Goal: Task Accomplishment & Management: Manage account settings

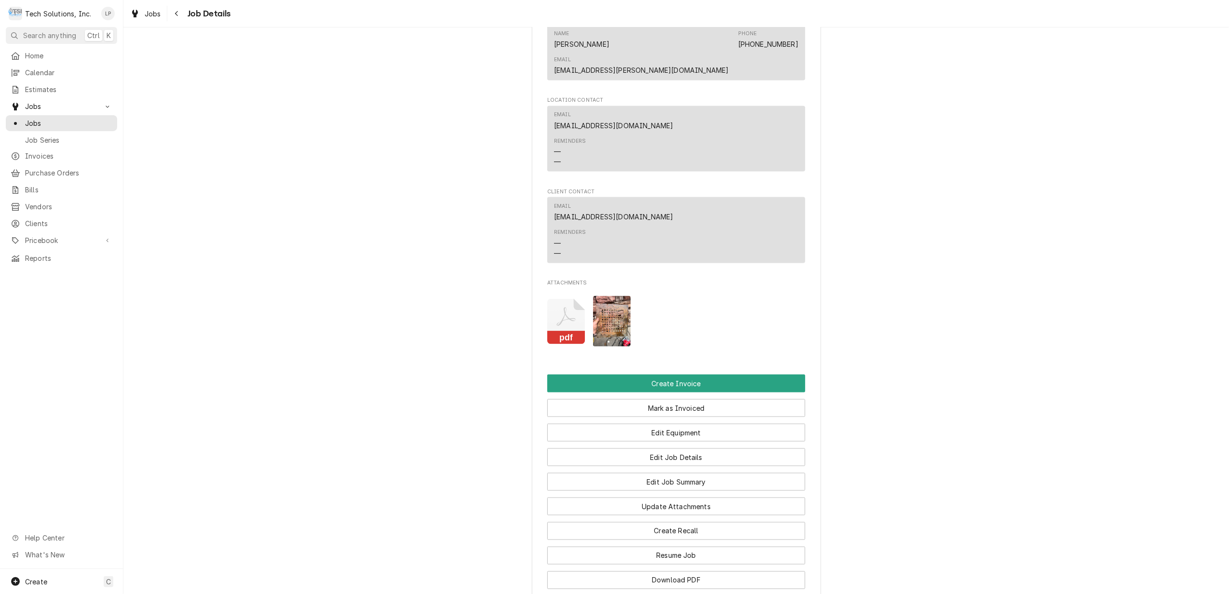
scroll to position [1350, 0]
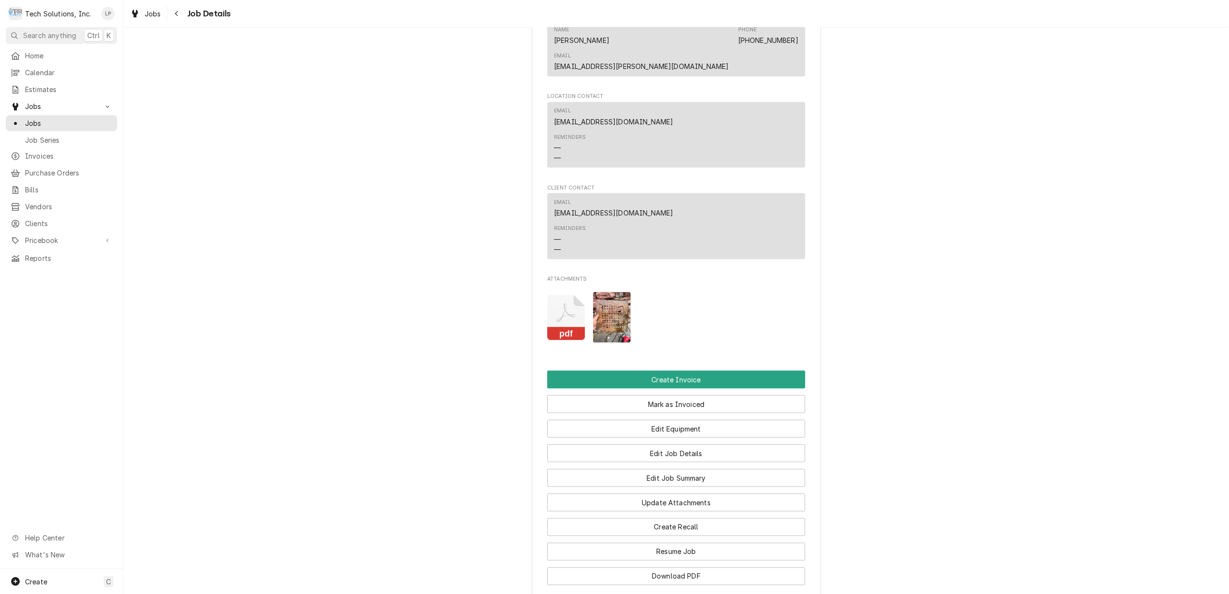
click at [562, 295] on icon "Attachments" at bounding box center [566, 318] width 38 height 46
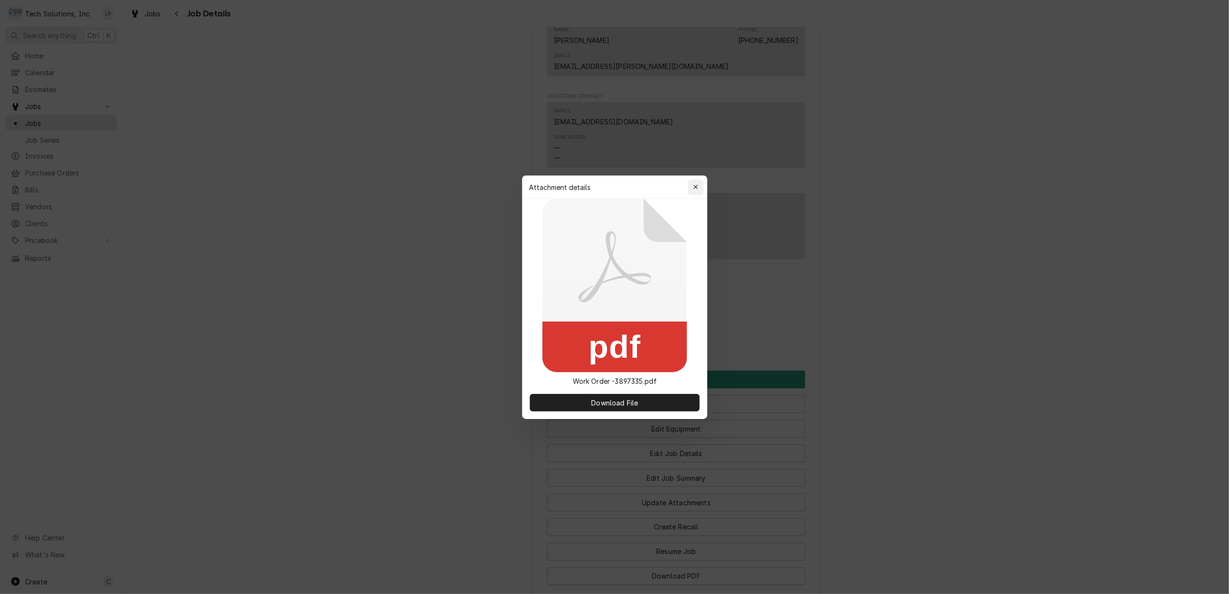
click at [694, 190] on icon "button" at bounding box center [695, 187] width 5 height 7
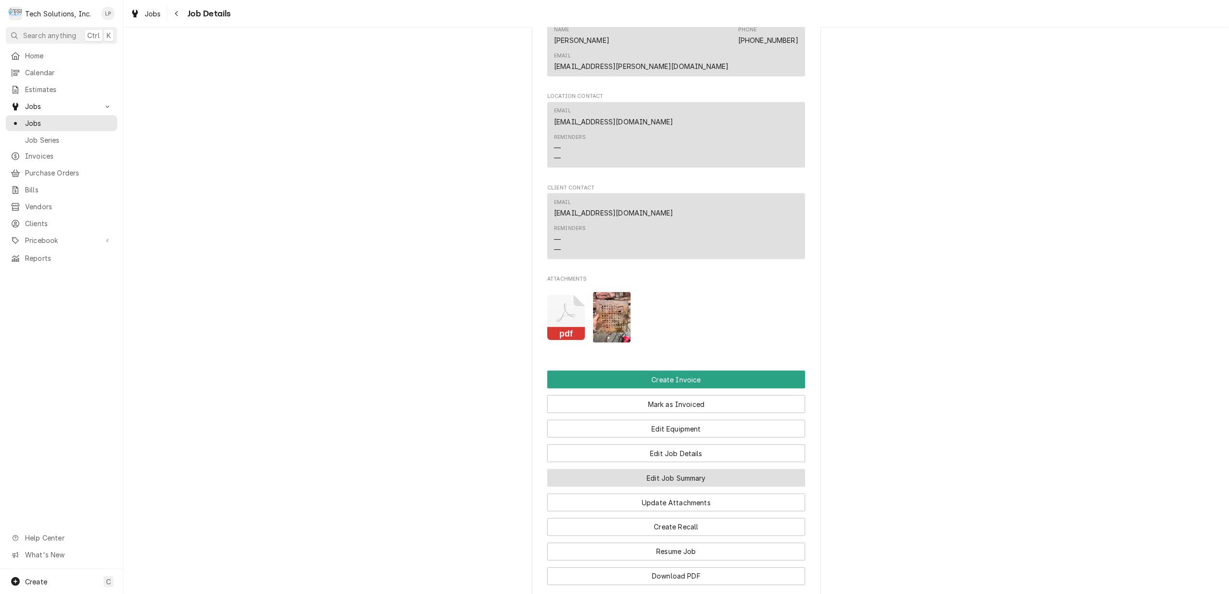
click at [688, 469] on button "Edit Job Summary" at bounding box center [676, 478] width 258 height 18
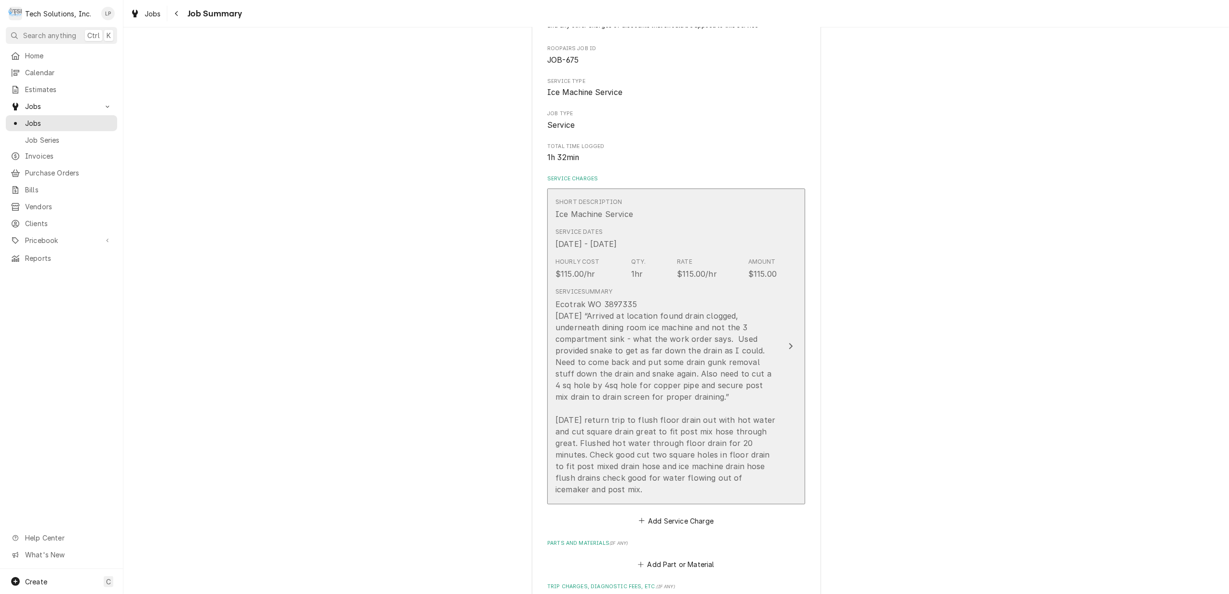
scroll to position [128, 0]
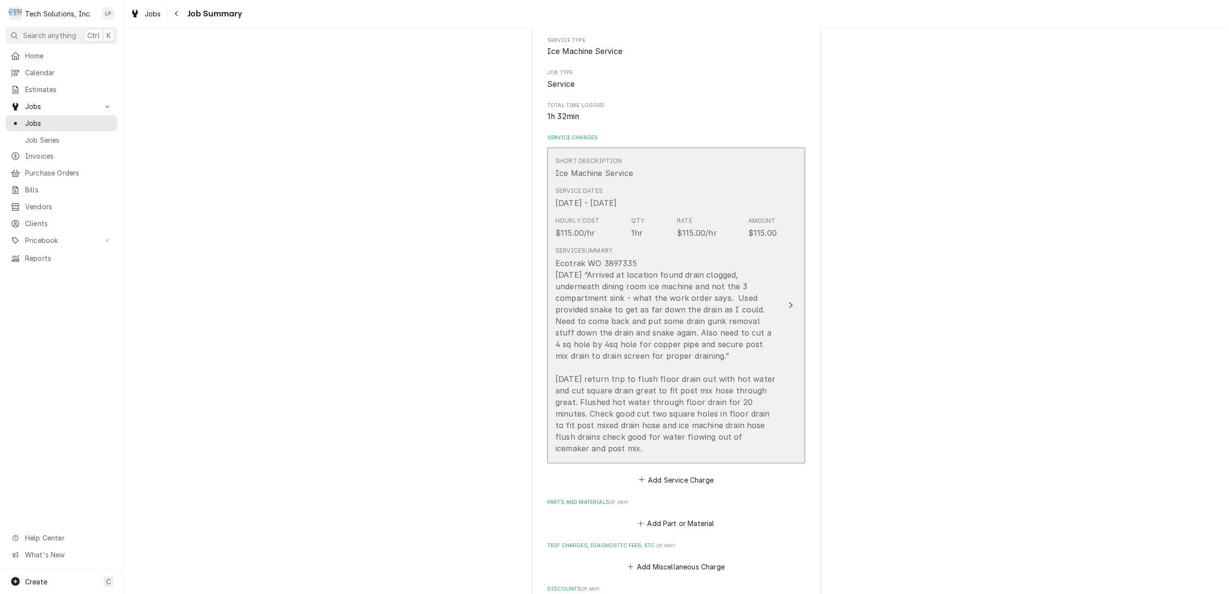
click at [789, 303] on div "Update Line Item" at bounding box center [791, 306] width 13 height 12
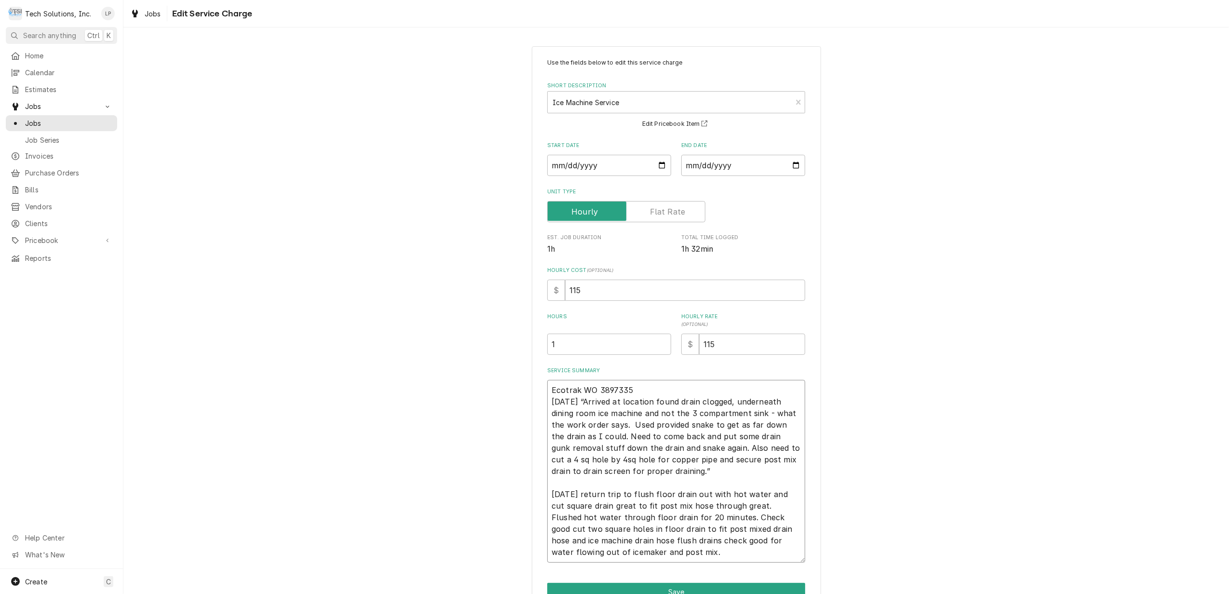
click at [629, 498] on textarea "Ecotrak WO 3897335 9/13/25 “Arrived at location found drain clogged, underneath…" at bounding box center [676, 471] width 258 height 183
type textarea "x"
type textarea "Ecotrak WO 3897335 9/13/25 “Arrived at location found drain clogged, underneath…"
type textarea "x"
type textarea "Ecotrak WO 3897335 9/13/25 “Arrived at location found drain clogged, underneath…"
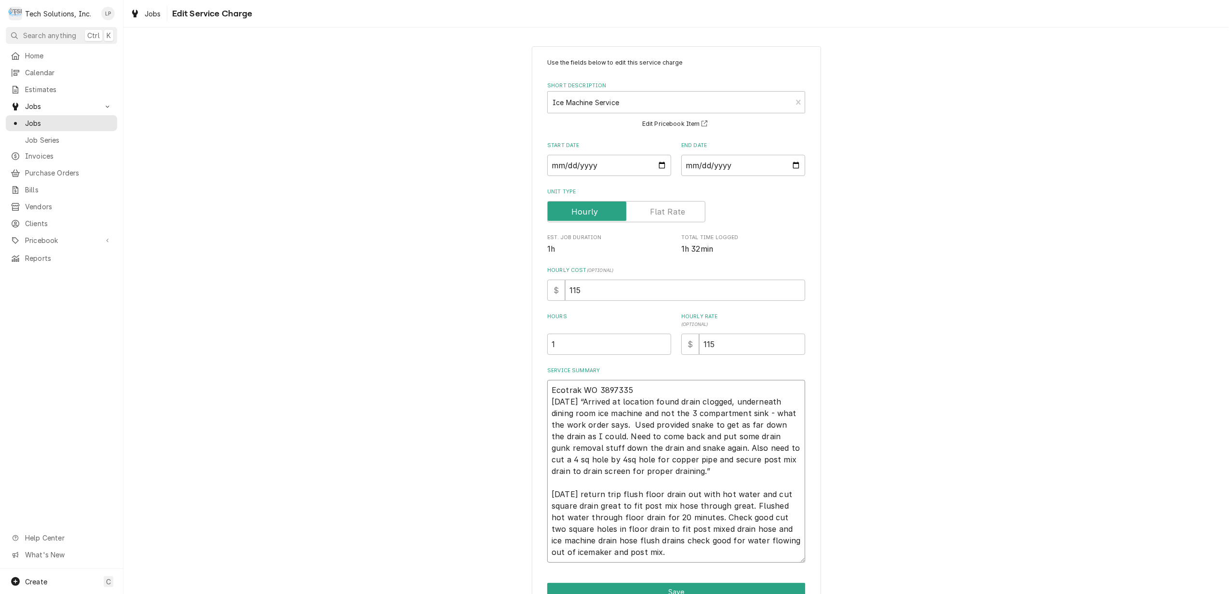
type textarea "x"
type textarea "Ecotrak WO 3897335 9/13/25 “Arrived at location found drain clogged, underneath…"
type textarea "x"
type textarea "Ecotrak WO 3897335 9/13/25 “Arrived at location found drain clogged, underneath…"
type textarea "x"
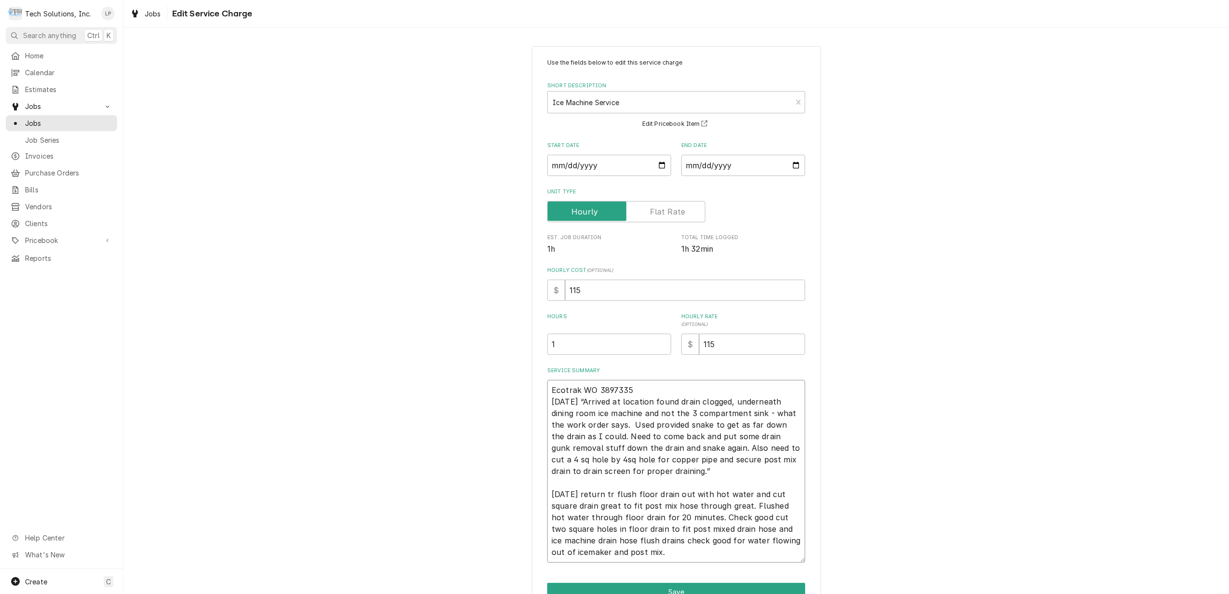
type textarea "Ecotrak WO 3897335 9/13/25 “Arrived at location found drain clogged, underneath…"
type textarea "x"
type textarea "Ecotrak WO 3897335 9/13/25 “Arrived at location found drain clogged, underneath…"
type textarea "x"
type textarea "Ecotrak WO 3897335 9/13/25 “Arrived at location found drain clogged, underneath…"
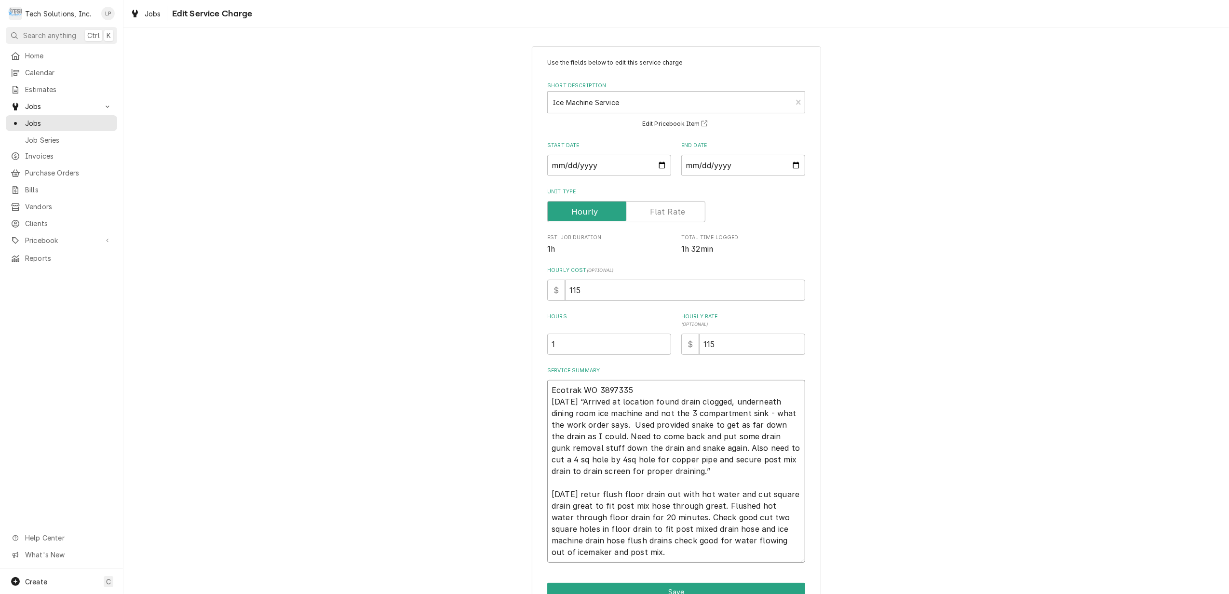
type textarea "x"
type textarea "Ecotrak WO 3897335 9/13/25 “Arrived at location found drain clogged, underneath…"
type textarea "x"
type textarea "Ecotrak WO 3897335 9/13/25 “Arrived at location found drain clogged, underneath…"
type textarea "x"
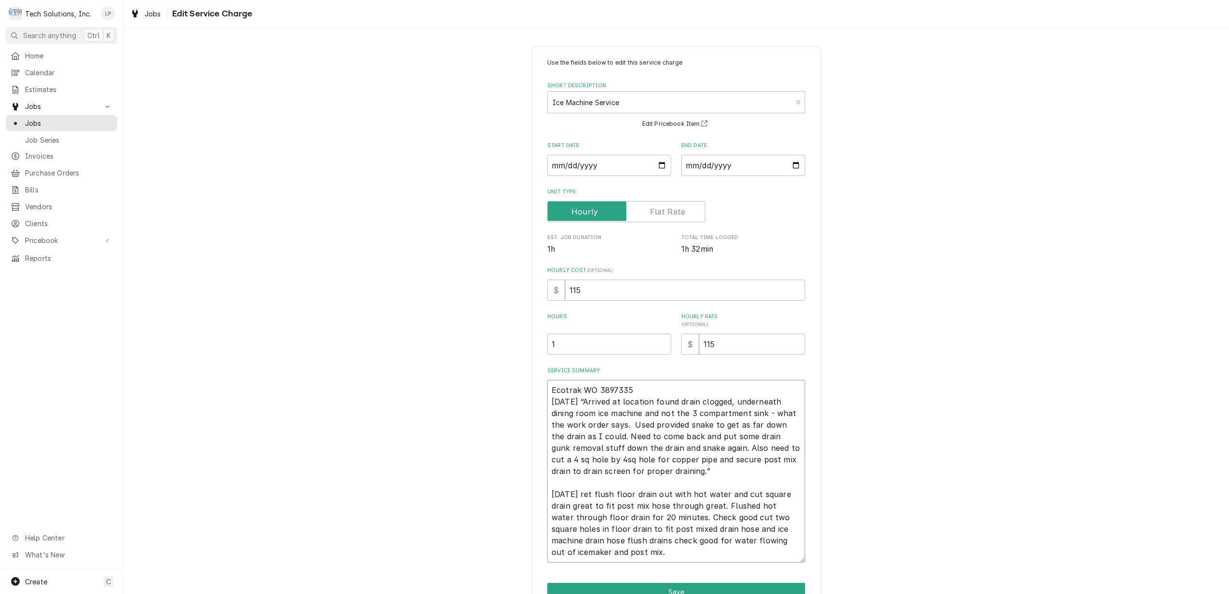
type textarea "Ecotrak WO 3897335 9/13/25 “Arrived at location found drain clogged, underneath…"
type textarea "x"
type textarea "Ecotrak WO 3897335 9/13/25 “Arrived at location found drain clogged, underneath…"
type textarea "x"
type textarea "Ecotrak WO 3897335 9/13/25 “Arrived at location found drain clogged, underneath…"
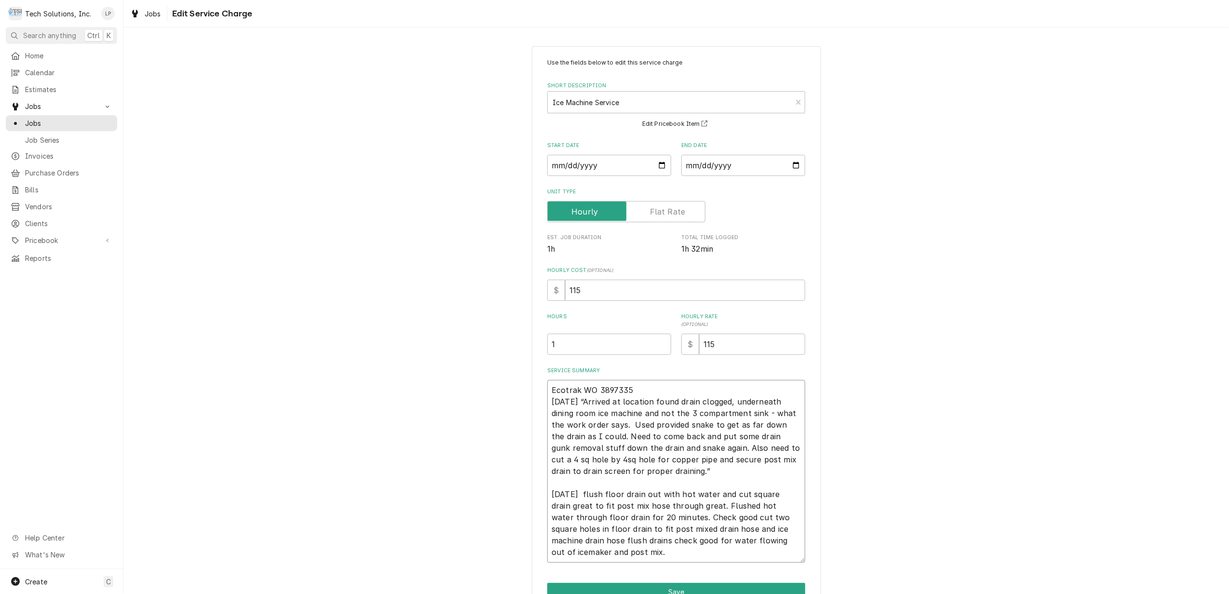
type textarea "x"
type textarea "Ecotrak WO 3897335 9/13/25 “Arrived at location found drain clogged, underneath…"
type textarea "x"
type textarea "Ecotrak WO 3897335 9/13/25 “Arrived at location found drain clogged, underneath…"
type textarea "x"
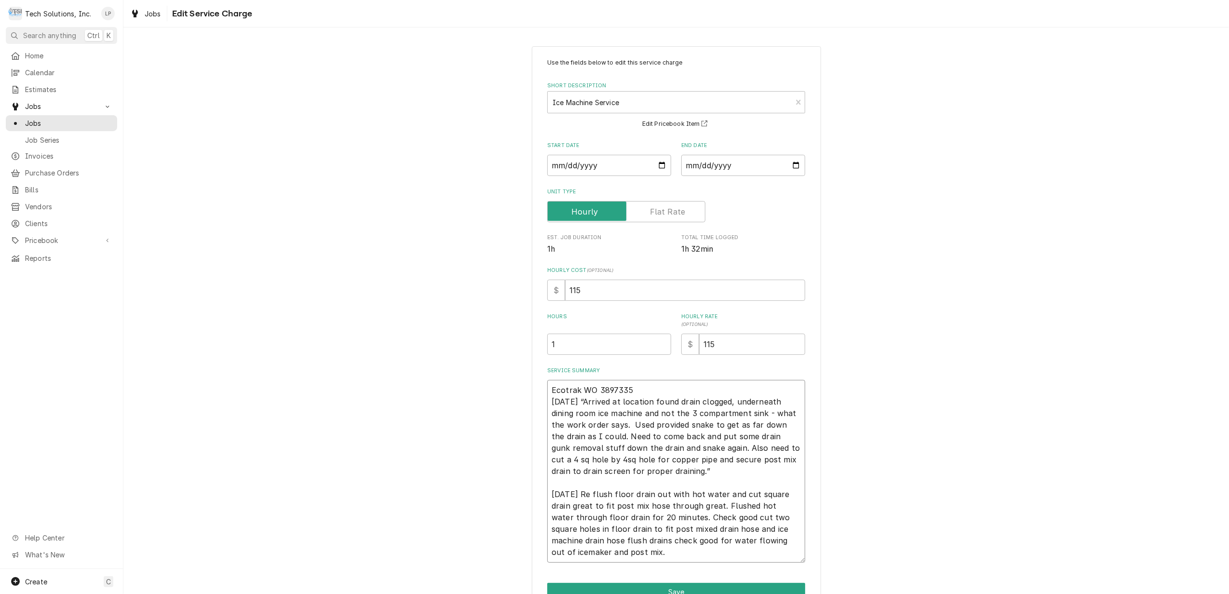
type textarea "Ecotrak WO 3897335 9/13/25 “Arrived at location found drain clogged, underneath…"
type textarea "x"
type textarea "Ecotrak WO 3897335 9/13/25 “Arrived at location found drain clogged, underneath…"
type textarea "x"
type textarea "Ecotrak WO 3897335 9/13/25 “Arrived at location found drain clogged, underneath…"
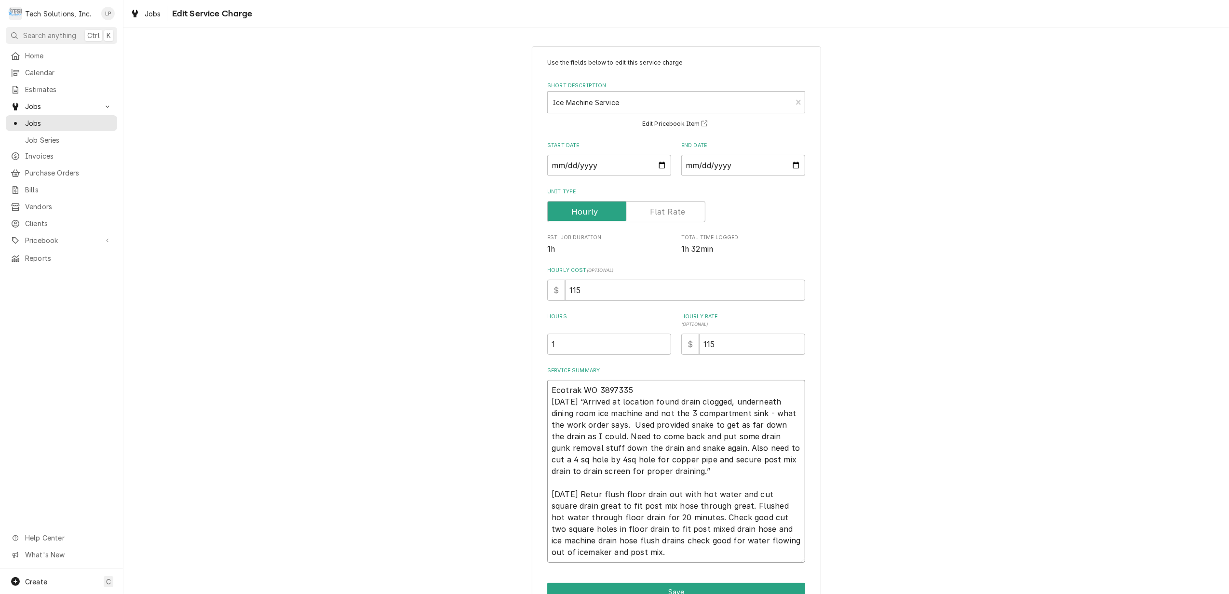
type textarea "x"
type textarea "Ecotrak WO 3897335 9/13/25 “Arrived at location found drain clogged, underneath…"
type textarea "x"
type textarea "Ecotrak WO 3897335 9/13/25 “Arrived at location found drain clogged, underneath…"
type textarea "x"
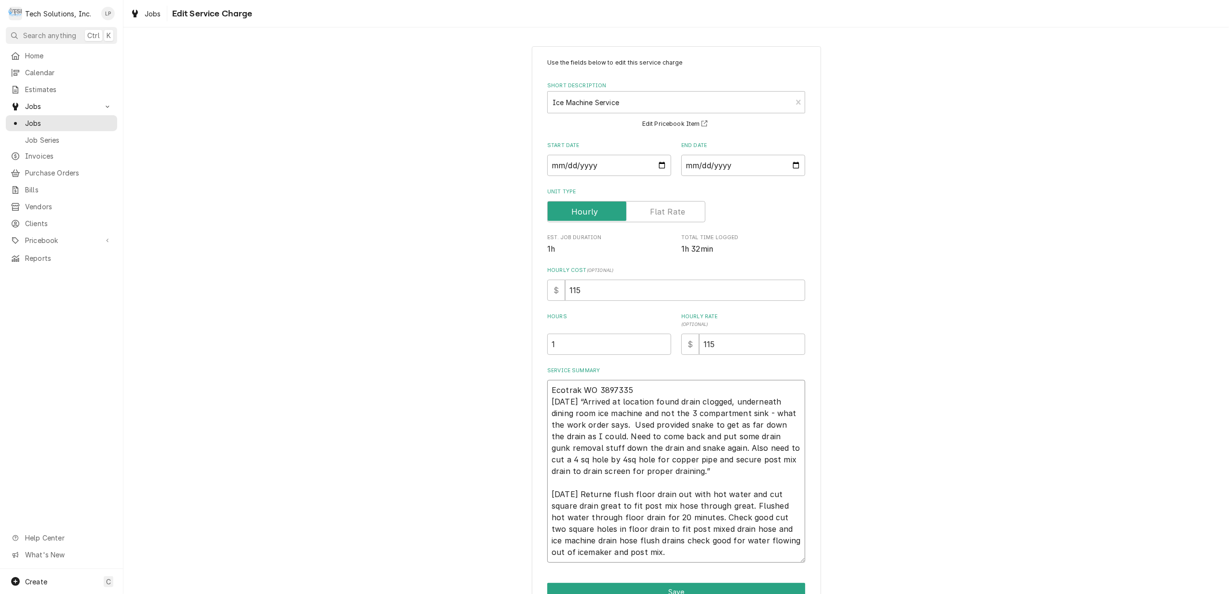
type textarea "Ecotrak WO 3897335 9/13/25 “Arrived at location found drain clogged, underneath…"
type textarea "x"
type textarea "Ecotrak WO 3897335 9/13/25 “Arrived at location found drain clogged, underneath…"
type textarea "x"
type textarea "Ecotrak WO 3897335 9/13/25 “Arrived at location found drain clogged, underneath…"
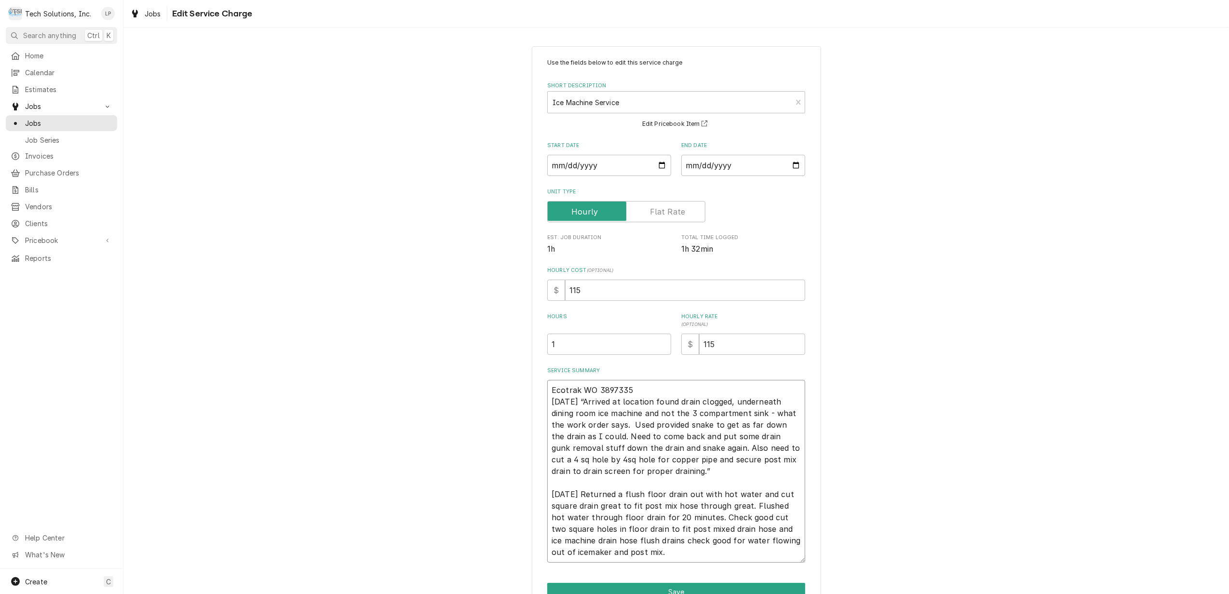
type textarea "x"
type textarea "Ecotrak WO 3897335 9/13/25 “Arrived at location found drain clogged, underneath…"
type textarea "x"
type textarea "Ecotrak WO 3897335 9/13/25 “Arrived at location found drain clogged, underneath…"
click at [651, 494] on textarea "Ecotrak WO 3897335 9/13/25 “Arrived at location found drain clogged, underneath…" at bounding box center [676, 471] width 258 height 183
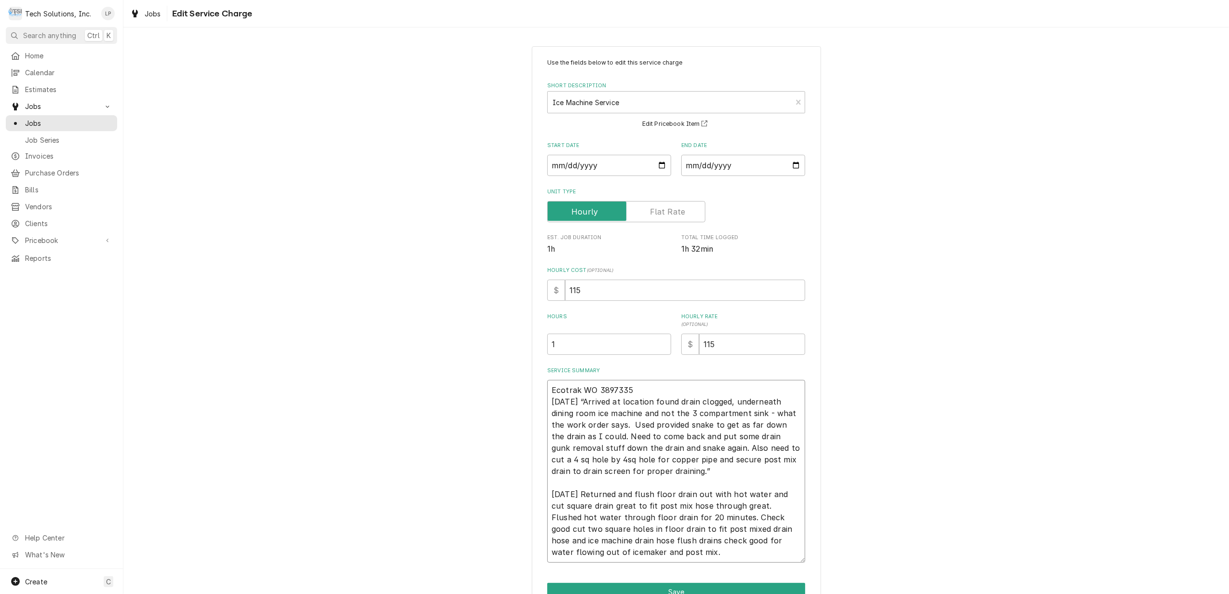
type textarea "x"
type textarea "Ecotrak WO 3897335 9/13/25 “Arrived at location found drain clogged, underneath…"
type textarea "x"
type textarea "Ecotrak WO 3897335 9/13/25 “Arrived at location found drain clogged, underneath…"
click at [629, 508] on textarea "Ecotrak WO 3897335 9/13/25 “Arrived at location found drain clogged, underneath…" at bounding box center [676, 471] width 258 height 183
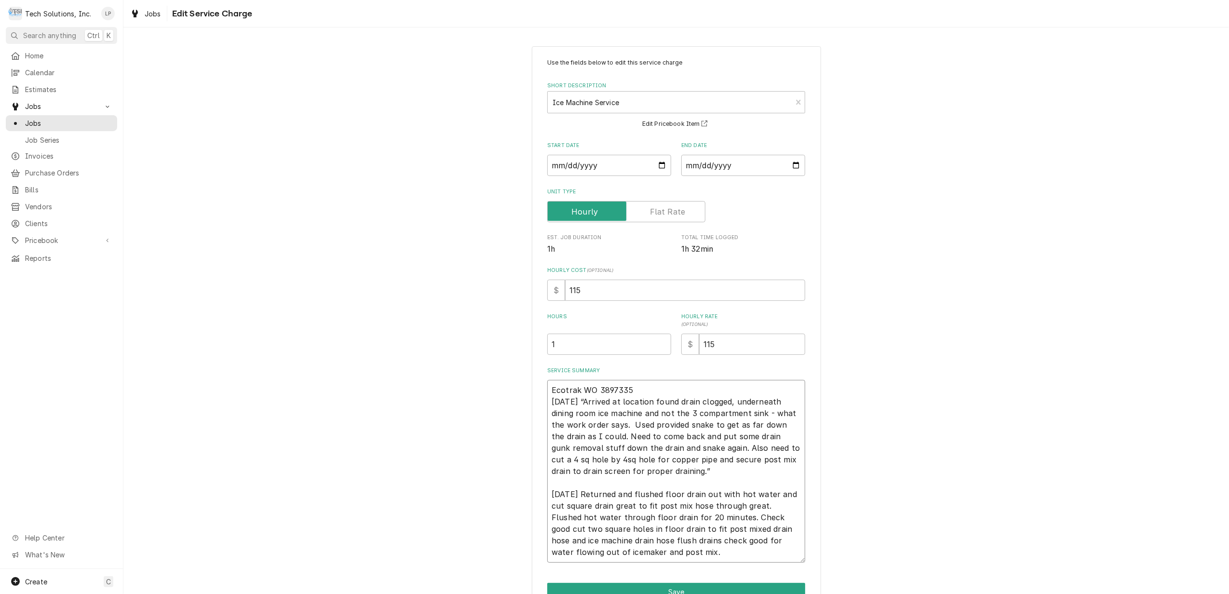
type textarea "x"
type textarea "Ecotrak WO 3897335 9/13/25 “Arrived at location found drain clogged, underneath…"
type textarea "x"
type textarea "Ecotrak WO 3897335 9/13/25 “Arrived at location found drain clogged, underneath…"
type textarea "x"
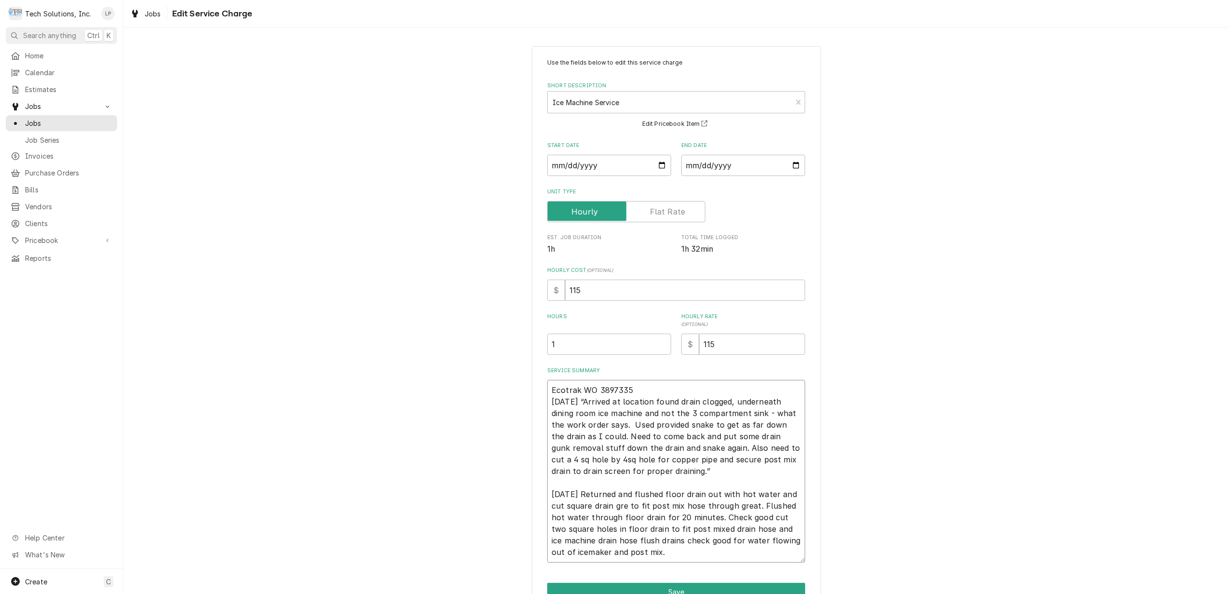
type textarea "Ecotrak WO 3897335 9/13/25 “Arrived at location found drain clogged, underneath…"
type textarea "x"
type textarea "Ecotrak WO 3897335 9/13/25 “Arrived at location found drain clogged, underneath…"
type textarea "x"
type textarea "Ecotrak WO 3897335 9/13/25 “Arrived at location found drain clogged, underneath…"
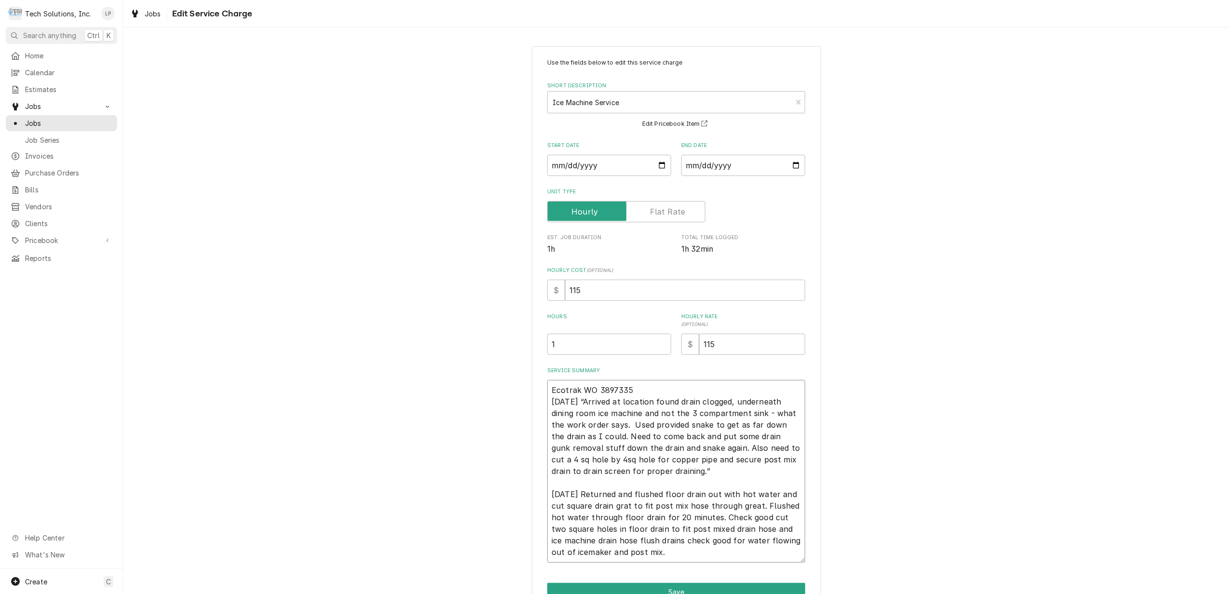
type textarea "x"
type textarea "Ecotrak WO 3897335 9/13/25 “Arrived at location found drain clogged, underneath…"
click at [755, 508] on textarea "Ecotrak WO 3897335 9/13/25 “Arrived at location found drain clogged, underneath…" at bounding box center [676, 471] width 258 height 183
type textarea "x"
type textarea "Ecotrak WO 3897335 9/13/25 “Arrived at location found drain clogged, underneath…"
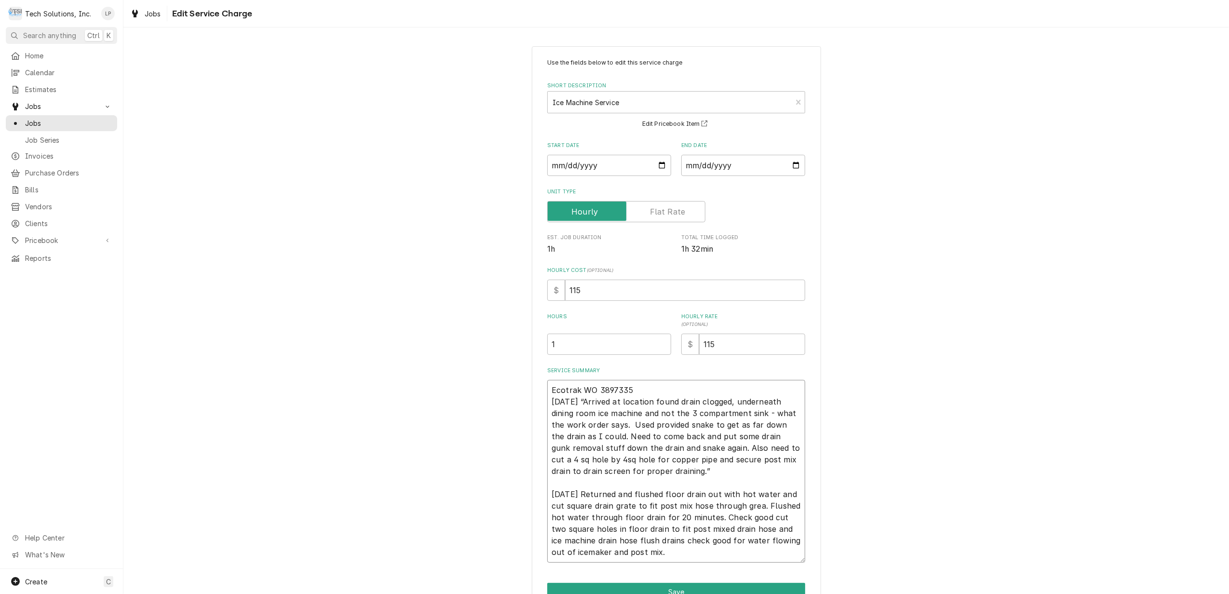
type textarea "x"
type textarea "Ecotrak WO 3897335 9/13/25 “Arrived at location found drain clogged, underneath…"
type textarea "x"
type textarea "Ecotrak WO 3897335 9/13/25 “Arrived at location found drain clogged, underneath…"
type textarea "x"
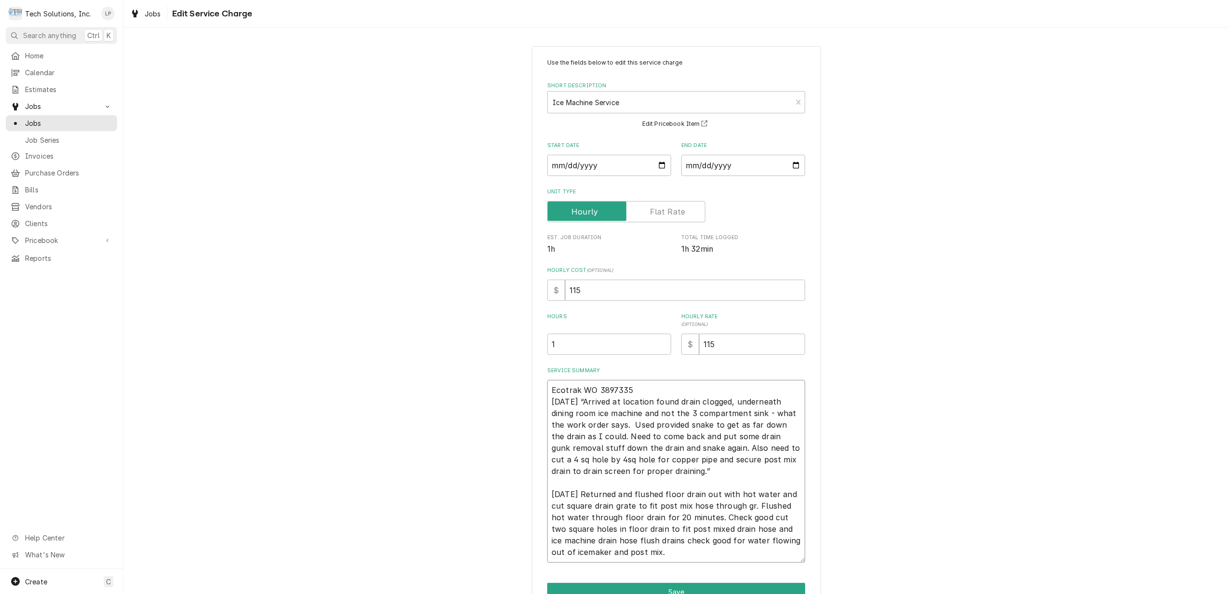
type textarea "Ecotrak WO 3897335 9/13/25 “Arrived at location found drain clogged, underneath…"
type textarea "x"
type textarea "Ecotrak WO 3897335 9/13/25 “Arrived at location found drain clogged, underneath…"
type textarea "x"
type textarea "Ecotrak WO 3897335 9/13/25 “Arrived at location found drain clogged, underneath…"
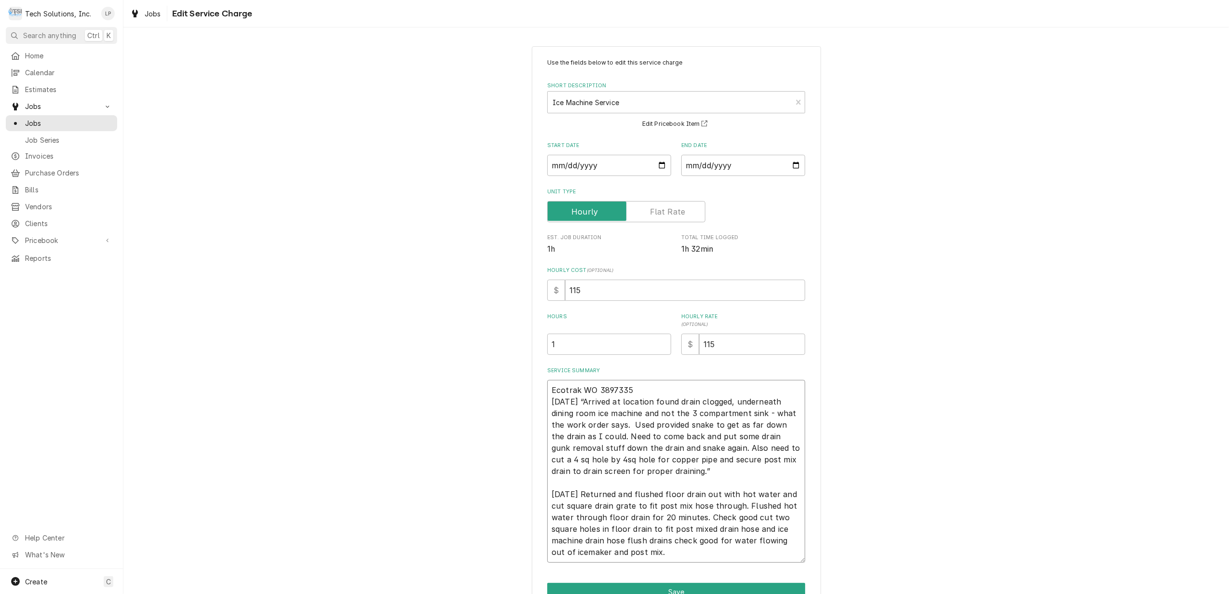
type textarea "x"
type textarea "Ecotrak WO 3897335 9/13/25 “Arrived at location found drain clogged, underneath…"
type textarea "x"
type textarea "Ecotrak WO 3897335 9/13/25 “Arrived at location found drain clogged, underneath…"
type textarea "x"
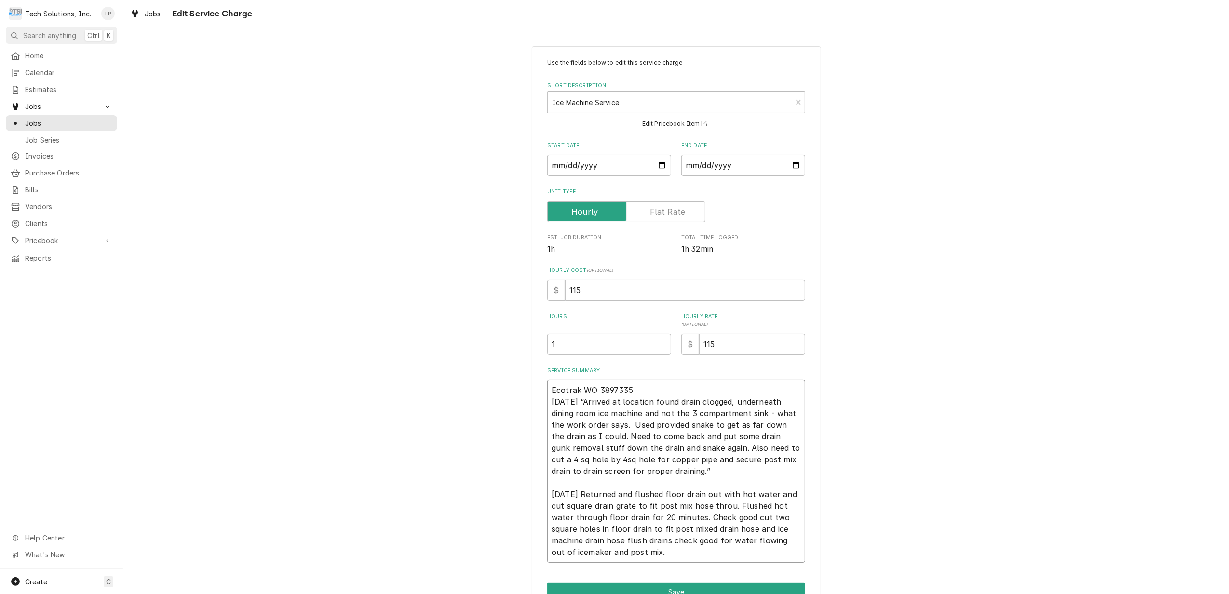
type textarea "Ecotrak WO 3897335 9/13/25 “Arrived at location found drain clogged, underneath…"
type textarea "x"
type textarea "Ecotrak WO 3897335 9/13/25 “Arrived at location found drain clogged, underneath…"
type textarea "x"
type textarea "Ecotrak WO 3897335 9/13/25 “Arrived at location found drain clogged, underneath…"
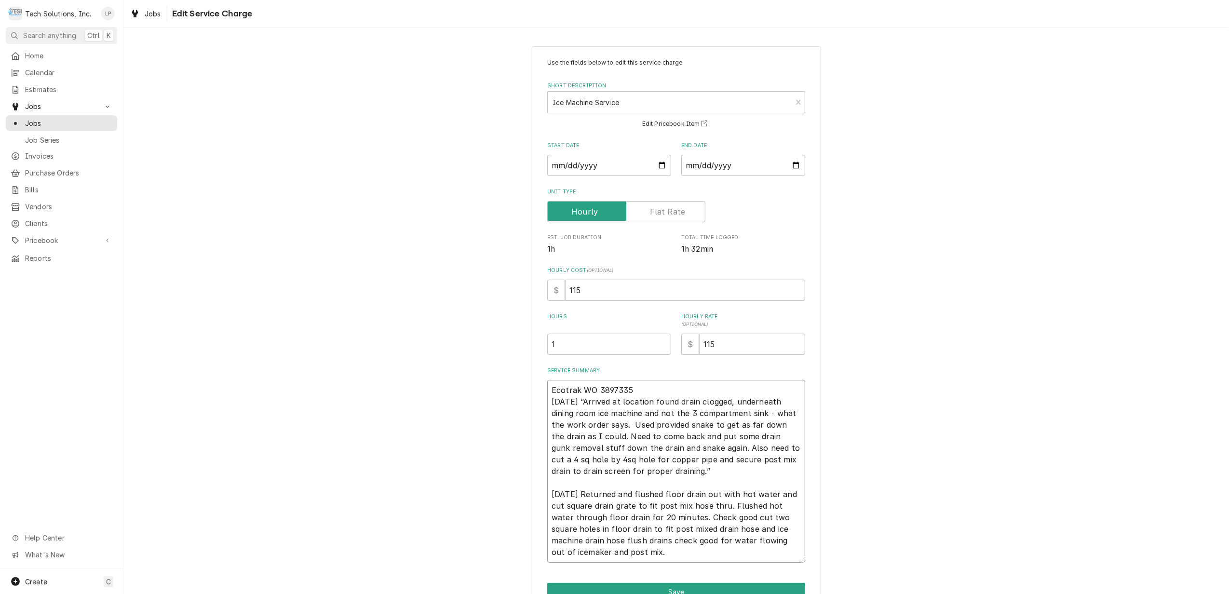
type textarea "x"
type textarea "Ecotrak WO 3897335 9/13/25 “Arrived at location found drain clogged, underneath…"
type textarea "x"
type textarea "Ecotrak WO 3897335 9/13/25 “Arrived at location found drain clogged, underneath…"
type textarea "x"
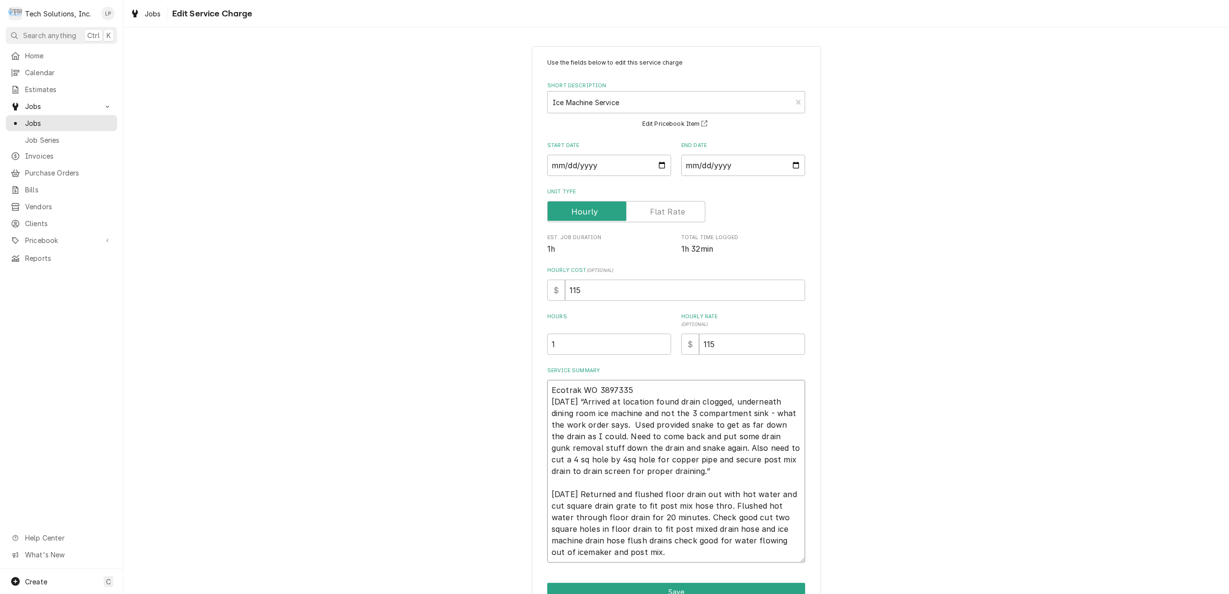
type textarea "Ecotrak WO 3897335 9/13/25 “Arrived at location found drain clogged, underneath…"
type textarea "x"
type textarea "Ecotrak WO 3897335 9/13/25 “Arrived at location found drain clogged, underneath…"
type textarea "x"
type textarea "Ecotrak WO 3897335 9/13/25 “Arrived at location found drain clogged, underneath…"
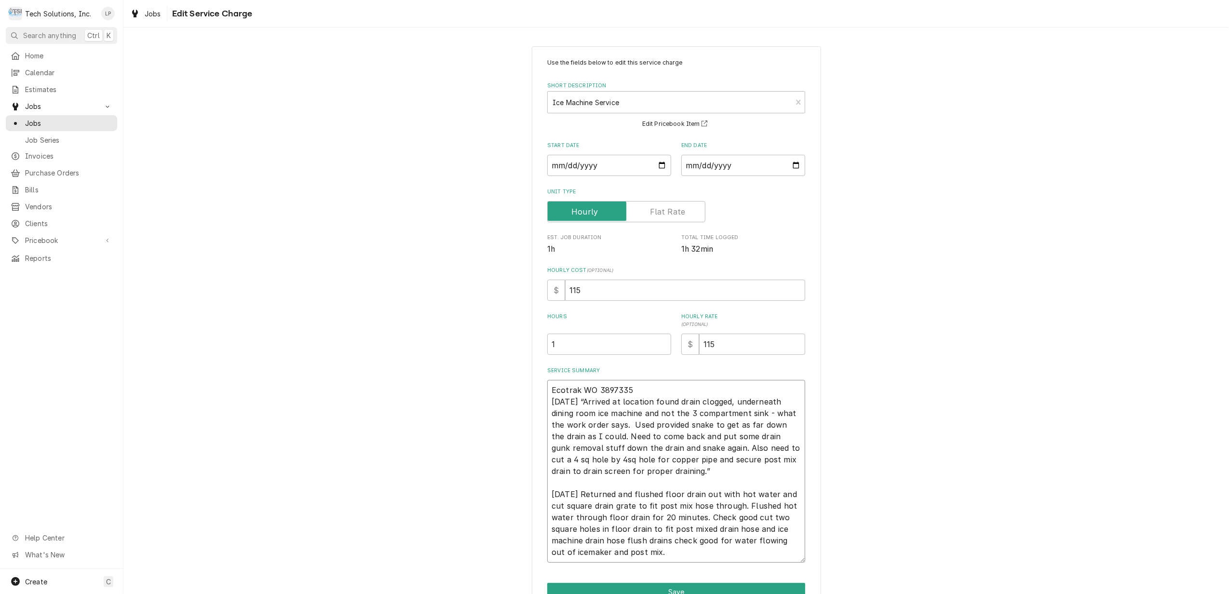
click at [770, 503] on textarea "Ecotrak WO 3897335 9/13/25 “Arrived at location found drain clogged, underneath…" at bounding box center [676, 471] width 258 height 183
type textarea "x"
type textarea "Ecotrak WO 3897335 9/13/25 “Arrived at location found drain clogged, underneath…"
type textarea "x"
type textarea "Ecotrak WO 3897335 9/13/25 “Arrived at location found drain clogged, underneath…"
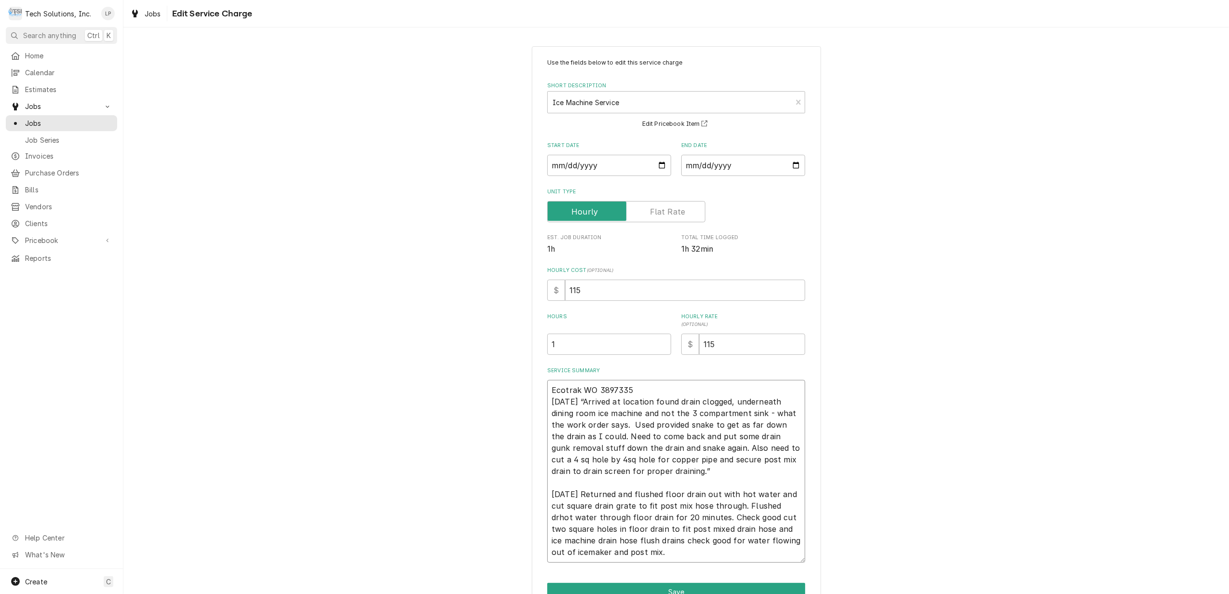
type textarea "x"
type textarea "Ecotrak WO 3897335 9/13/25 “Arrived at location found drain clogged, underneath…"
type textarea "x"
type textarea "Ecotrak WO 3897335 9/13/25 “Arrived at location found drain clogged, underneath…"
type textarea "x"
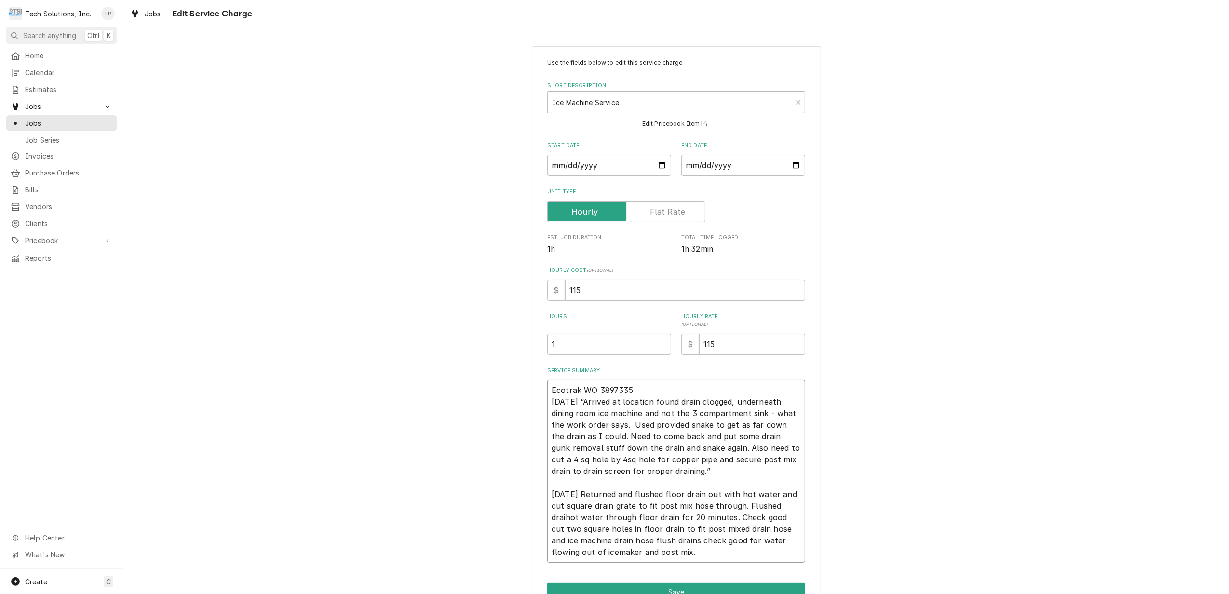
type textarea "Ecotrak WO 3897335 9/13/25 “Arrived at location found drain clogged, underneath…"
type textarea "x"
type textarea "Ecotrak WO 3897335 9/13/25 “Arrived at location found drain clogged, underneath…"
type textarea "x"
type textarea "Ecotrak WO 3897335 9/13/25 “Arrived at location found drain clogged, underneath…"
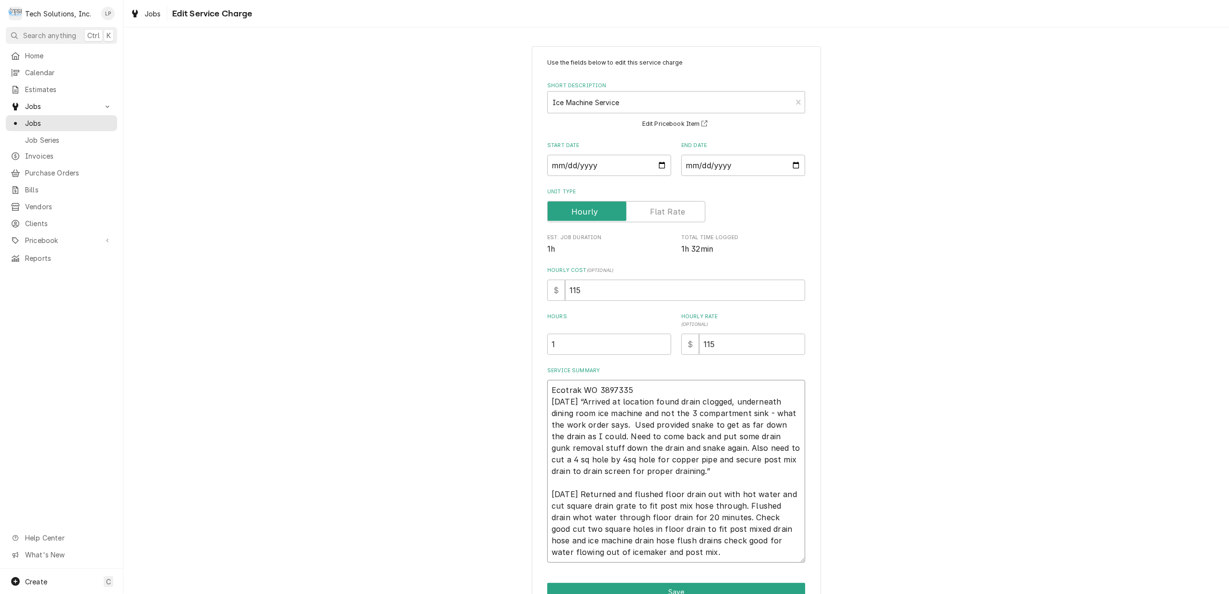
type textarea "x"
type textarea "Ecotrak WO 3897335 9/13/25 “Arrived at location found drain clogged, underneath…"
type textarea "x"
type textarea "Ecotrak WO 3897335 9/13/25 “Arrived at location found drain clogged, underneath…"
type textarea "x"
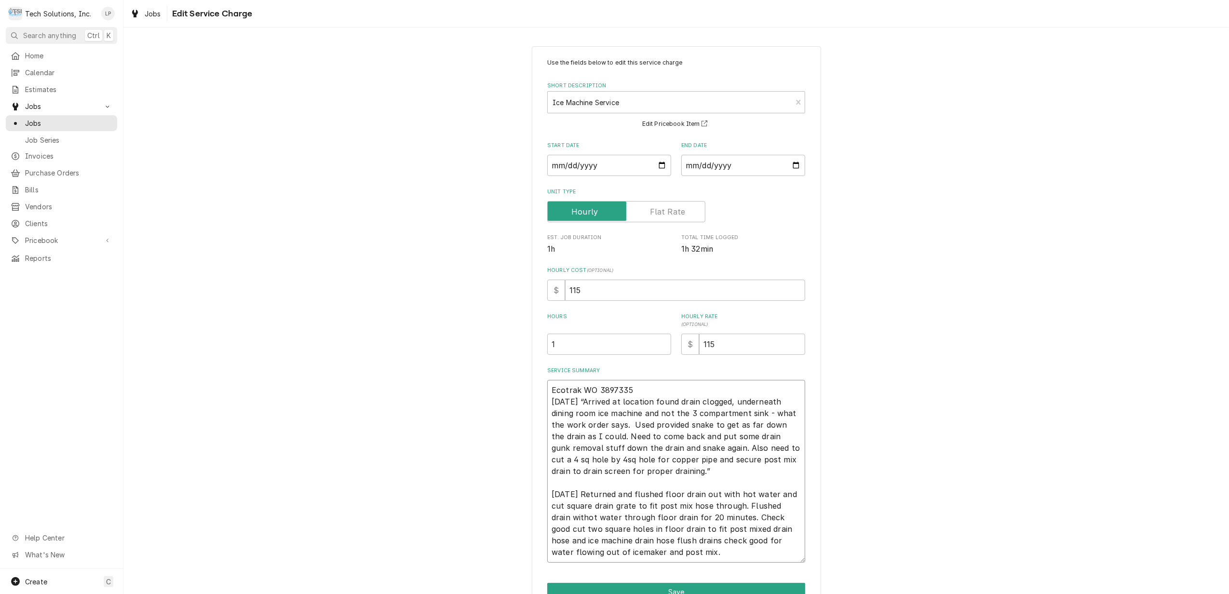
type textarea "Ecotrak WO 3897335 9/13/25 “Arrived at location found drain clogged, underneath…"
type textarea "x"
type textarea "Ecotrak WO 3897335 9/13/25 “Arrived at location found drain clogged, underneath…"
click at [670, 519] on textarea "Ecotrak WO 3897335 9/13/25 “Arrived at location found drain clogged, underneath…" at bounding box center [676, 471] width 258 height 183
type textarea "x"
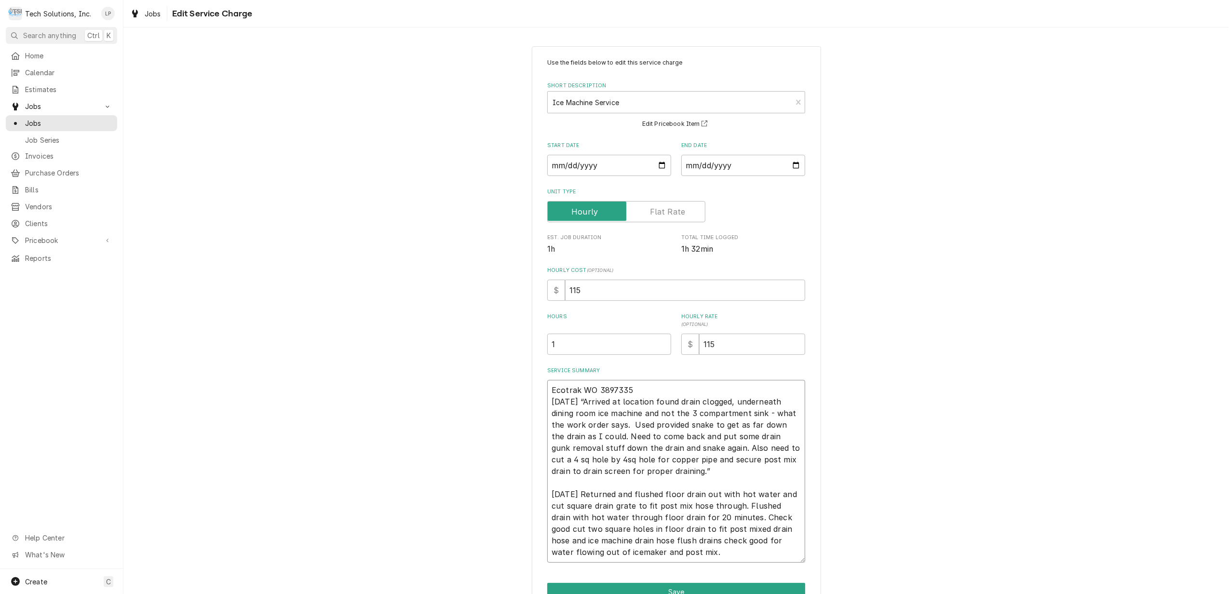
type textarea "Ecotrak WO 3897335 9/13/25 “Arrived at location found drain clogged, underneath…"
type textarea "x"
type textarea "Ecotrak WO 3897335 9/13/25 “Arrived at location found drain clogged, underneath…"
type textarea "x"
type textarea "Ecotrak WO 3897335 9/13/25 “Arrived at location found drain clogged, underneath…"
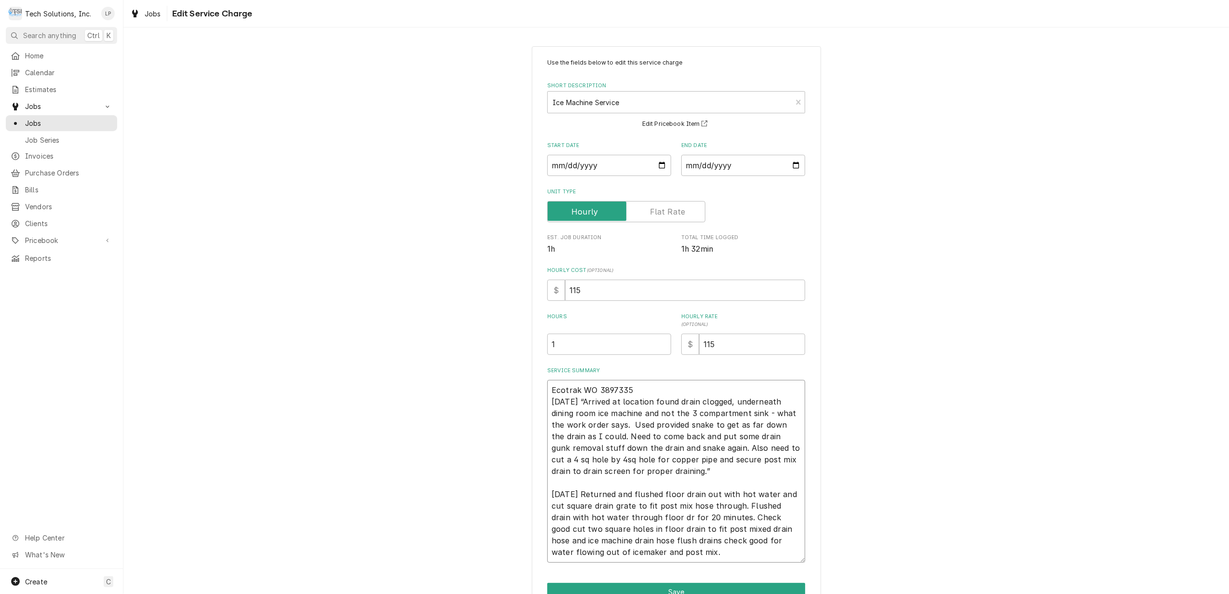
type textarea "x"
type textarea "Ecotrak WO 3897335 9/13/25 “Arrived at location found drain clogged, underneath…"
type textarea "x"
type textarea "Ecotrak WO 3897335 9/13/25 “Arrived at location found drain clogged, underneath…"
type textarea "x"
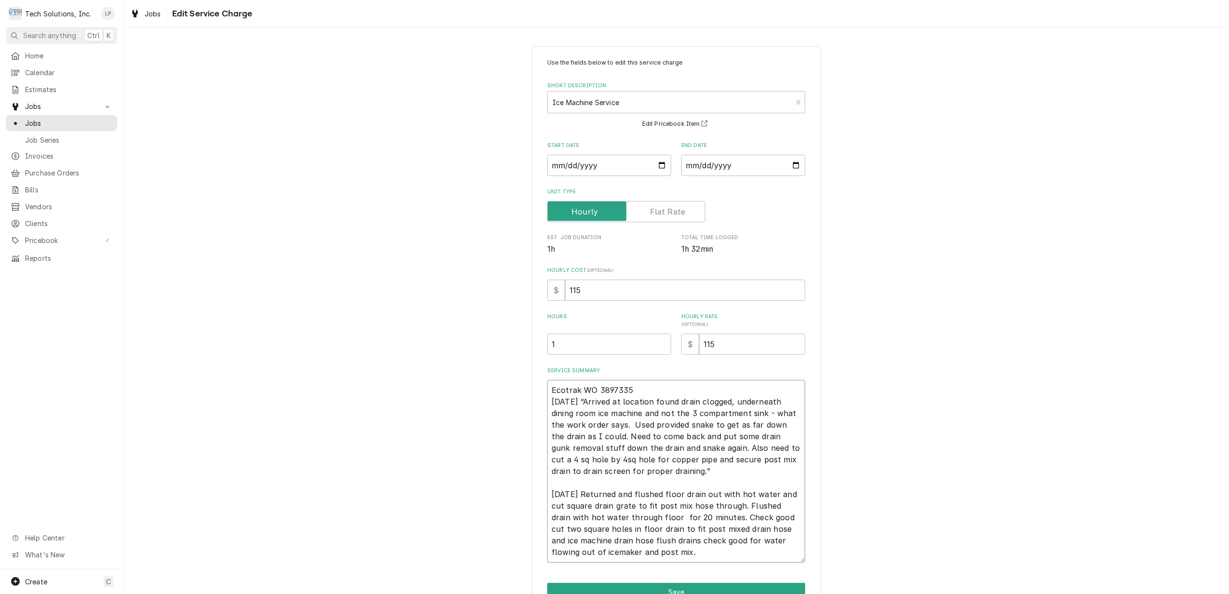
type textarea "Ecotrak WO 3897335 9/13/25 “Arrived at location found drain clogged, underneath…"
type textarea "x"
type textarea "Ecotrak WO 3897335 9/13/25 “Arrived at location found drain clogged, underneath…"
type textarea "x"
type textarea "Ecotrak WO 3897335 9/13/25 “Arrived at location found drain clogged, underneath…"
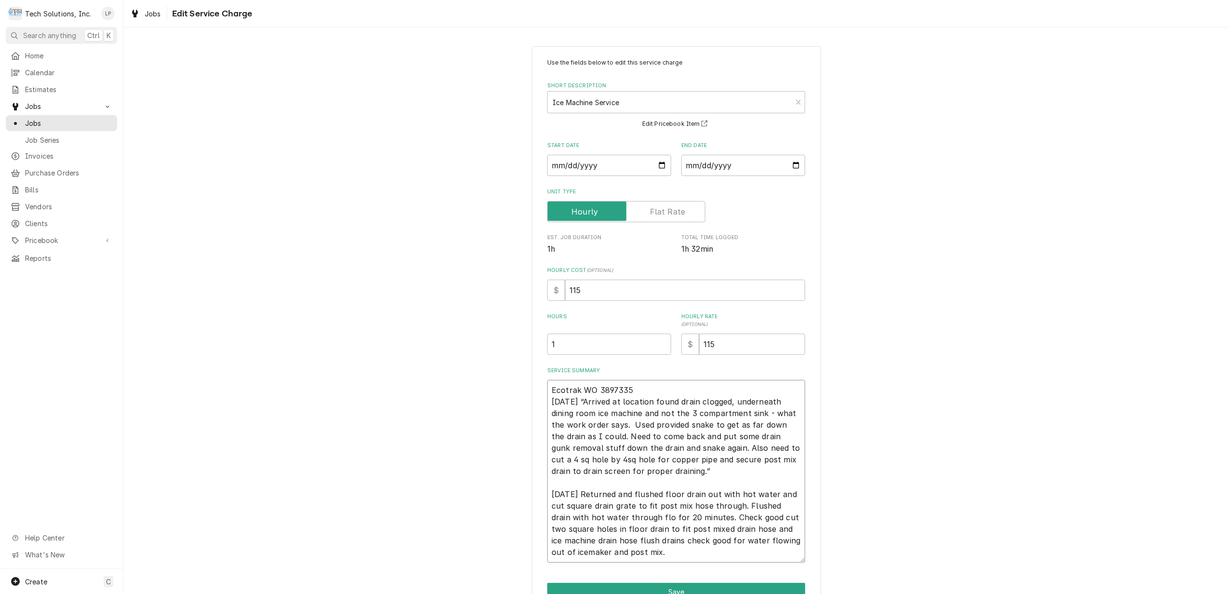
type textarea "x"
type textarea "Ecotrak WO 3897335 9/13/25 “Arrived at location found drain clogged, underneath…"
type textarea "x"
type textarea "Ecotrak WO 3897335 9/13/25 “Arrived at location found drain clogged, underneath…"
type textarea "x"
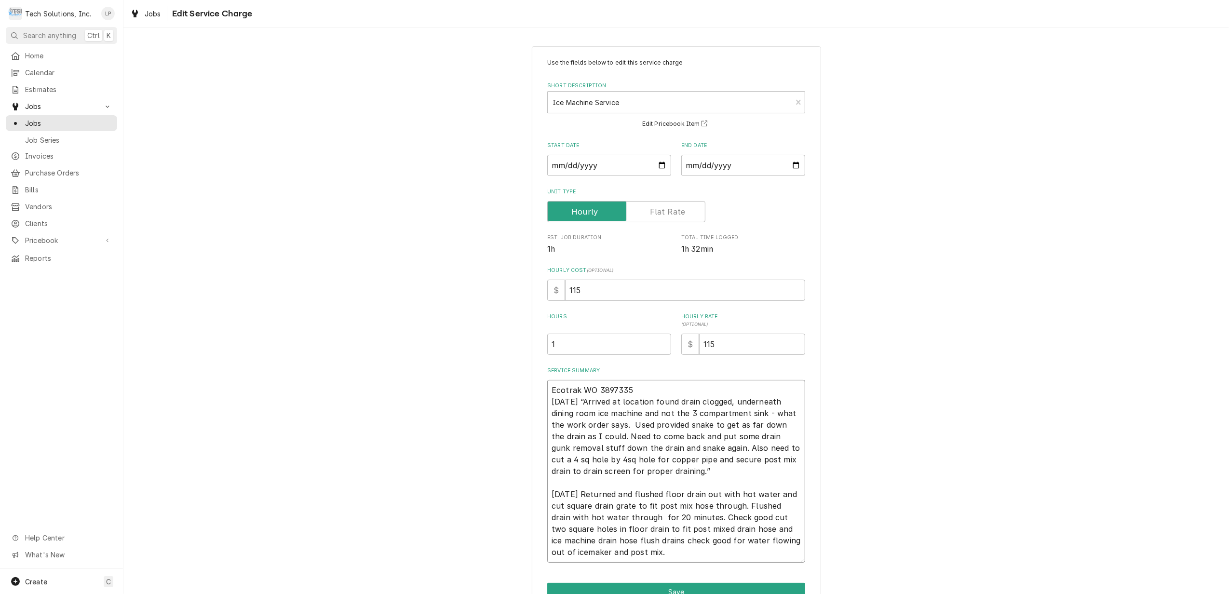
type textarea "Ecotrak WO 3897335 9/13/25 “Arrived at location found drain clogged, underneath…"
type textarea "x"
type textarea "Ecotrak WO 3897335 9/13/25 “Arrived at location found drain clogged, underneath…"
type textarea "x"
type textarea "Ecotrak WO 3897335 9/13/25 “Arrived at location found drain clogged, underneath…"
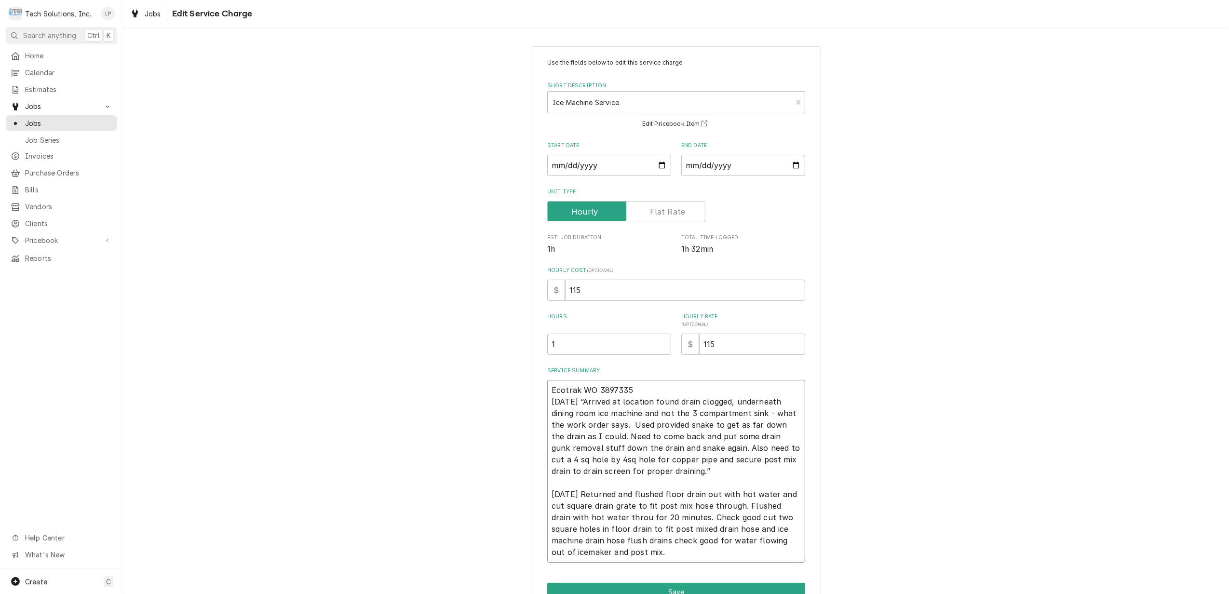
type textarea "x"
type textarea "Ecotrak WO 3897335 9/13/25 “Arrived at location found drain clogged, underneath…"
type textarea "x"
type textarea "Ecotrak WO 3897335 9/13/25 “Arrived at location found drain clogged, underneath…"
type textarea "x"
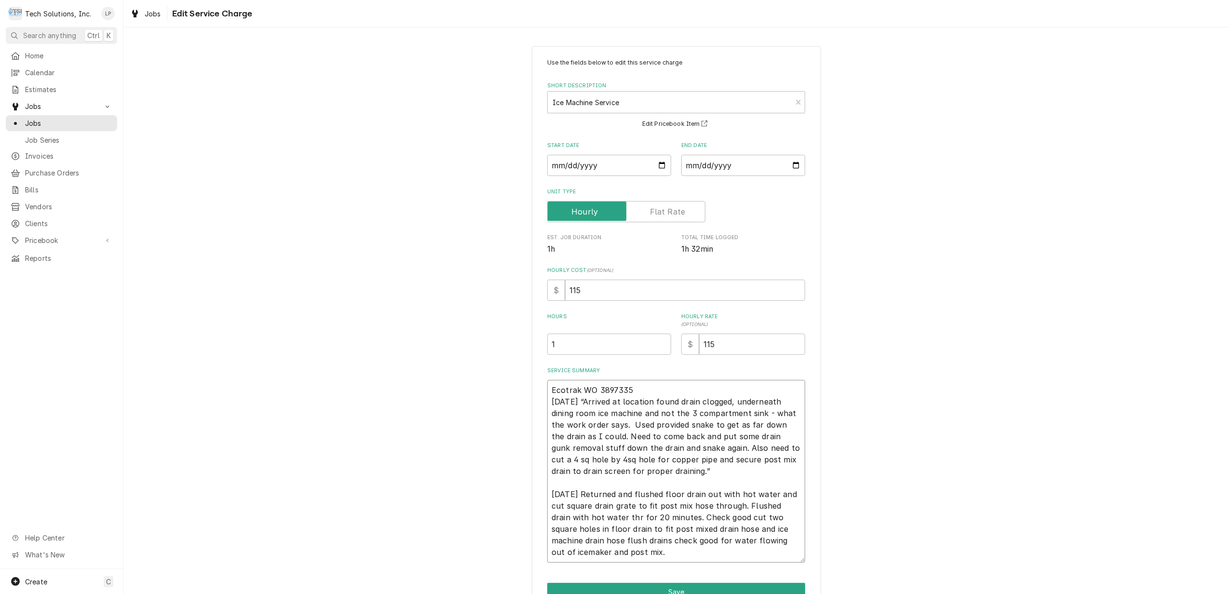
type textarea "Ecotrak WO 3897335 9/13/25 “Arrived at location found drain clogged, underneath…"
type textarea "x"
type textarea "Ecotrak WO 3897335 9/13/25 “Arrived at location found drain clogged, underneath…"
type textarea "x"
type textarea "Ecotrak WO 3897335 9/13/25 “Arrived at location found drain clogged, underneath…"
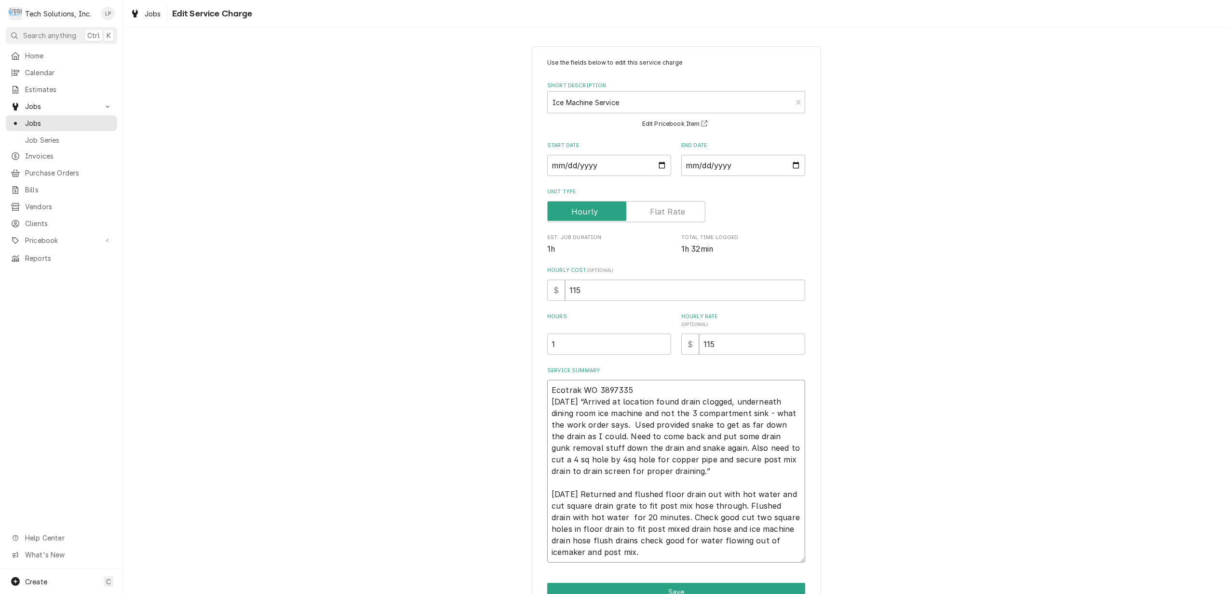
click at [706, 498] on textarea "Ecotrak WO 3897335 9/13/25 “Arrived at location found drain clogged, underneath…" at bounding box center [676, 471] width 258 height 183
type textarea "x"
type textarea "Ecotrak WO 3897335 9/13/25 “Arrived at location found drain clogged, underneath…"
type textarea "x"
type textarea "Ecotrak WO 3897335 9/13/25 “Arrived at location found drain clogged, underneath…"
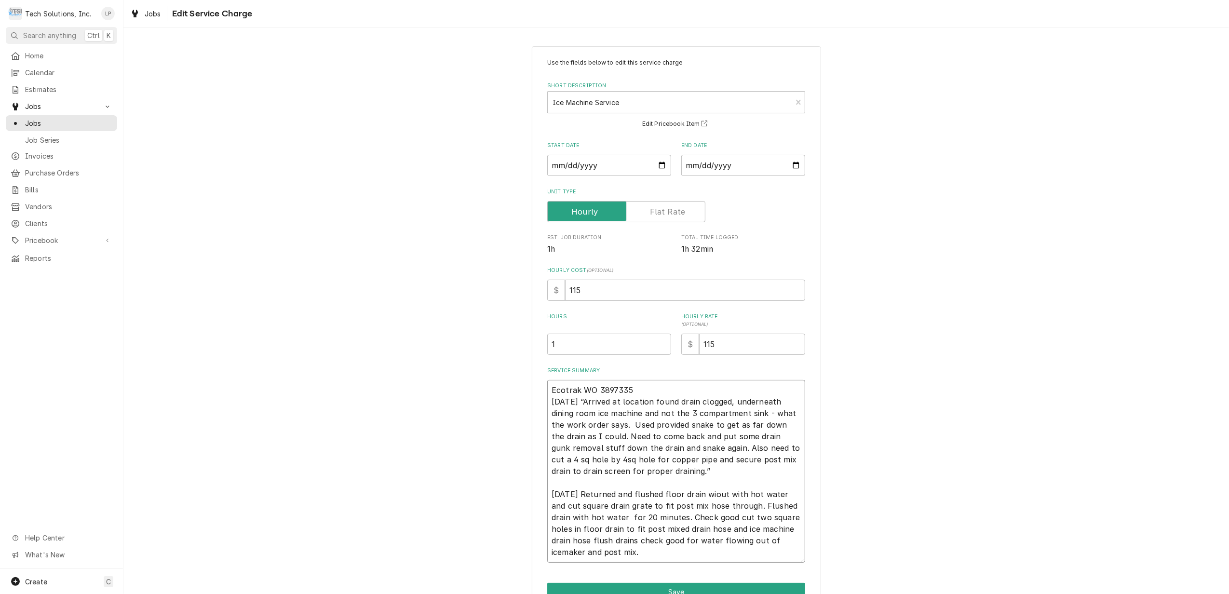
type textarea "x"
type textarea "Ecotrak WO 3897335 9/13/25 “Arrived at location found drain clogged, underneath…"
type textarea "x"
type textarea "Ecotrak WO 3897335 9/13/25 “Arrived at location found drain clogged, underneath…"
type textarea "x"
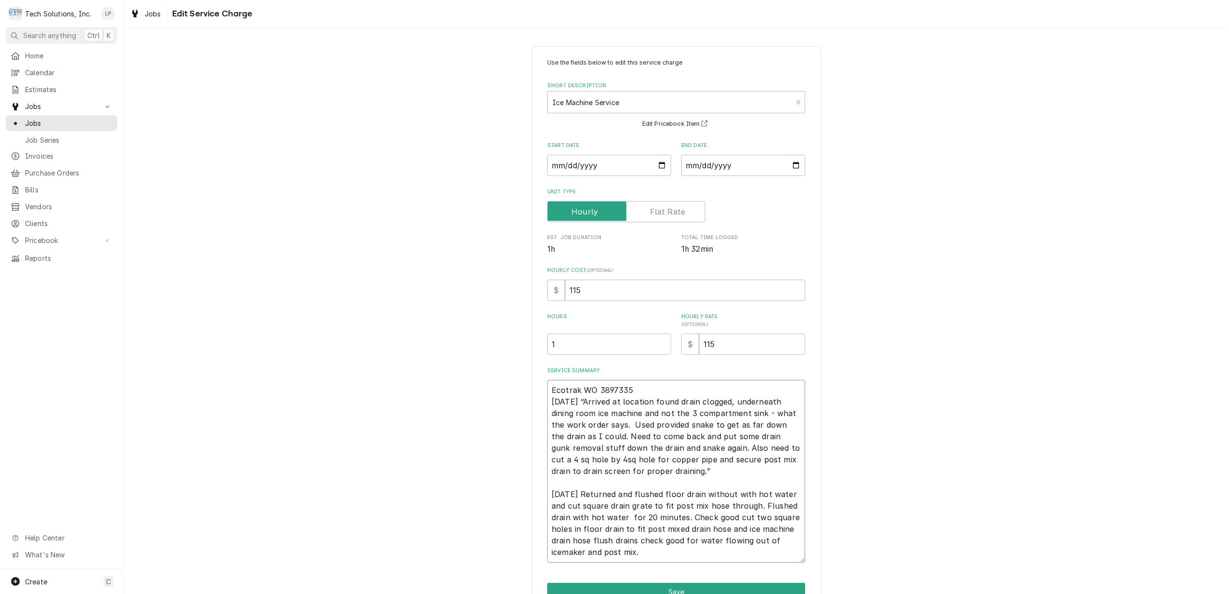
type textarea "Ecotrak WO 3897335 9/13/25 “Arrived at location found drain clogged, underneath…"
type textarea "x"
type textarea "Ecotrak WO 3897335 9/13/25 “Arrived at location found drain clogged, underneath…"
type textarea "x"
type textarea "Ecotrak WO 3897335 9/13/25 “Arrived at location found drain clogged, underneath…"
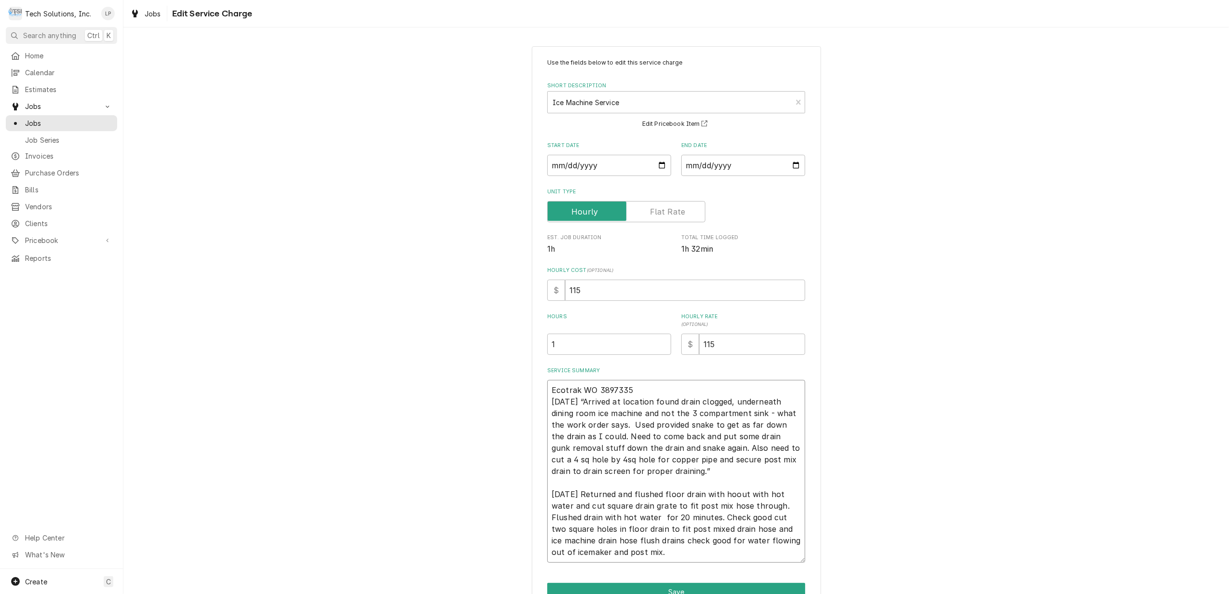
type textarea "x"
type textarea "Ecotrak WO 3897335 9/13/25 “Arrived at location found drain clogged, underneath…"
type textarea "x"
type textarea "Ecotrak WO 3897335 9/13/25 “Arrived at location found drain clogged, underneath…"
type textarea "x"
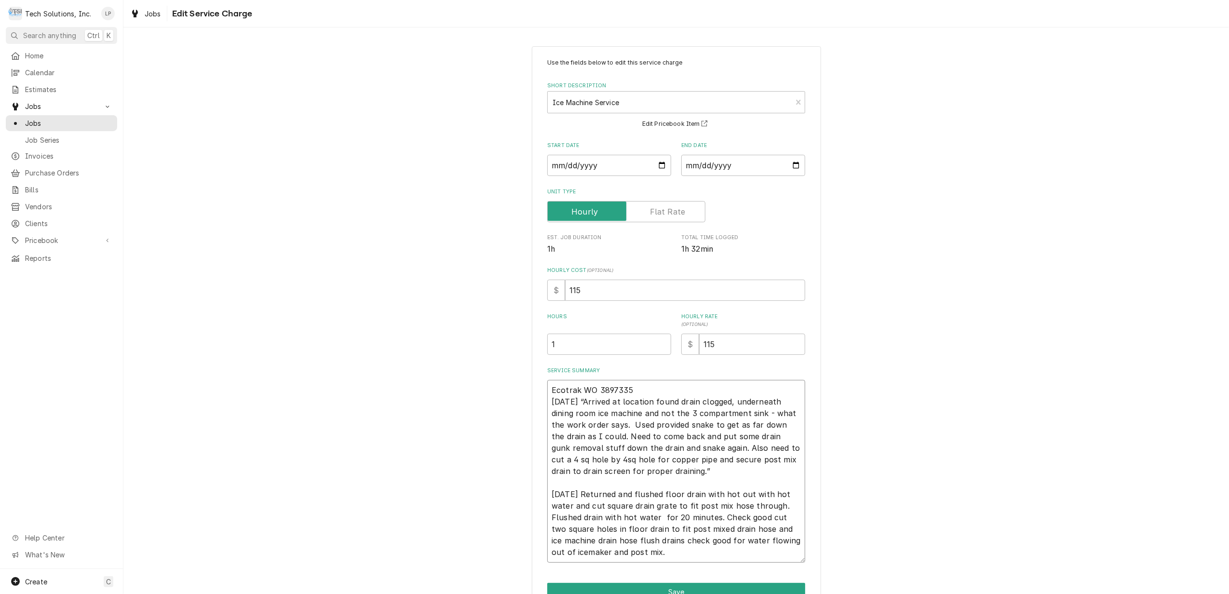
type textarea "Ecotrak WO 3897335 9/13/25 “Arrived at location found drain clogged, underneath…"
type textarea "x"
type textarea "Ecotrak WO 3897335 9/13/25 “Arrived at location found drain clogged, underneath…"
type textarea "x"
type textarea "Ecotrak WO 3897335 9/13/25 “Arrived at location found drain clogged, underneath…"
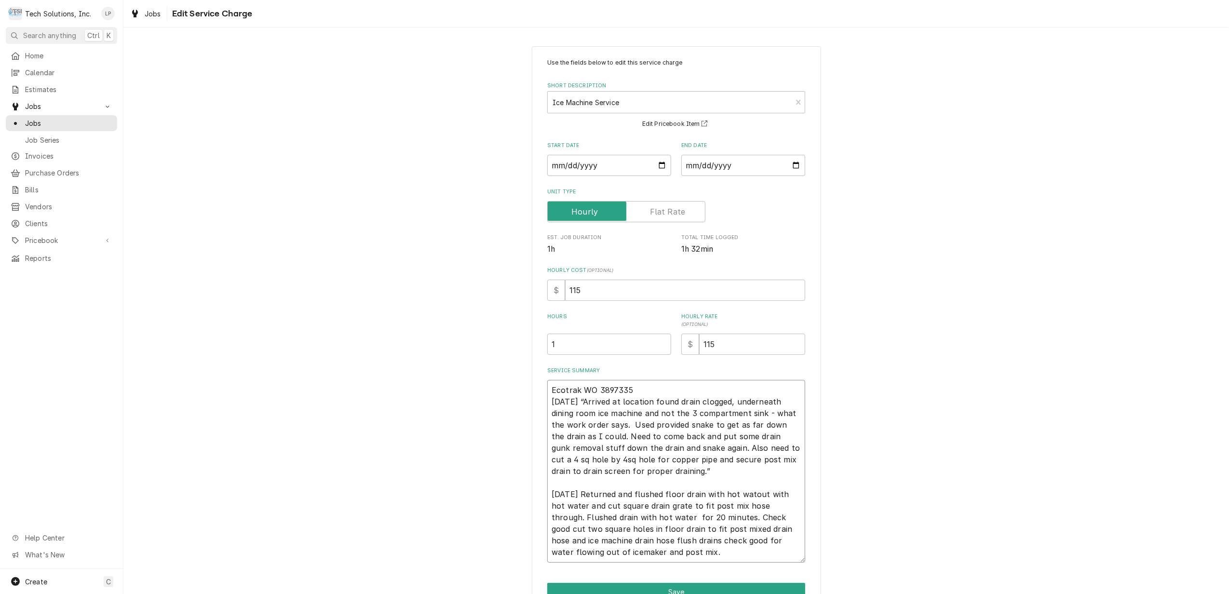
type textarea "x"
type textarea "Ecotrak WO 3897335 9/13/25 “Arrived at location found drain clogged, underneath…"
type textarea "x"
type textarea "Ecotrak WO 3897335 9/13/25 “Arrived at location found drain clogged, underneath…"
type textarea "x"
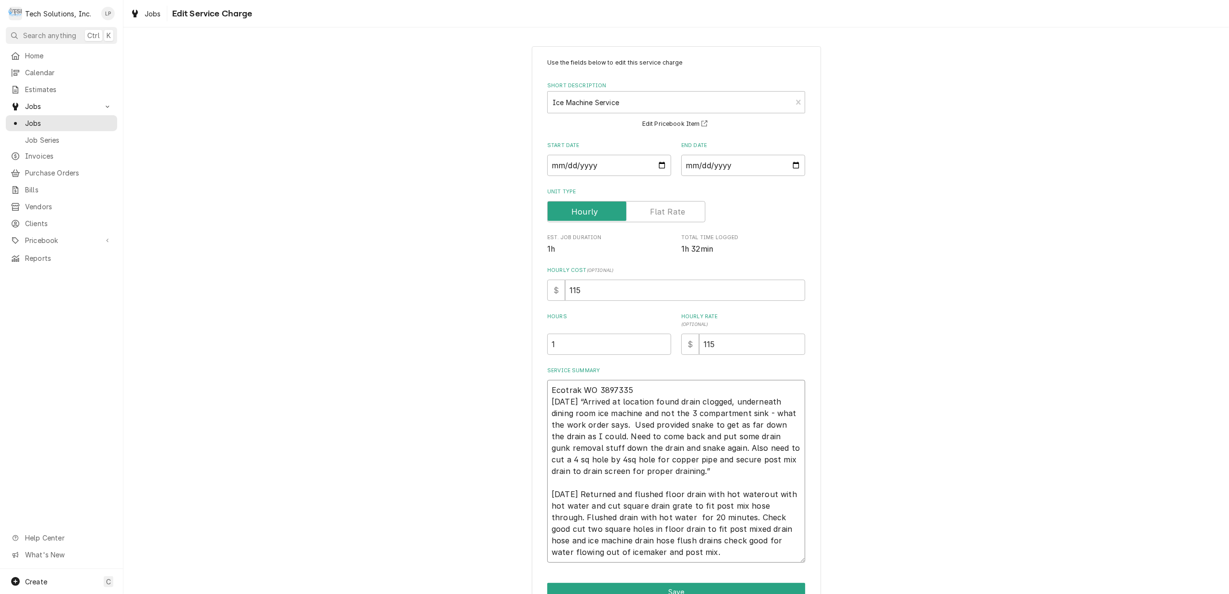
type textarea "Ecotrak WO 3897335 9/13/25 “Arrived at location found drain clogged, underneath…"
type textarea "x"
type textarea "Ecotrak WO 3897335 9/13/25 “Arrived at location found drain clogged, underneath…"
type textarea "x"
type textarea "Ecotrak WO 3897335 9/13/25 “Arrived at location found drain clogged, underneath…"
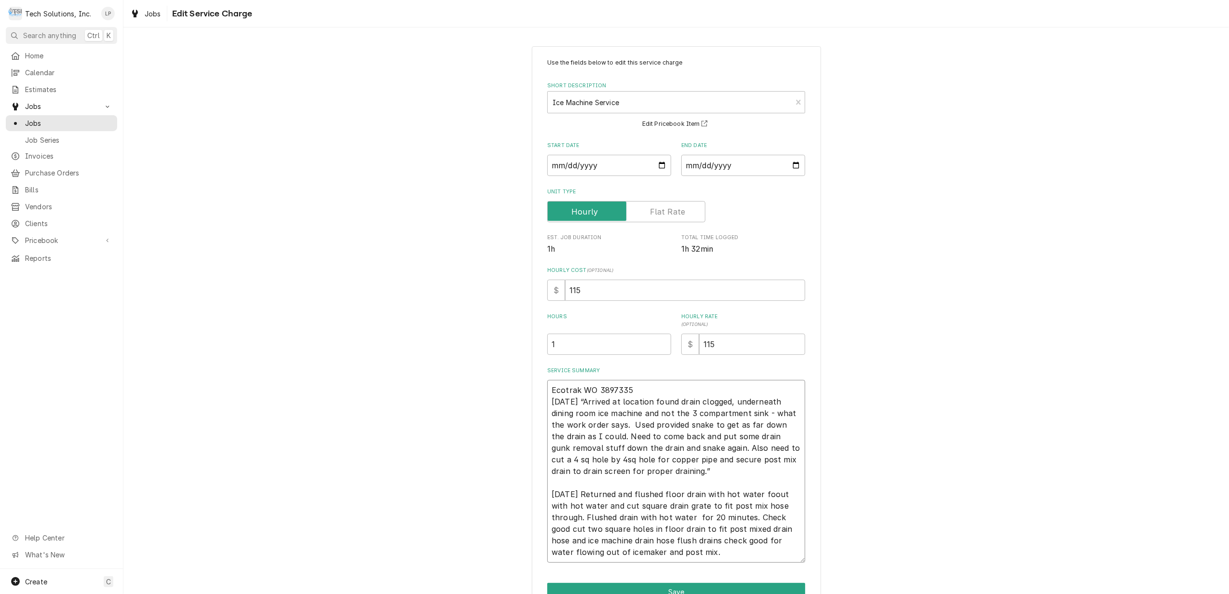
type textarea "x"
type textarea "Ecotrak WO 3897335 9/13/25 “Arrived at location found drain clogged, underneath…"
type textarea "x"
type textarea "Ecotrak WO 3897335 9/13/25 “Arrived at location found drain clogged, underneath…"
type textarea "x"
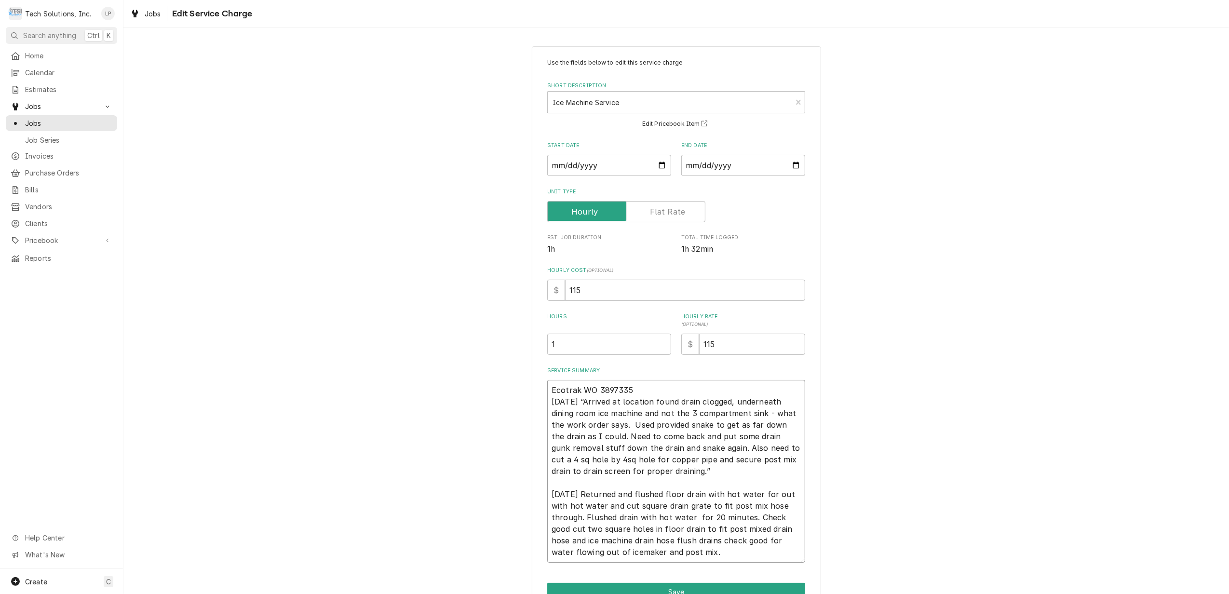
type textarea "Ecotrak WO 3897335 9/13/25 “Arrived at location found drain clogged, underneath…"
type textarea "x"
type textarea "Ecotrak WO 3897335 9/13/25 “Arrived at location found drain clogged, underneath…"
type textarea "x"
type textarea "Ecotrak WO 3897335 9/13/25 “Arrived at location found drain clogged, underneath…"
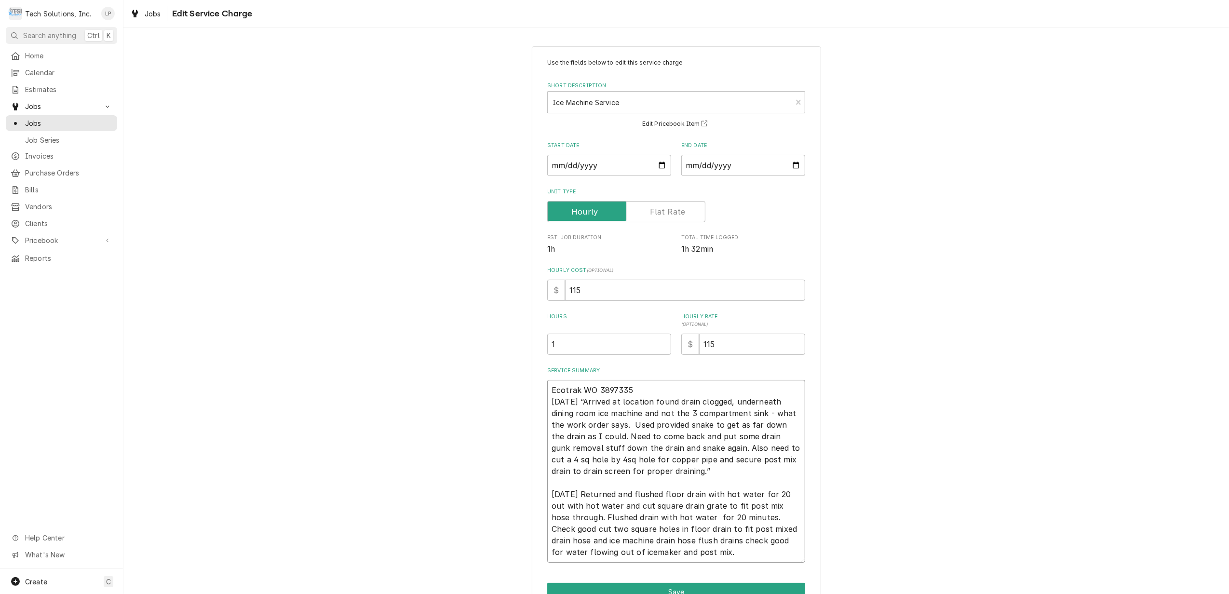
type textarea "x"
type textarea "Ecotrak WO 3897335 9/13/25 “Arrived at location found drain clogged, underneath…"
click at [663, 508] on textarea "Ecotrak WO 3897335 9/13/25 “Arrived at location found drain clogged, underneath…" at bounding box center [676, 471] width 258 height 183
click at [586, 508] on textarea "Ecotrak WO 3897335 9/13/25 “Arrived at location found drain clogged, underneath…" at bounding box center [676, 471] width 258 height 183
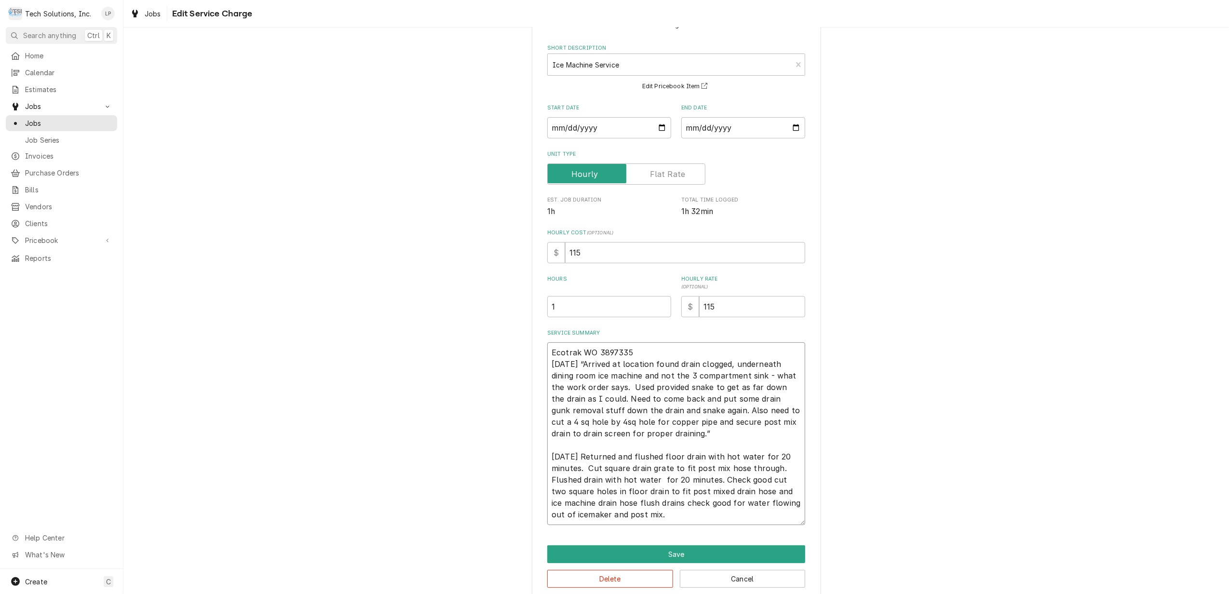
scroll to position [53, 0]
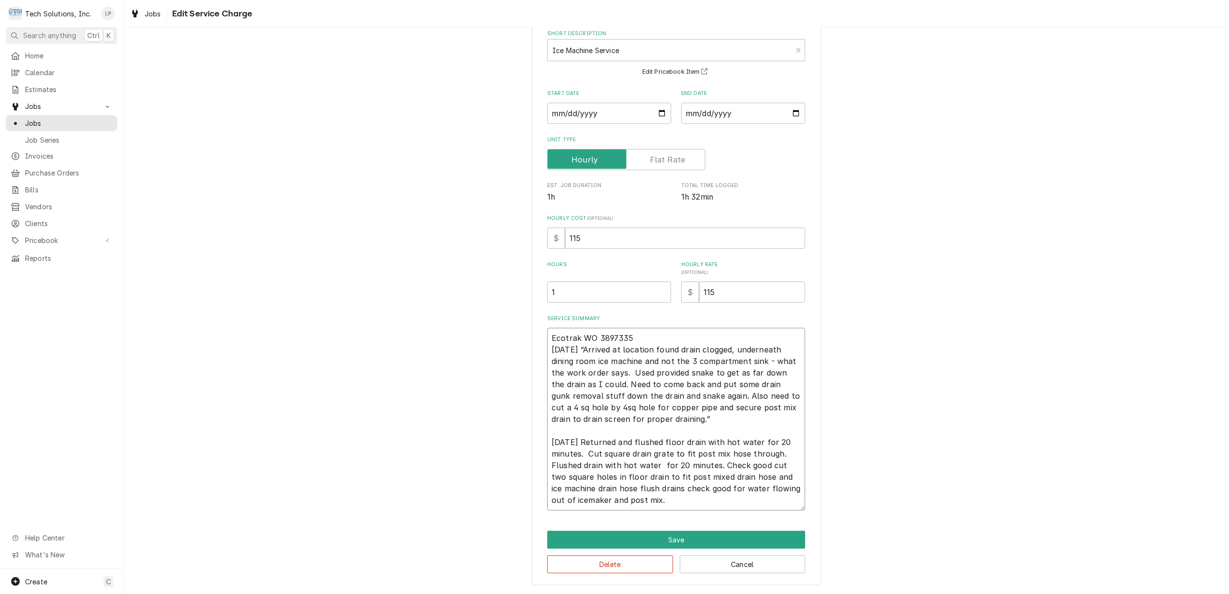
click at [713, 469] on textarea "Ecotrak WO 3897335 9/13/25 “Arrived at location found drain clogged, underneath…" at bounding box center [676, 419] width 258 height 183
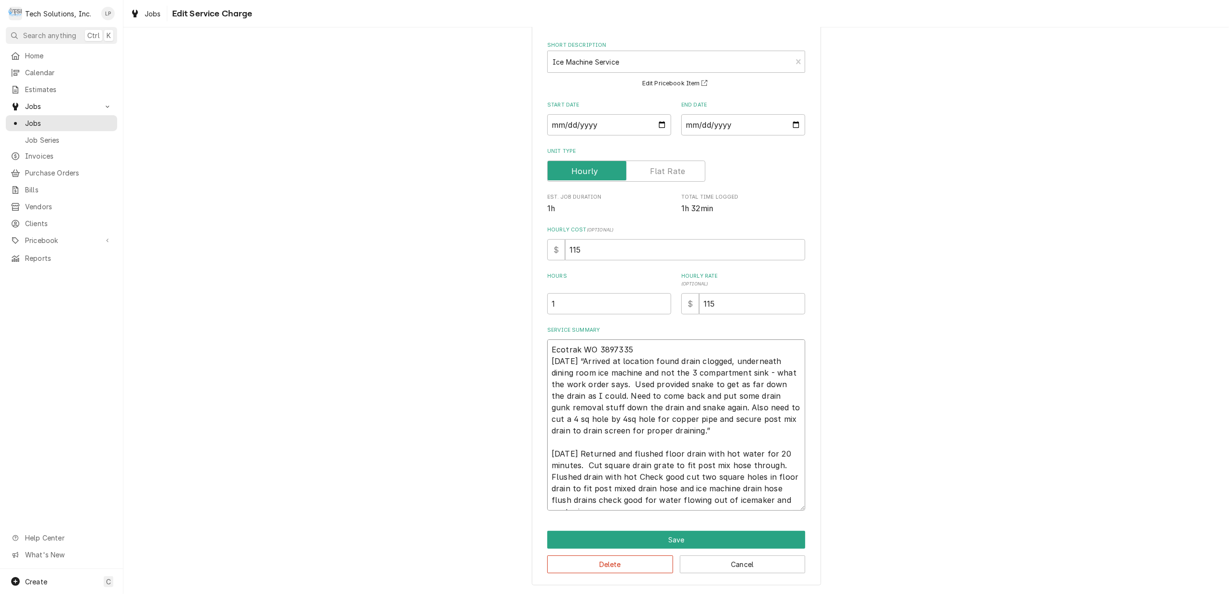
scroll to position [41, 0]
click at [593, 478] on textarea "Ecotrak WO 3897335 9/13/25 “Arrived at location found drain clogged, underneath…" at bounding box center [676, 425] width 258 height 171
click at [722, 462] on textarea "Ecotrak WO 3897335 9/13/25 “Arrived at location found drain clogged, underneath…" at bounding box center [676, 425] width 258 height 171
click at [569, 500] on textarea "Ecotrak WO 3897335 9/13/25 “Arrived at location found drain clogged, underneath…" at bounding box center [676, 425] width 258 height 171
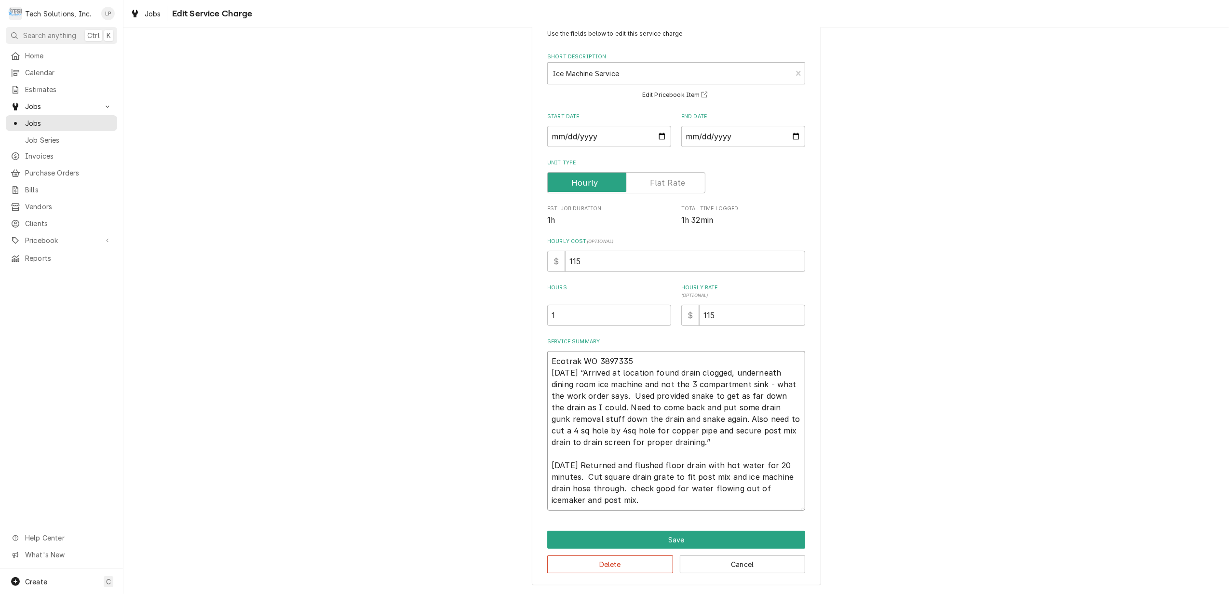
click at [610, 502] on textarea "Ecotrak WO 3897335 9/13/25 “Arrived at location found drain clogged, underneath…" at bounding box center [676, 431] width 258 height 160
click at [664, 537] on button "Save" at bounding box center [676, 540] width 258 height 18
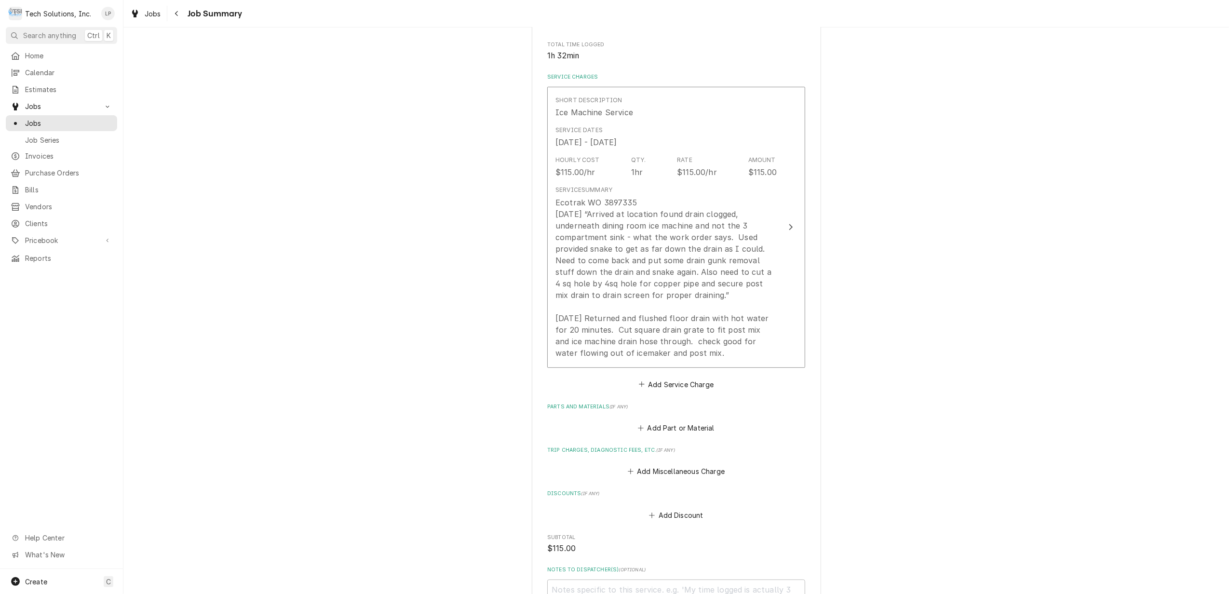
scroll to position [426, 0]
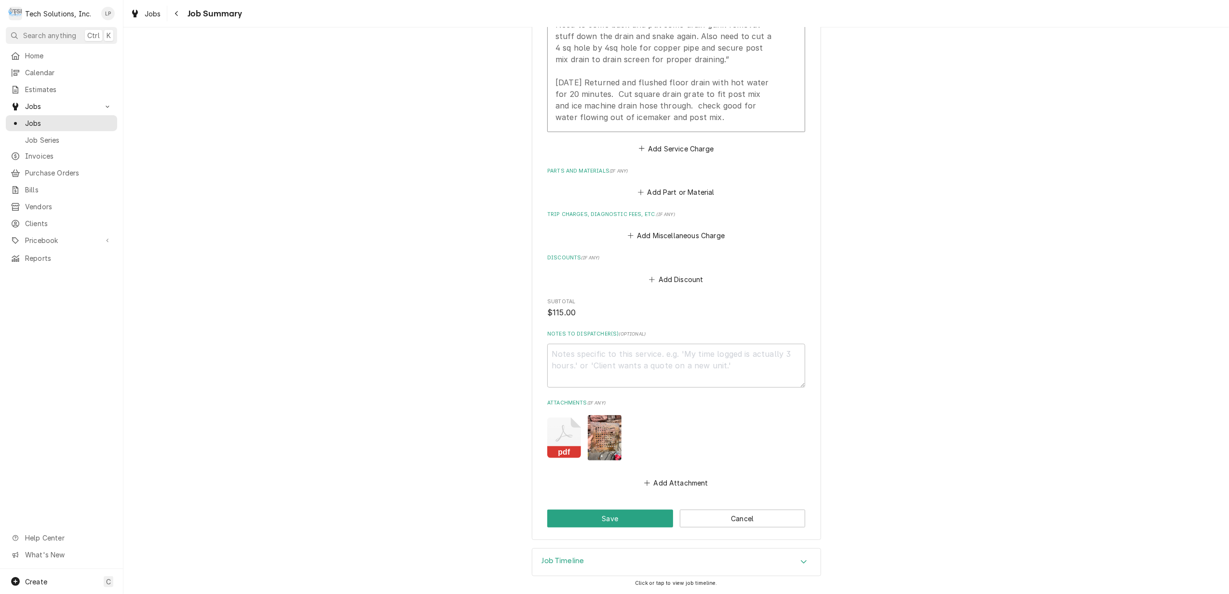
click at [557, 447] on rect "Attachments" at bounding box center [564, 453] width 34 height 12
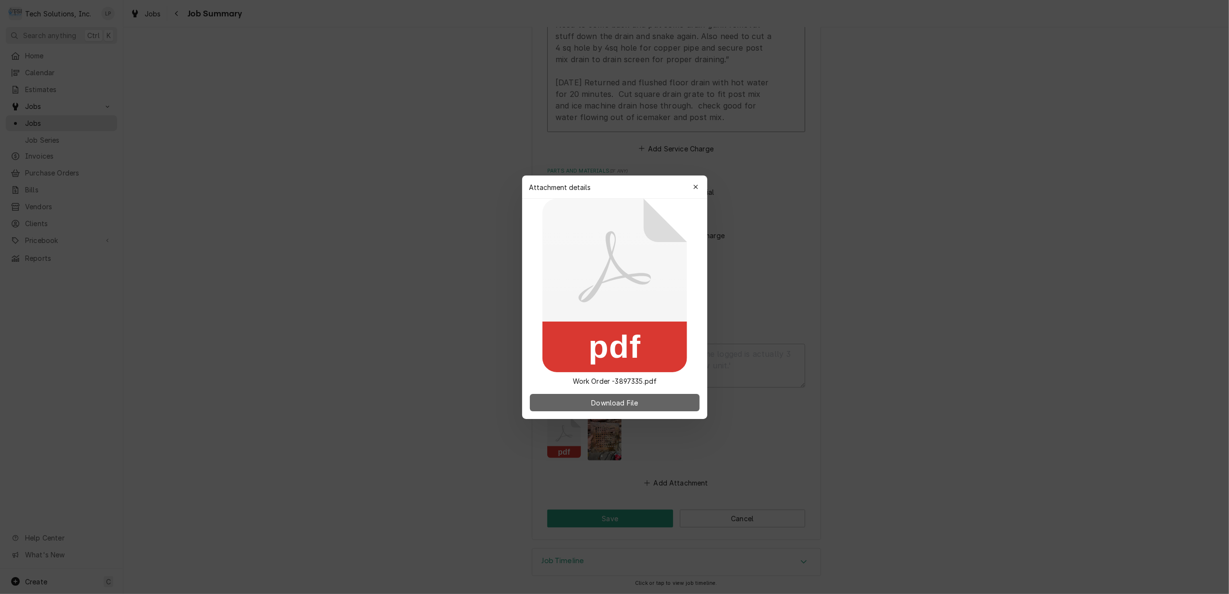
click at [602, 404] on span "Download File" at bounding box center [614, 402] width 51 height 10
click at [695, 184] on icon "button" at bounding box center [695, 187] width 5 height 7
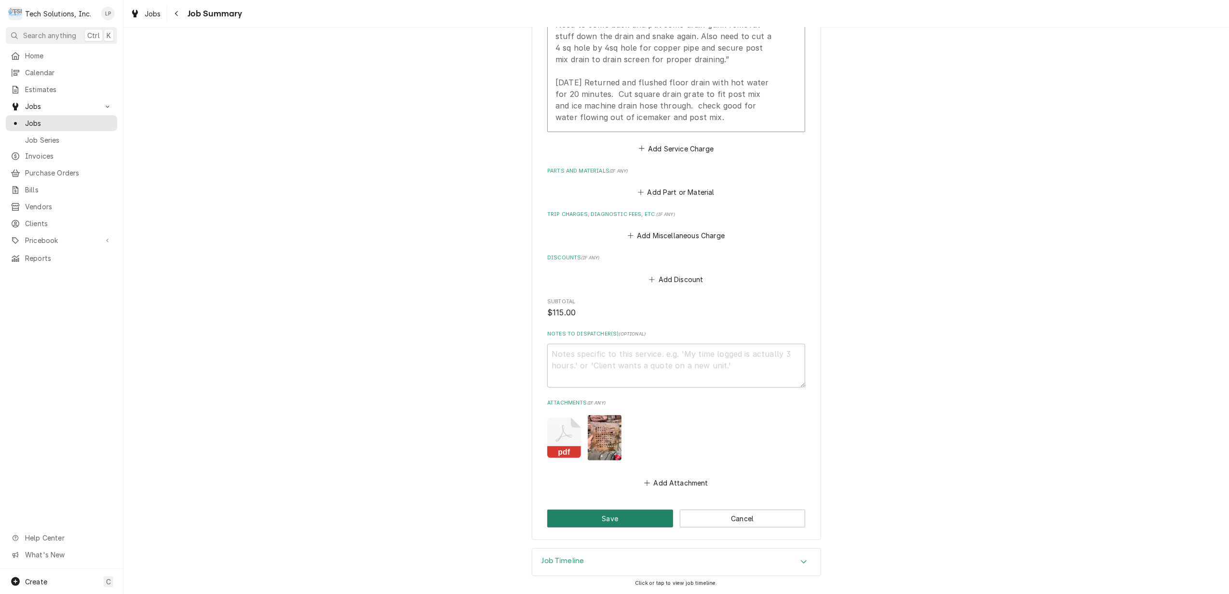
click at [638, 520] on button "Save" at bounding box center [610, 519] width 126 height 18
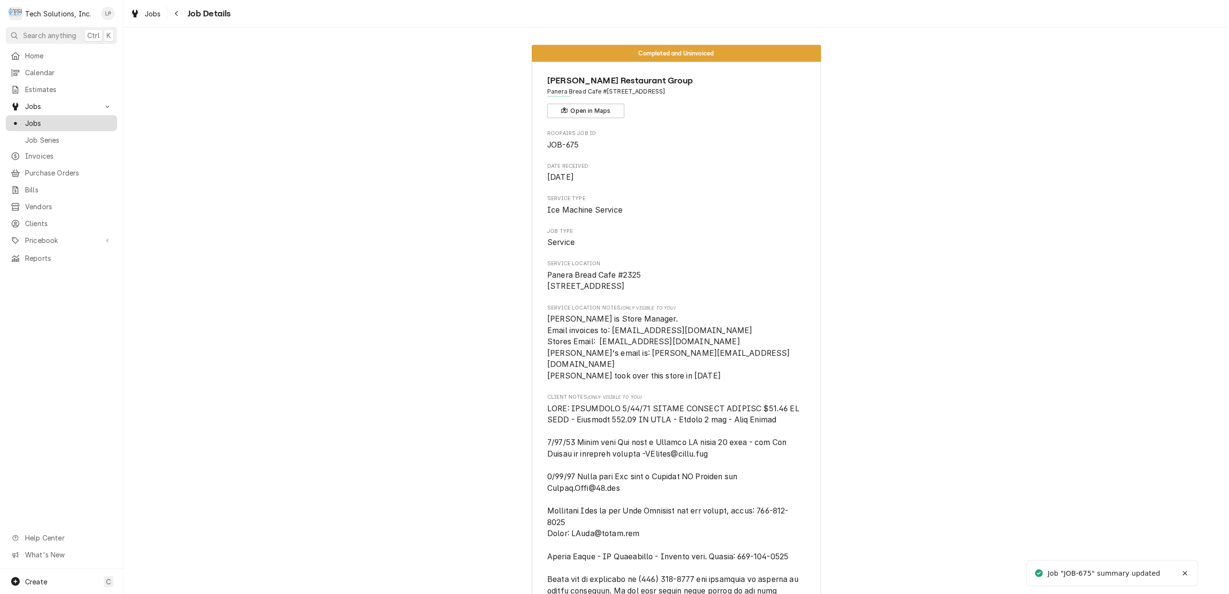
click at [27, 120] on span "Jobs" at bounding box center [68, 123] width 87 height 10
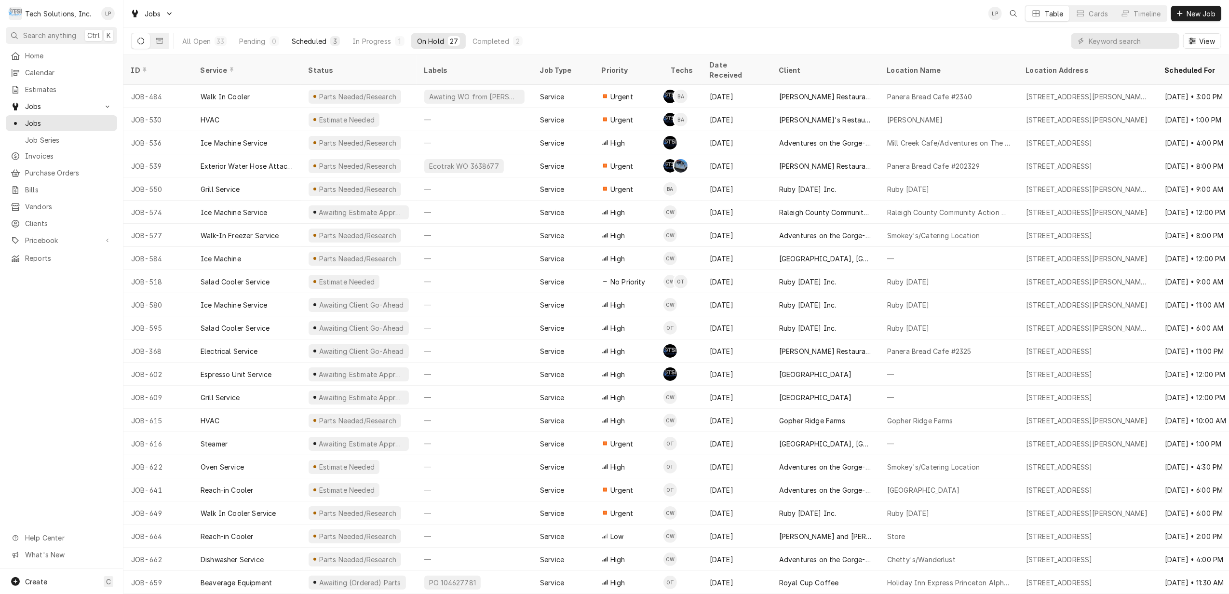
click at [298, 41] on div "Scheduled" at bounding box center [309, 41] width 35 height 10
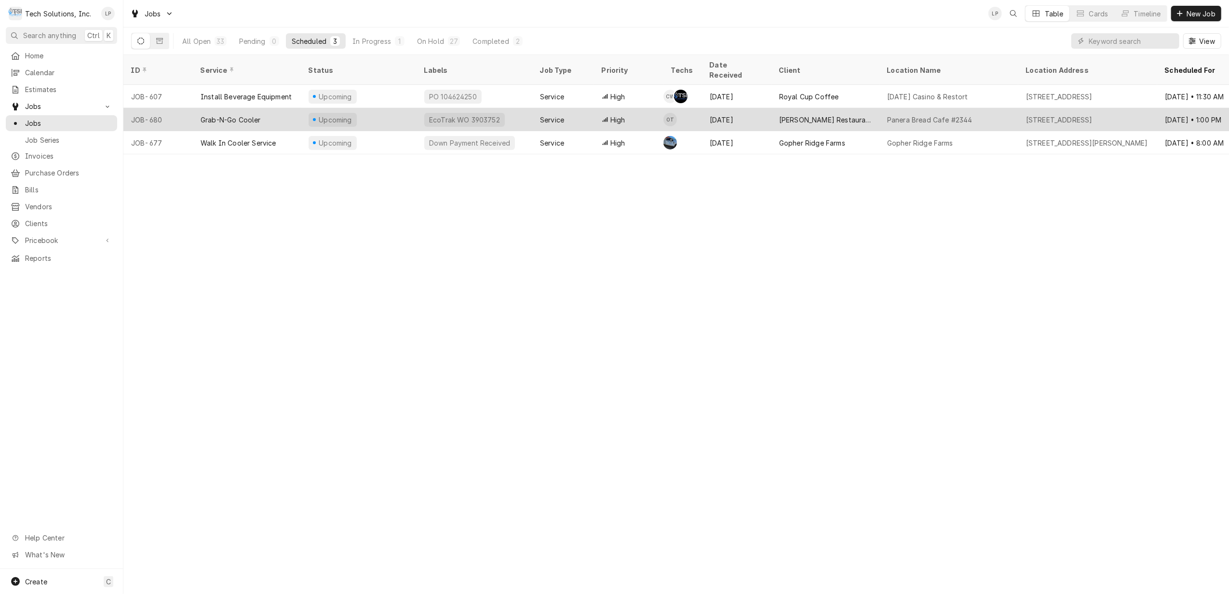
click at [377, 108] on div "Upcoming" at bounding box center [359, 119] width 116 height 23
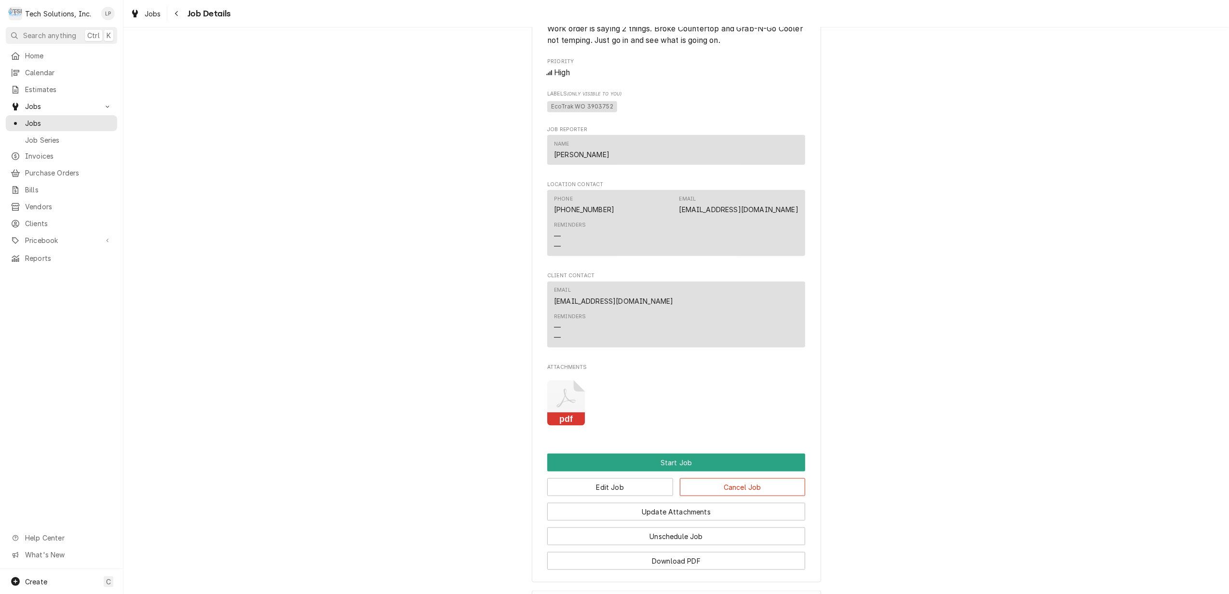
scroll to position [1212, 0]
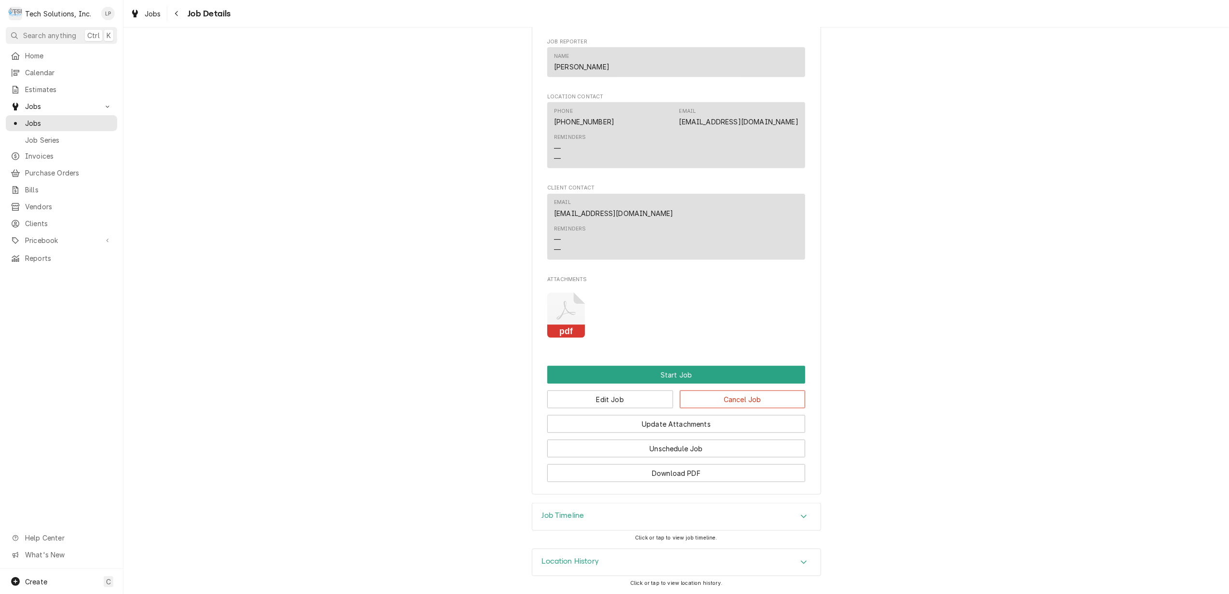
click at [563, 305] on icon "Attachments" at bounding box center [566, 316] width 38 height 46
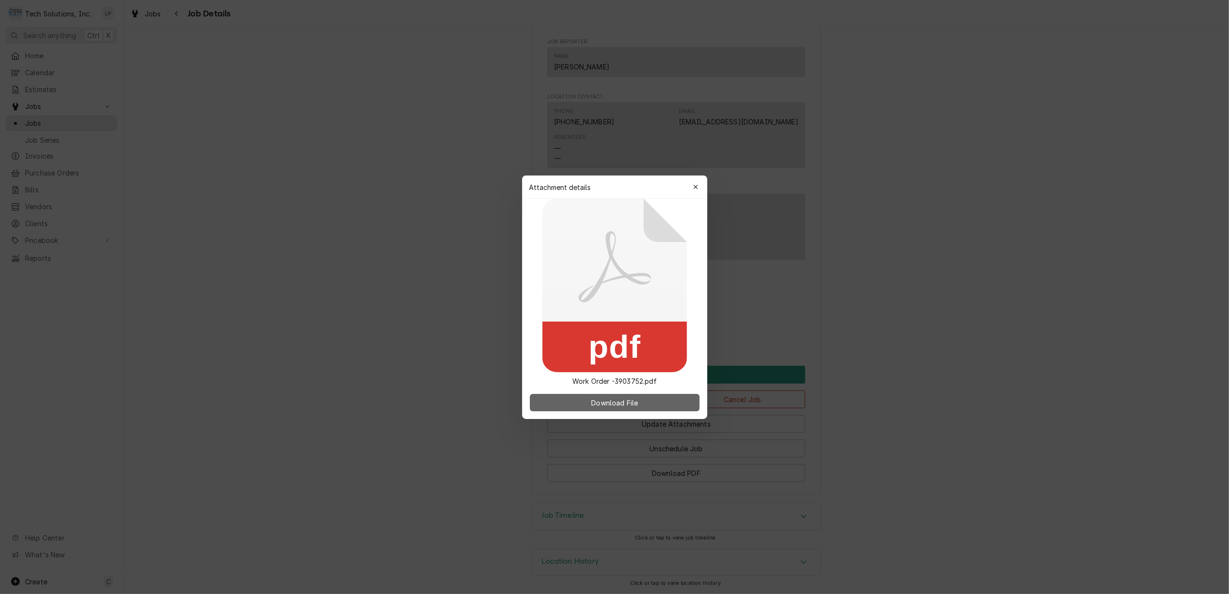
click at [615, 405] on span "Download File" at bounding box center [614, 402] width 51 height 10
click at [693, 186] on icon "button" at bounding box center [695, 187] width 5 height 7
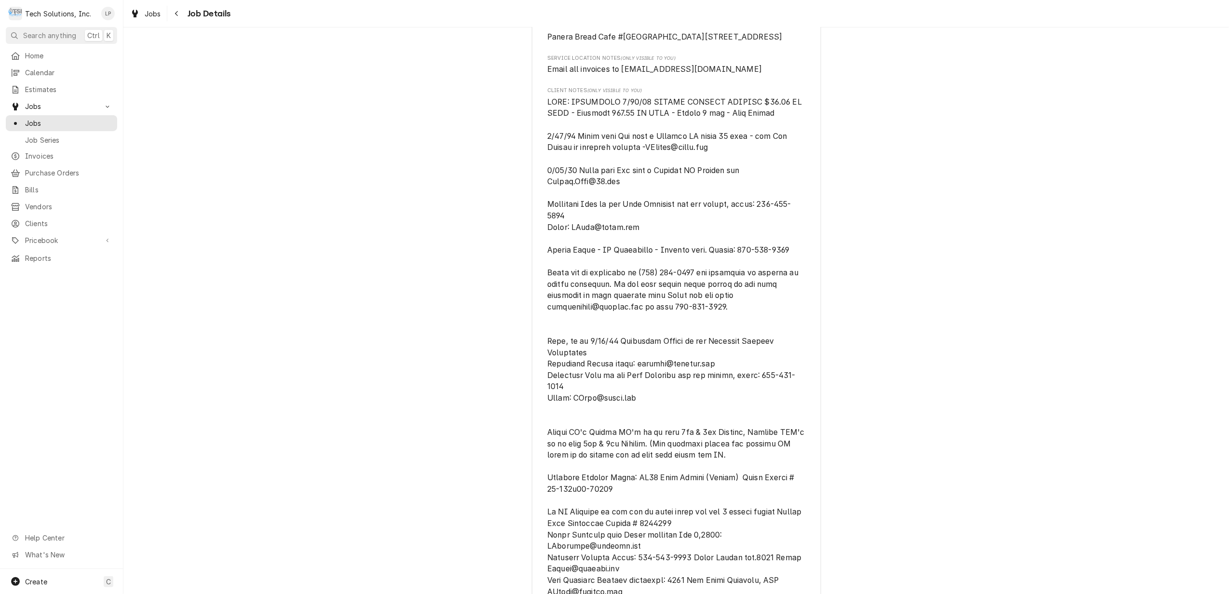
scroll to position [0, 0]
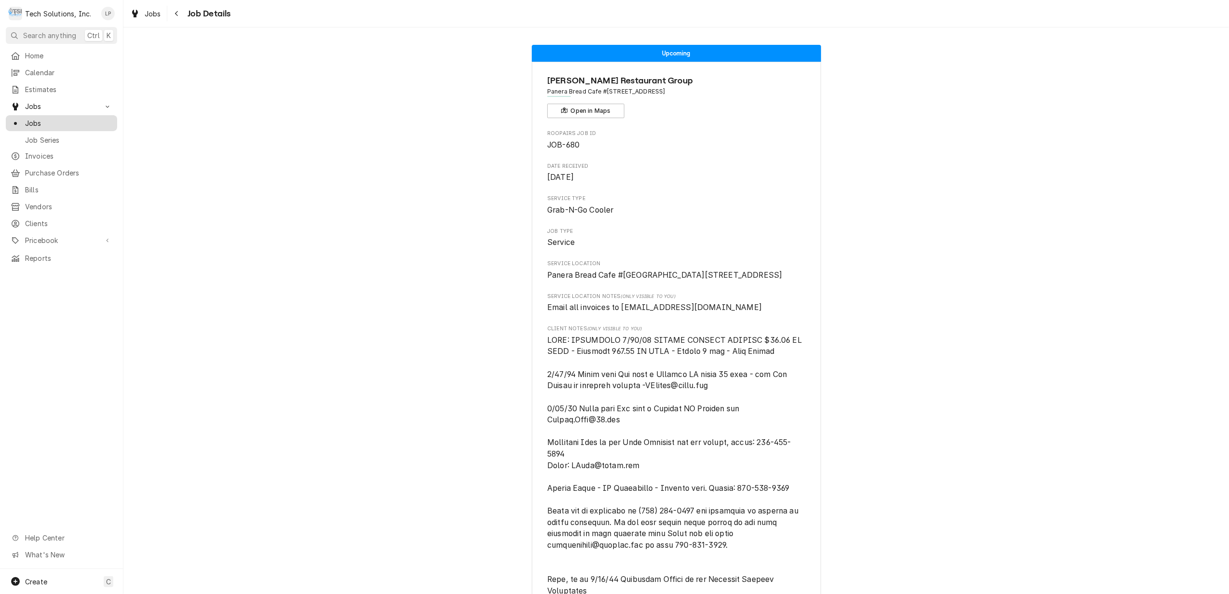
click at [44, 119] on span "Jobs" at bounding box center [68, 123] width 87 height 10
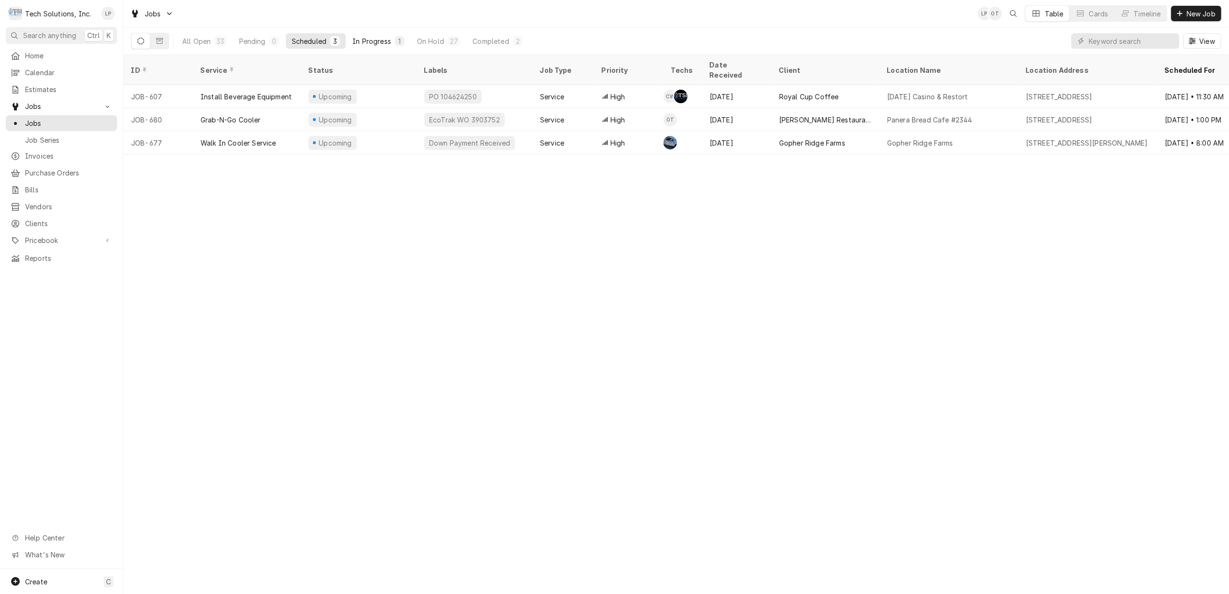
click at [388, 39] on div "In Progress" at bounding box center [372, 41] width 39 height 10
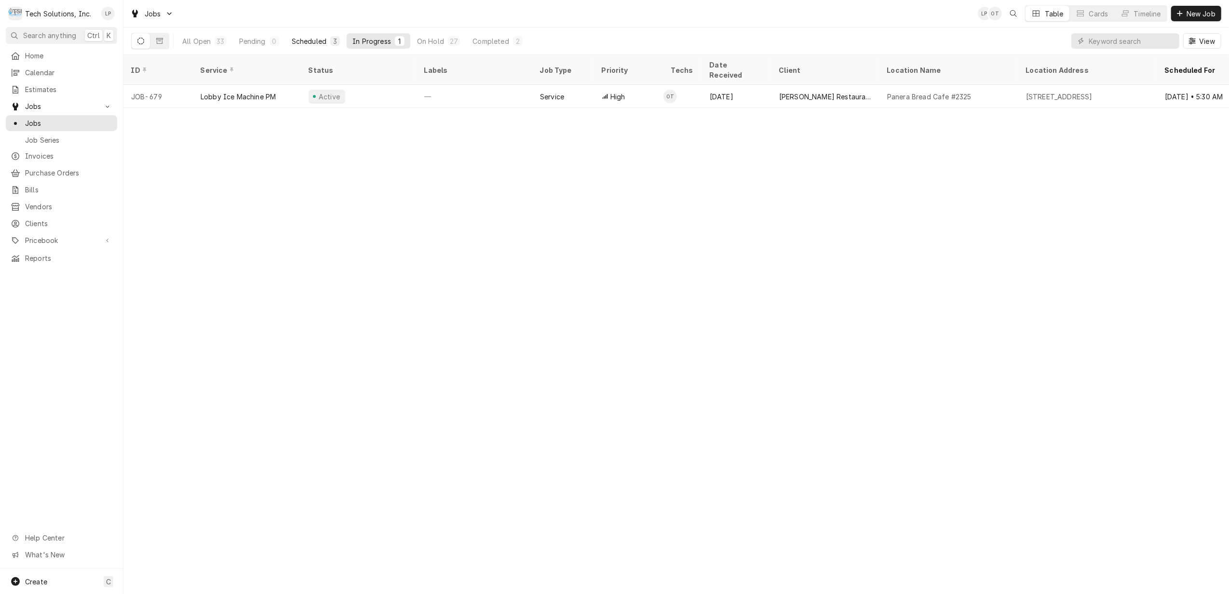
click at [308, 41] on div "Scheduled" at bounding box center [309, 41] width 35 height 10
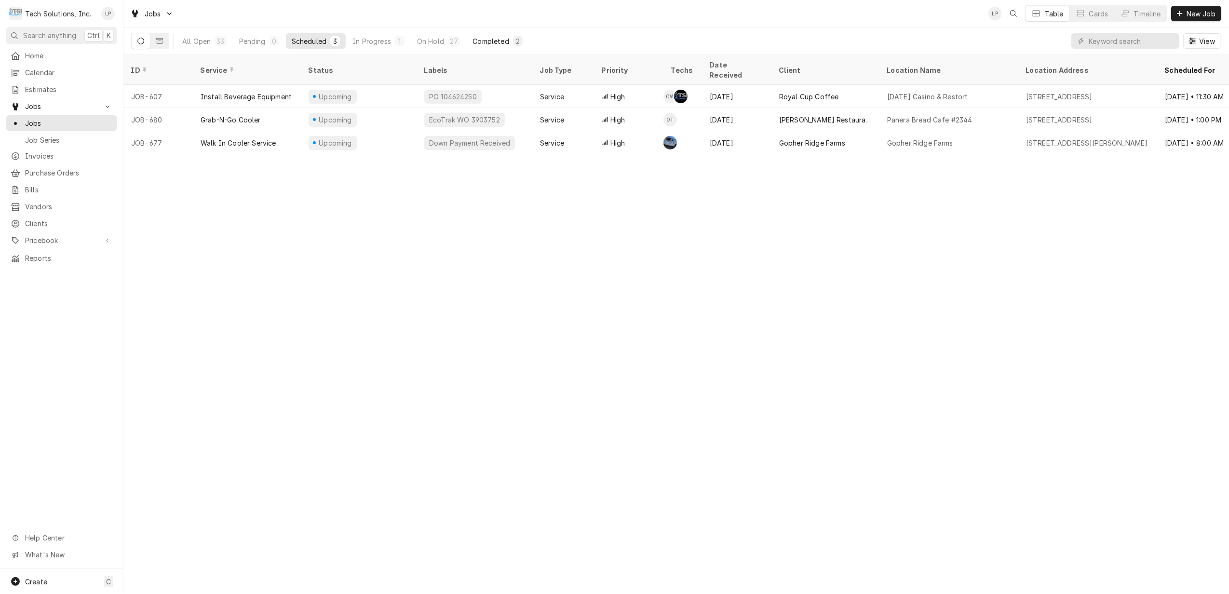
click at [487, 40] on div "Completed" at bounding box center [491, 41] width 36 height 10
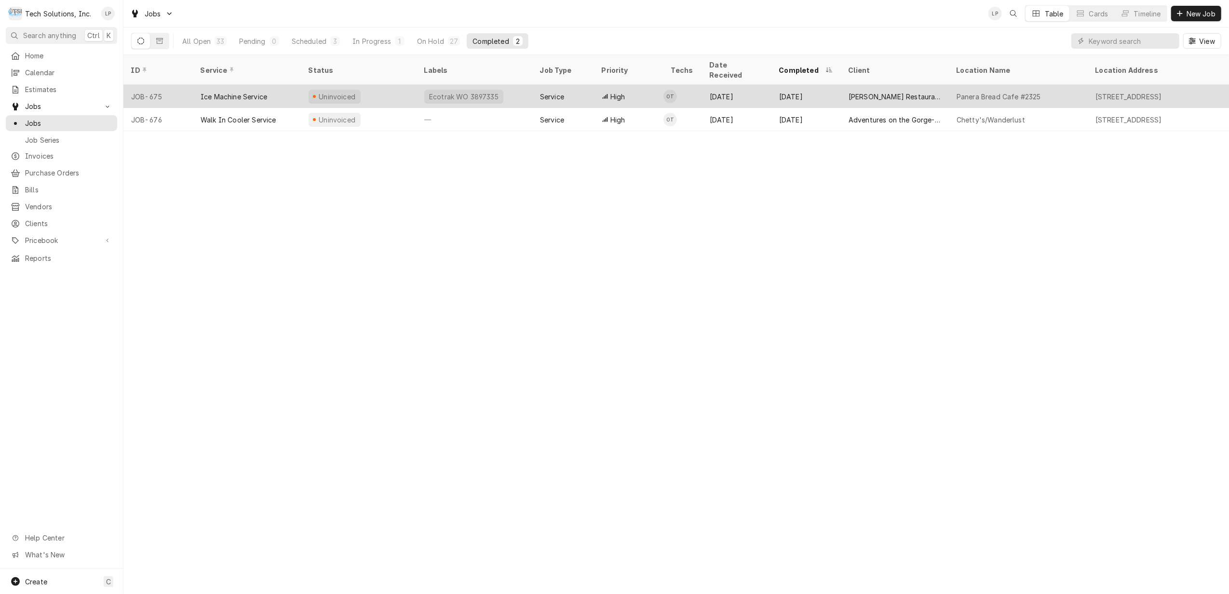
click at [521, 86] on div "Ecotrak WO 3897335" at bounding box center [475, 96] width 116 height 23
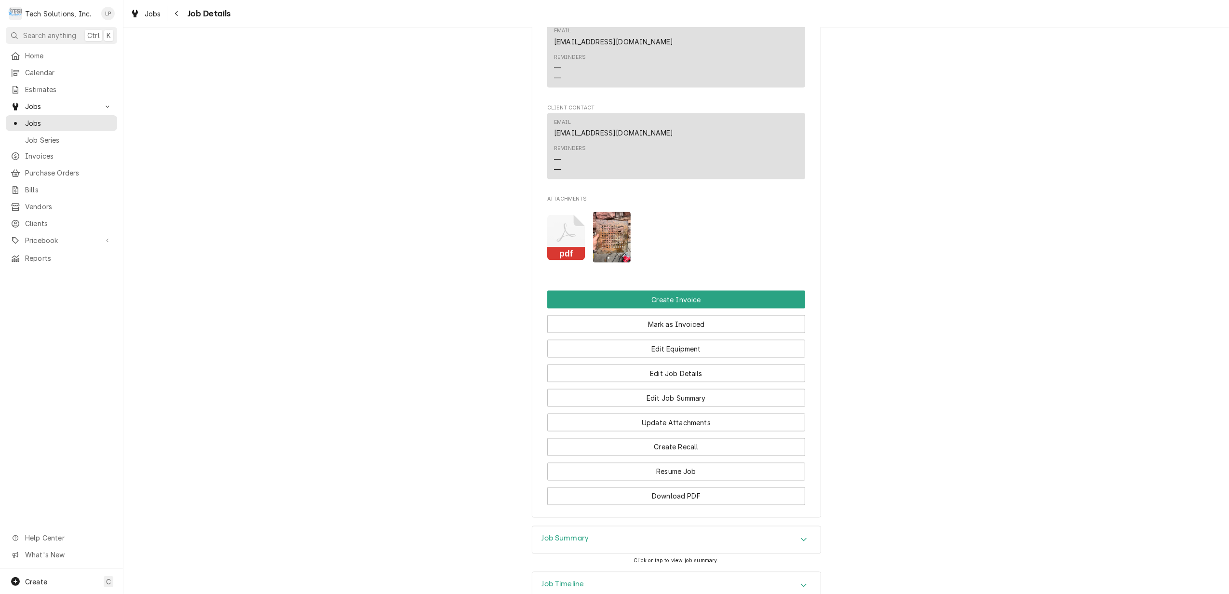
scroll to position [1440, 0]
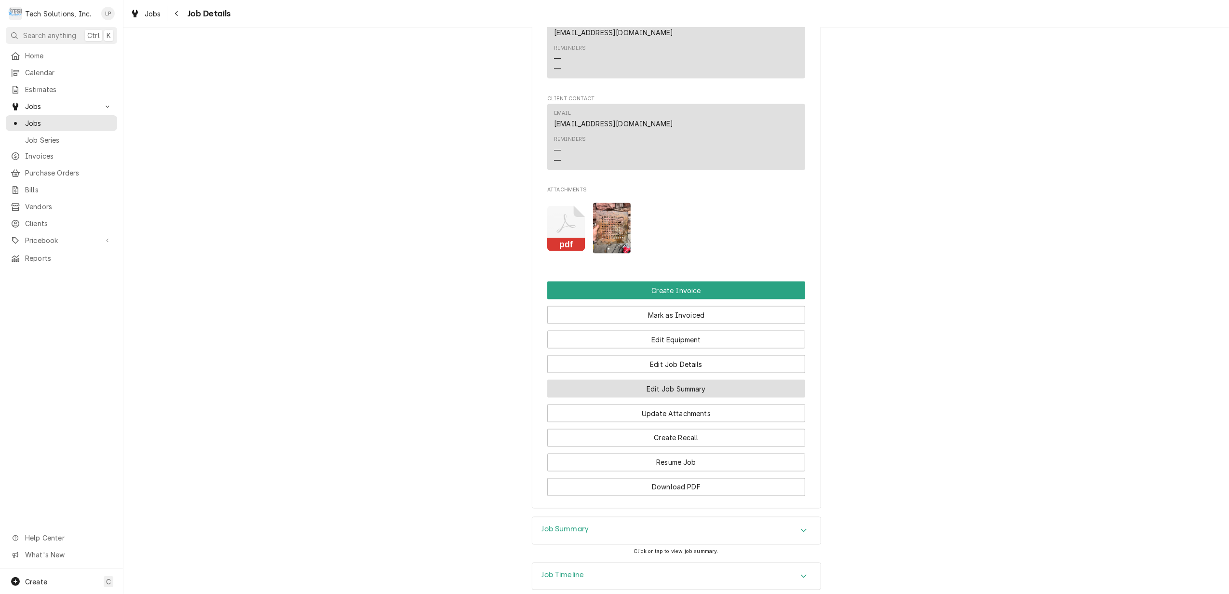
click at [680, 380] on button "Edit Job Summary" at bounding box center [676, 389] width 258 height 18
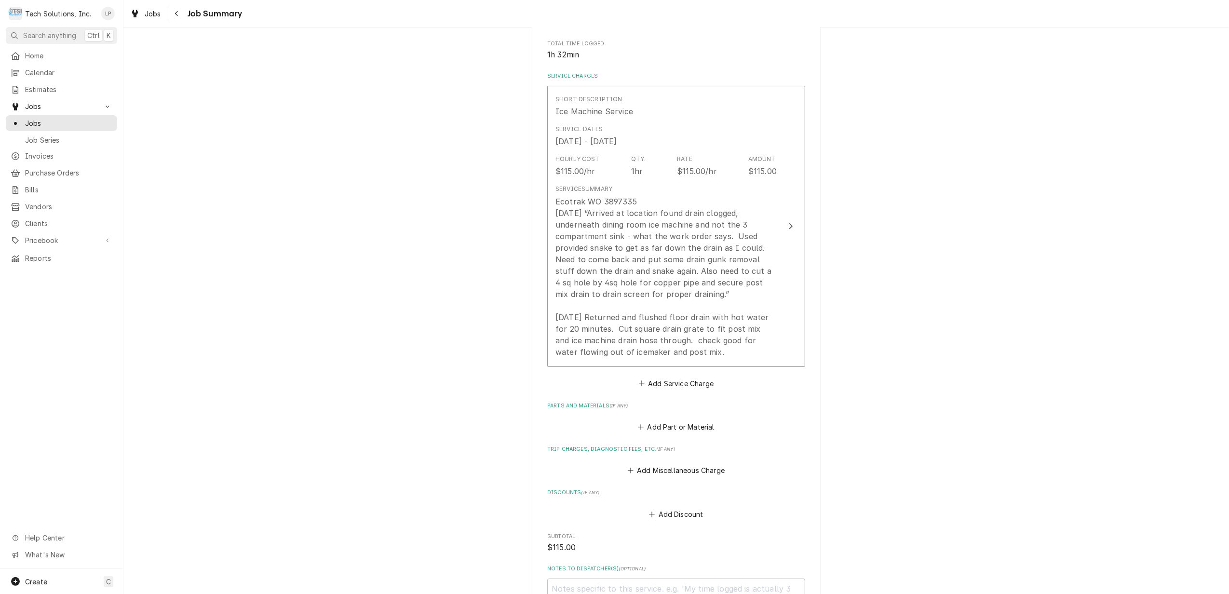
scroll to position [193, 0]
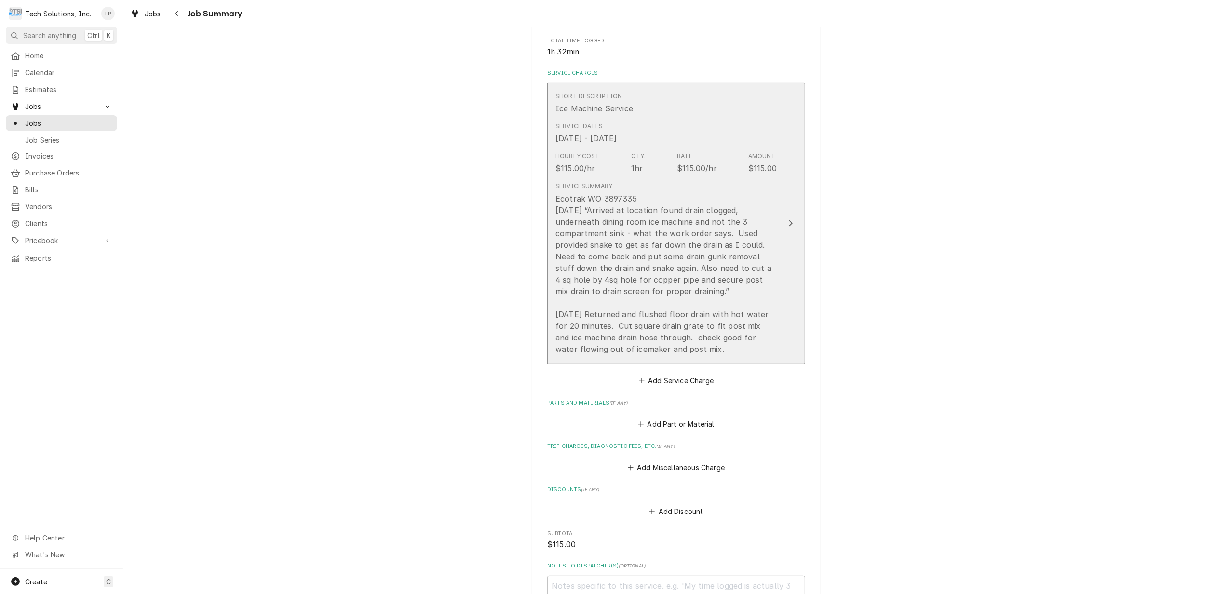
click at [789, 226] on icon "Update Line Item" at bounding box center [791, 223] width 5 height 8
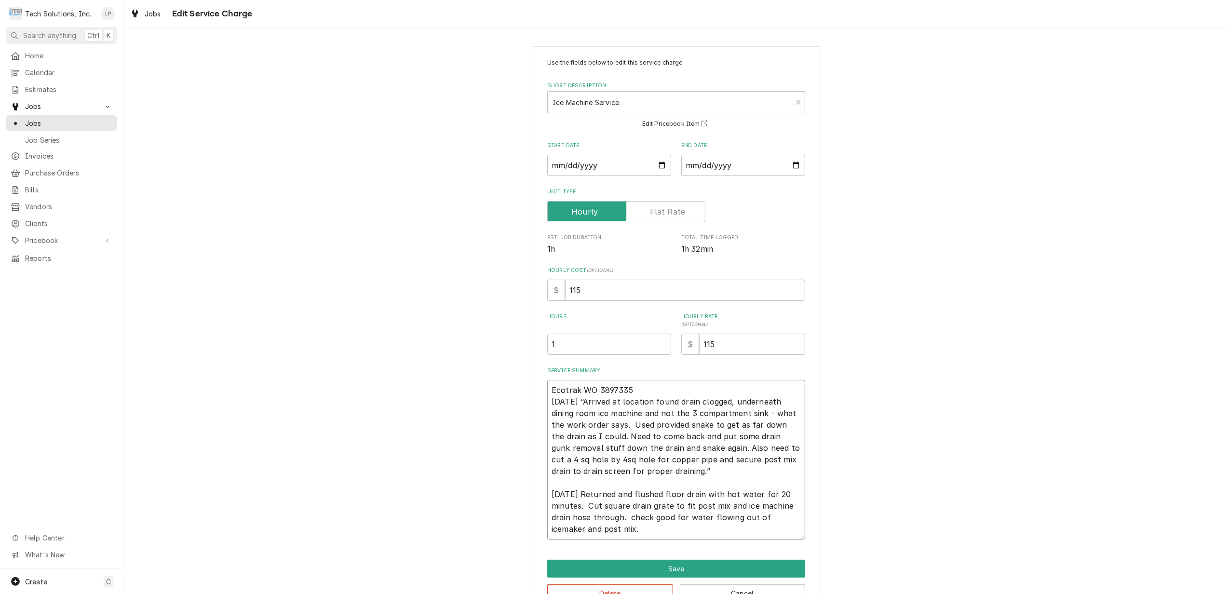
click at [658, 533] on textarea "Ecotrak WO 3897335 9/13/25 “Arrived at location found drain clogged, underneath…" at bounding box center [676, 460] width 258 height 160
type textarea "x"
type textarea "Ecotrak WO 3897335 9/13/25 “Arrived at location found drain clogged, underneath…"
type textarea "x"
type textarea "Ecotrak WO 3897335 9/13/25 “Arrived at location found drain clogged, underneath…"
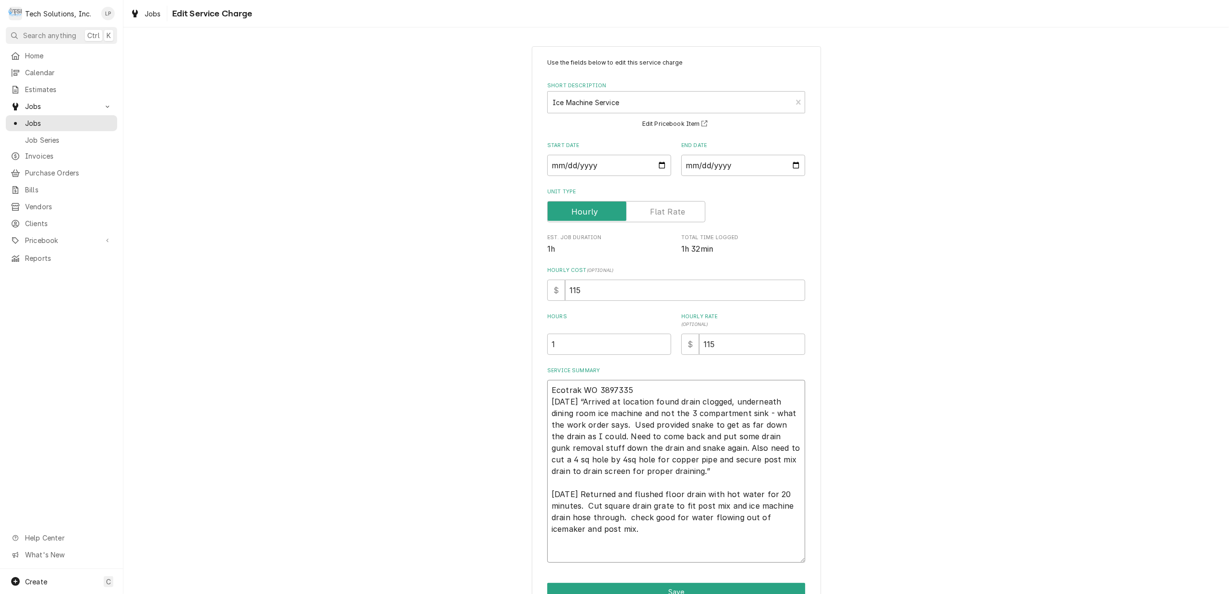
type textarea "x"
type textarea "Ecotrak WO 3897335 9/13/25 “Arrived at location found drain clogged, underneath…"
type textarea "x"
type textarea "Ecotrak WO 3897335 9/13/25 “Arrived at location found drain clogged, underneath…"
type textarea "x"
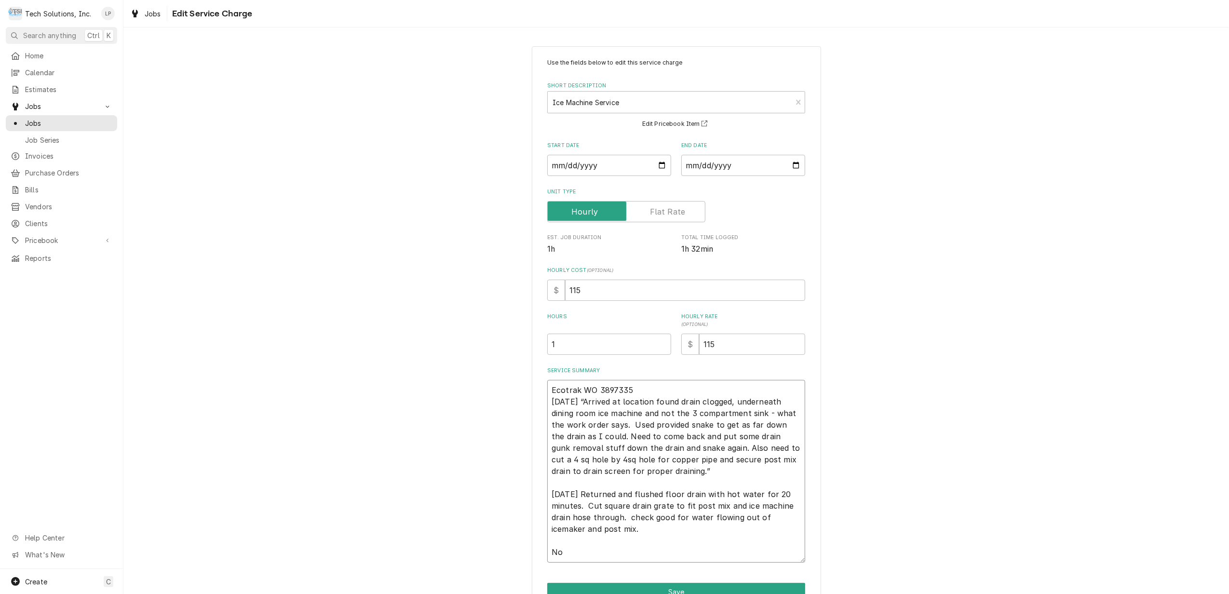
type textarea "Ecotrak WO 3897335 9/13/25 “Arrived at location found drain clogged, underneath…"
type textarea "x"
type textarea "Ecotrak WO 3897335 9/13/25 “Arrived at location found drain clogged, underneath…"
type textarea "x"
type textarea "Ecotrak WO 3897335 9/13/25 “Arrived at location found drain clogged, underneath…"
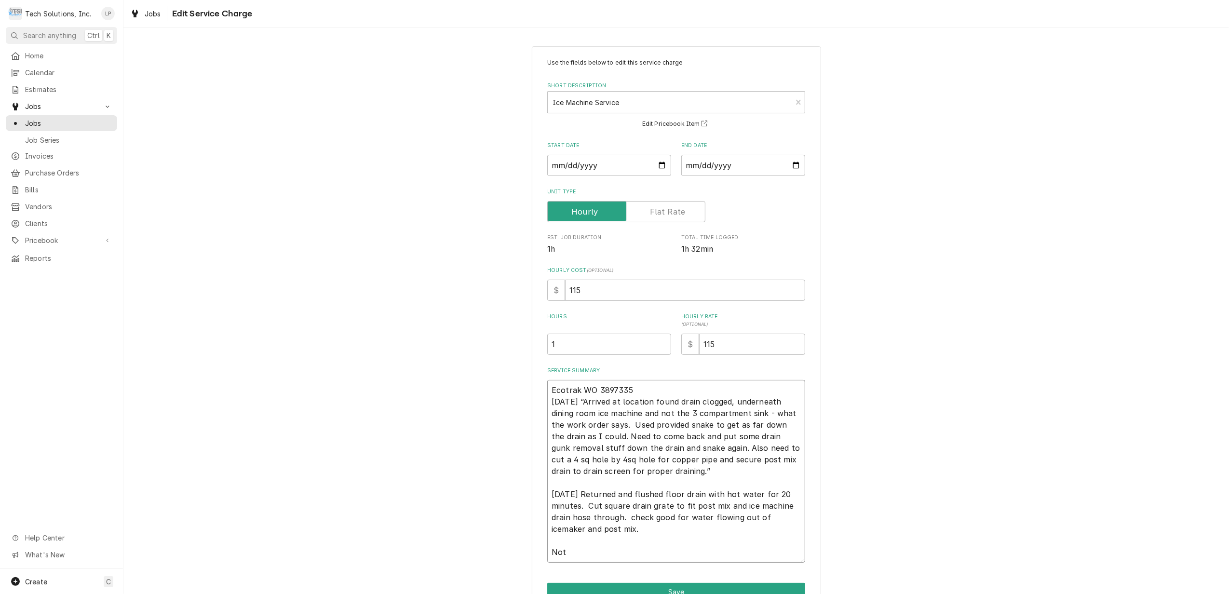
type textarea "x"
type textarea "Ecotrak WO 3897335 9/13/25 “Arrived at location found drain clogged, underneath…"
type textarea "x"
type textarea "Ecotrak WO 3897335 9/13/25 “Arrived at location found drain clogged, underneath…"
type textarea "x"
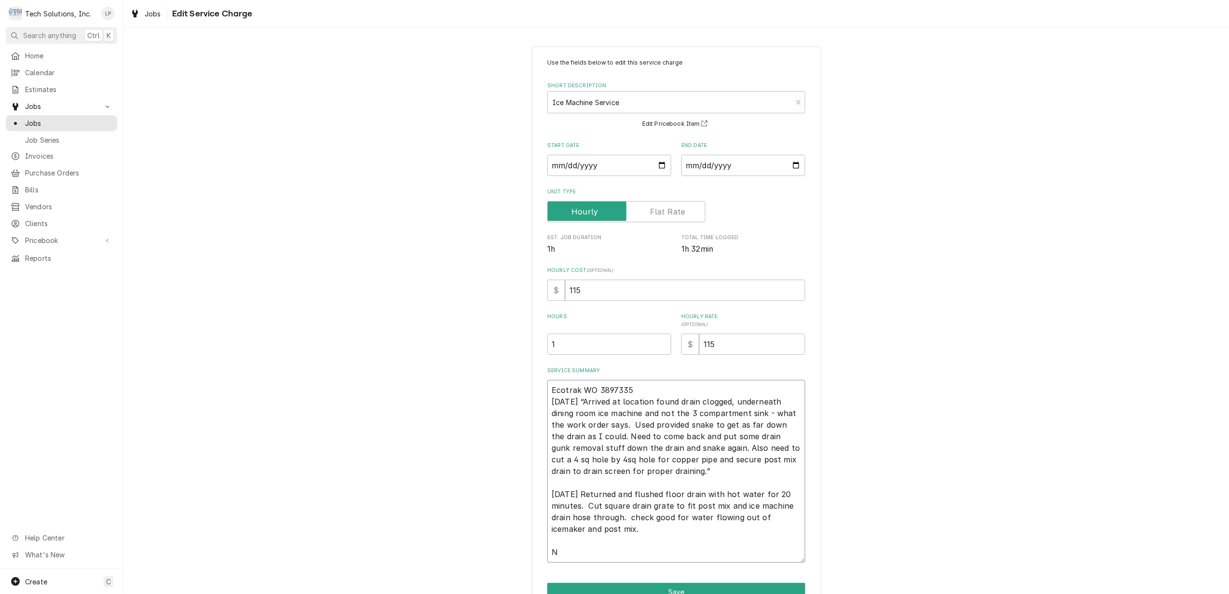
type textarea "Ecotrak WO 3897335 9/13/25 “Arrived at location found drain clogged, underneath…"
type textarea "x"
type textarea "Ecotrak WO 3897335 9/13/25 “Arrived at location found drain clogged, underneath…"
type textarea "x"
type textarea "Ecotrak WO 3897335 9/13/25 “Arrived at location found drain clogged, underneath…"
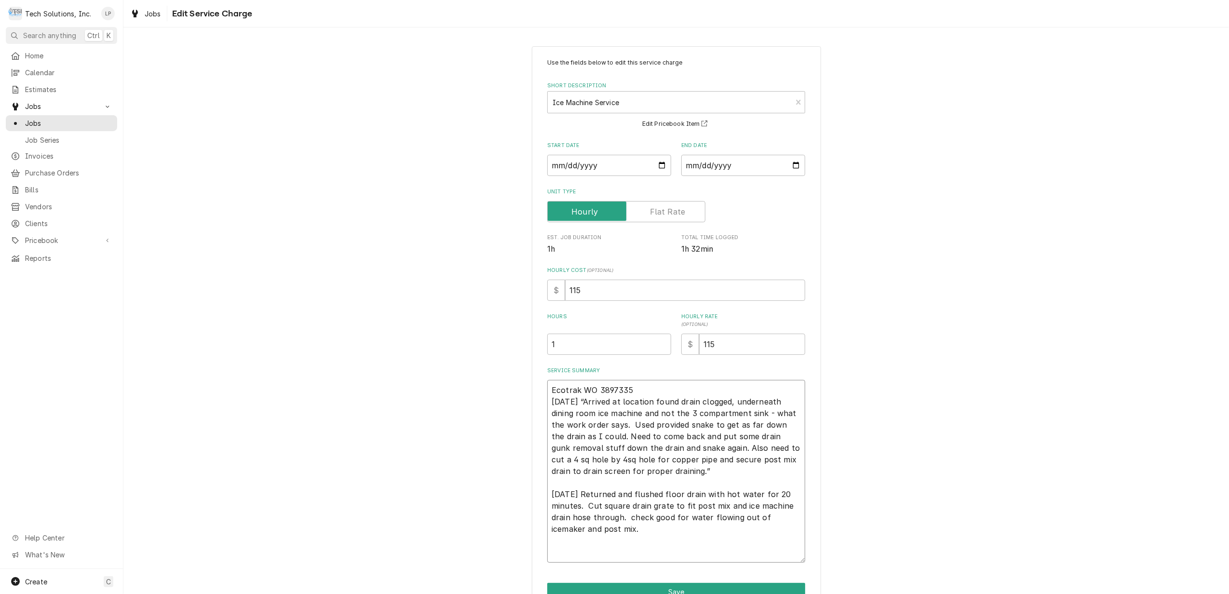
type textarea "x"
type textarea "Ecotrak WO 3897335 9/13/25 “Arrived at location found drain clogged, underneath…"
type textarea "x"
type textarea "Ecotrak WO 3897335 9/13/25 “Arrived at location found drain clogged, underneath…"
type textarea "x"
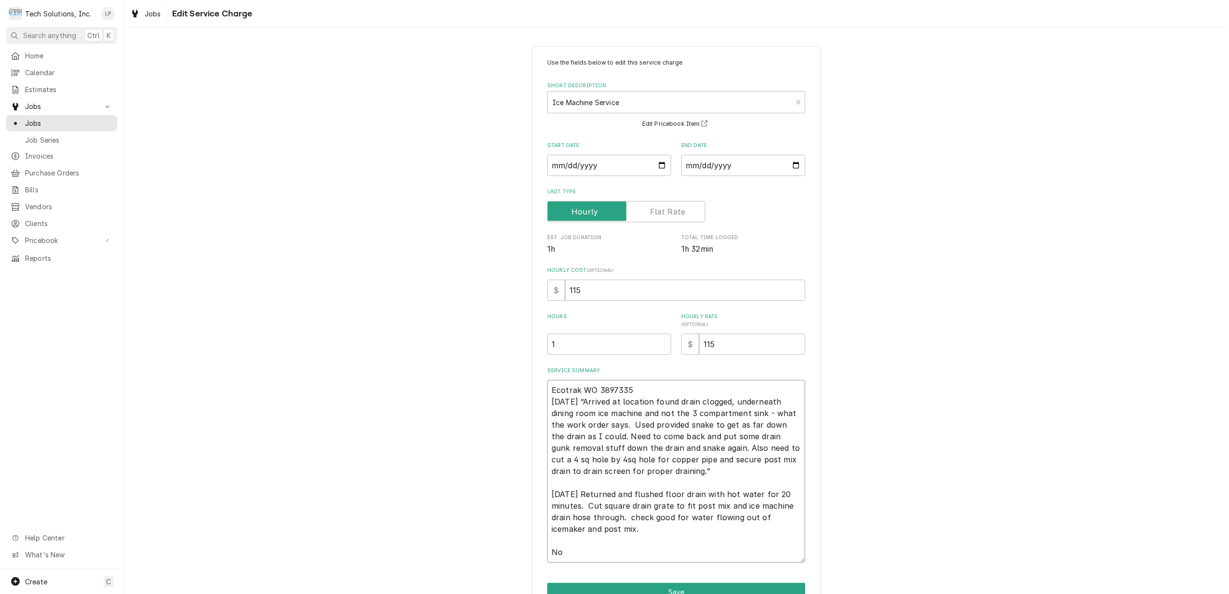
type textarea "Ecotrak WO 3897335 9/13/25 “Arrived at location found drain clogged, underneath…"
type textarea "x"
type textarea "Ecotrak WO 3897335 9/13/25 “Arrived at location found drain clogged, underneath…"
type textarea "x"
type textarea "Ecotrak WO 3897335 9/13/25 “Arrived at location found drain clogged, underneath…"
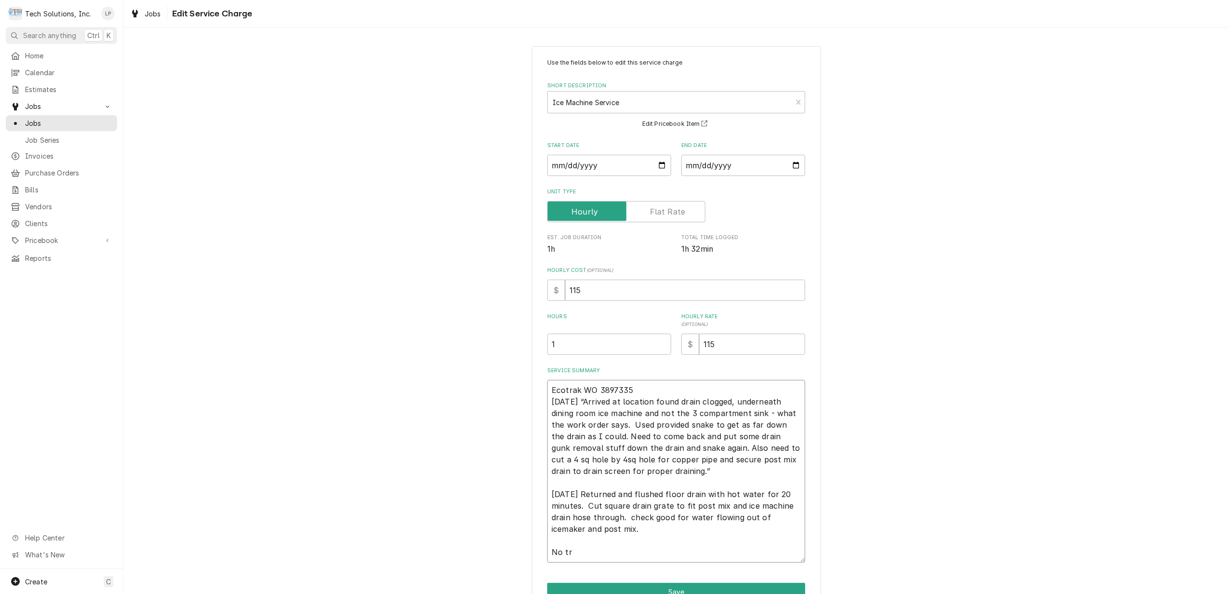
type textarea "x"
type textarea "Ecotrak WO 3897335 9/13/25 “Arrived at location found drain clogged, underneath…"
type textarea "x"
type textarea "Ecotrak WO 3897335 9/13/25 “Arrived at location found drain clogged, underneath…"
type textarea "x"
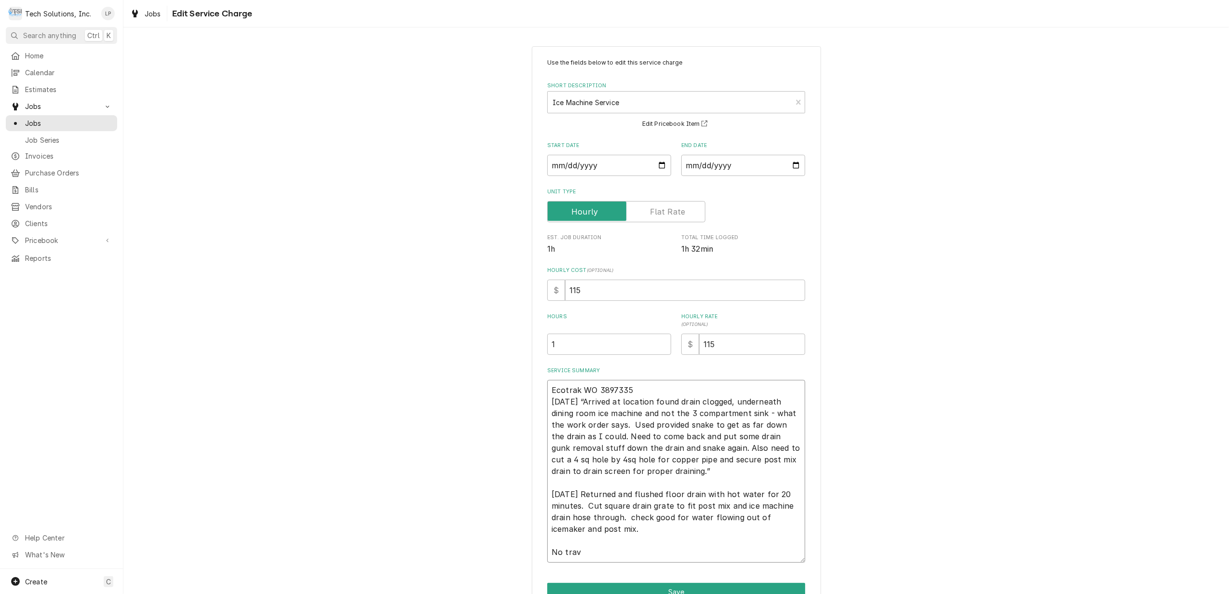
type textarea "Ecotrak WO 3897335 9/13/25 “Arrived at location found drain clogged, underneath…"
type textarea "x"
type textarea "Ecotrak WO 3897335 9/13/25 “Arrived at location found drain clogged, underneath…"
type textarea "x"
type textarea "Ecotrak WO 3897335 9/13/25 “Arrived at location found drain clogged, underneath…"
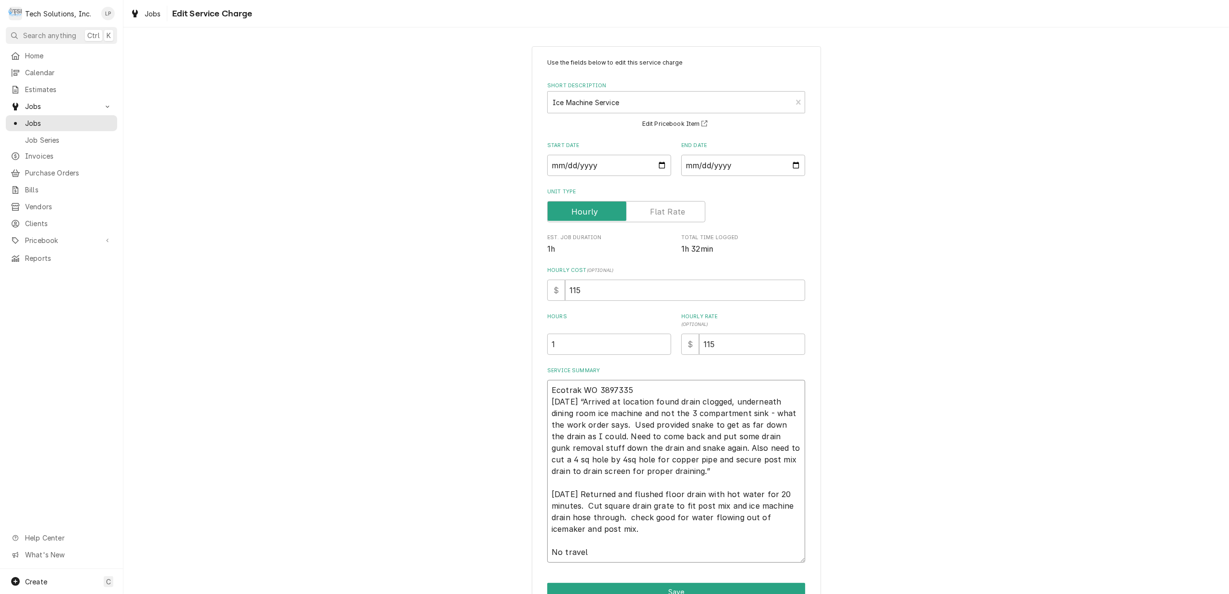
type textarea "x"
type textarea "Ecotrak WO 3897335 9/13/25 “Arrived at location found drain clogged, underneath…"
type textarea "x"
type textarea "Ecotrak WO 3897335 9/13/25 “Arrived at location found drain clogged, underneath…"
type textarea "x"
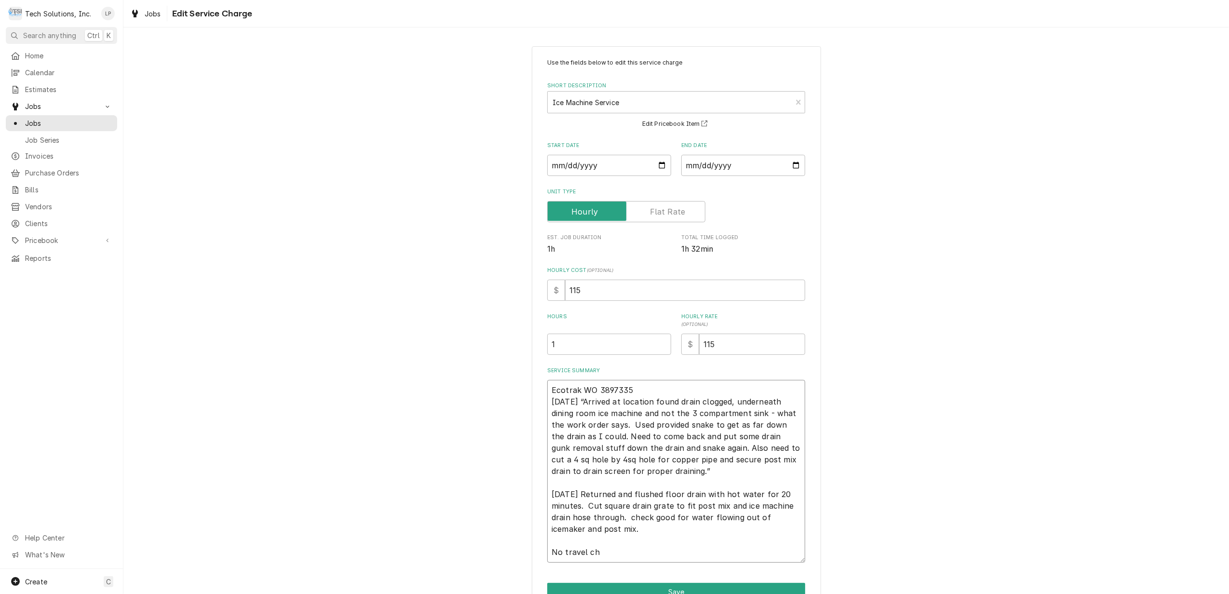
type textarea "Ecotrak WO 3897335 9/13/25 “Arrived at location found drain clogged, underneath…"
type textarea "x"
type textarea "Ecotrak WO 3897335 9/13/25 “Arrived at location found drain clogged, underneath…"
type textarea "x"
type textarea "Ecotrak WO 3897335 9/13/25 “Arrived at location found drain clogged, underneath…"
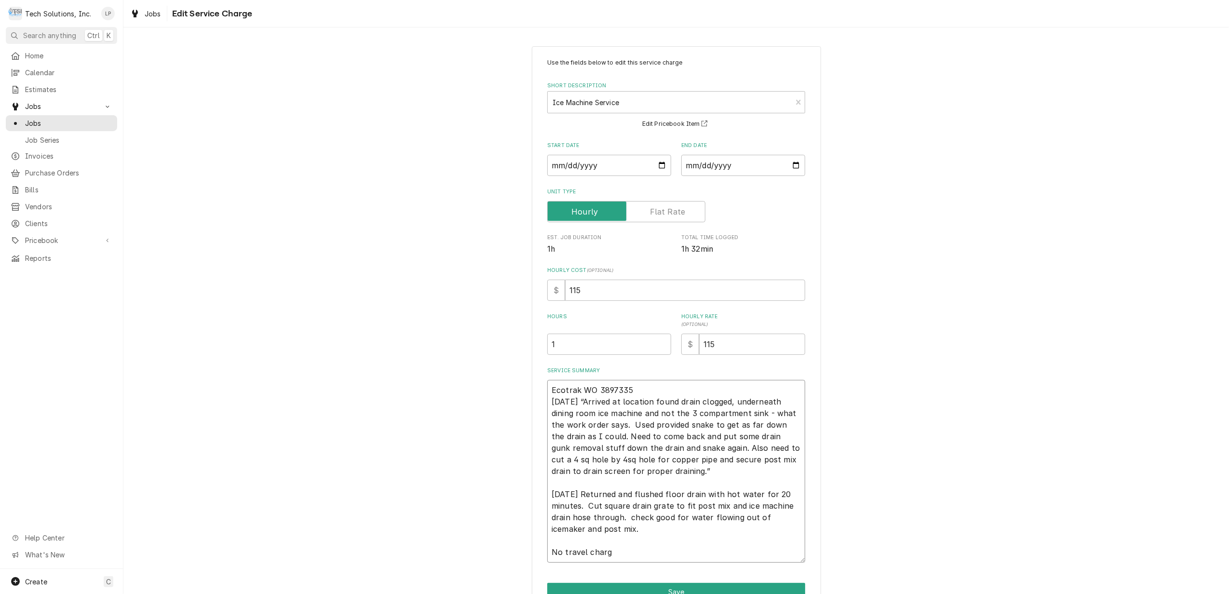
type textarea "x"
type textarea "Ecotrak WO 3897335 9/13/25 “Arrived at location found drain clogged, underneath…"
type textarea "x"
type textarea "Ecotrak WO 3897335 9/13/25 “Arrived at location found drain clogged, underneath…"
type textarea "x"
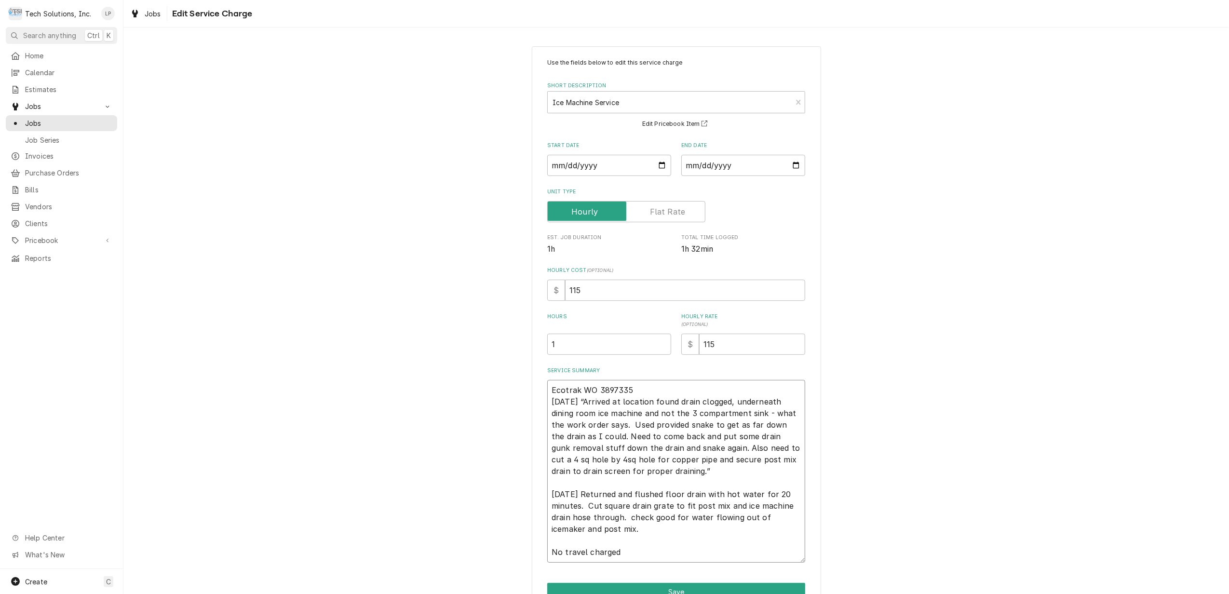
type textarea "Ecotrak WO 3897335 9/13/25 “Arrived at location found drain clogged, underneath…"
type textarea "x"
type textarea "Ecotrak WO 3897335 9/13/25 “Arrived at location found drain clogged, underneath…"
type textarea "x"
type textarea "Ecotrak WO 3897335 9/13/25 “Arrived at location found drain clogged, underneath…"
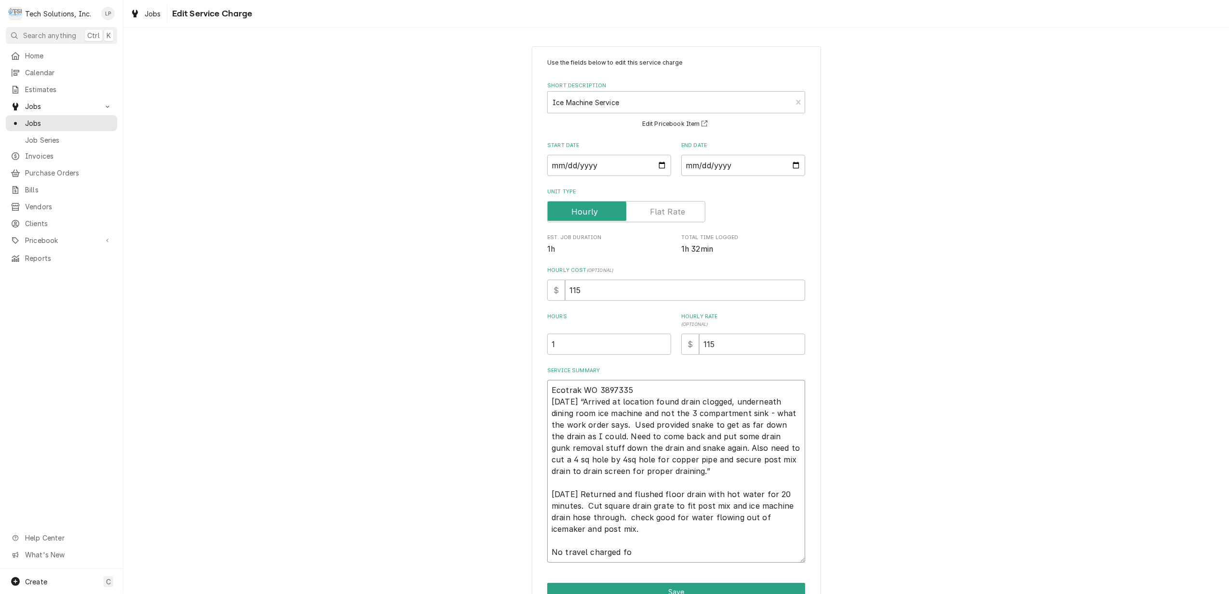
type textarea "x"
type textarea "Ecotrak WO 3897335 9/13/25 “Arrived at location found drain clogged, underneath…"
type textarea "x"
type textarea "Ecotrak WO 3897335 9/13/25 “Arrived at location found drain clogged, underneath…"
type textarea "x"
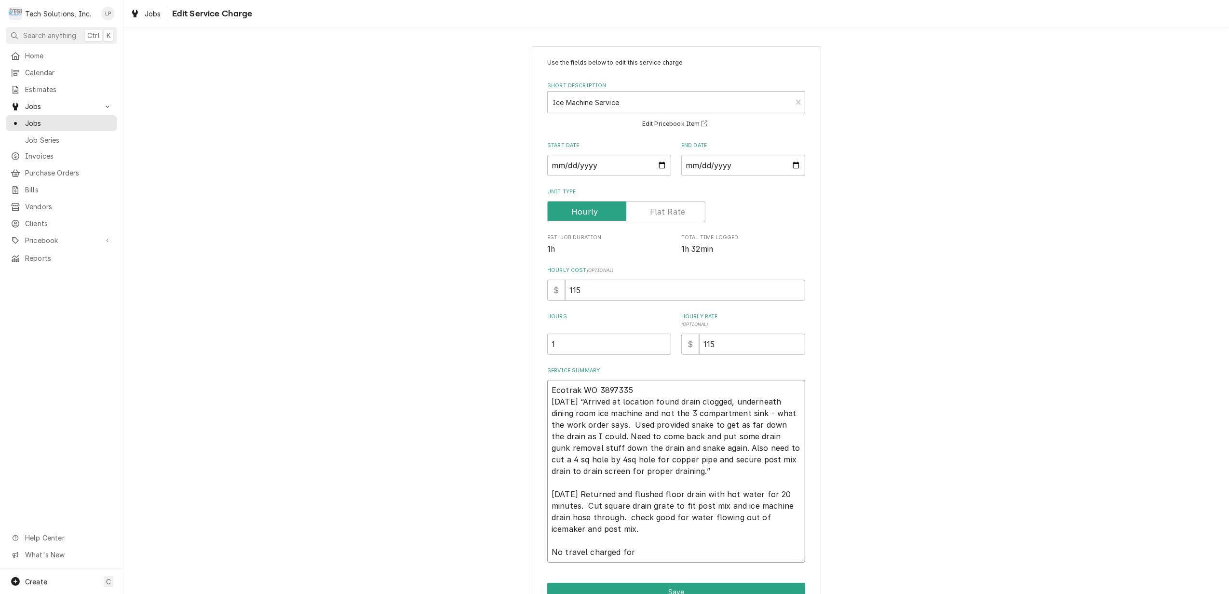
type textarea "Ecotrak WO 3897335 9/13/25 “Arrived at location found drain clogged, underneath…"
type textarea "x"
type textarea "Ecotrak WO 3897335 9/13/25 “Arrived at location found drain clogged, underneath…"
type textarea "x"
type textarea "Ecotrak WO 3897335 9/13/25 “Arrived at location found drain clogged, underneath…"
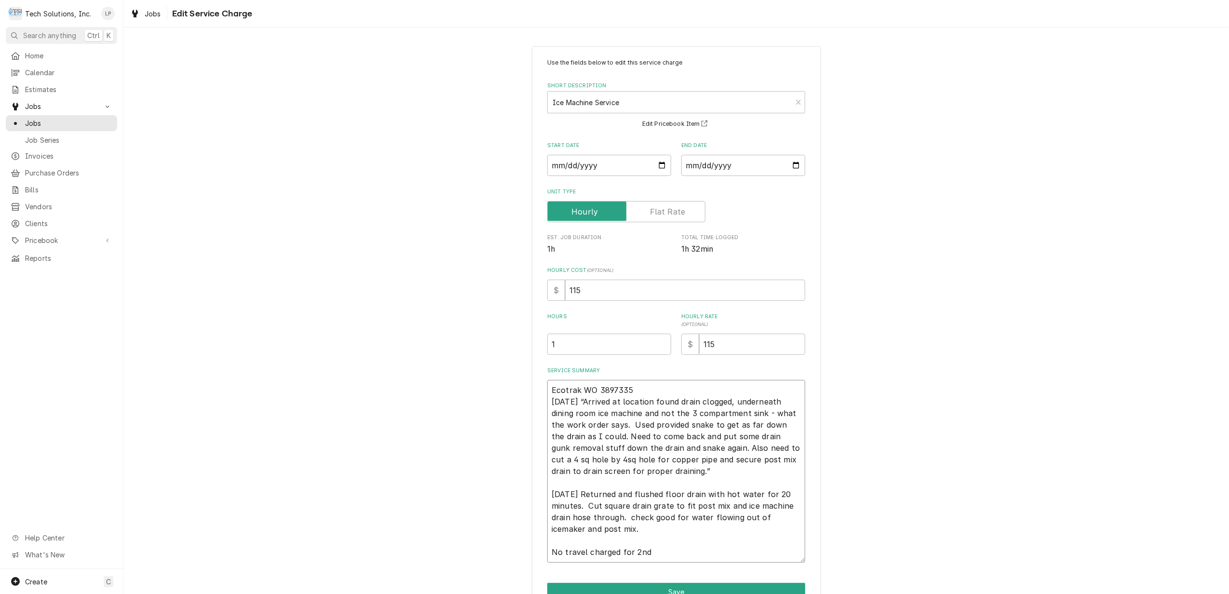
type textarea "x"
type textarea "Ecotrak WO 3897335 9/13/25 “Arrived at location found drain clogged, underneath…"
type textarea "x"
type textarea "Ecotrak WO 3897335 9/13/25 “Arrived at location found drain clogged, underneath…"
type textarea "x"
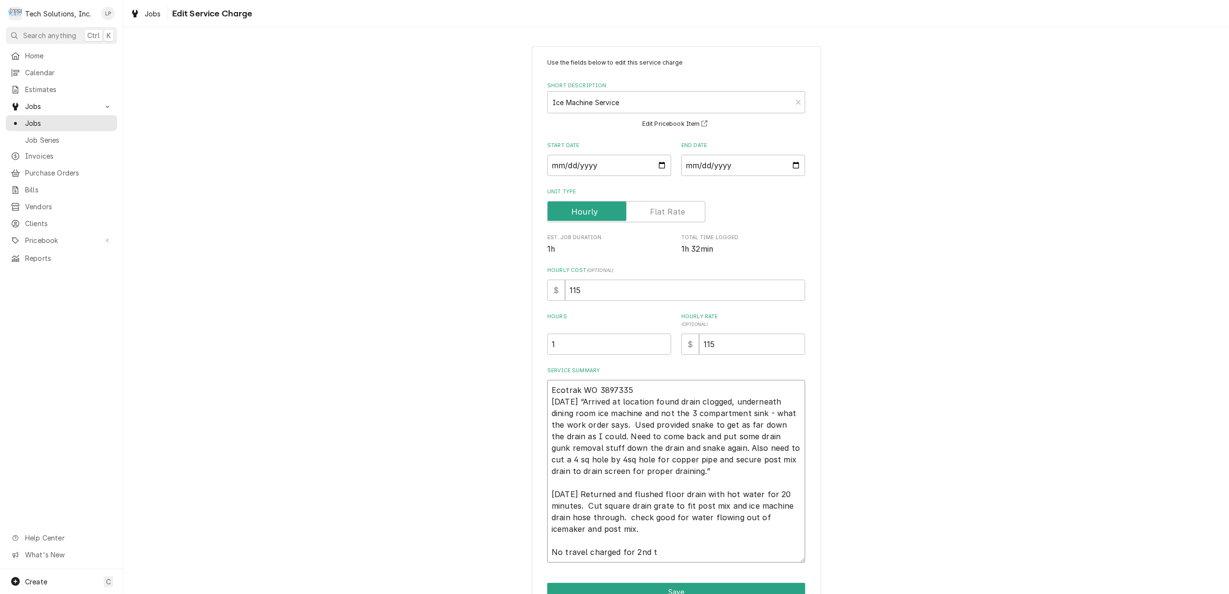
type textarea "Ecotrak WO 3897335 9/13/25 “Arrived at location found drain clogged, underneath…"
type textarea "x"
type textarea "Ecotrak WO 3897335 9/13/25 “Arrived at location found drain clogged, underneath…"
type textarea "x"
type textarea "Ecotrak WO 3897335 9/13/25 “Arrived at location found drain clogged, underneath…"
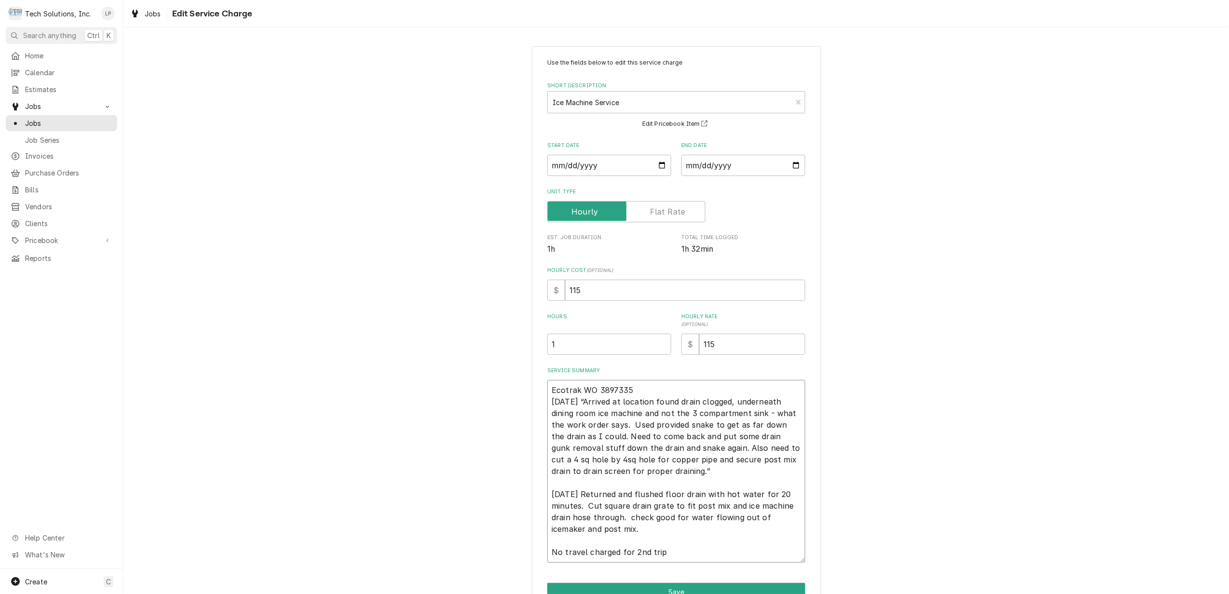
type textarea "x"
type textarea "Ecotrak WO 3897335 9/13/25 “Arrived at location found drain clogged, underneath…"
type textarea "x"
type textarea "Ecotrak WO 3897335 9/13/25 “Arrived at location found drain clogged, underneath…"
type textarea "x"
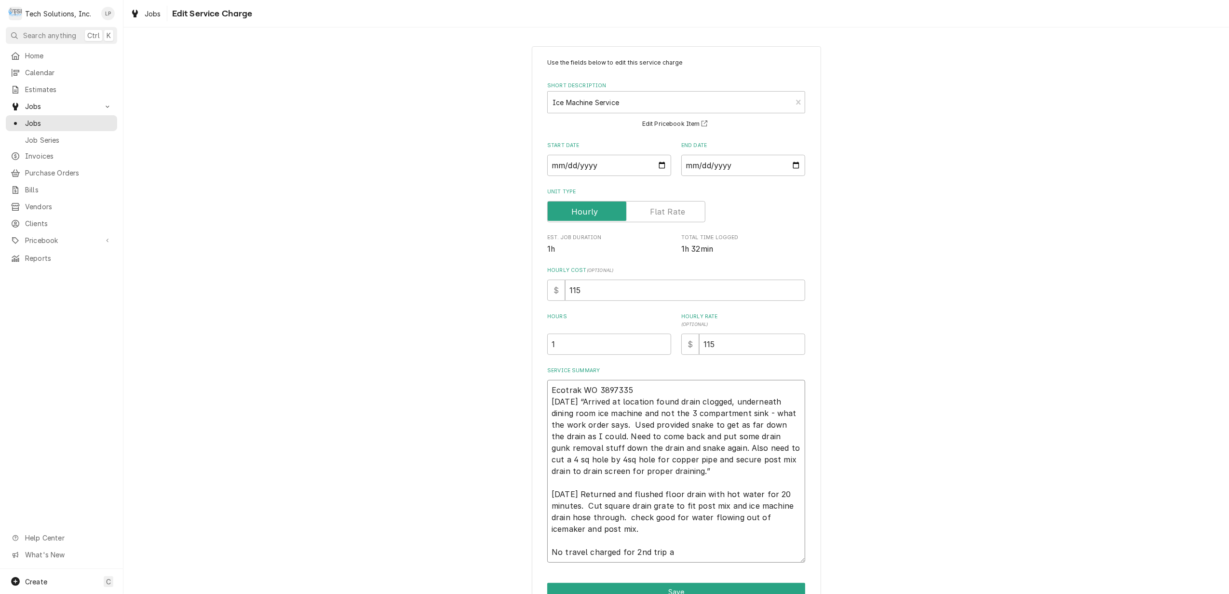
type textarea "Ecotrak WO 3897335 9/13/25 “Arrived at location found drain clogged, underneath…"
type textarea "x"
type textarea "Ecotrak WO 3897335 9/13/25 “Arrived at location found drain clogged, underneath…"
type textarea "x"
type textarea "Ecotrak WO 3897335 9/13/25 “Arrived at location found drain clogged, underneath…"
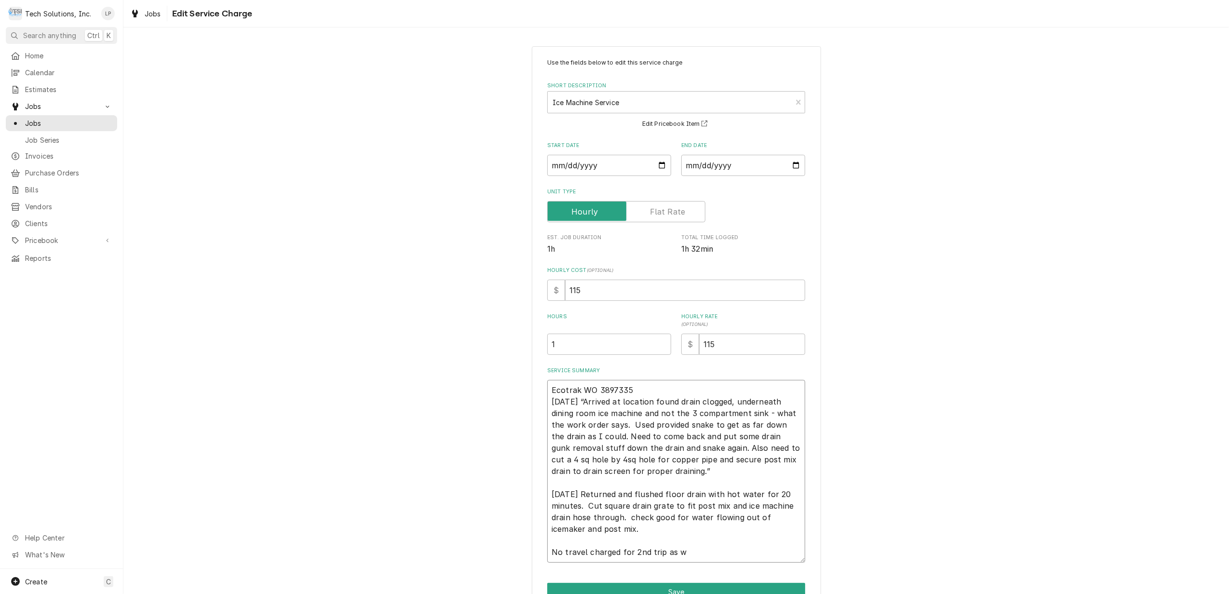
type textarea "x"
type textarea "Ecotrak WO 3897335 9/13/25 “Arrived at location found drain clogged, underneath…"
type textarea "x"
type textarea "Ecotrak WO 3897335 9/13/25 “Arrived at location found drain clogged, underneath…"
type textarea "x"
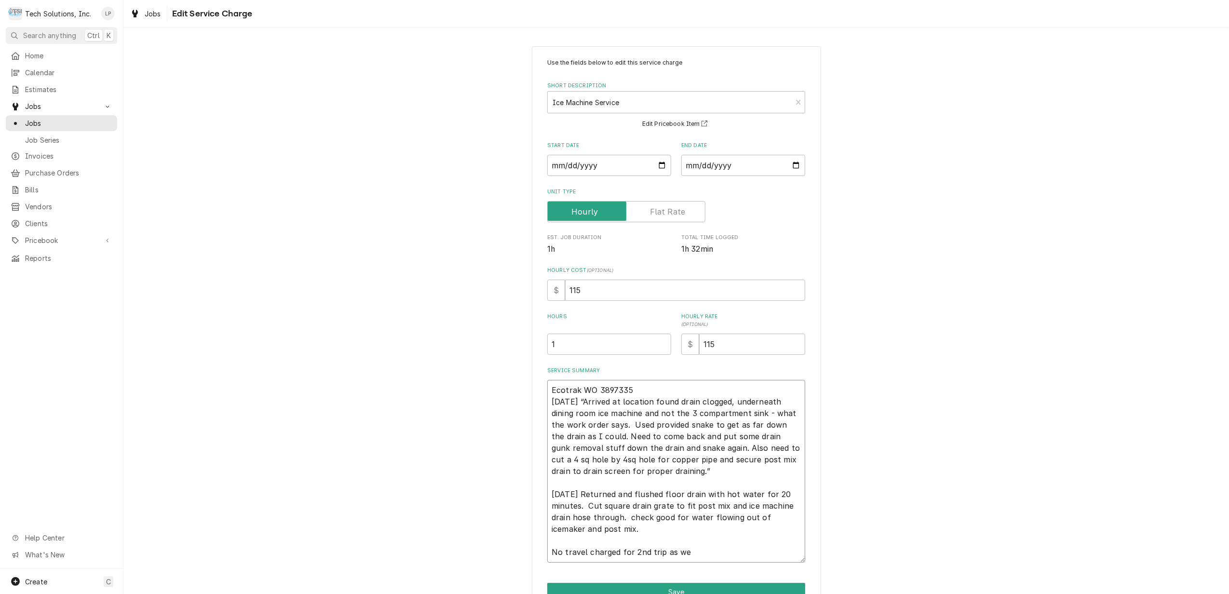
type textarea "Ecotrak WO 3897335 9/13/25 “Arrived at location found drain clogged, underneath…"
type textarea "x"
type textarea "Ecotrak WO 3897335 9/13/25 “Arrived at location found drain clogged, underneath…"
type textarea "x"
type textarea "Ecotrak WO 3897335 9/13/25 “Arrived at location found drain clogged, underneath…"
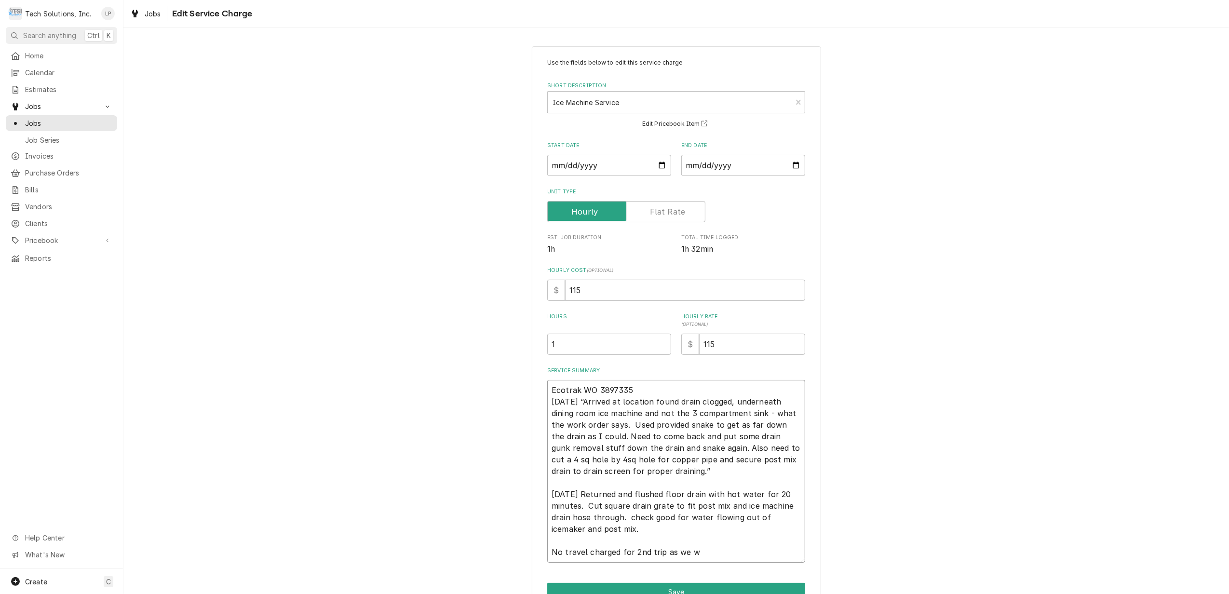
type textarea "x"
type textarea "Ecotrak WO 3897335 9/13/25 “Arrived at location found drain clogged, underneath…"
type textarea "x"
type textarea "Ecotrak WO 3897335 9/13/25 “Arrived at location found drain clogged, underneath…"
type textarea "x"
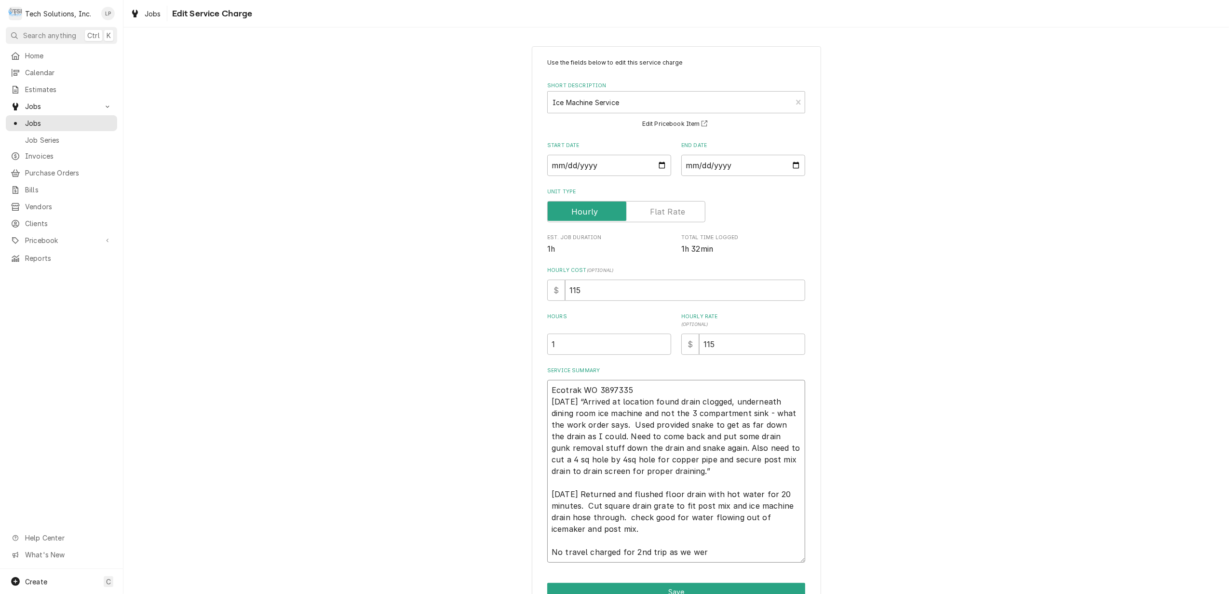
type textarea "Ecotrak WO 3897335 9/13/25 “Arrived at location found drain clogged, underneath…"
type textarea "x"
type textarea "Ecotrak WO 3897335 9/13/25 “Arrived at location found drain clogged, underneath…"
type textarea "x"
type textarea "Ecotrak WO 3897335 9/13/25 “Arrived at location found drain clogged, underneath…"
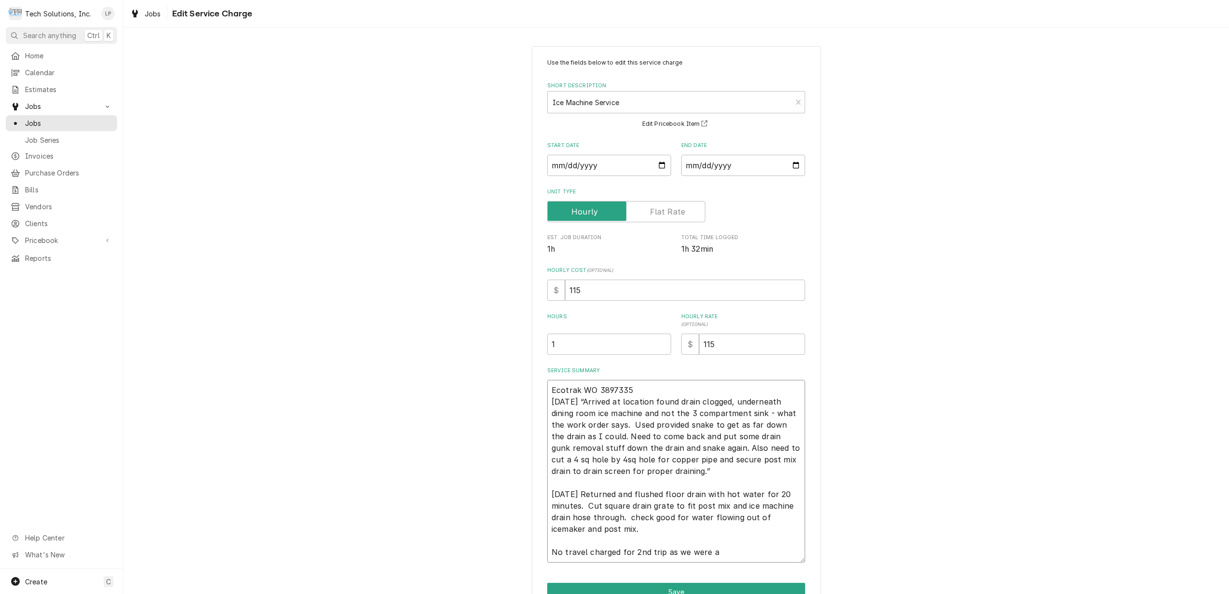
type textarea "x"
type textarea "Ecotrak WO 3897335 9/13/25 “Arrived at location found drain clogged, underneath…"
type textarea "x"
type textarea "Ecotrak WO 3897335 9/13/25 “Arrived at location found drain clogged, underneath…"
type textarea "x"
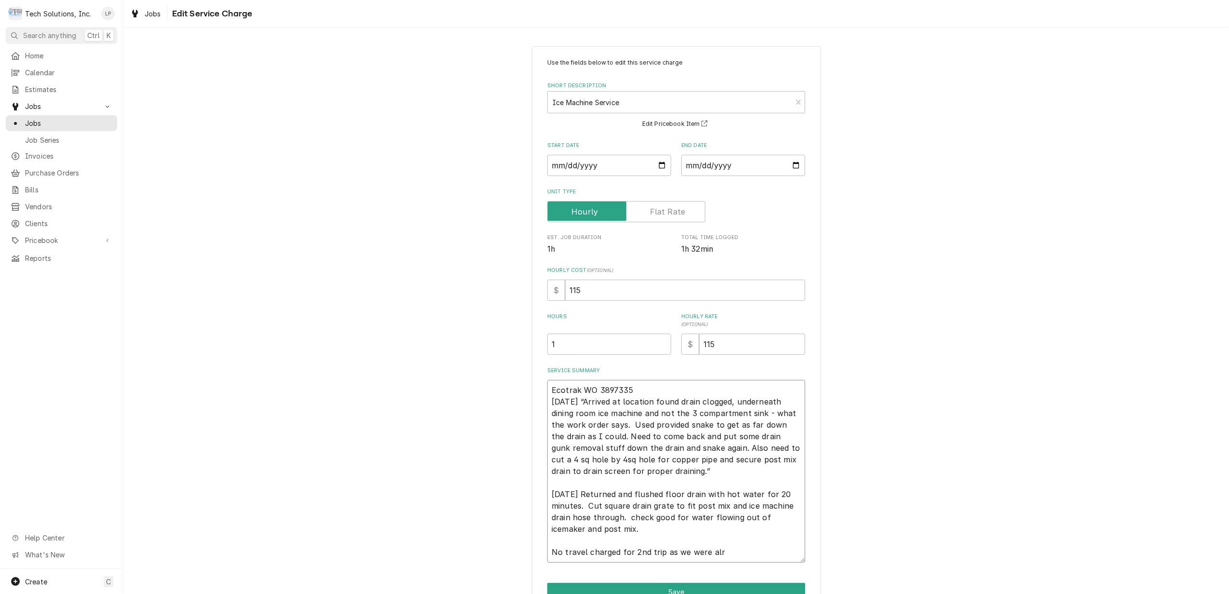
type textarea "Ecotrak WO 3897335 9/13/25 “Arrived at location found drain clogged, underneath…"
type textarea "x"
type textarea "Ecotrak WO 3897335 9/13/25 “Arrived at location found drain clogged, underneath…"
type textarea "x"
type textarea "Ecotrak WO 3897335 9/13/25 “Arrived at location found drain clogged, underneath…"
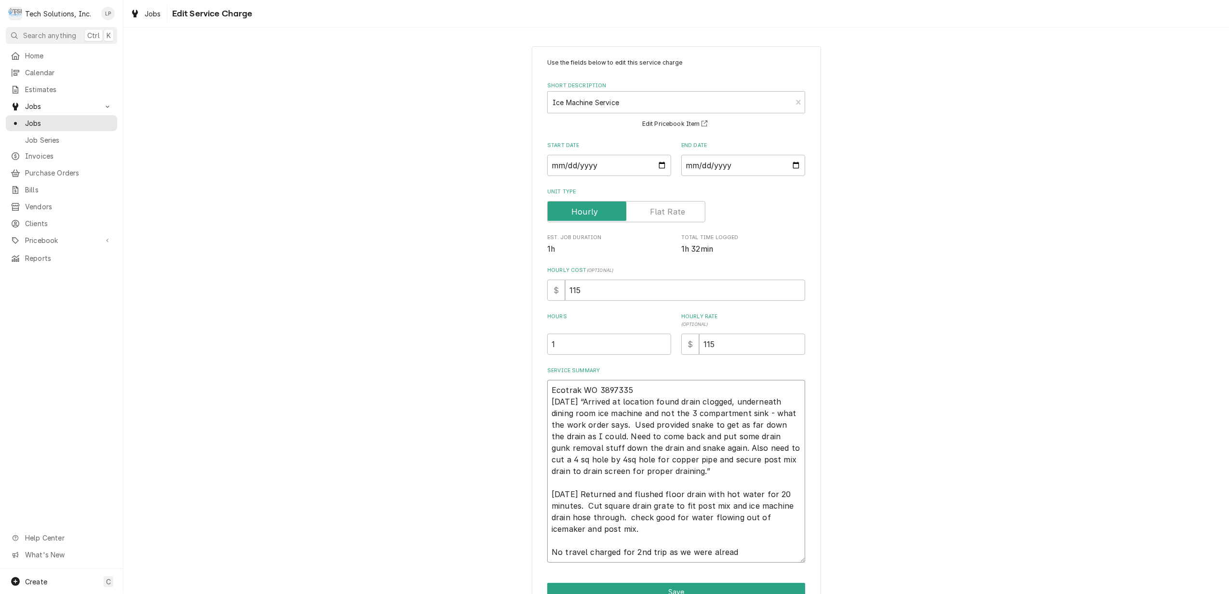
type textarea "x"
type textarea "Ecotrak WO 3897335 9/13/25 “Arrived at location found drain clogged, underneath…"
type textarea "x"
type textarea "Ecotrak WO 3897335 9/13/25 “Arrived at location found drain clogged, underneath…"
type textarea "x"
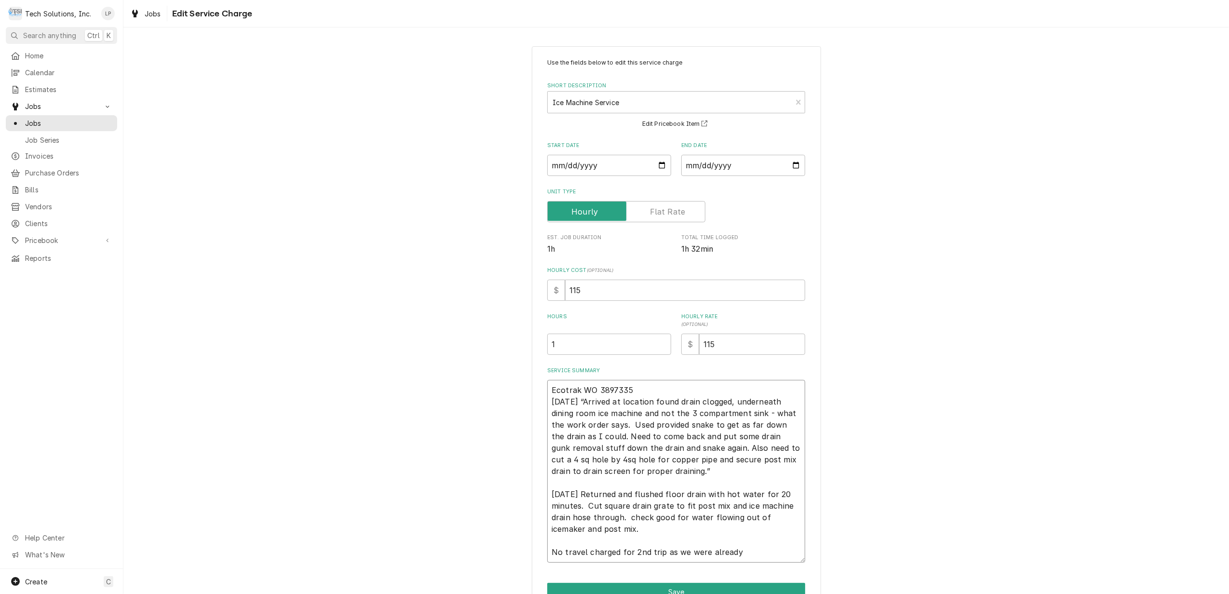
type textarea "Ecotrak WO 3897335 9/13/25 “Arrived at location found drain clogged, underneath…"
type textarea "x"
type textarea "Ecotrak WO 3897335 9/13/25 “Arrived at location found drain clogged, underneath…"
type textarea "x"
type textarea "Ecotrak WO 3897335 9/13/25 “Arrived at location found drain clogged, underneath…"
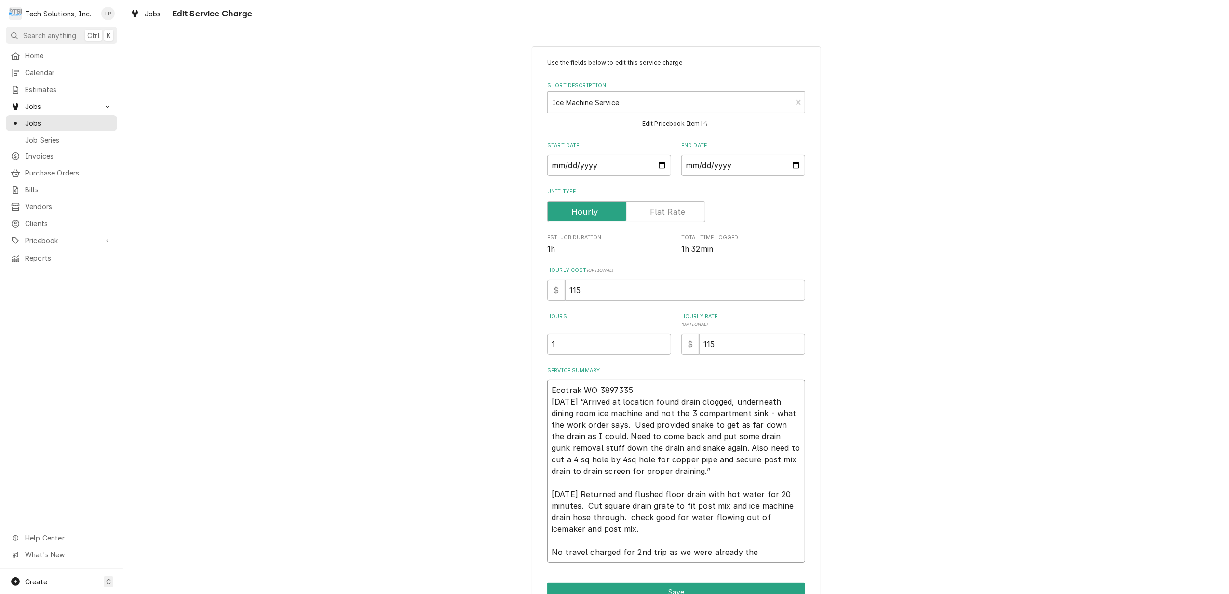
type textarea "x"
type textarea "Ecotrak WO 3897335 9/13/25 “Arrived at location found drain clogged, underneath…"
type textarea "x"
type textarea "Ecotrak WO 3897335 9/13/25 “Arrived at location found drain clogged, underneath…"
type textarea "x"
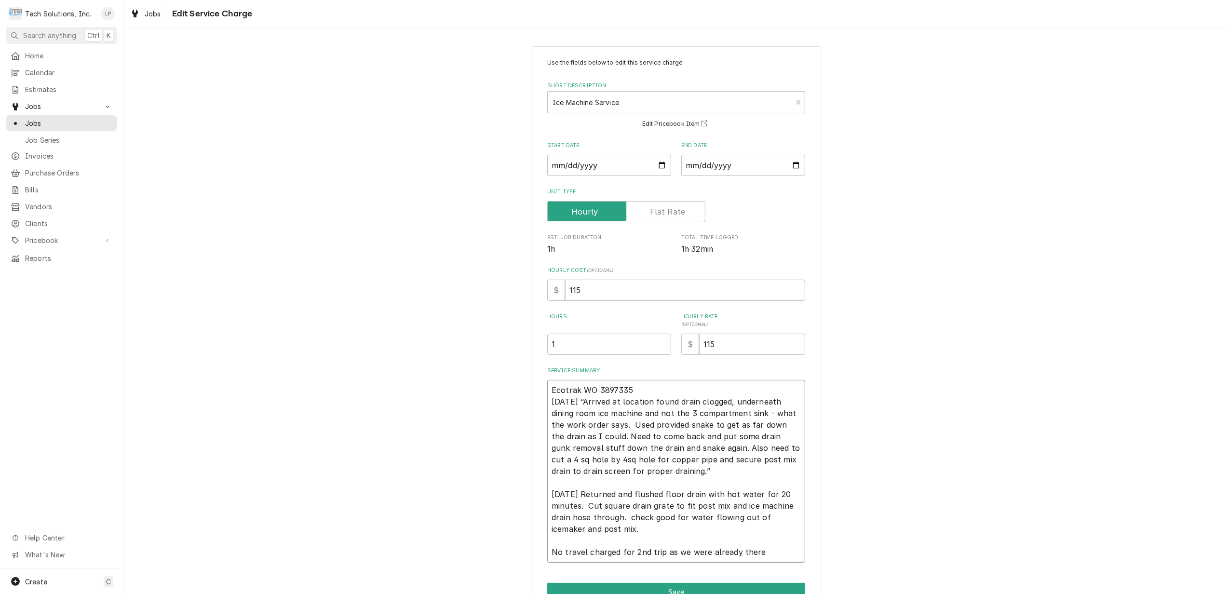
type textarea "Ecotrak WO 3897335 9/13/25 “Arrived at location found drain clogged, underneath…"
type textarea "x"
type textarea "Ecotrak WO 3897335 9/13/25 “Arrived at location found drain clogged, underneath…"
type textarea "x"
type textarea "Ecotrak WO 3897335 9/13/25 “Arrived at location found drain clogged, underneath…"
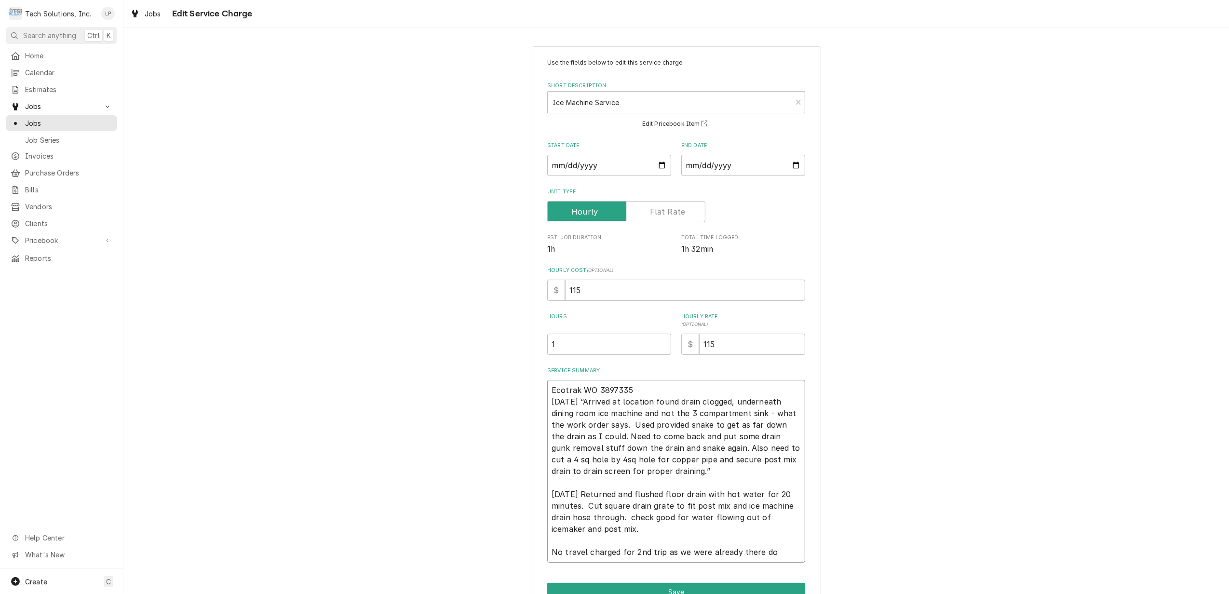
type textarea "x"
type textarea "Ecotrak WO 3897335 9/13/25 “Arrived at location found drain clogged, underneath…"
type textarea "x"
type textarea "Ecotrak WO 3897335 9/13/25 “Arrived at location found drain clogged, underneath…"
type textarea "x"
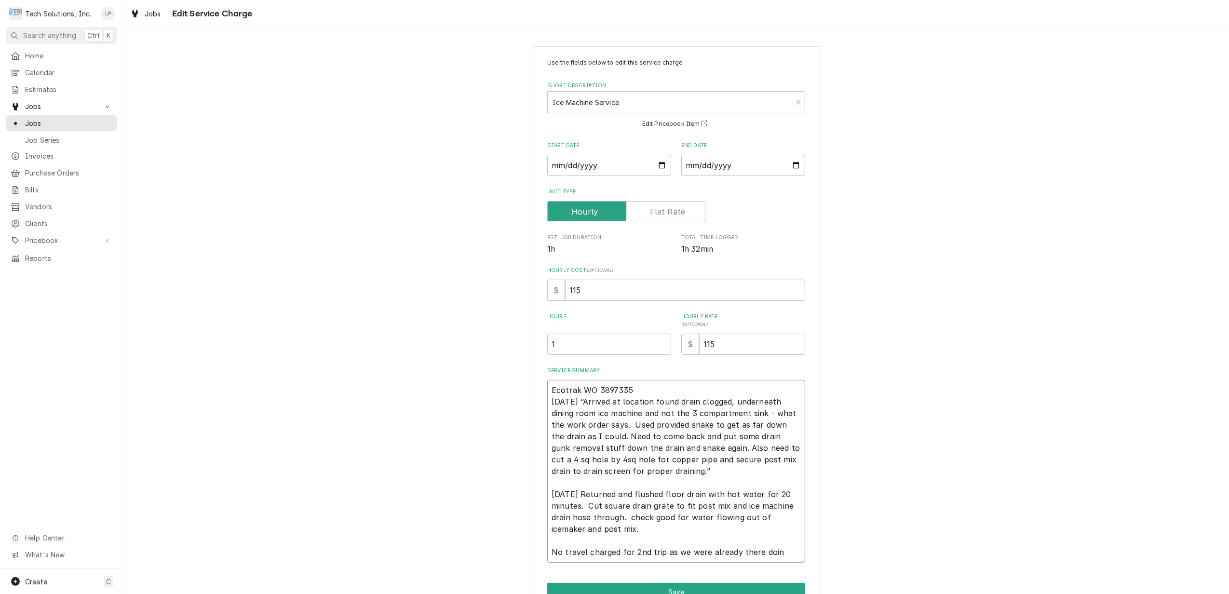
type textarea "Ecotrak WO 3897335 9/13/25 “Arrived at location found drain clogged, underneath…"
type textarea "x"
type textarea "Ecotrak WO 3897335 9/13/25 “Arrived at location found drain clogged, underneath…"
type textarea "x"
type textarea "Ecotrak WO 3897335 9/13/25 “Arrived at location found drain clogged, underneath…"
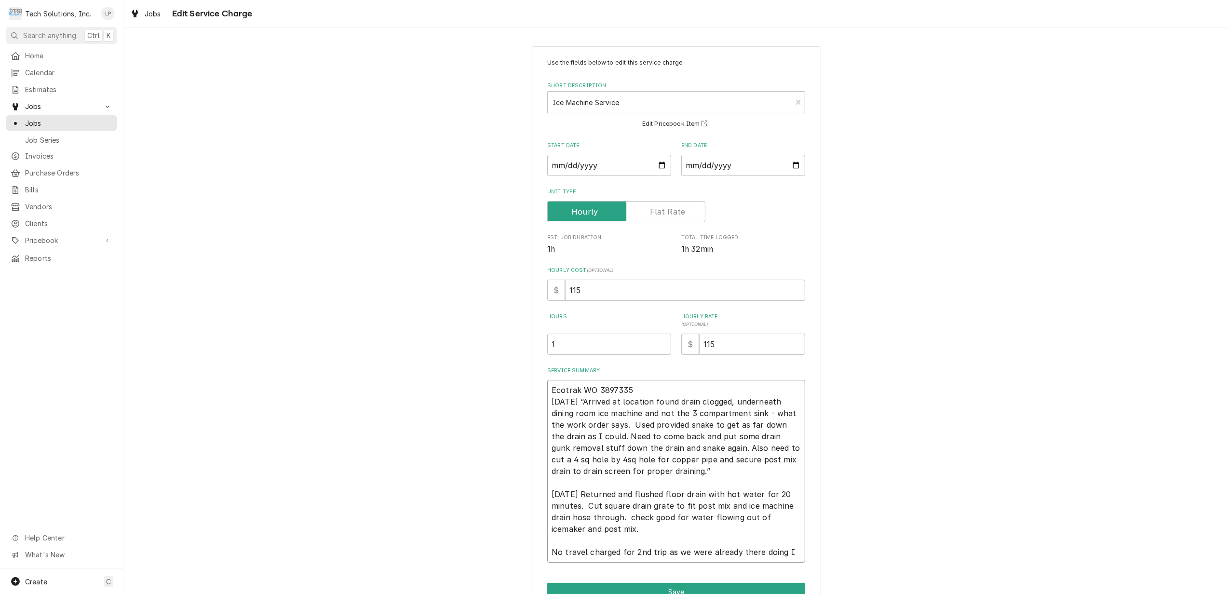
type textarea "x"
type textarea "Ecotrak WO 3897335 9/13/25 “Arrived at location found drain clogged, underneath…"
type textarea "x"
type textarea "Ecotrak WO 3897335 9/13/25 “Arrived at location found drain clogged, underneath…"
type textarea "x"
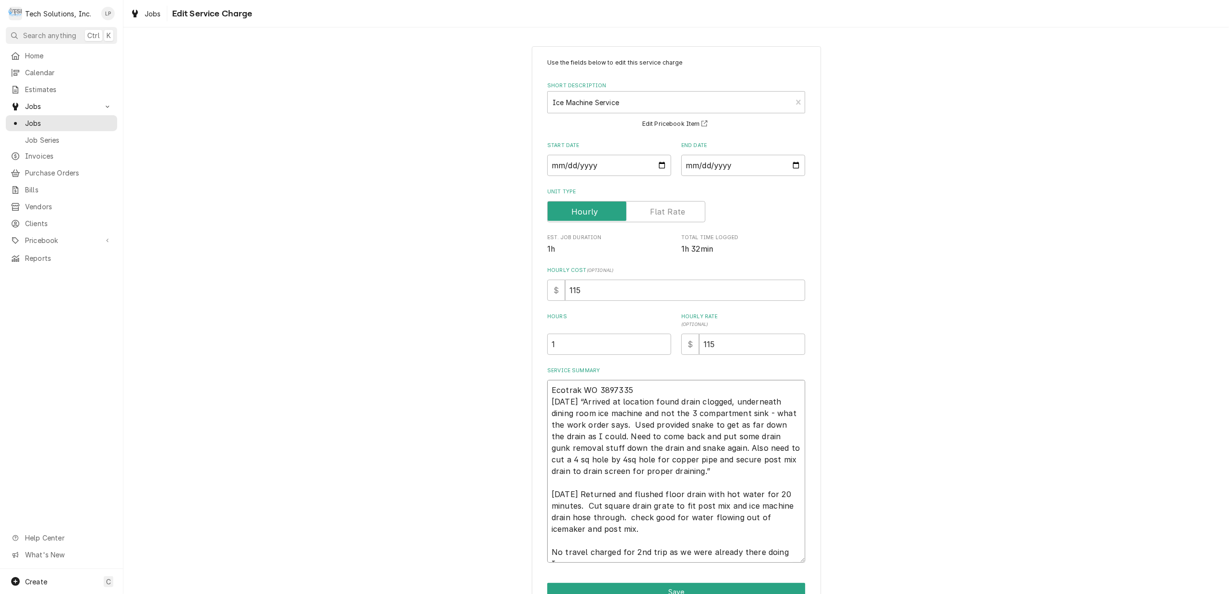
type textarea "Ecotrak WO 3897335 9/13/25 “Arrived at location found drain clogged, underneath…"
type textarea "x"
type textarea "Ecotrak WO 3897335 9/13/25 “Arrived at location found drain clogged, underneath…"
type textarea "x"
type textarea "Ecotrak WO 3897335 9/13/25 “Arrived at location found drain clogged, underneath…"
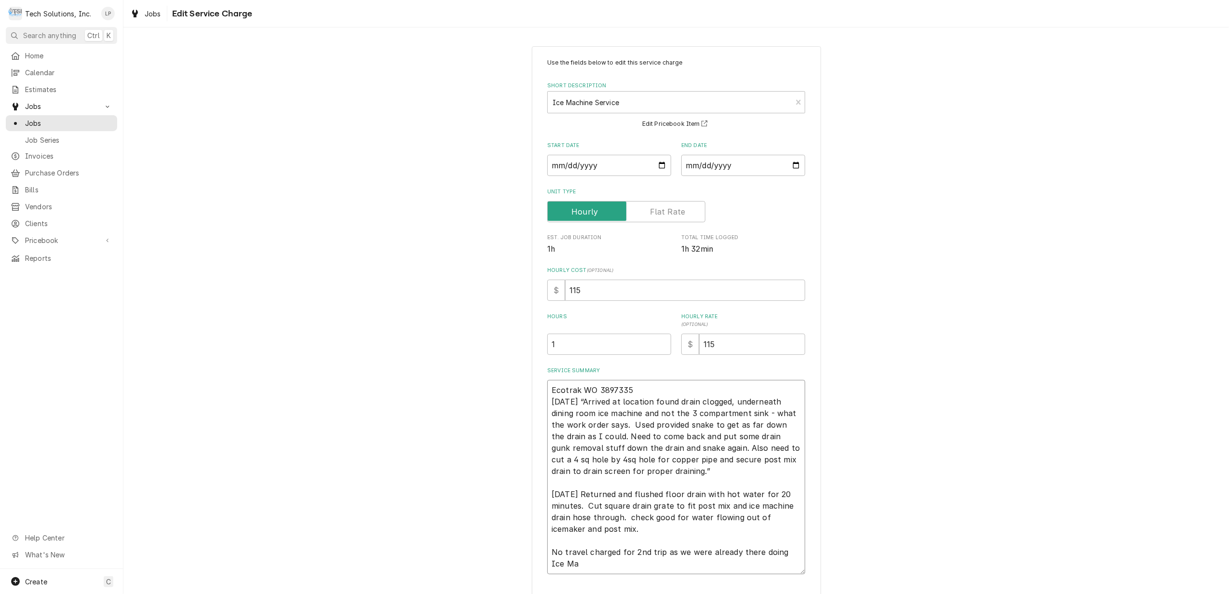
type textarea "x"
type textarea "Ecotrak WO 3897335 9/13/25 “Arrived at location found drain clogged, underneath…"
type textarea "x"
type textarea "Ecotrak WO 3897335 9/13/25 “Arrived at location found drain clogged, underneath…"
type textarea "x"
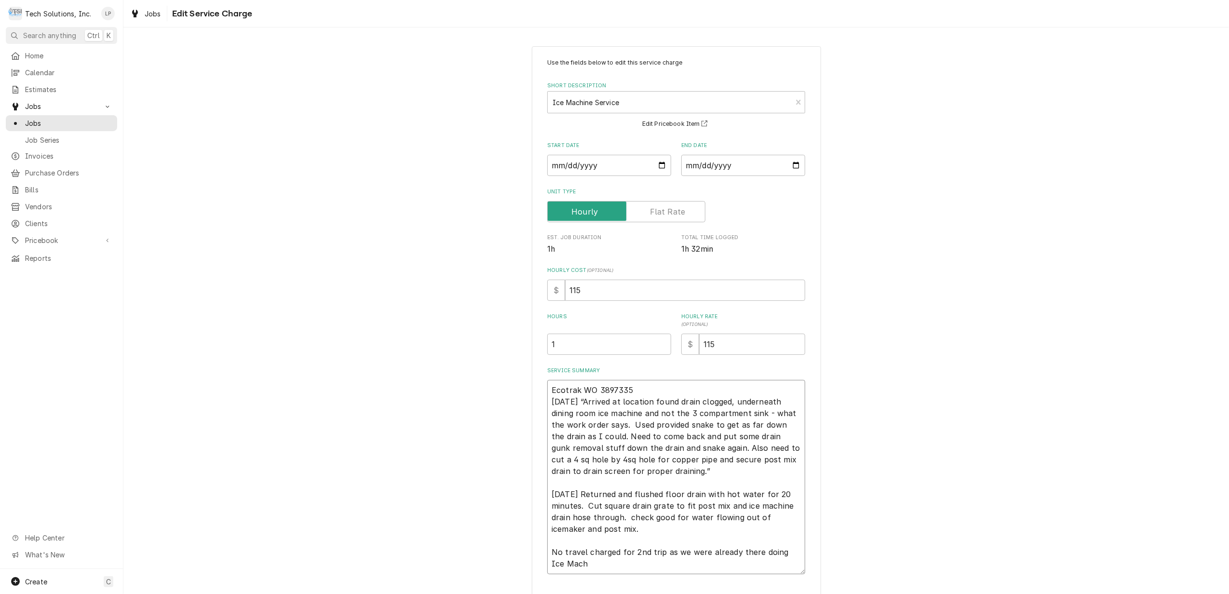
type textarea "Ecotrak WO 3897335 9/13/25 “Arrived at location found drain clogged, underneath…"
type textarea "x"
type textarea "Ecotrak WO 3897335 9/13/25 “Arrived at location found drain clogged, underneath…"
type textarea "x"
type textarea "Ecotrak WO 3897335 9/13/25 “Arrived at location found drain clogged, underneath…"
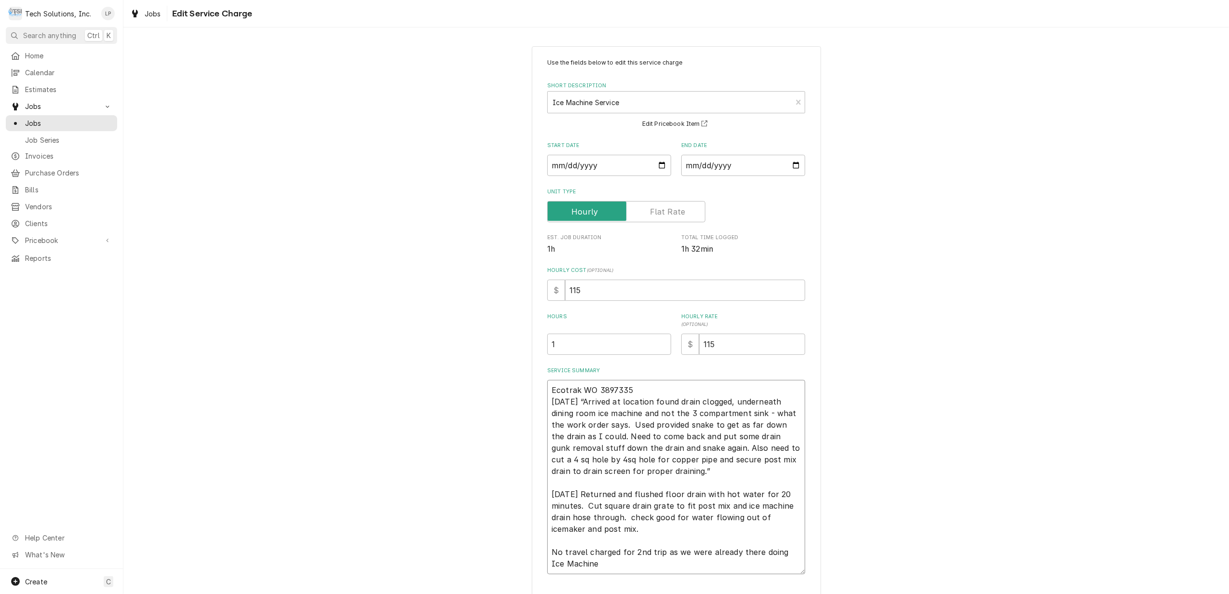
type textarea "x"
type textarea "Ecotrak WO 3897335 9/13/25 “Arrived at location found drain clogged, underneath…"
type textarea "x"
type textarea "Ecotrak WO 3897335 9/13/25 “Arrived at location found drain clogged, underneath…"
type textarea "x"
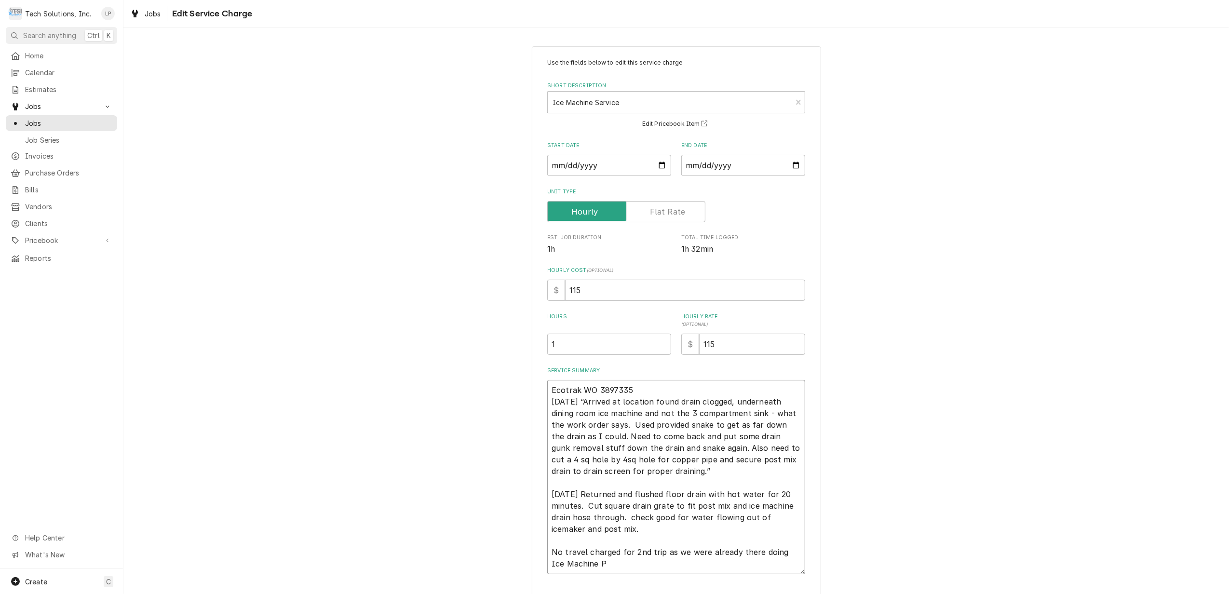
type textarea "Ecotrak WO 3897335 9/13/25 “Arrived at location found drain clogged, underneath…"
type textarea "x"
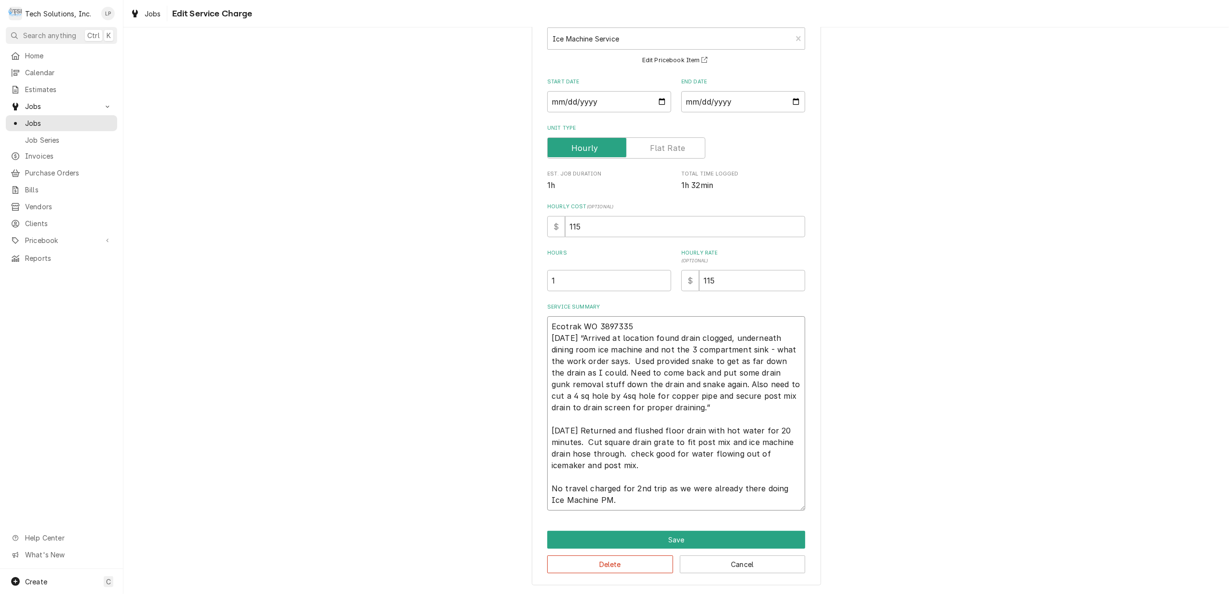
scroll to position [65, 0]
type textarea "Ecotrak WO 3897335 9/13/25 “Arrived at location found drain clogged, underneath…"
click at [677, 535] on button "Save" at bounding box center [676, 540] width 258 height 18
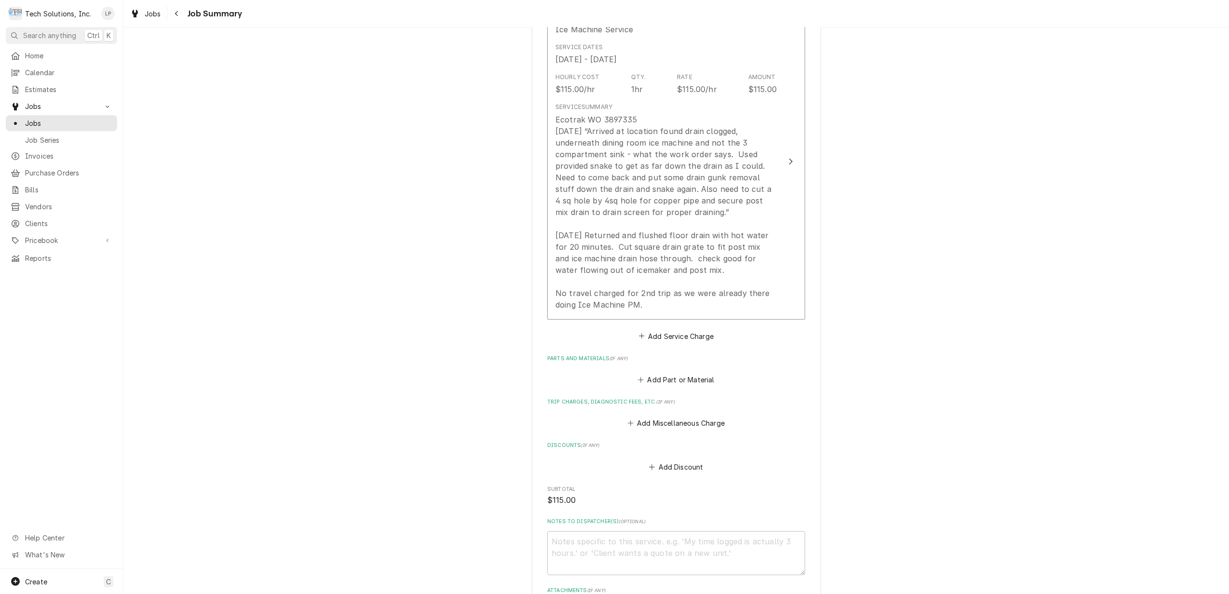
scroll to position [461, 0]
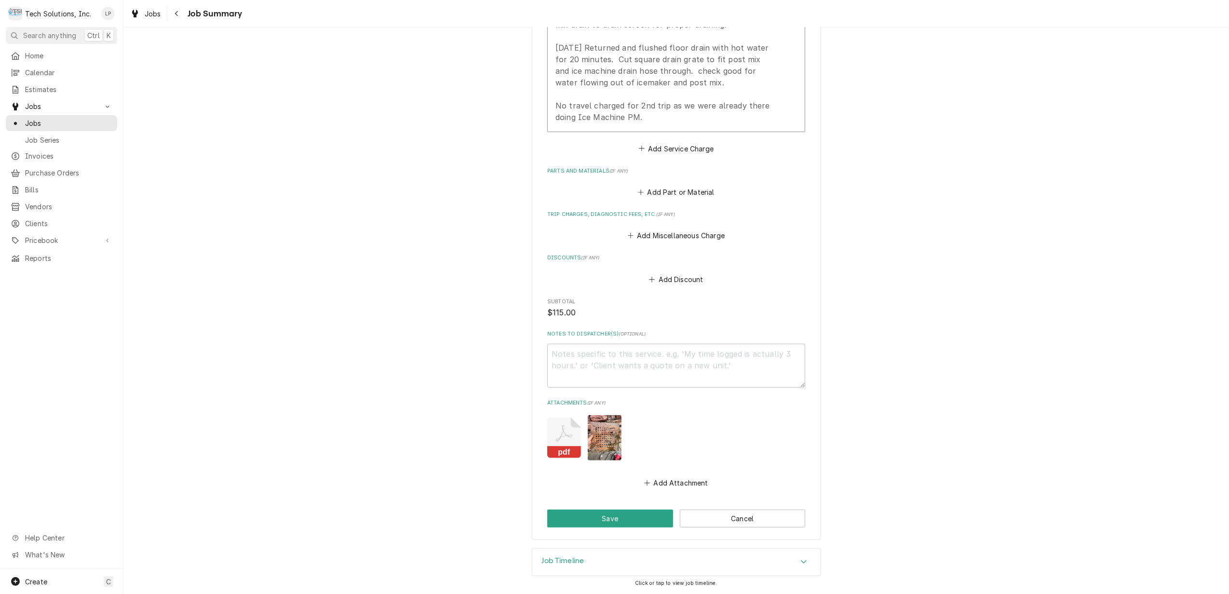
click at [607, 441] on img "Attachments" at bounding box center [605, 437] width 34 height 45
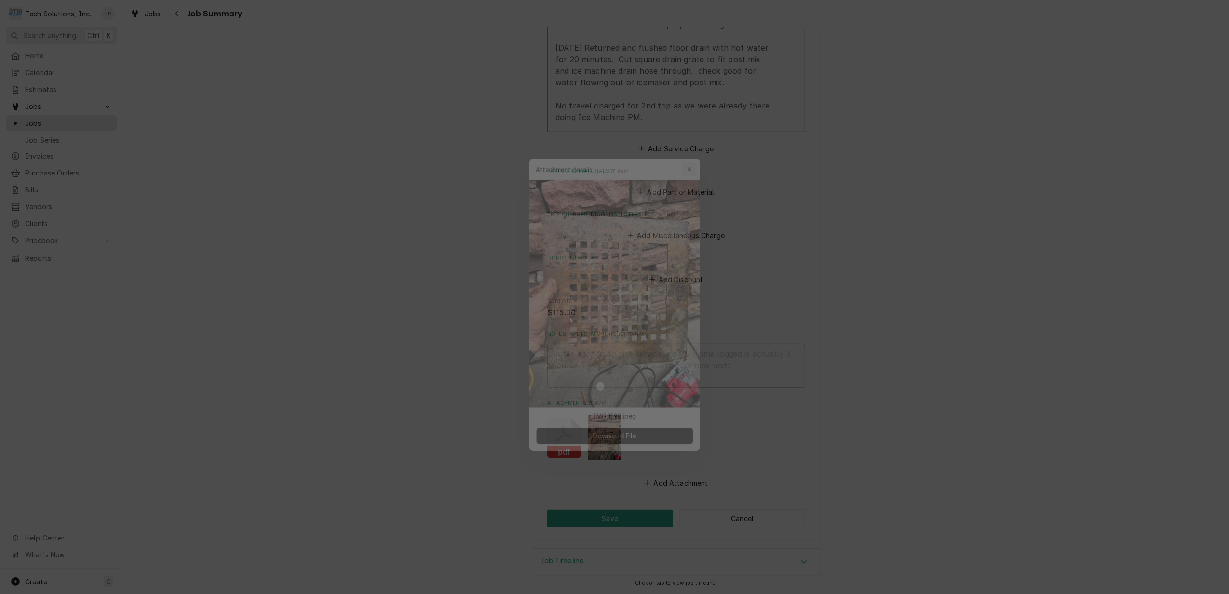
click at [694, 149] on icon "button" at bounding box center [696, 150] width 4 height 4
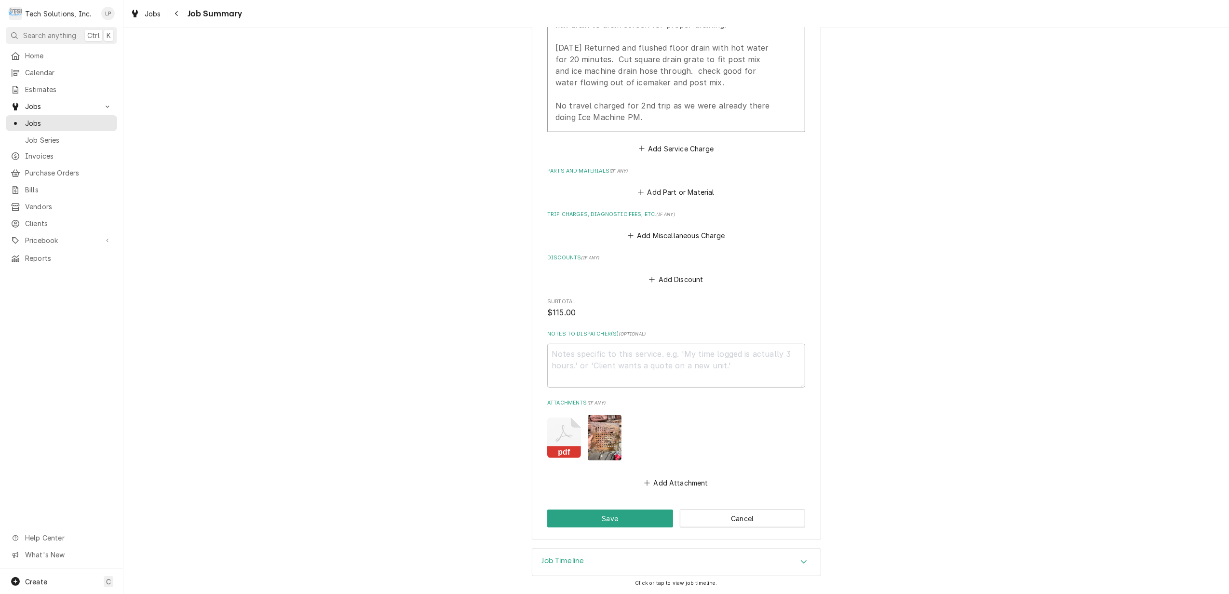
click at [602, 433] on img "Attachments" at bounding box center [605, 437] width 34 height 45
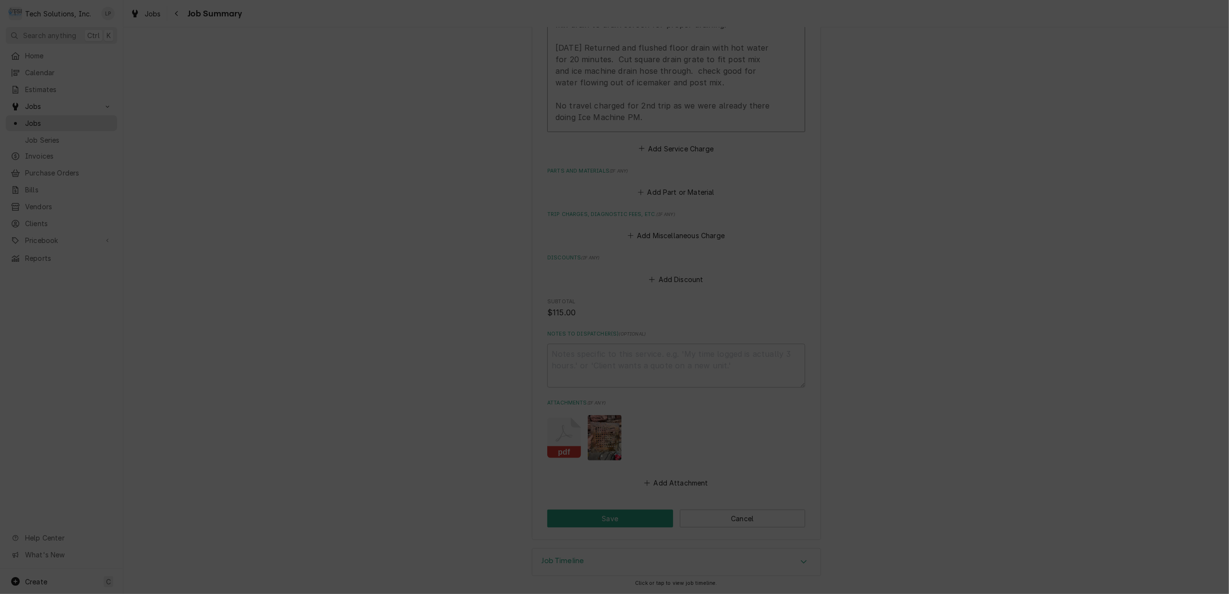
click at [692, 147] on div "button" at bounding box center [696, 151] width 10 height 10
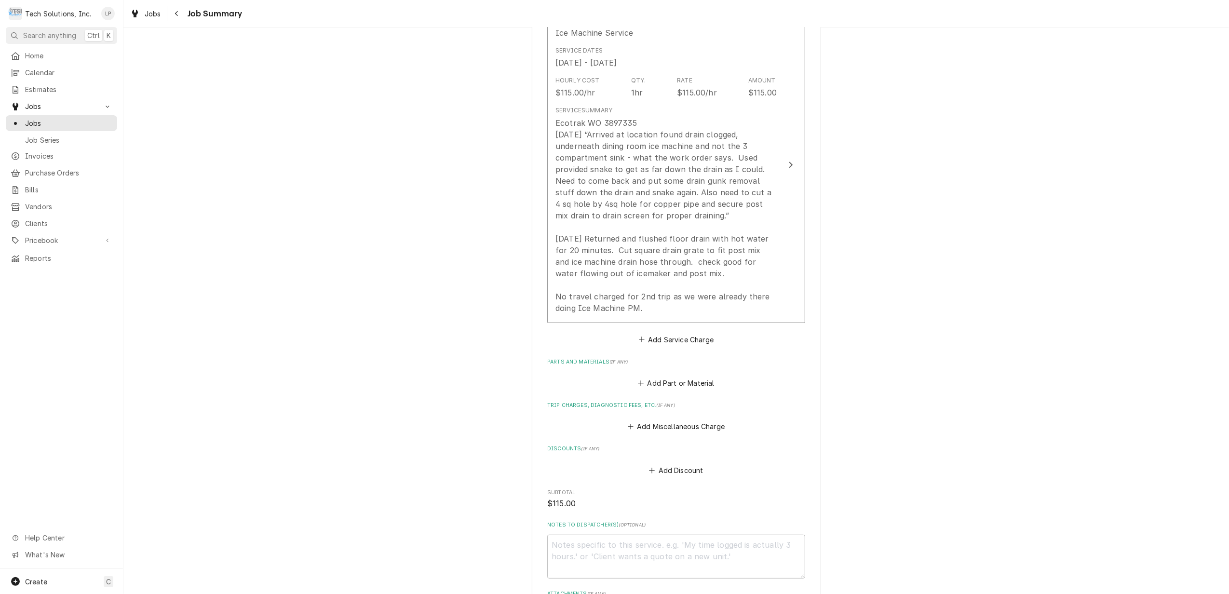
scroll to position [268, 0]
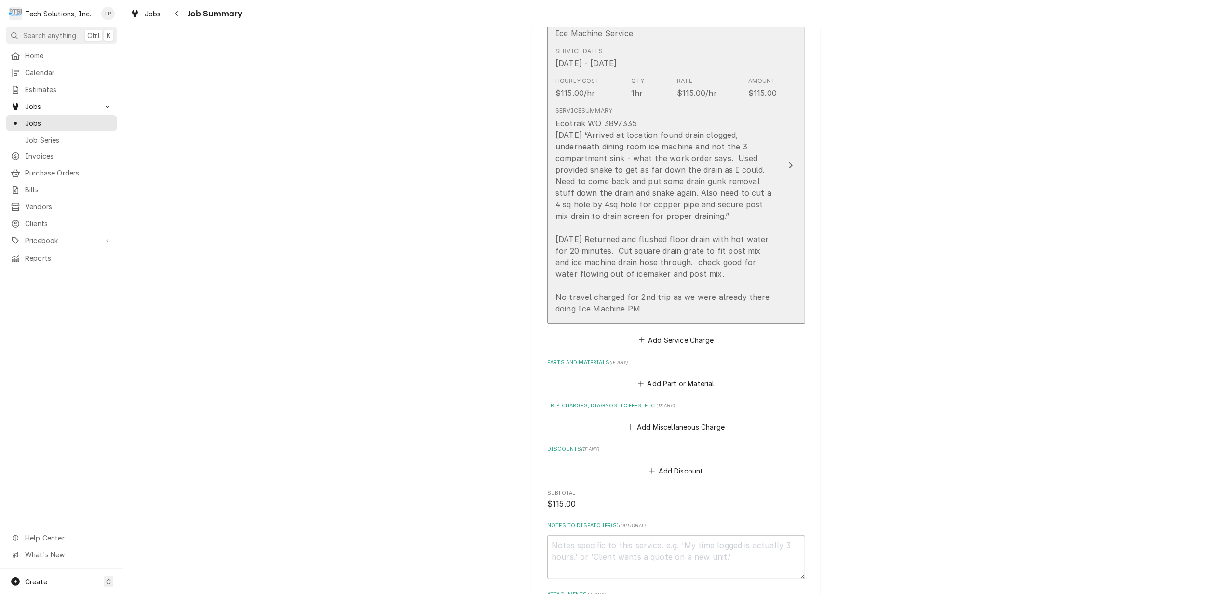
click at [790, 166] on icon "Update Line Item" at bounding box center [792, 166] width 4 height 6
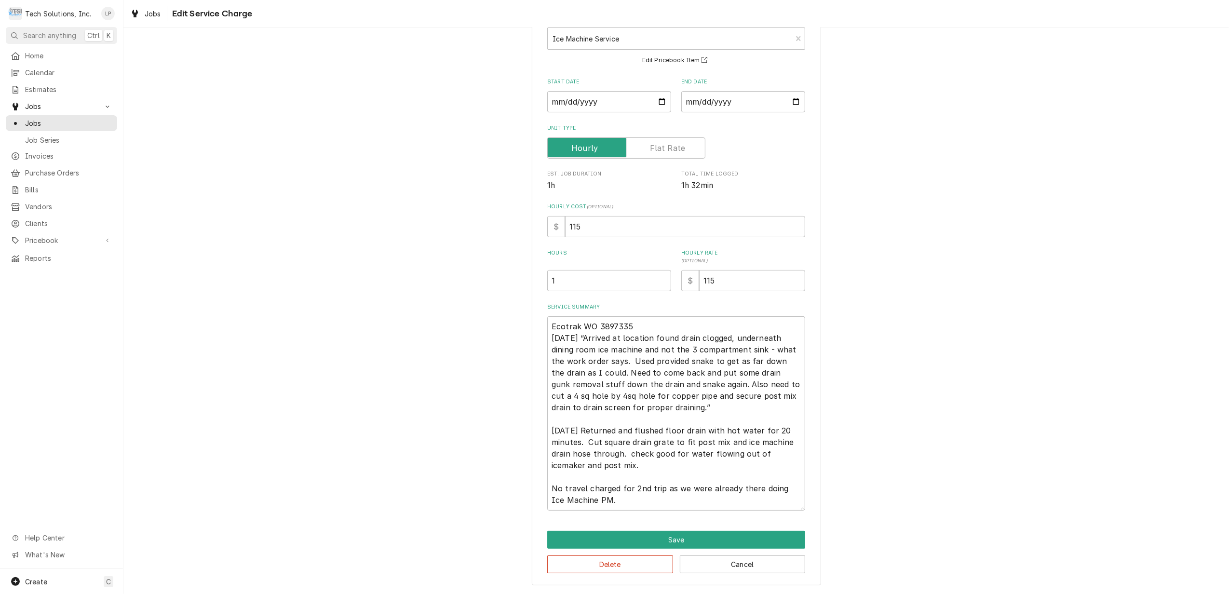
scroll to position [65, 0]
click at [608, 373] on textarea "Ecotrak WO 3897335 9/13/25 “Arrived at location found drain clogged, underneath…" at bounding box center [676, 413] width 258 height 194
click at [694, 413] on textarea "Ecotrak WO 3897335 9/13/25 “Arrived at location found drain clogged, underneath…" at bounding box center [676, 413] width 258 height 194
click at [695, 409] on textarea "Ecotrak WO 3897335 9/13/25 “Arrived at location found drain clogged, underneath…" at bounding box center [676, 413] width 258 height 194
click at [639, 325] on textarea "Ecotrak WO 3897335 9/13/25 “Arrived at location found drain clogged, underneath…" at bounding box center [676, 413] width 258 height 194
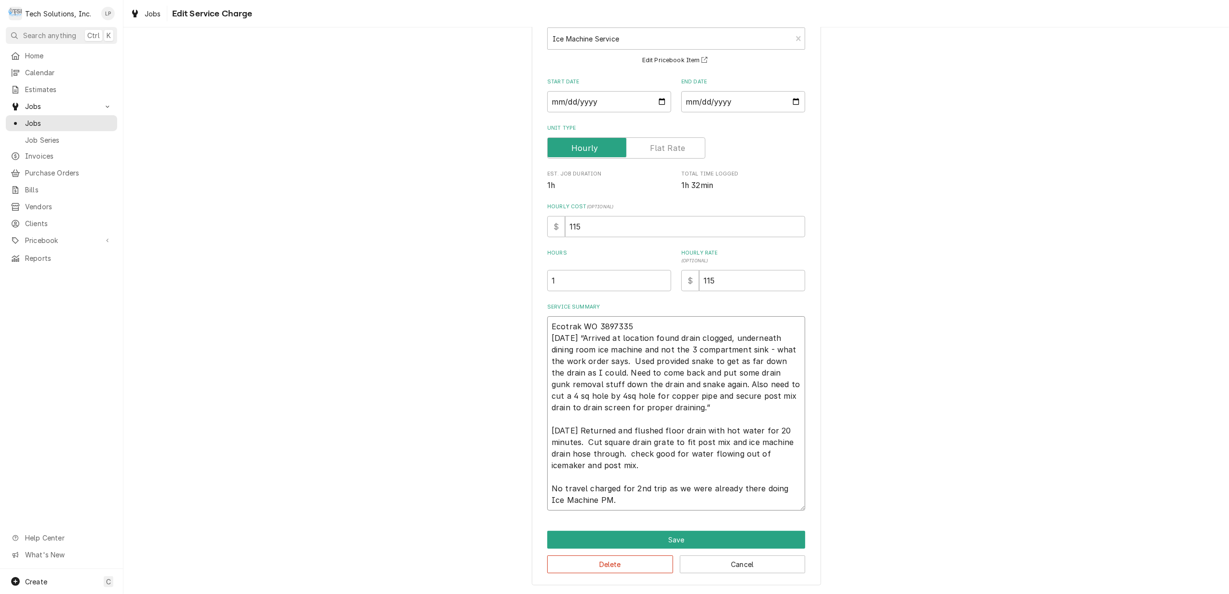
type textarea "x"
type textarea "Ecotrak WO 3897335 9/13/25 “Arrived at location found drain clogged, underneath…"
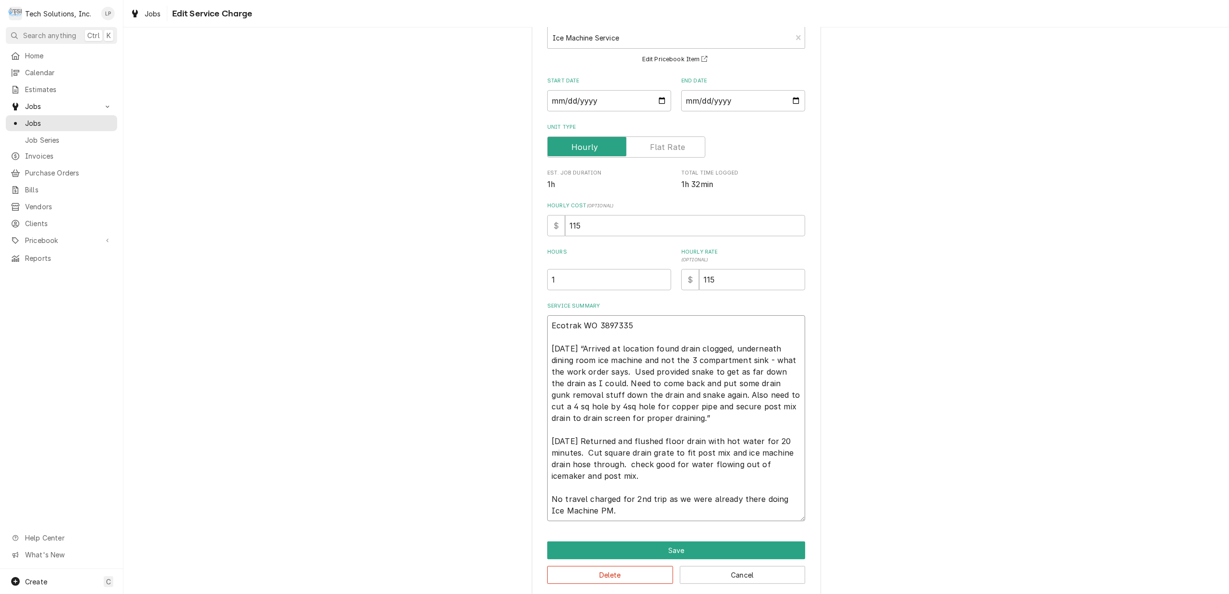
click at [722, 396] on textarea "Ecotrak WO 3897335 9/13/25 “Arrived at location found drain clogged, underneath…" at bounding box center [676, 418] width 258 height 206
type textarea "x"
type textarea "Ecotrak WO 3897335 9/13/25 “Arrived at location found drain clogged, underneath…"
type textarea "x"
type textarea "Ecotrak WO 3897335 9/13/25 “Arrived at location found drain clogged, underneath…"
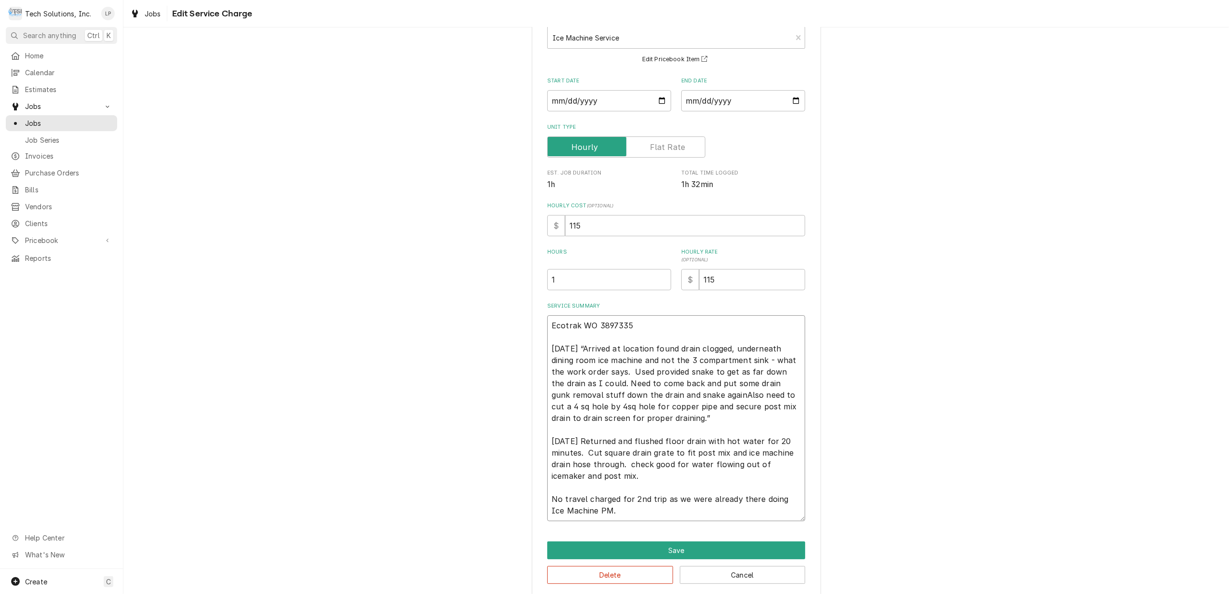
type textarea "x"
type textarea "Ecotrak WO 3897335 9/13/25 “Arrived at location found drain clogged, underneath…"
type textarea "x"
type textarea "Ecotrak WO 3897335 9/13/25 “Arrived at location found drain clogged, underneath…"
type textarea "x"
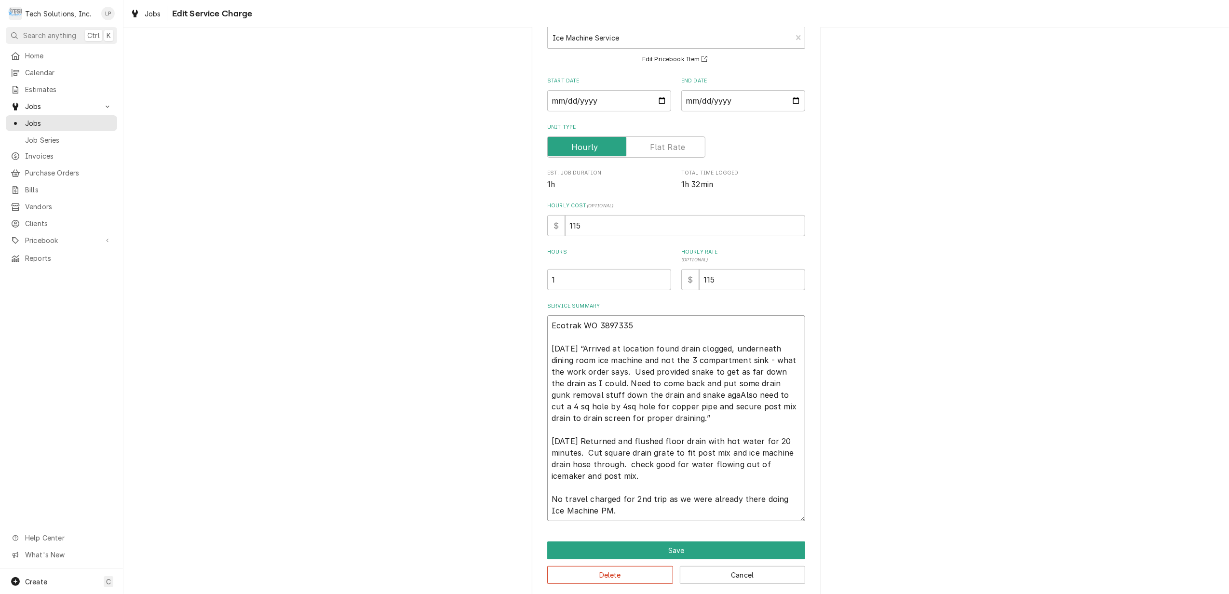
type textarea "Ecotrak WO 3897335 9/13/25 “Arrived at location found drain clogged, underneath…"
type textarea "x"
type textarea "Ecotrak WO 3897335 9/13/25 “Arrived at location found drain clogged, underneath…"
type textarea "x"
type textarea "Ecotrak WO 3897335 9/13/25 “Arrived at location found drain clogged, underneath…"
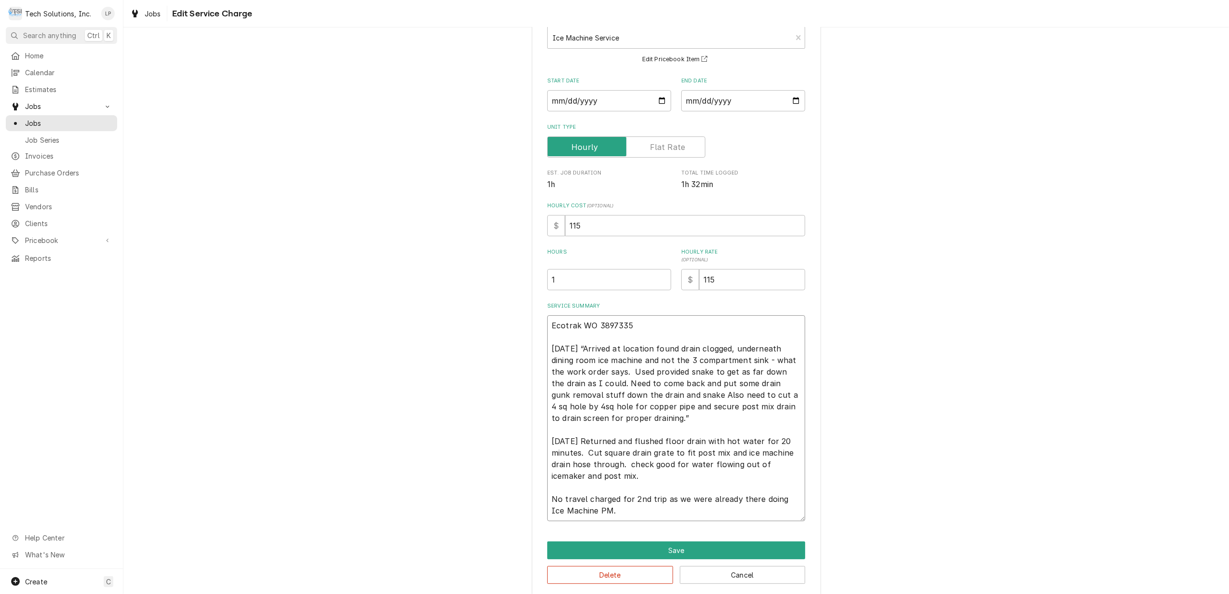
type textarea "x"
type textarea "Ecotrak WO 3897335 9/13/25 “Arrived at location found drain clogged, underneath…"
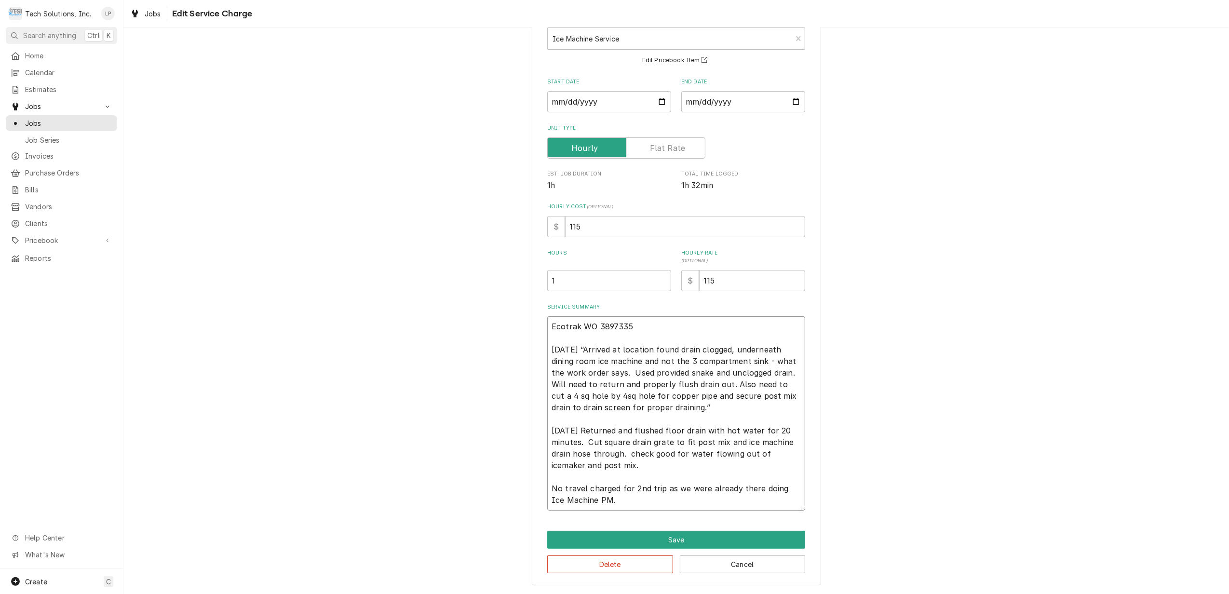
click at [745, 388] on textarea "Ecotrak WO 3897335 9/13/25 “Arrived at location found drain clogged, underneath…" at bounding box center [676, 413] width 258 height 194
click at [649, 395] on textarea "Ecotrak WO 3897335 9/13/25 “Arrived at location found drain clogged, underneath…" at bounding box center [676, 413] width 258 height 194
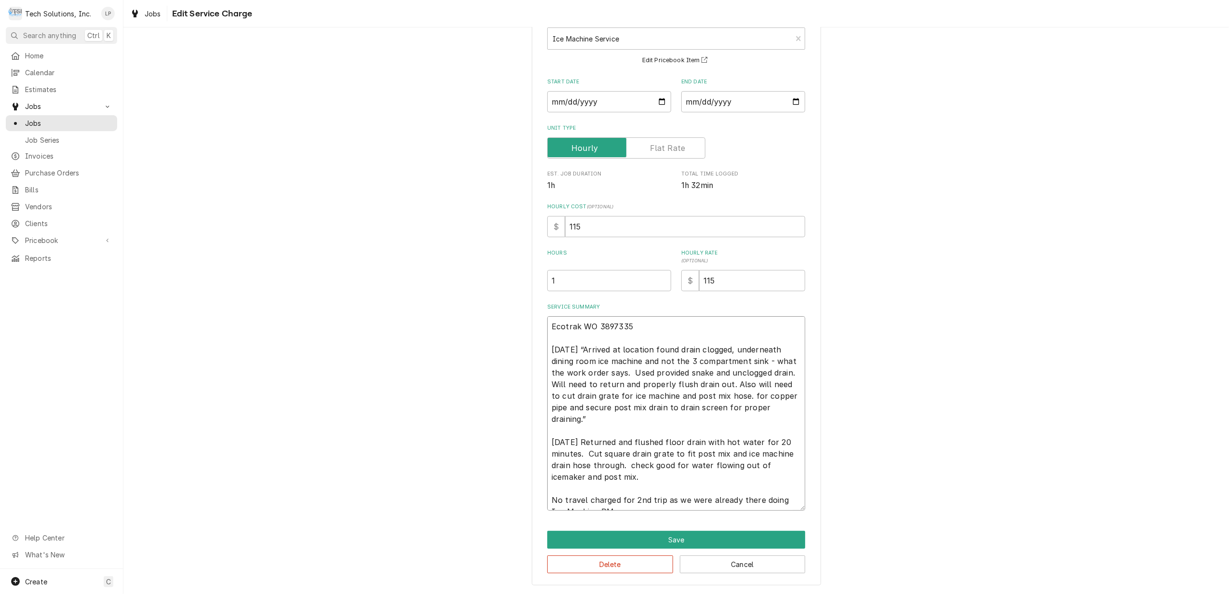
click at [562, 406] on textarea "Ecotrak WO 3897335 9/13/25 “Arrived at location found drain clogged, underneath…" at bounding box center [676, 413] width 258 height 194
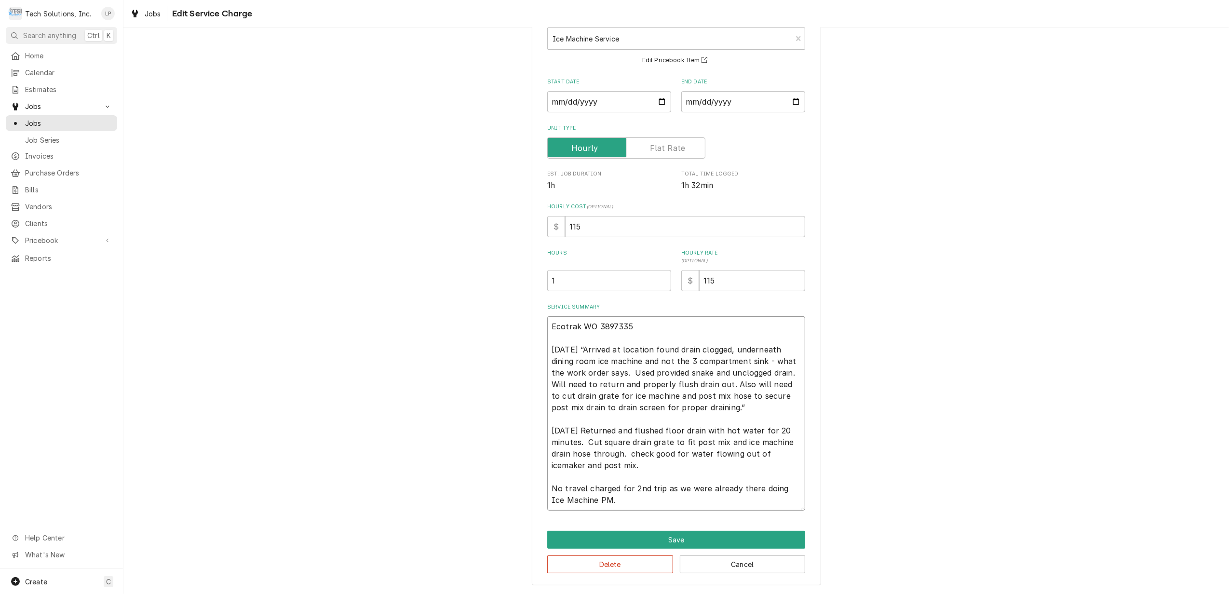
click at [730, 398] on textarea "Ecotrak WO 3897335 9/13/25 “Arrived at location found drain clogged, underneath…" at bounding box center [676, 413] width 258 height 194
click at [600, 407] on textarea "Ecotrak WO 3897335 9/13/25 “Arrived at location found drain clogged, underneath…" at bounding box center [676, 413] width 258 height 194
click at [695, 411] on textarea "Ecotrak WO 3897335 9/13/25 “Arrived at location found drain clogged, underneath…" at bounding box center [676, 413] width 258 height 194
click at [627, 458] on textarea "Ecotrak WO 3897335 9/13/25 “Arrived at location found drain clogged, underneath…" at bounding box center [676, 413] width 258 height 194
click at [647, 454] on textarea "Ecotrak WO 3897335 9/13/25 “Arrived at location found drain clogged, underneath…" at bounding box center [676, 413] width 258 height 194
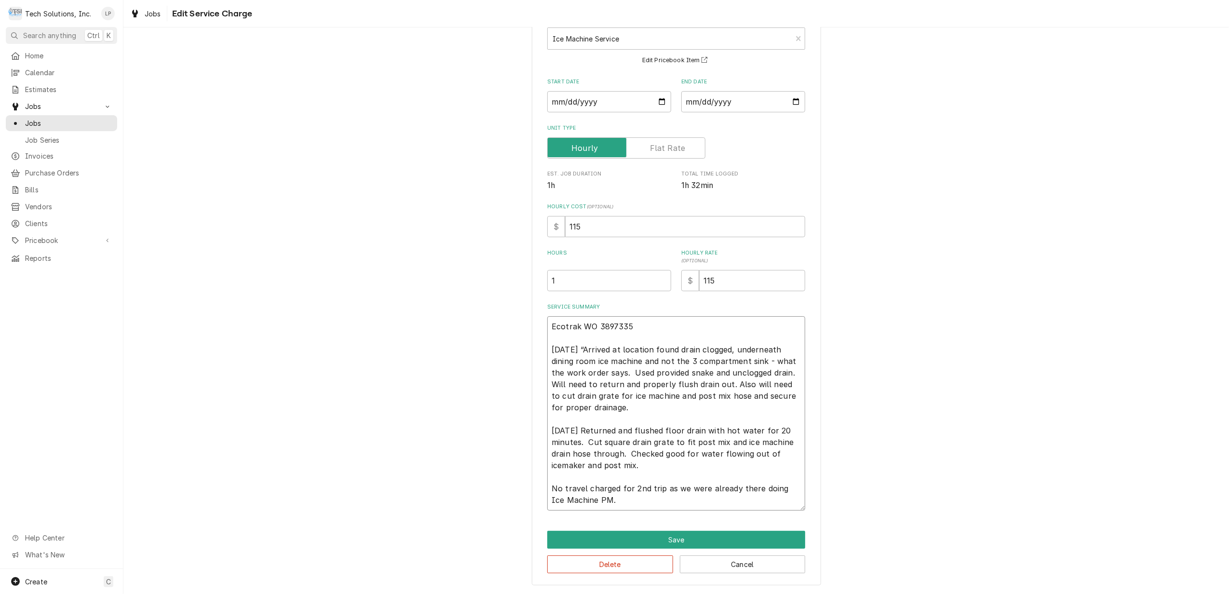
click at [636, 465] on textarea "Ecotrak WO 3897335 9/13/25 “Arrived at location found drain clogged, underneath…" at bounding box center [676, 413] width 258 height 194
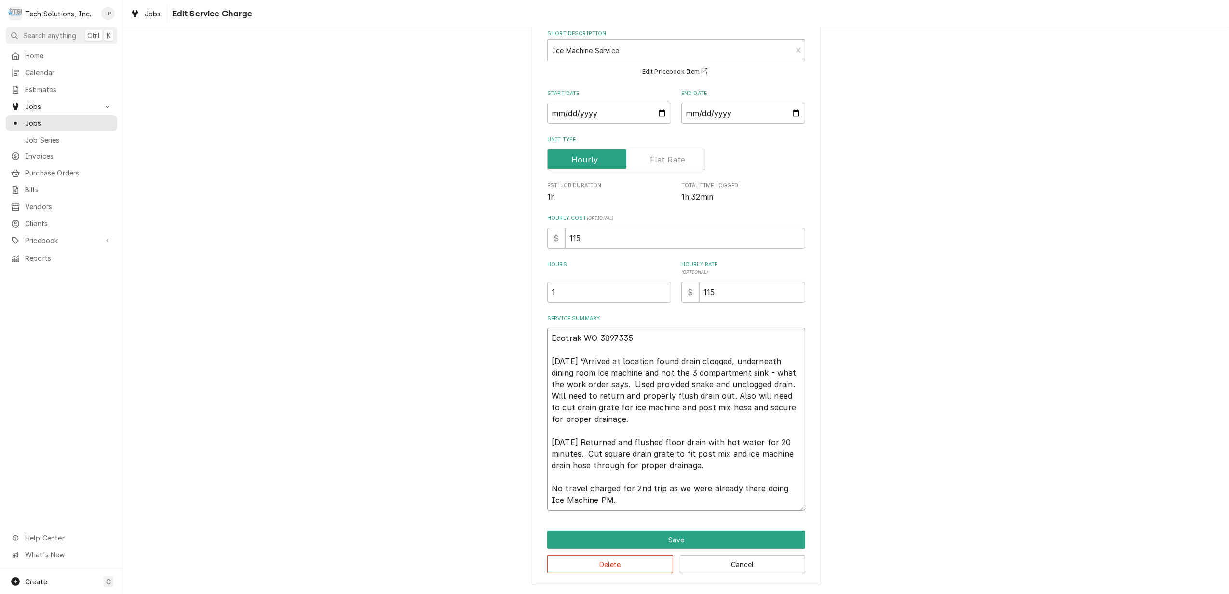
click at [629, 506] on textarea "Ecotrak WO 3897335 9/13/25 “Arrived at location found drain clogged, underneath…" at bounding box center [676, 419] width 258 height 183
click at [613, 491] on textarea "Ecotrak WO 3897335 9/13/25 “Arrived at location found drain clogged, underneath…" at bounding box center [676, 419] width 258 height 183
click at [685, 505] on textarea "Ecotrak WO 3897335 9/13/25 “Arrived at location found drain clogged, underneath…" at bounding box center [676, 419] width 258 height 183
click at [672, 537] on button "Save" at bounding box center [676, 540] width 258 height 18
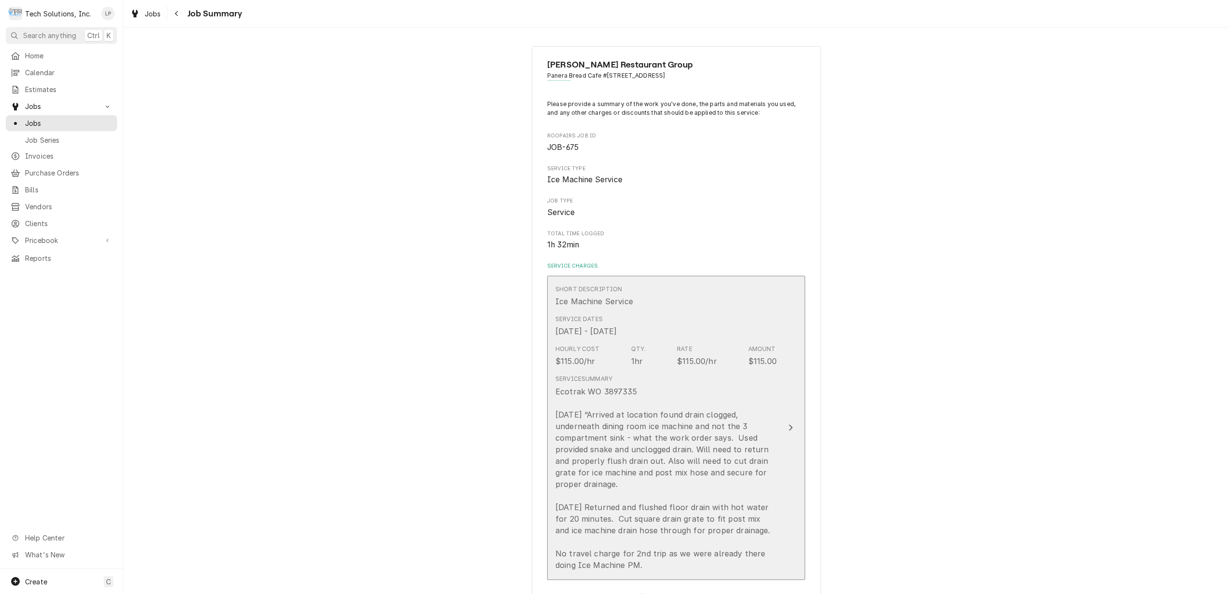
click at [789, 429] on icon "Update Line Item" at bounding box center [791, 428] width 5 height 8
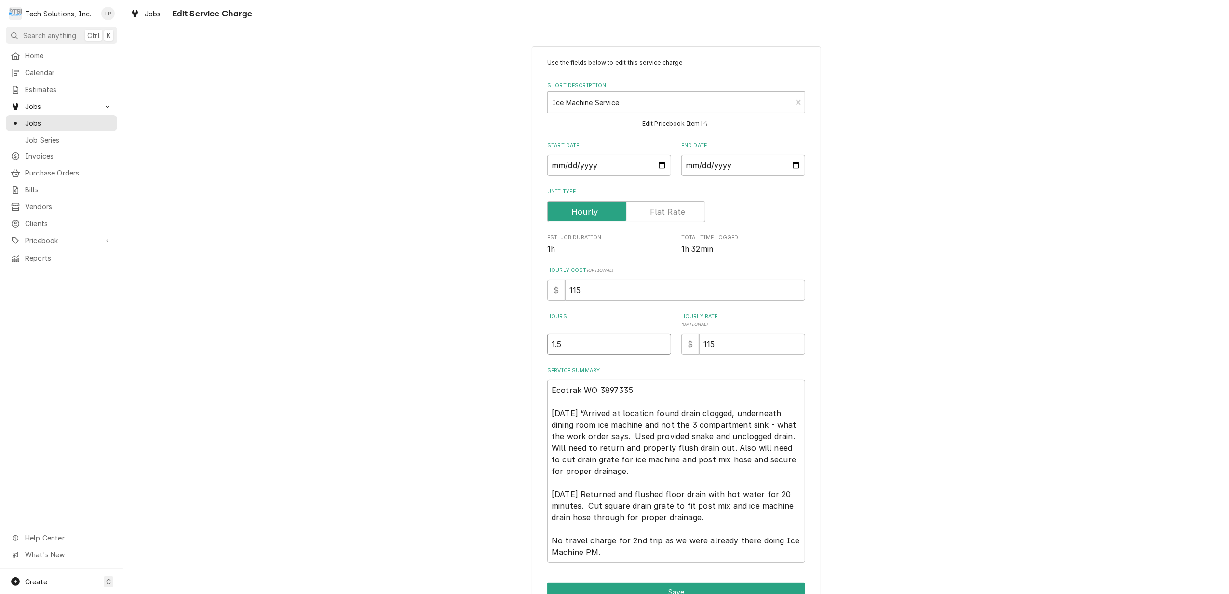
click at [656, 341] on input "1.5" at bounding box center [609, 344] width 124 height 21
click at [656, 341] on input "2" at bounding box center [609, 344] width 124 height 21
click at [656, 341] on input "2.5" at bounding box center [609, 344] width 124 height 21
click at [656, 341] on input "3" at bounding box center [609, 344] width 124 height 21
click at [728, 342] on input "115" at bounding box center [752, 344] width 106 height 21
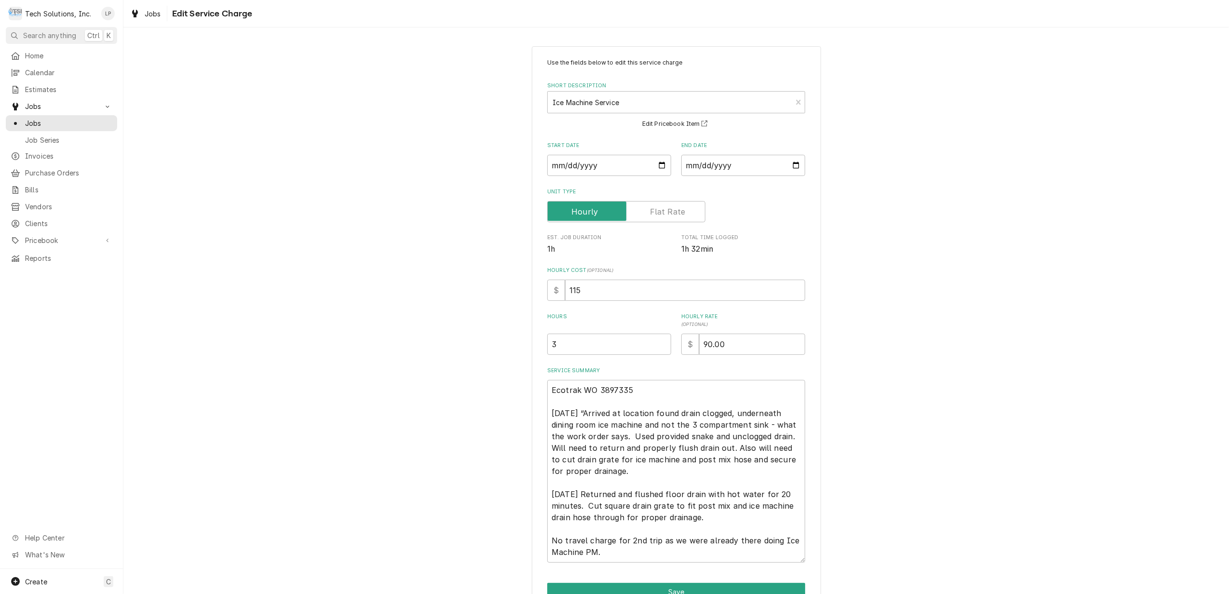
click at [750, 364] on div "Use the fields below to edit this service charge Short Description Ice Machine …" at bounding box center [676, 310] width 258 height 505
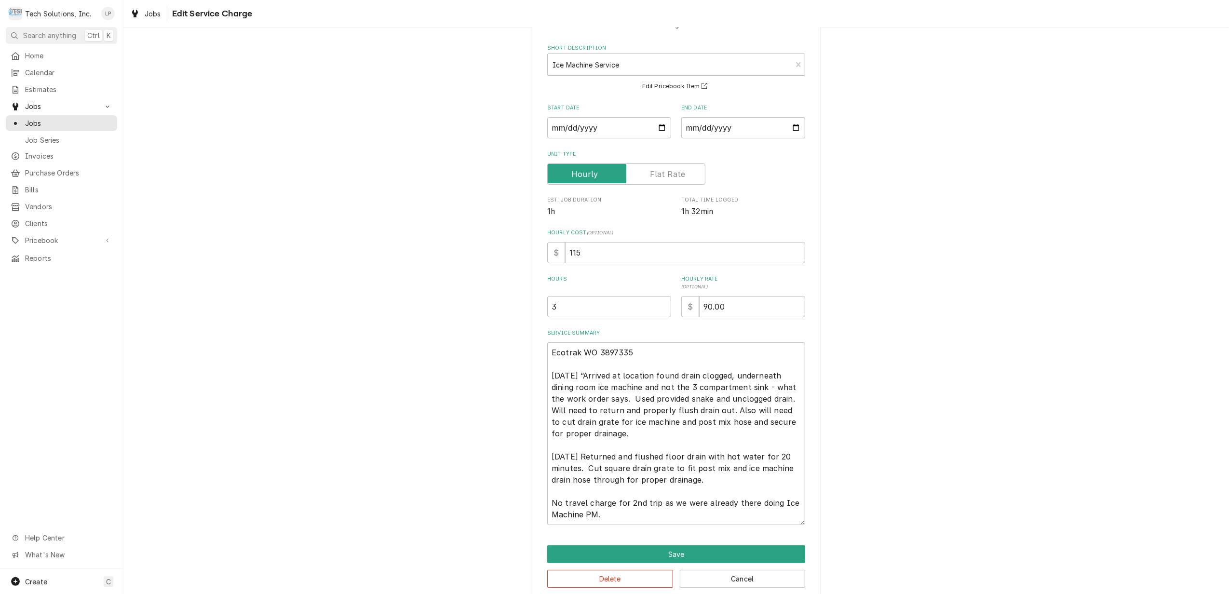
scroll to position [53, 0]
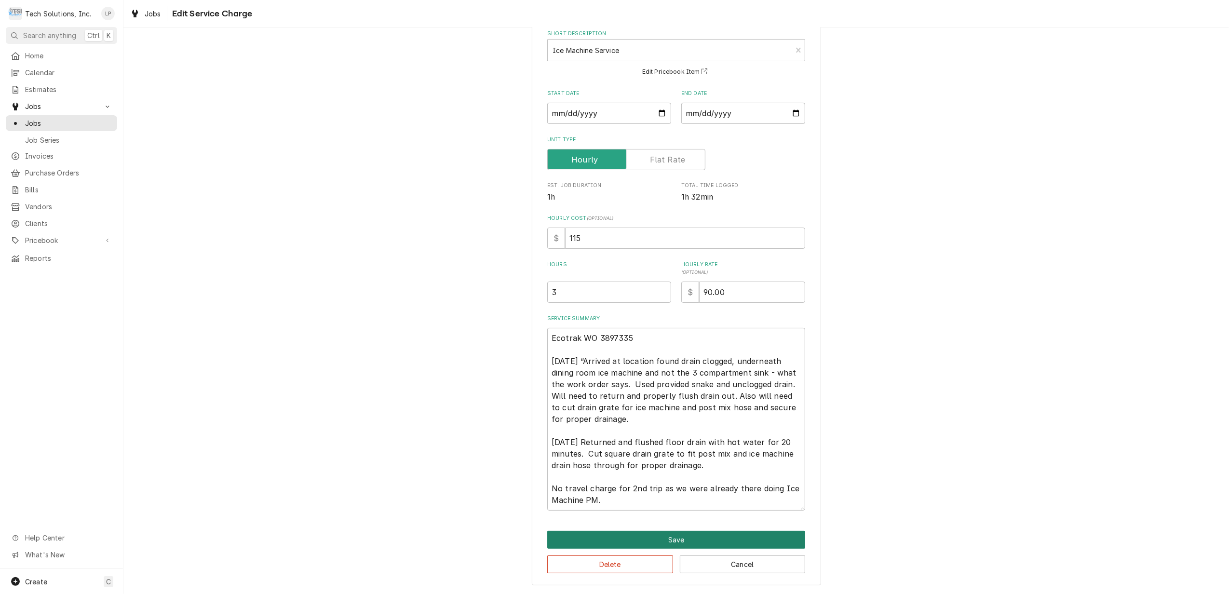
click at [695, 536] on button "Save" at bounding box center [676, 540] width 258 height 18
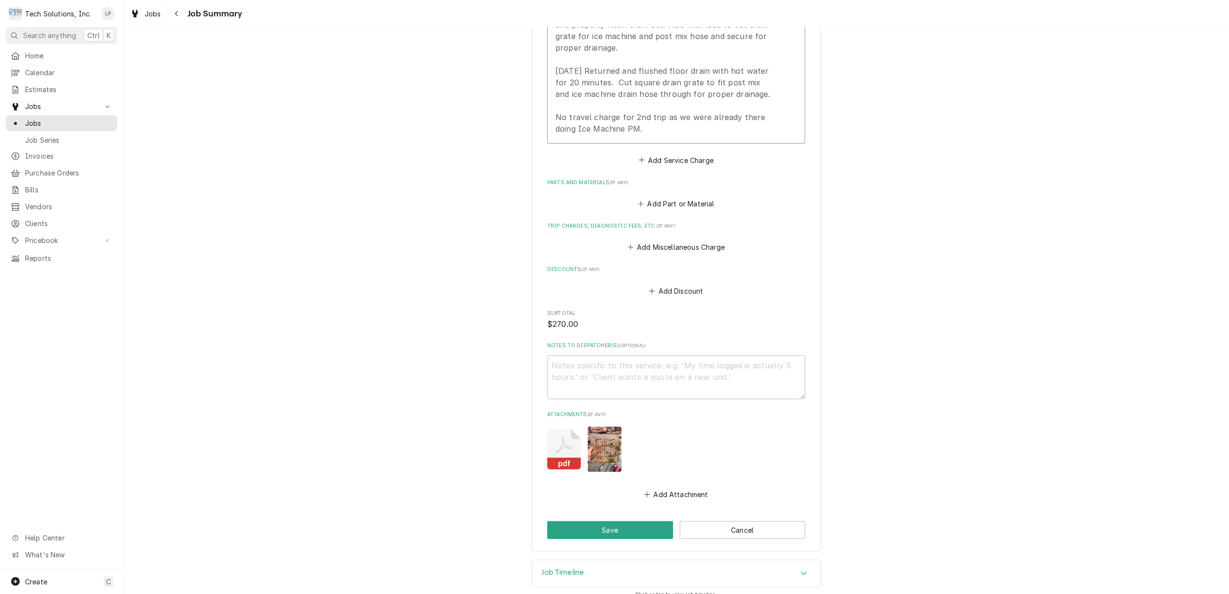
scroll to position [445, 0]
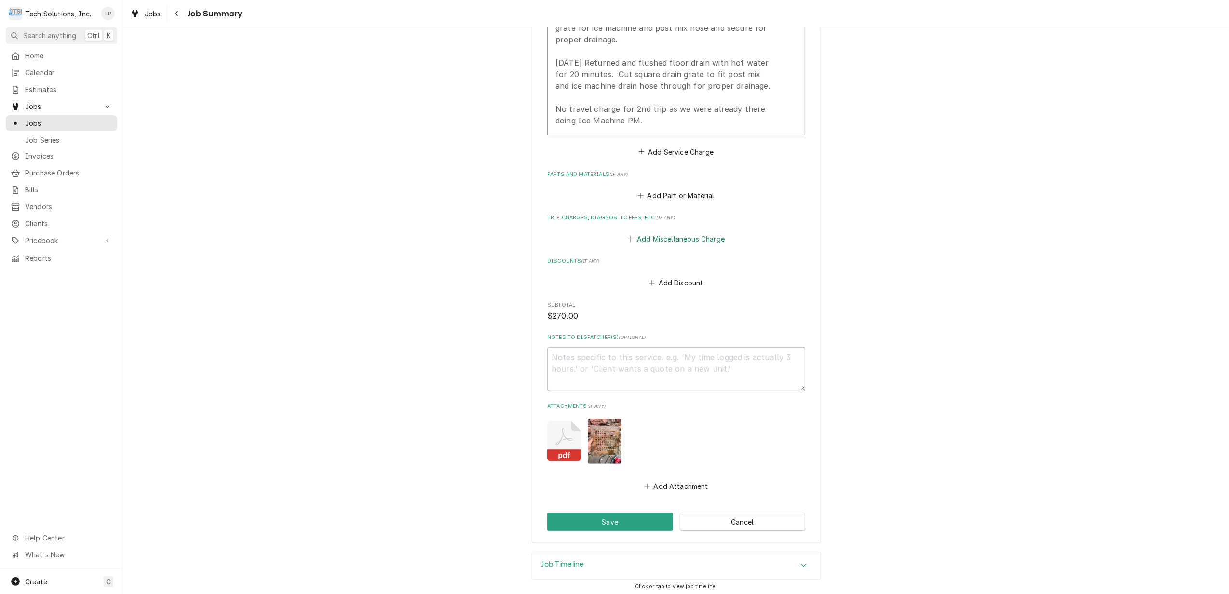
click at [670, 236] on button "Add Miscellaneous Charge" at bounding box center [676, 239] width 100 height 14
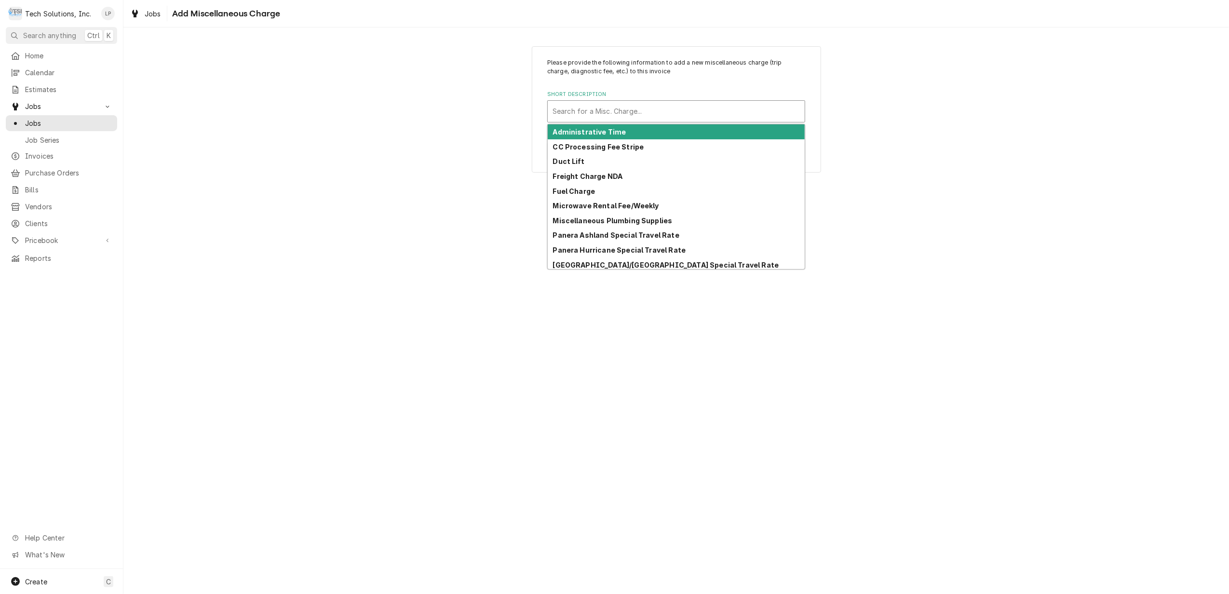
click at [614, 107] on div "Short Description" at bounding box center [676, 111] width 247 height 17
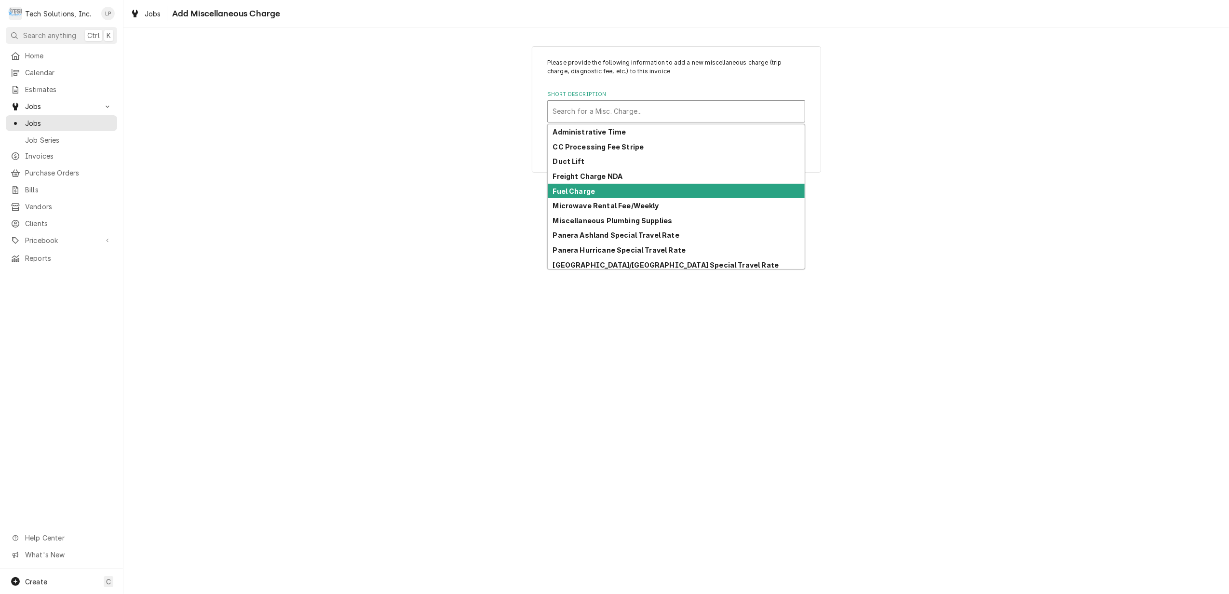
click at [595, 190] on div "Fuel Charge" at bounding box center [676, 191] width 257 height 15
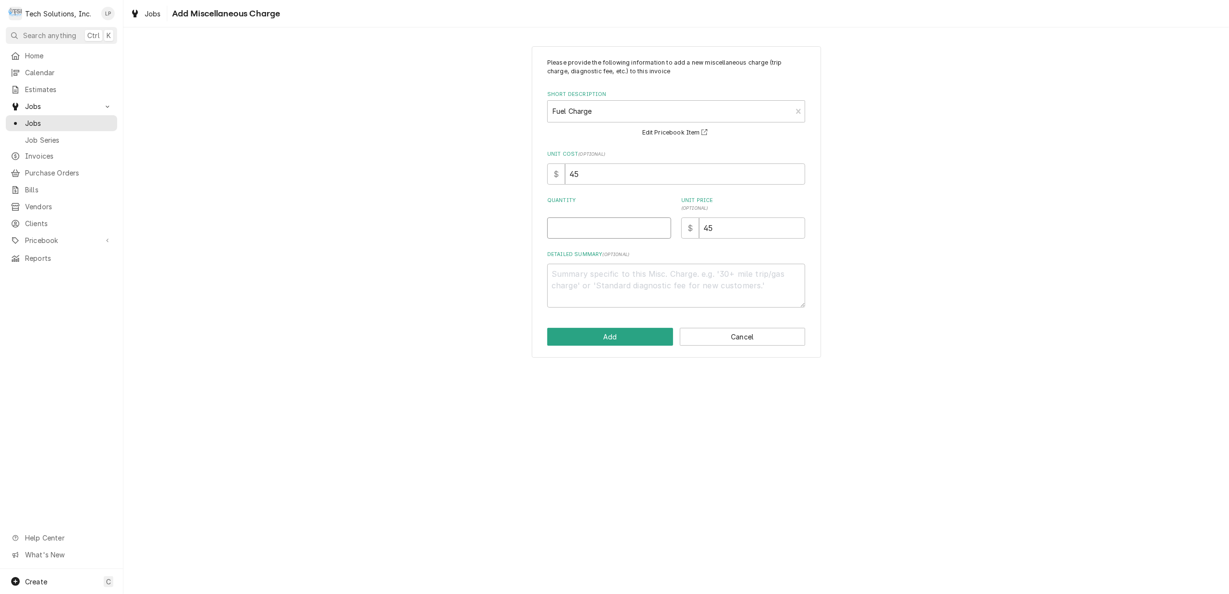
click at [614, 226] on input "Quantity" at bounding box center [609, 228] width 124 height 21
click at [613, 338] on button "Add" at bounding box center [610, 337] width 126 height 18
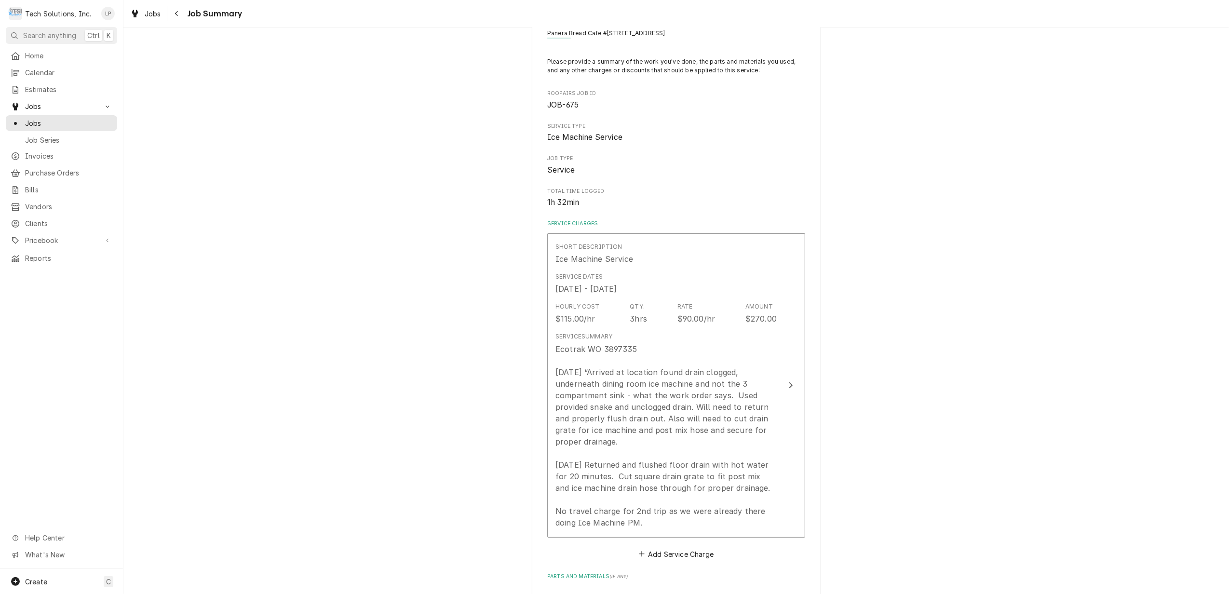
scroll to position [64, 0]
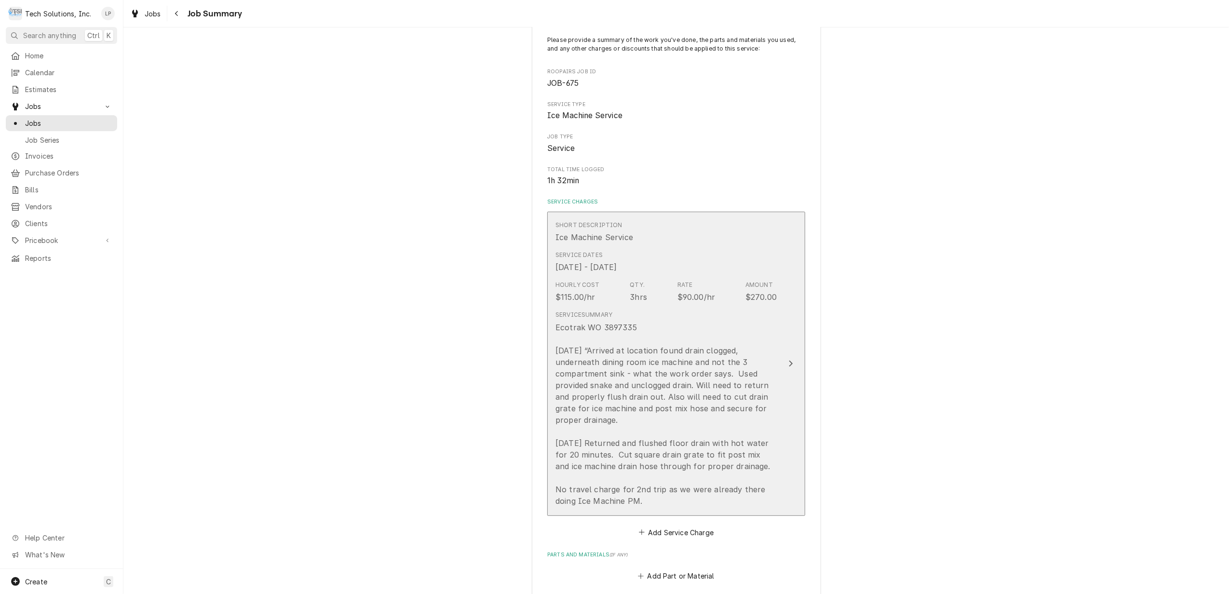
click at [790, 365] on icon "Update Line Item" at bounding box center [792, 364] width 4 height 6
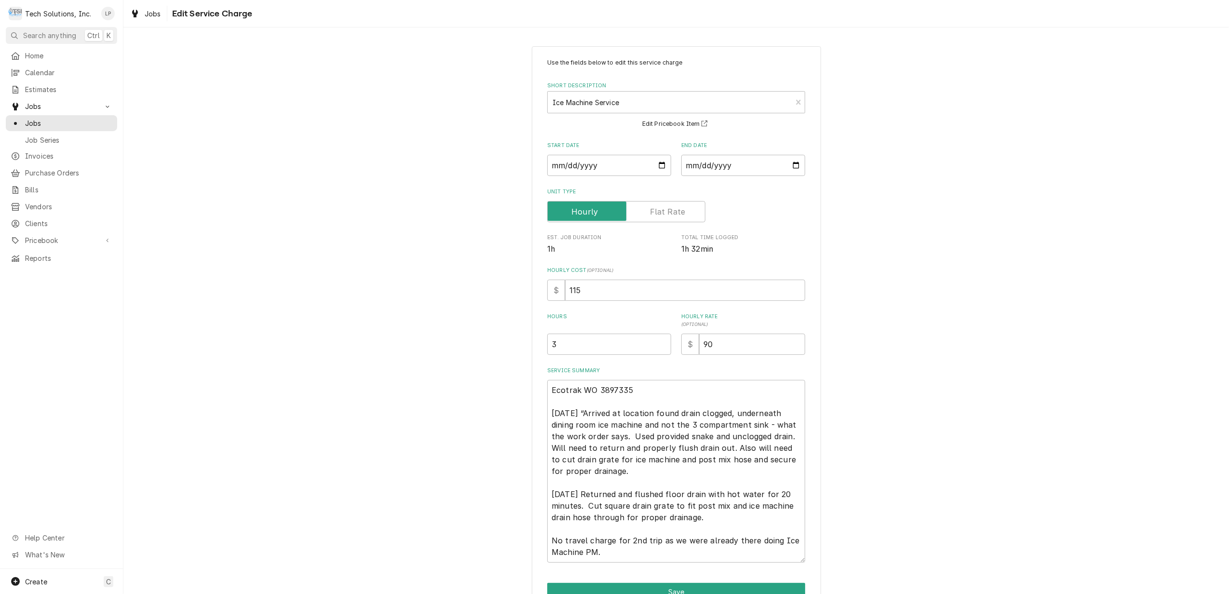
scroll to position [53, 0]
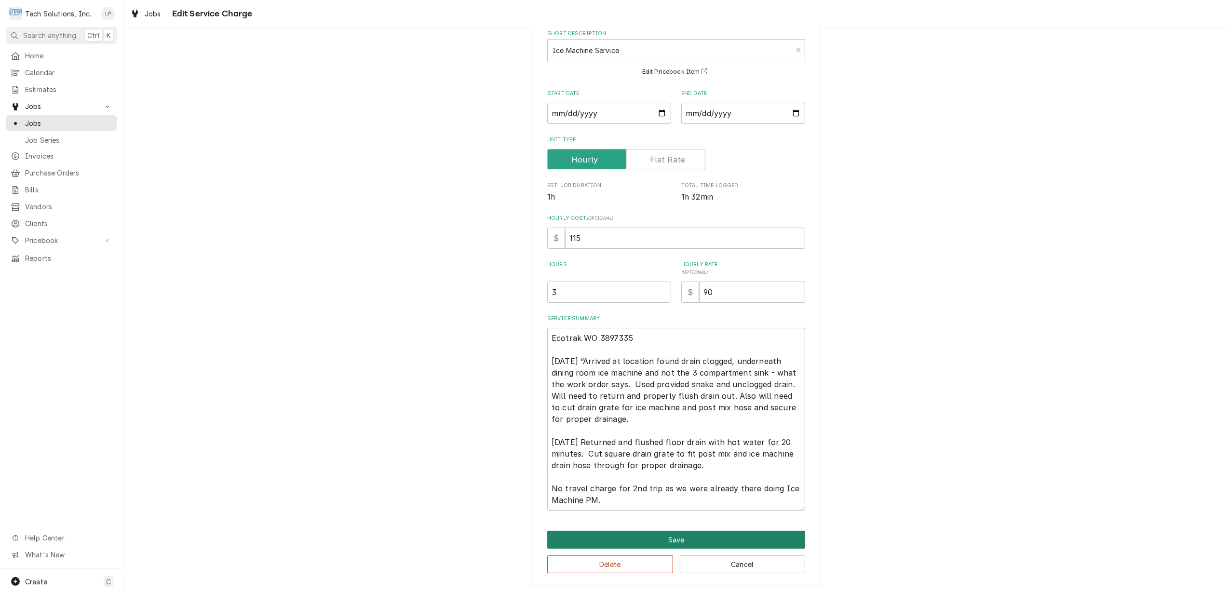
click at [752, 537] on button "Save" at bounding box center [676, 540] width 258 height 18
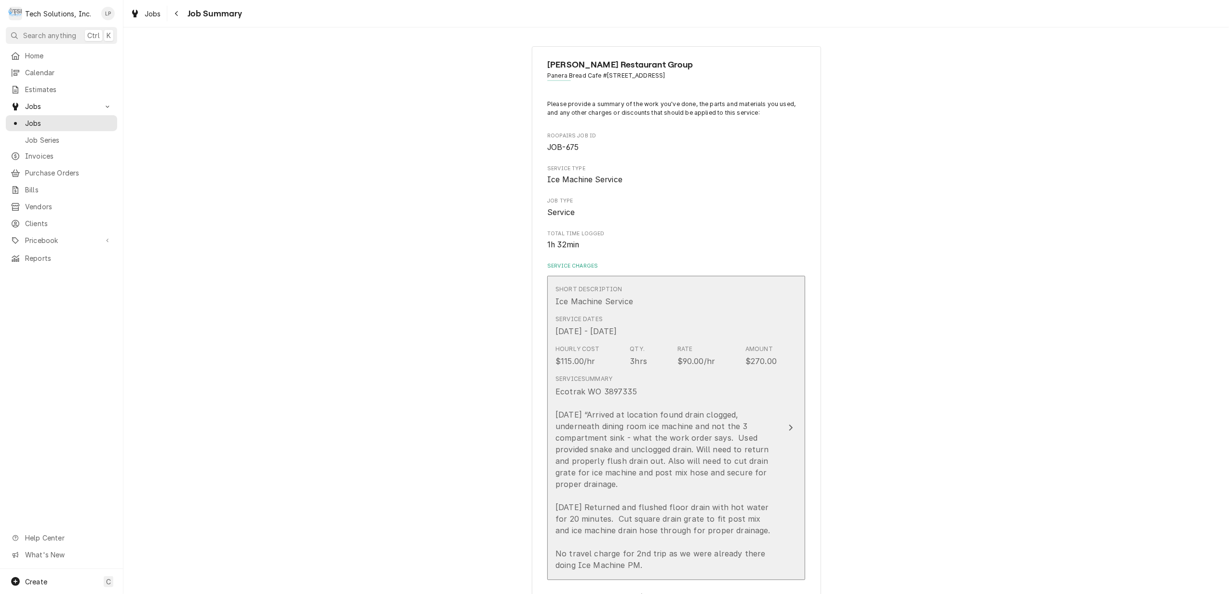
click at [790, 430] on icon "Update Line Item" at bounding box center [792, 428] width 4 height 6
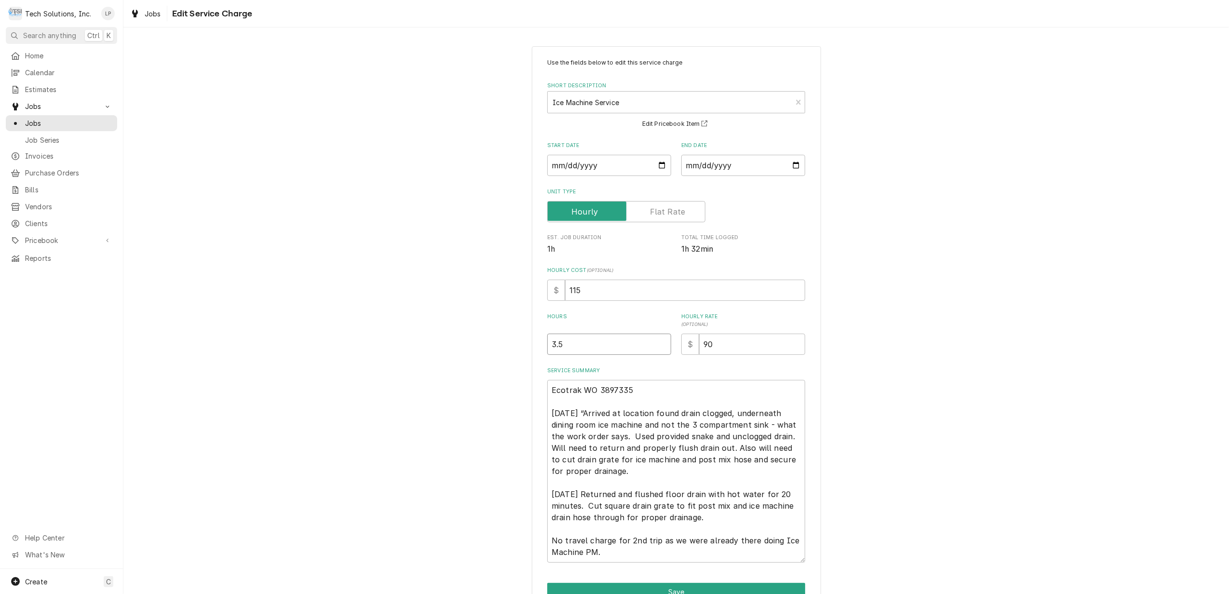
click at [658, 343] on input "3.5" at bounding box center [609, 344] width 124 height 21
click at [658, 343] on input "4" at bounding box center [609, 344] width 124 height 21
click at [658, 343] on input "4.5" at bounding box center [609, 344] width 124 height 21
click at [683, 363] on div "Use the fields below to edit this service charge Short Description Ice Machine …" at bounding box center [676, 310] width 258 height 505
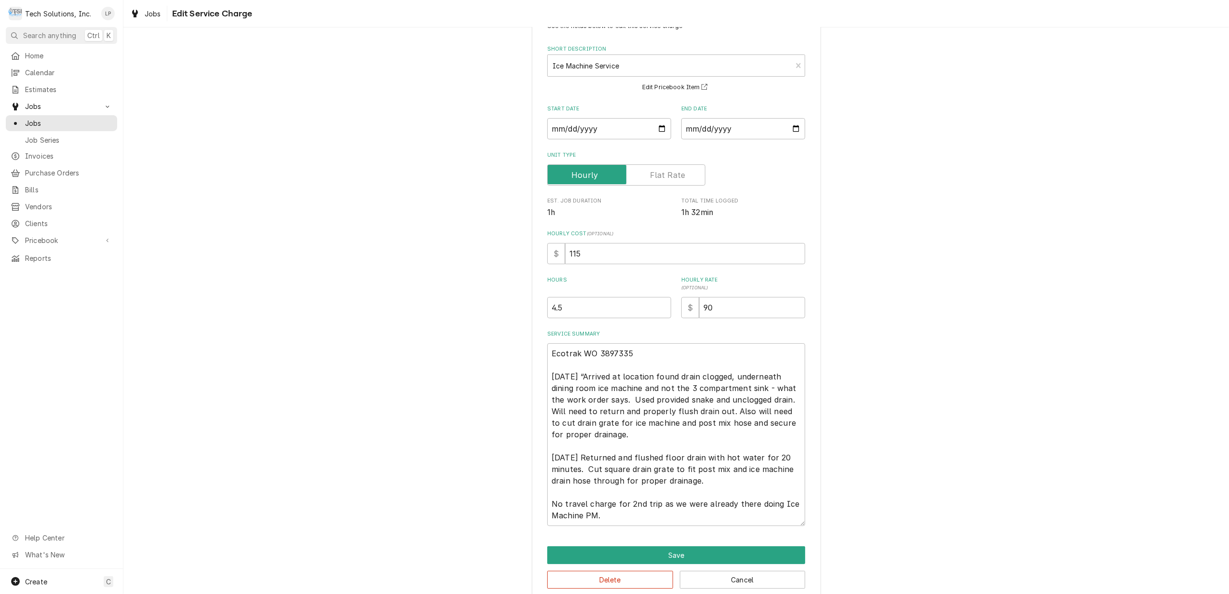
scroll to position [53, 0]
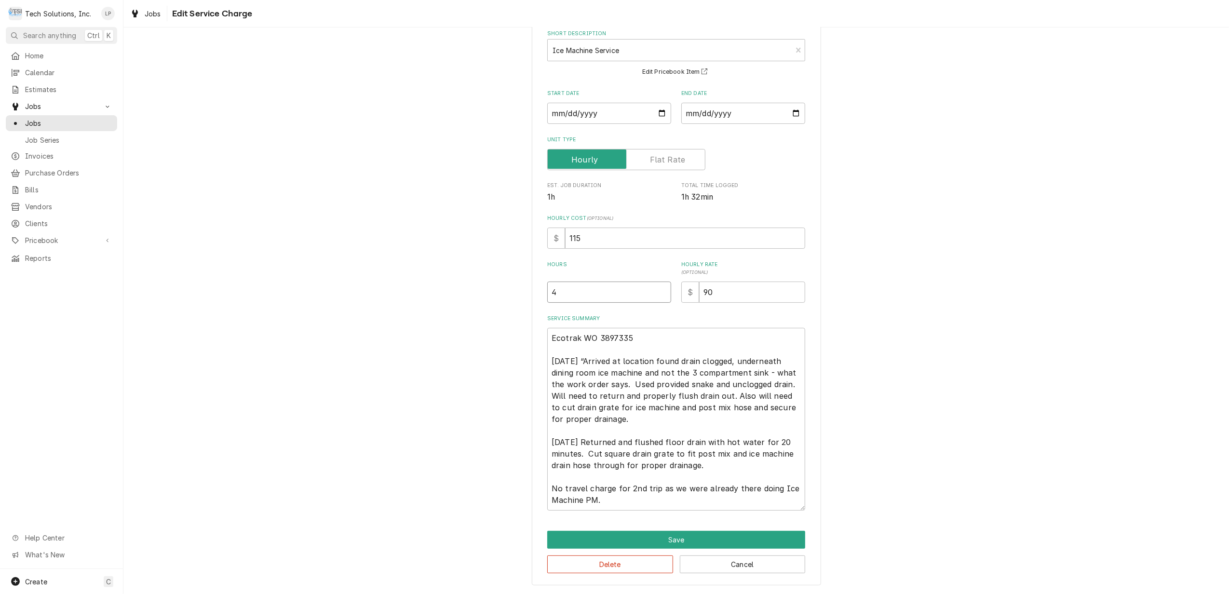
click at [658, 293] on input "4" at bounding box center [609, 292] width 124 height 21
click at [658, 293] on input "3.5" at bounding box center [609, 292] width 124 height 21
click at [656, 309] on div "Use the fields below to edit this service charge Short Description Ice Machine …" at bounding box center [676, 258] width 258 height 505
click at [564, 293] on input "3.5" at bounding box center [609, 292] width 124 height 21
click at [626, 315] on label "Service Summary" at bounding box center [676, 319] width 258 height 8
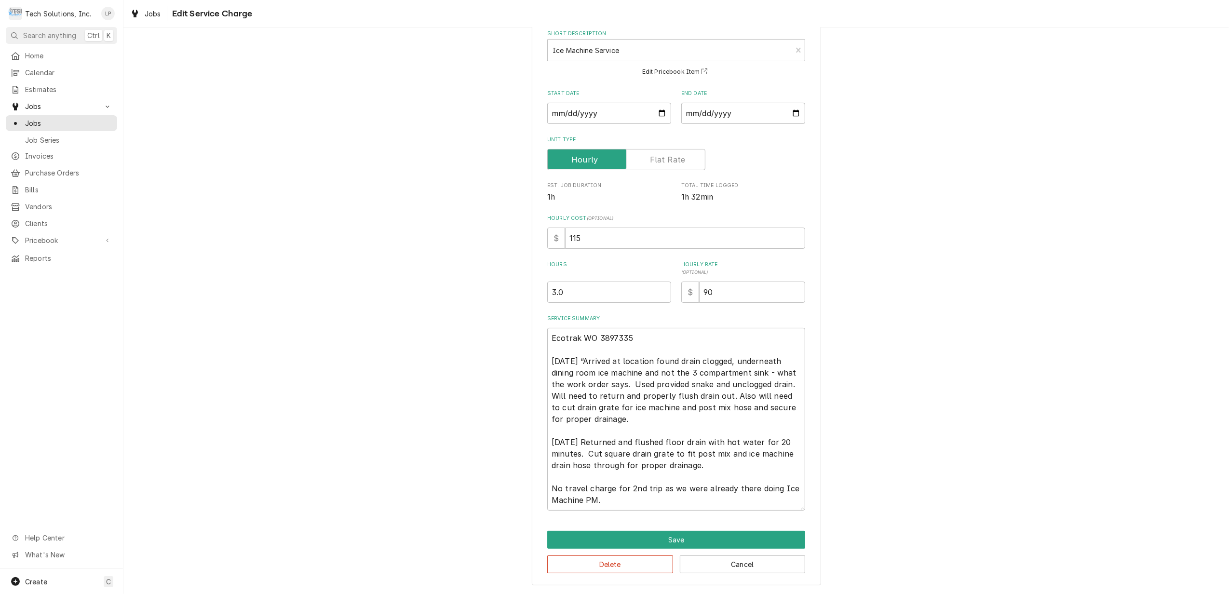
click at [626, 328] on textarea "Ecotrak WO 3897335 9/13/25 “Arrived at location found drain clogged, underneath…" at bounding box center [676, 419] width 258 height 183
click at [672, 537] on button "Save" at bounding box center [676, 540] width 258 height 18
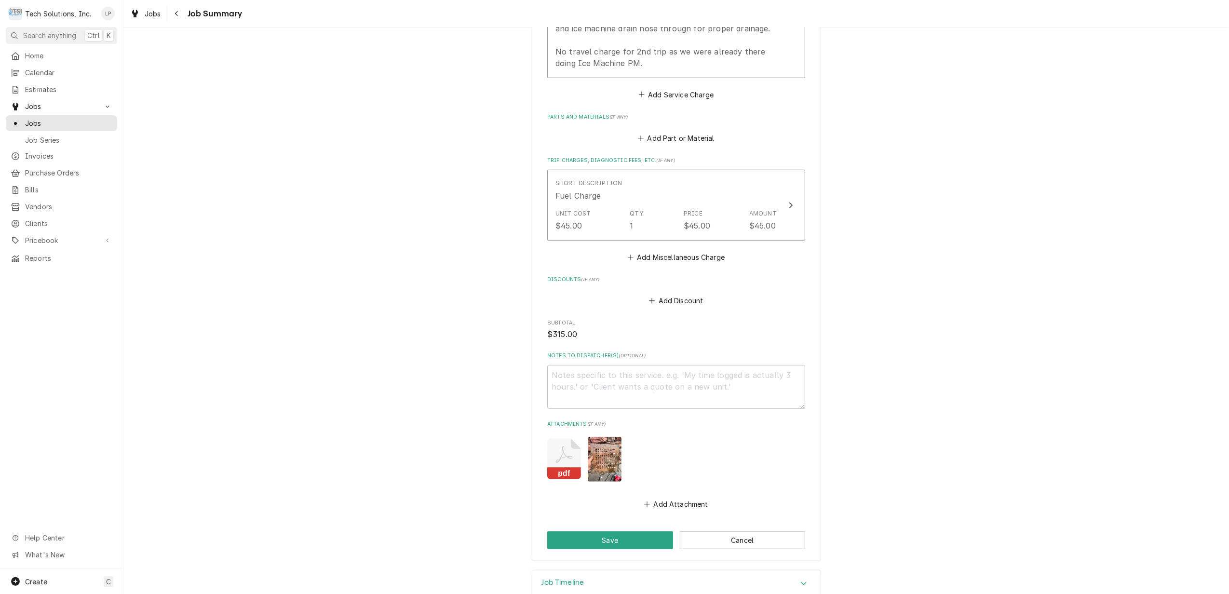
scroll to position [520, 0]
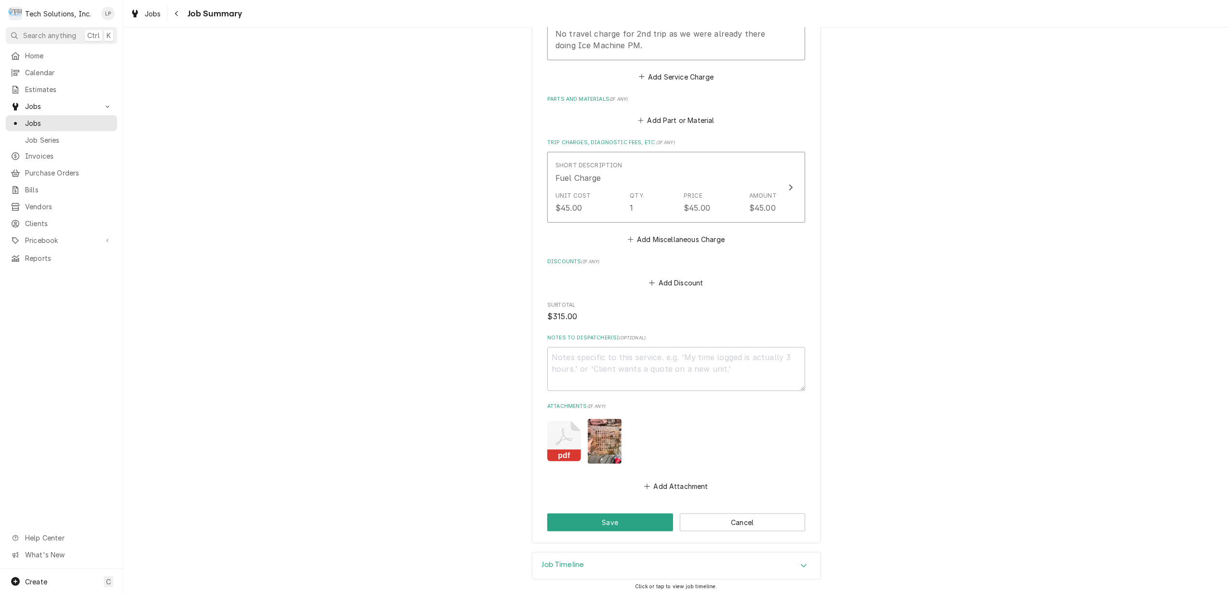
click at [557, 438] on icon "Attachments" at bounding box center [564, 437] width 17 height 16
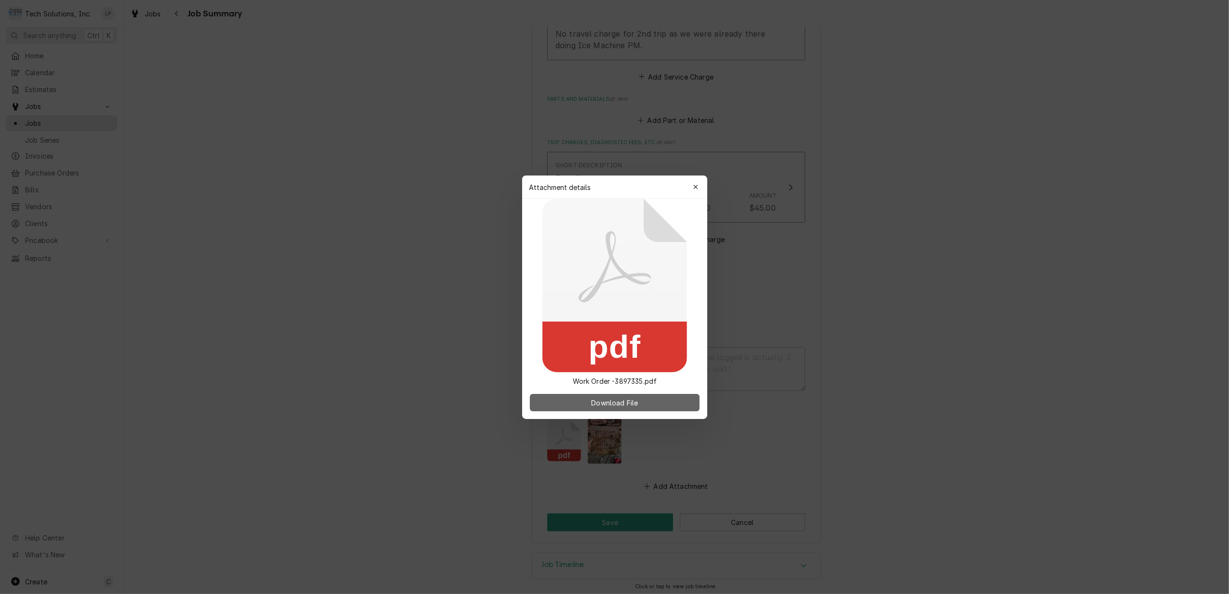
click at [606, 400] on span "Download File" at bounding box center [614, 402] width 51 height 10
click at [695, 188] on icon "button" at bounding box center [695, 187] width 5 height 7
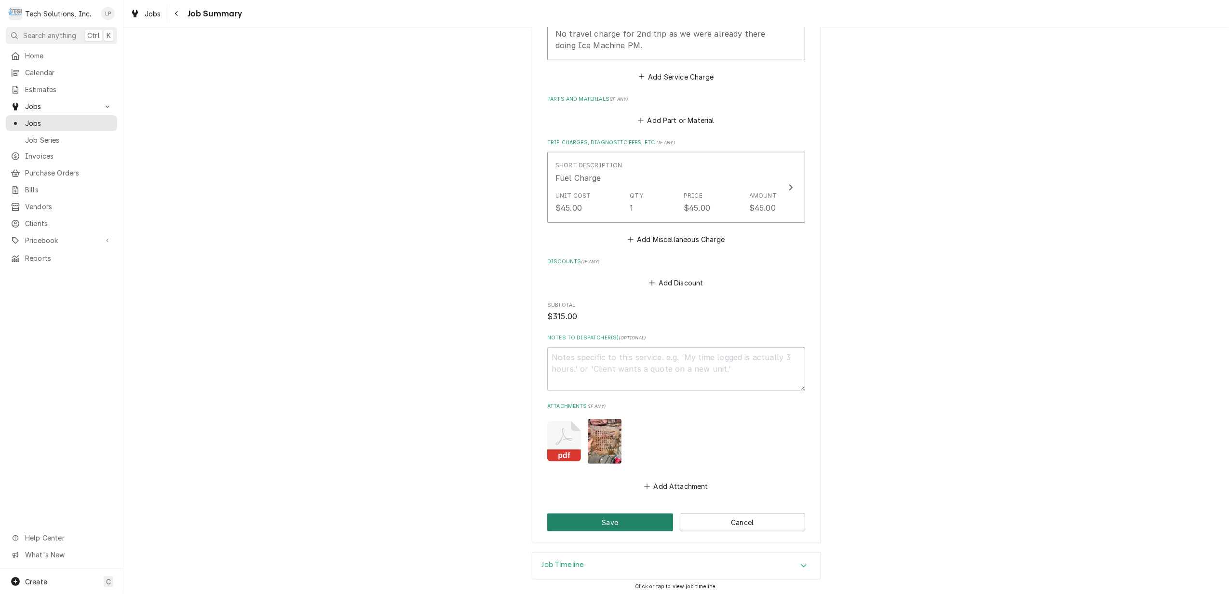
click at [617, 518] on button "Save" at bounding box center [610, 523] width 126 height 18
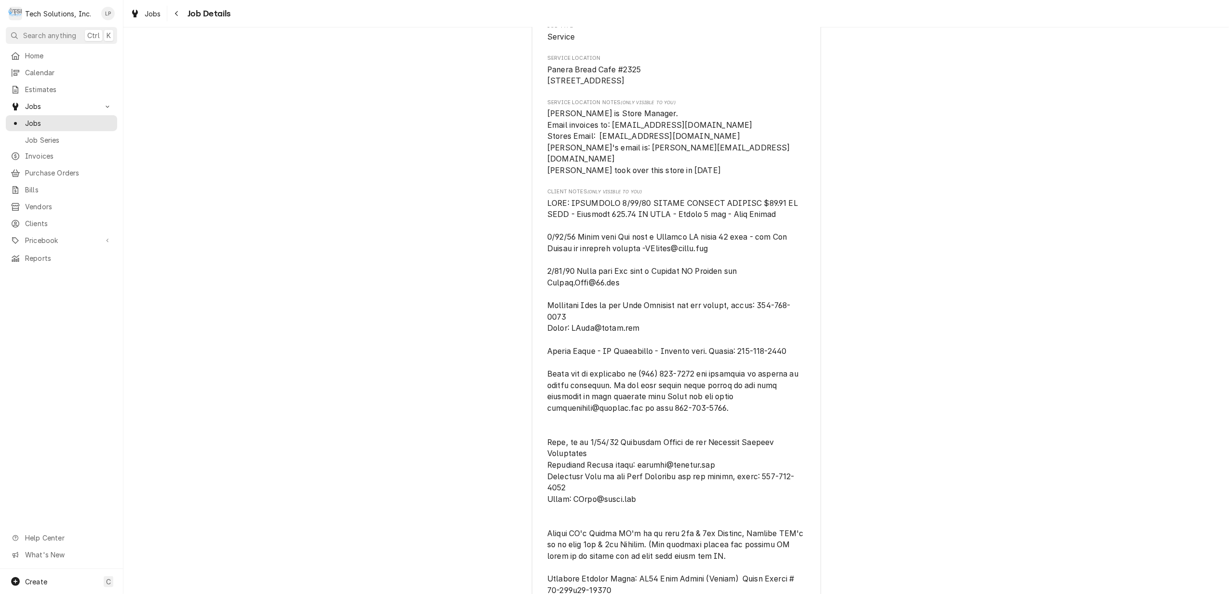
scroll to position [257, 0]
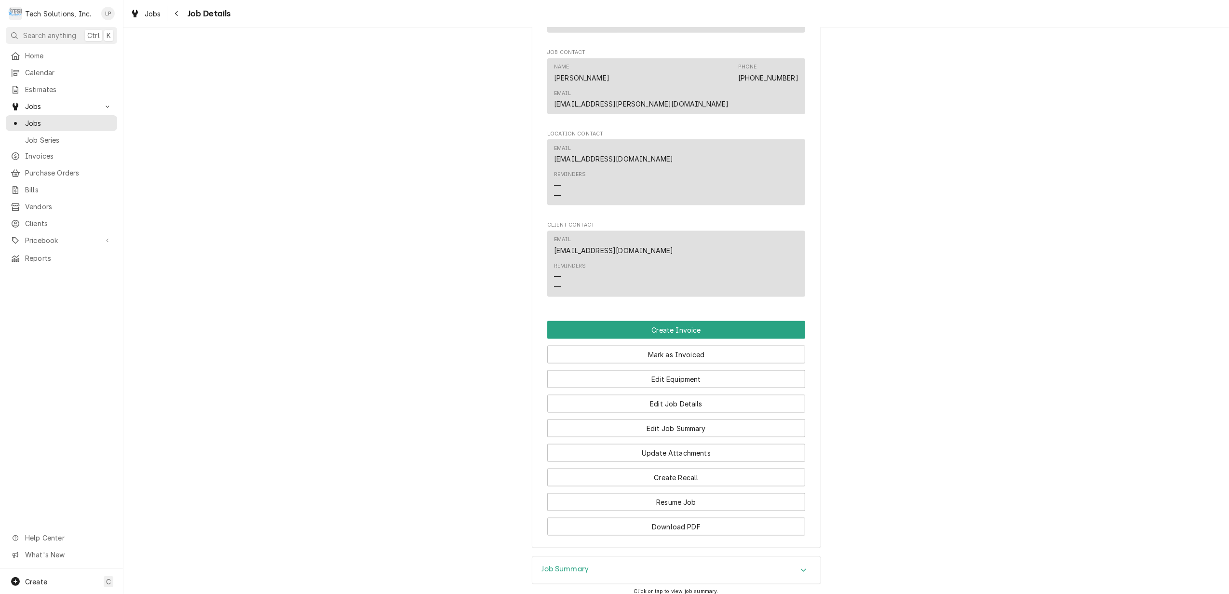
scroll to position [1286, 0]
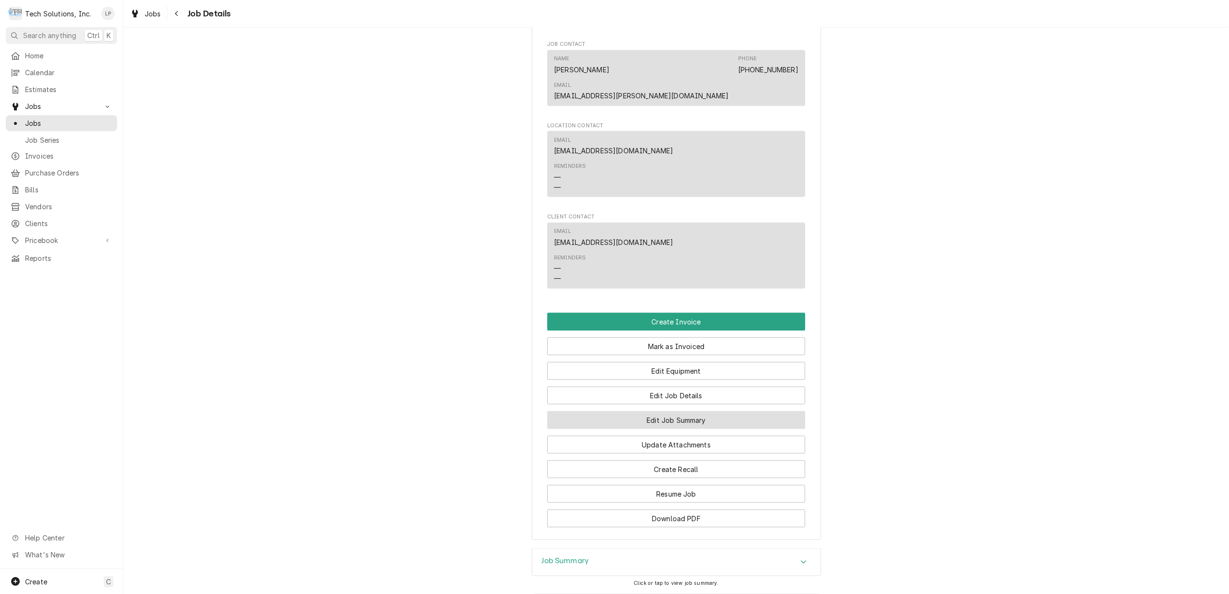
click at [682, 411] on button "Edit Job Summary" at bounding box center [676, 420] width 258 height 18
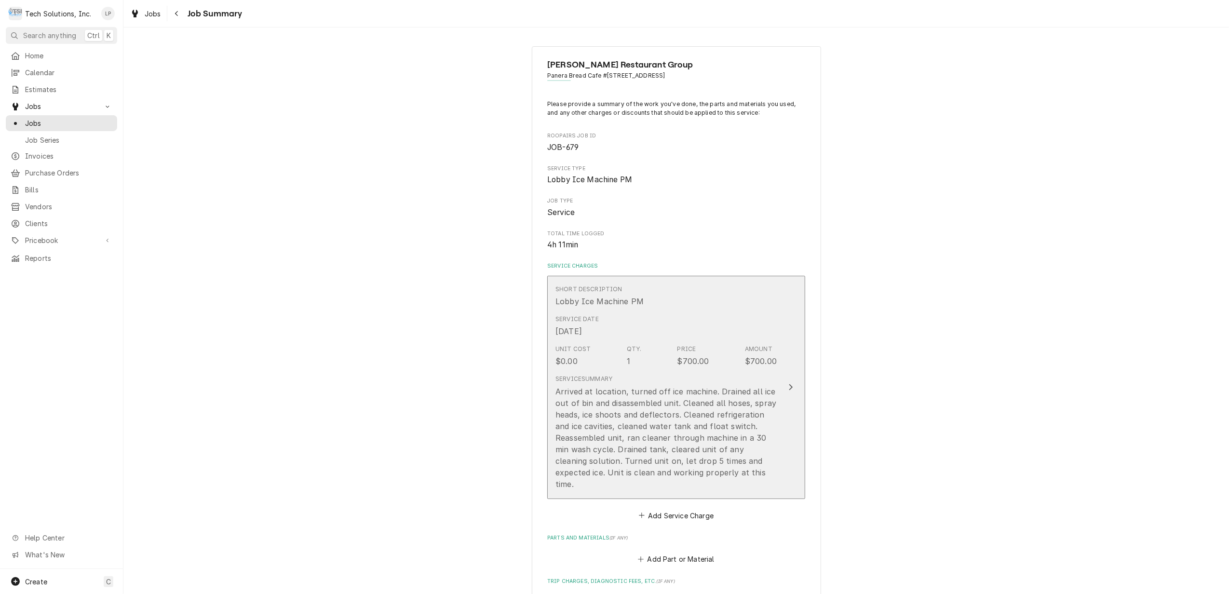
click at [789, 383] on icon "Update Line Item" at bounding box center [791, 387] width 5 height 8
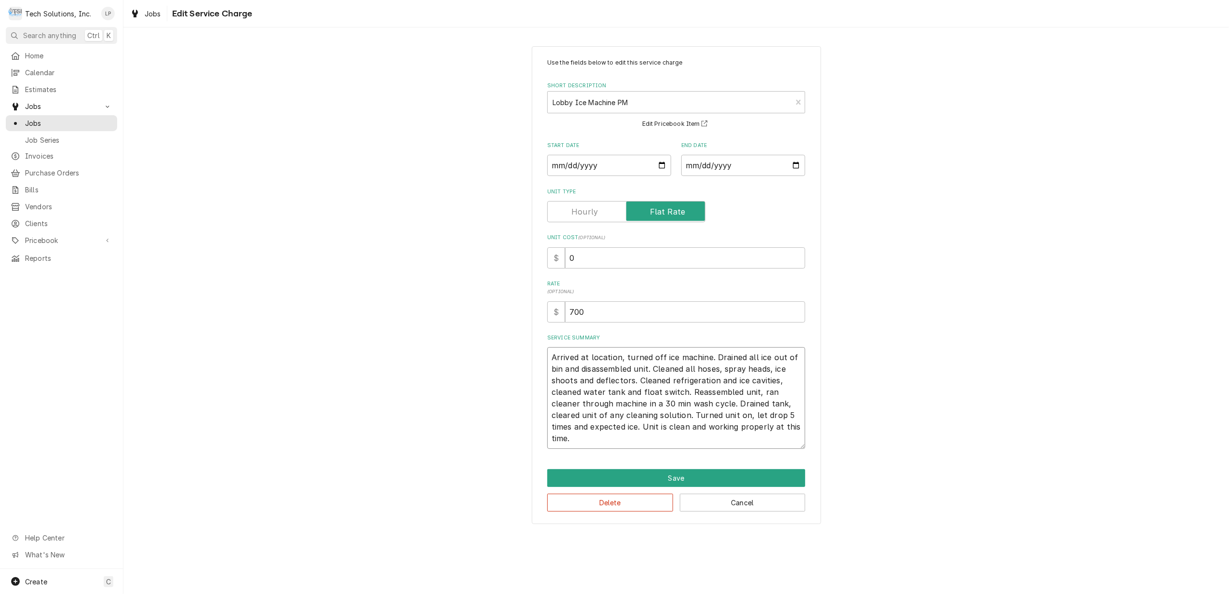
drag, startPoint x: 550, startPoint y: 357, endPoint x: 619, endPoint y: 444, distance: 111.6
click at [619, 444] on textarea "Arrived at location, turned off ice machine. Drained all ice out of bin and dis…" at bounding box center [676, 398] width 258 height 102
click at [666, 474] on button "Save" at bounding box center [676, 478] width 258 height 18
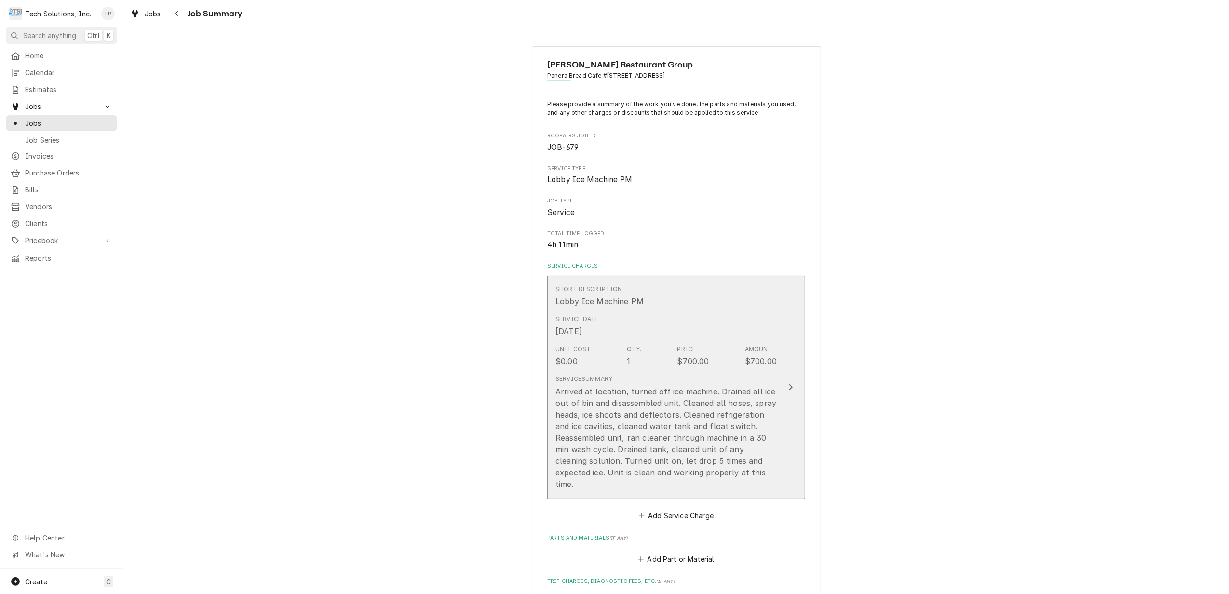
click at [789, 383] on icon "Update Line Item" at bounding box center [791, 387] width 5 height 8
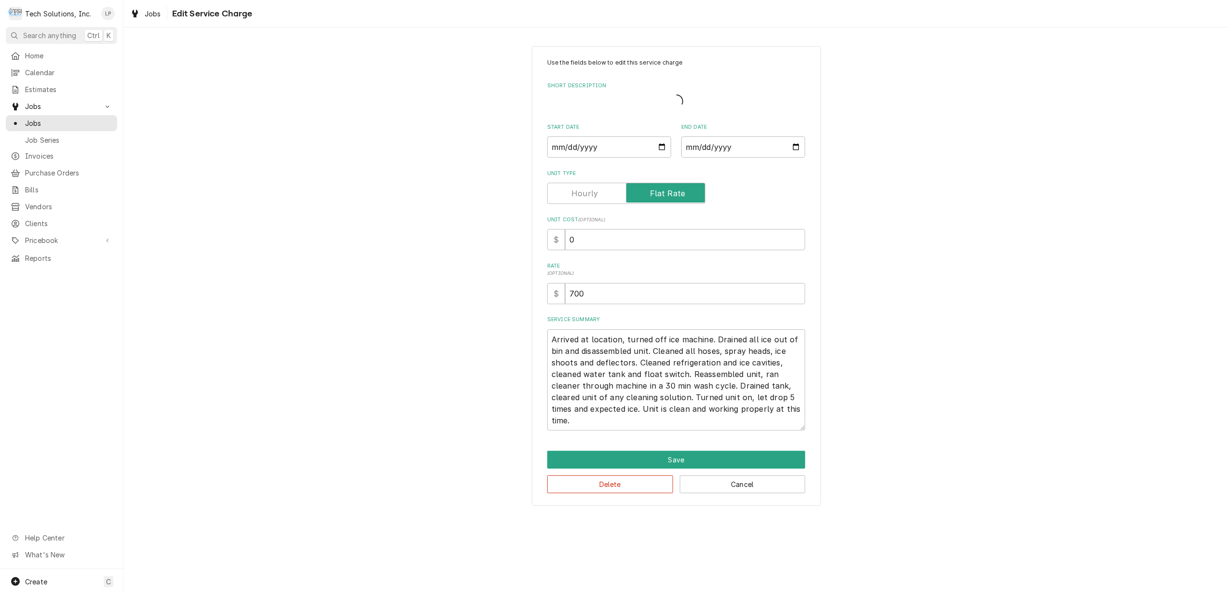
type textarea "x"
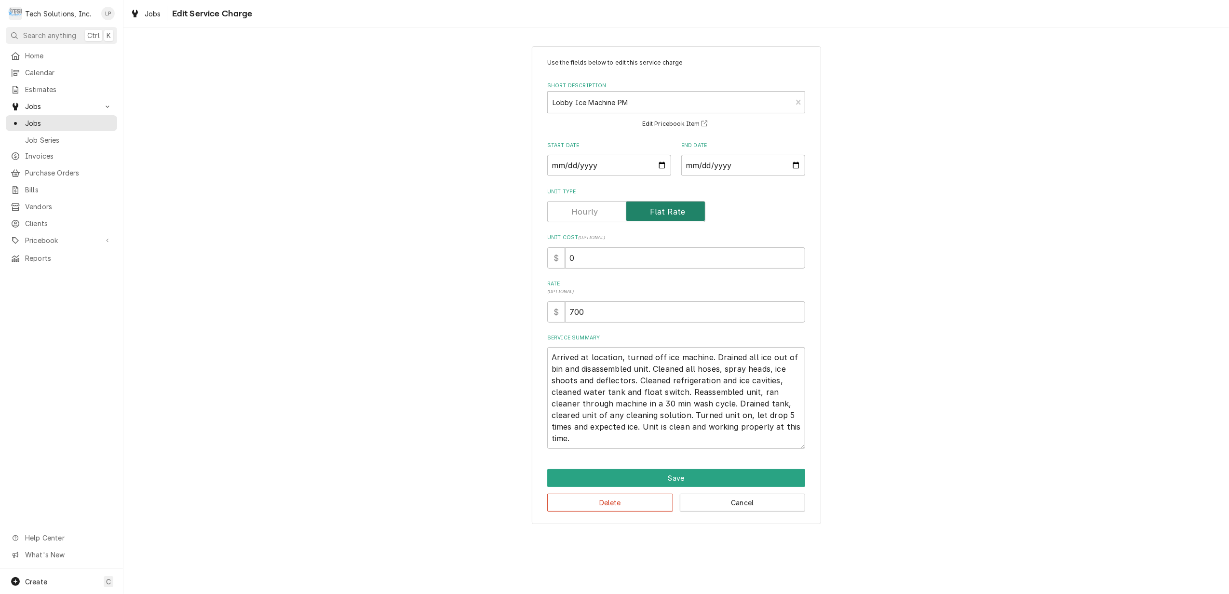
click at [599, 213] on input "Unit Type" at bounding box center [627, 211] width 150 height 21
checkbox input "false"
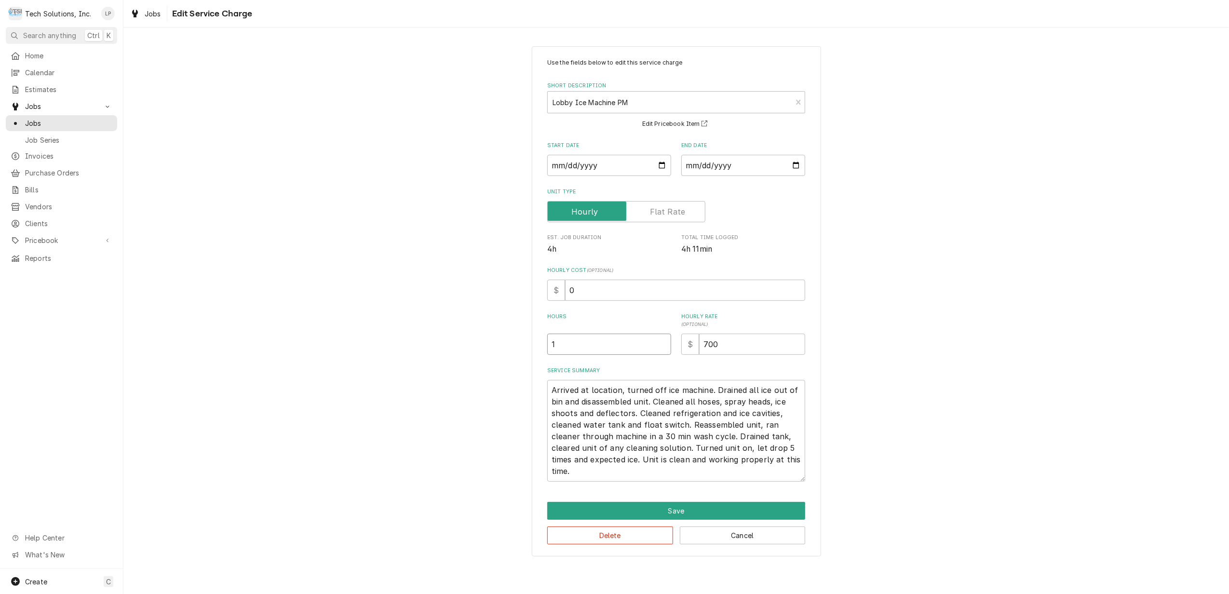
click at [558, 344] on input "1" at bounding box center [609, 344] width 124 height 21
type textarea "x"
type input "5"
type textarea "x"
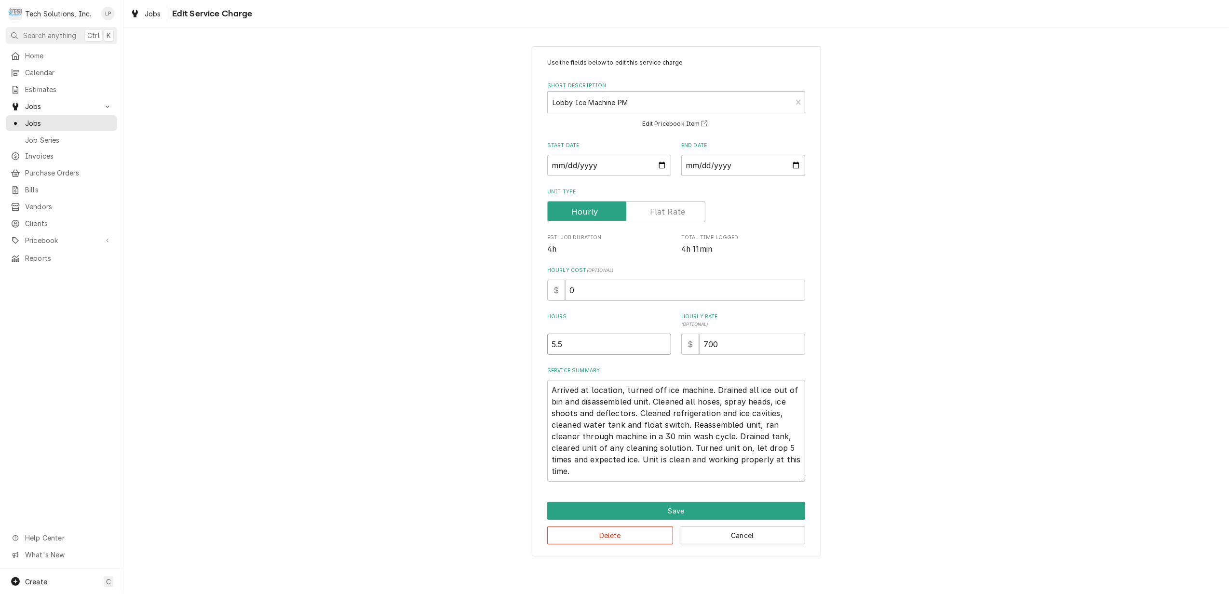
type input "5.5"
click at [578, 476] on textarea "Arrived at location, turned off ice machine. Drained all ice out of bin and dis…" at bounding box center [676, 431] width 258 height 102
type textarea "x"
type textarea "Arrived at location, turned off ice machine. Drained all ice out of bin and dis…"
type textarea "x"
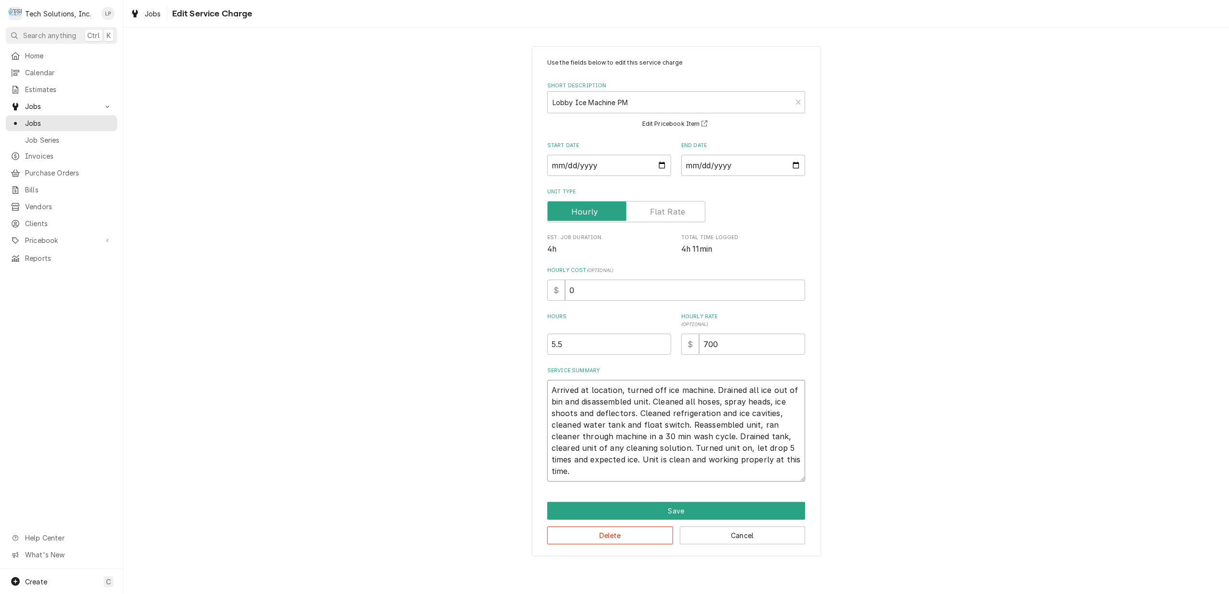
type textarea "Arrived at location, turned off ice machine. Drained all ice out of bin and dis…"
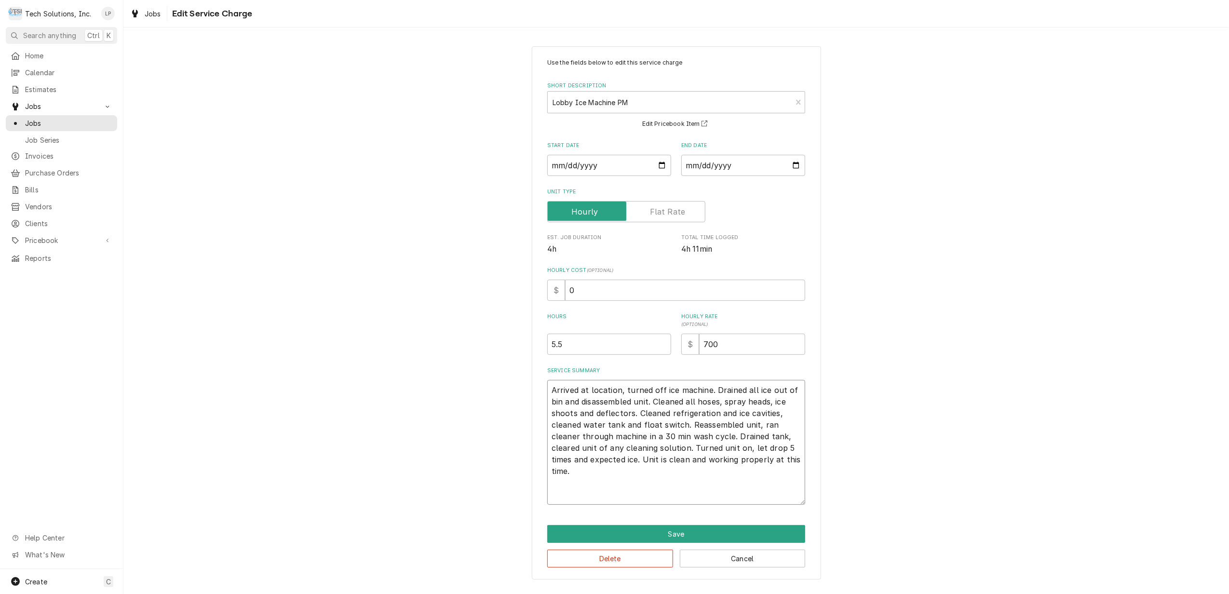
type textarea "x"
type textarea "Arrived at location, turned off ice machine. Drained all ice out of bin and dis…"
type textarea "x"
type textarea "Arrived at location, turned off ice machine. Drained all ice out of bin and dis…"
type textarea "x"
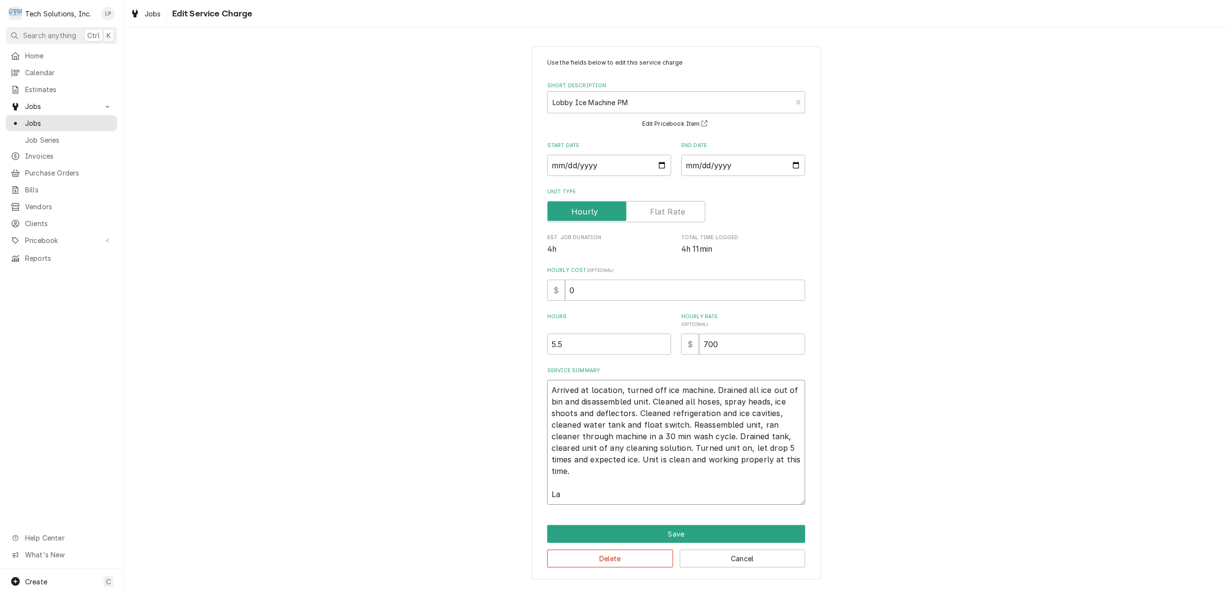
type textarea "Arrived at location, turned off ice machine. Drained all ice out of bin and dis…"
type textarea "x"
type textarea "Arrived at location, turned off ice machine. Drained all ice out of bin and dis…"
type textarea "x"
type textarea "Arrived at location, turned off ice machine. Drained all ice out of bin and dis…"
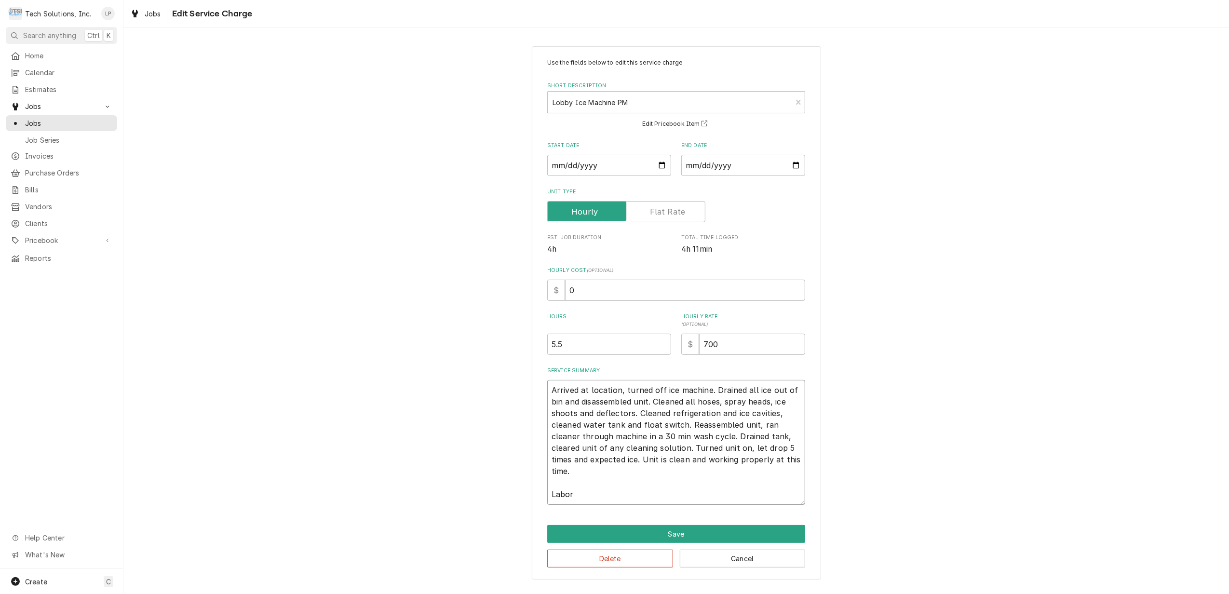
type textarea "x"
type textarea "Arrived at location, turned off ice machine. Drained all ice out of bin and dis…"
type textarea "x"
type textarea "Arrived at location, turned off ice machine. Drained all ice out of bin and dis…"
type textarea "x"
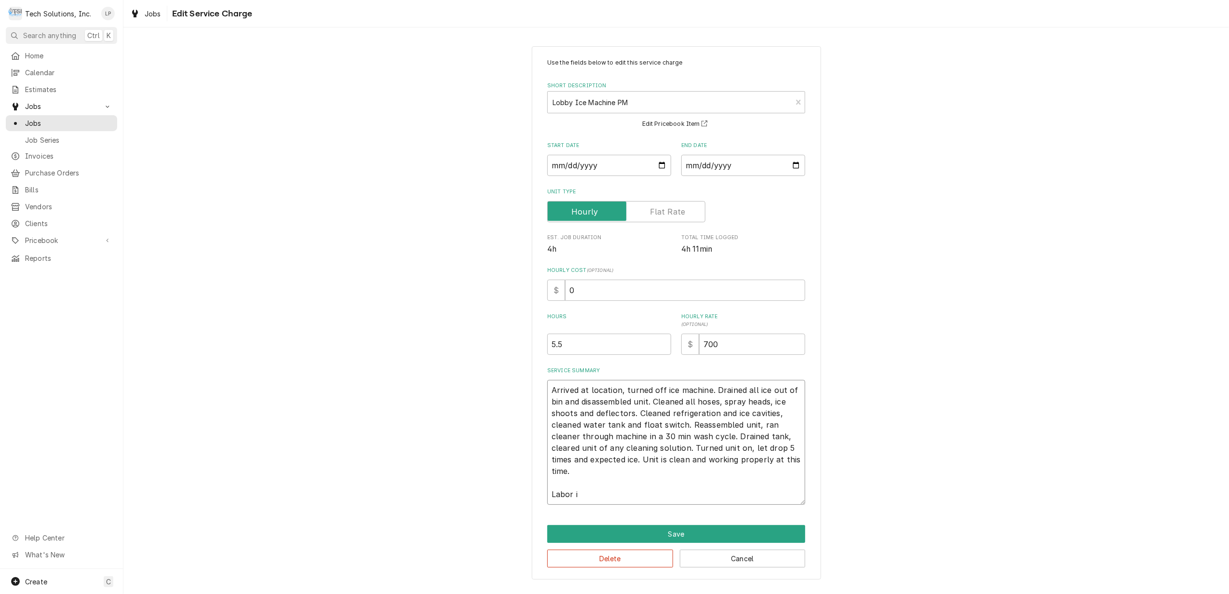
type textarea "Arrived at location, turned off ice machine. Drained all ice out of bin and dis…"
type textarea "x"
type textarea "Arrived at location, turned off ice machine. Drained all ice out of bin and dis…"
type textarea "x"
type textarea "Arrived at location, turned off ice machine. Drained all ice out of bin and dis…"
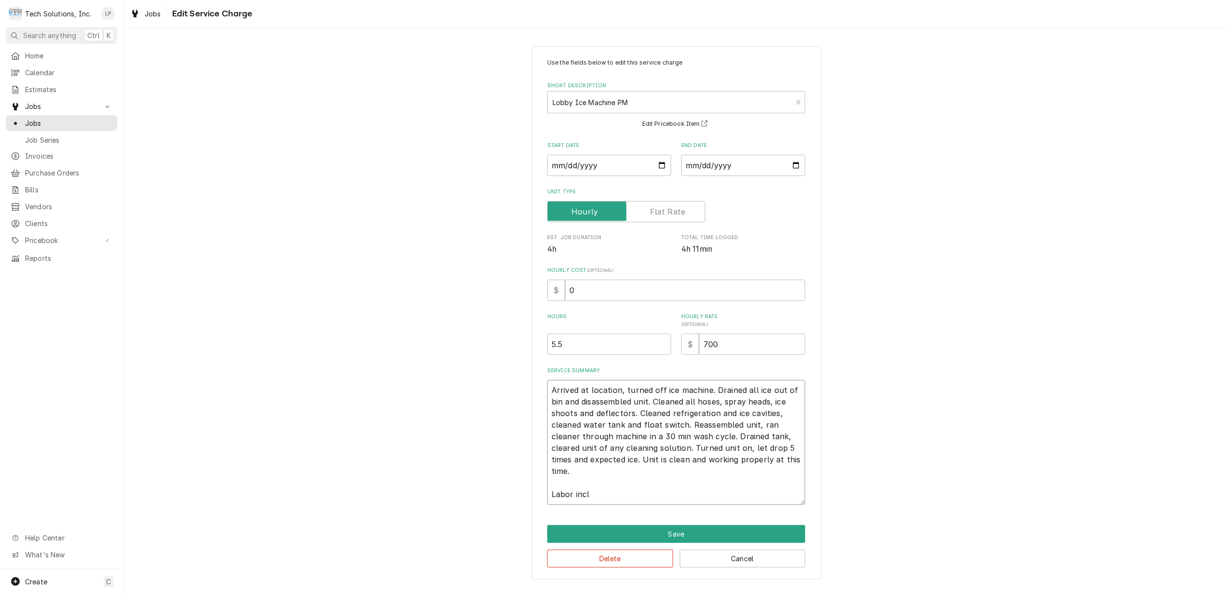
type textarea "x"
type textarea "Arrived at location, turned off ice machine. Drained all ice out of bin and dis…"
type textarea "x"
type textarea "Arrived at location, turned off ice machine. Drained all ice out of bin and dis…"
type textarea "x"
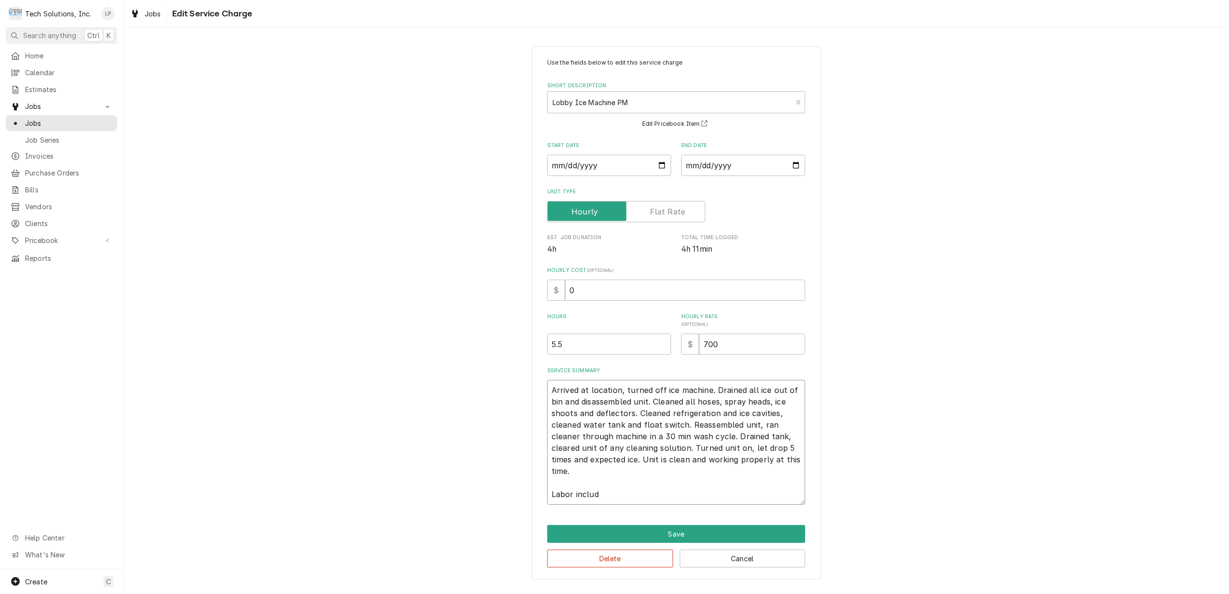
type textarea "Arrived at location, turned off ice machine. Drained all ice out of bin and dis…"
type textarea "x"
type textarea "Arrived at location, turned off ice machine. Drained all ice out of bin and dis…"
type textarea "x"
type textarea "Arrived at location, turned off ice machine. Drained all ice out of bin and dis…"
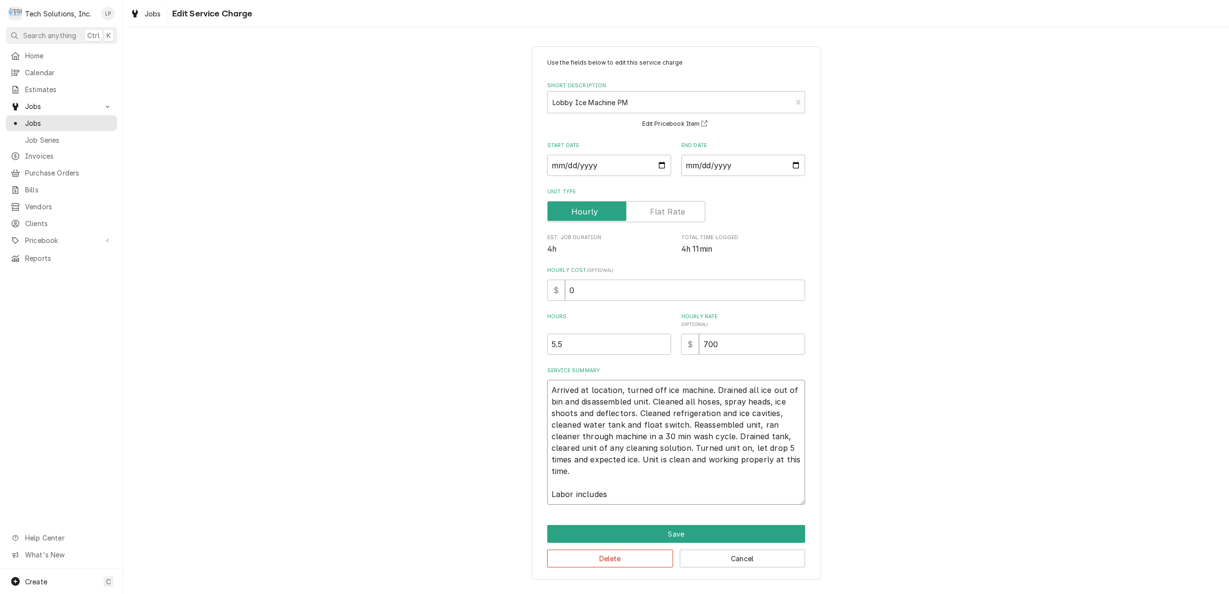
type textarea "x"
type textarea "Arrived at location, turned off ice machine. Drained all ice out of bin and dis…"
type textarea "x"
type textarea "Arrived at location, turned off ice machine. Drained all ice out of bin and dis…"
type textarea "x"
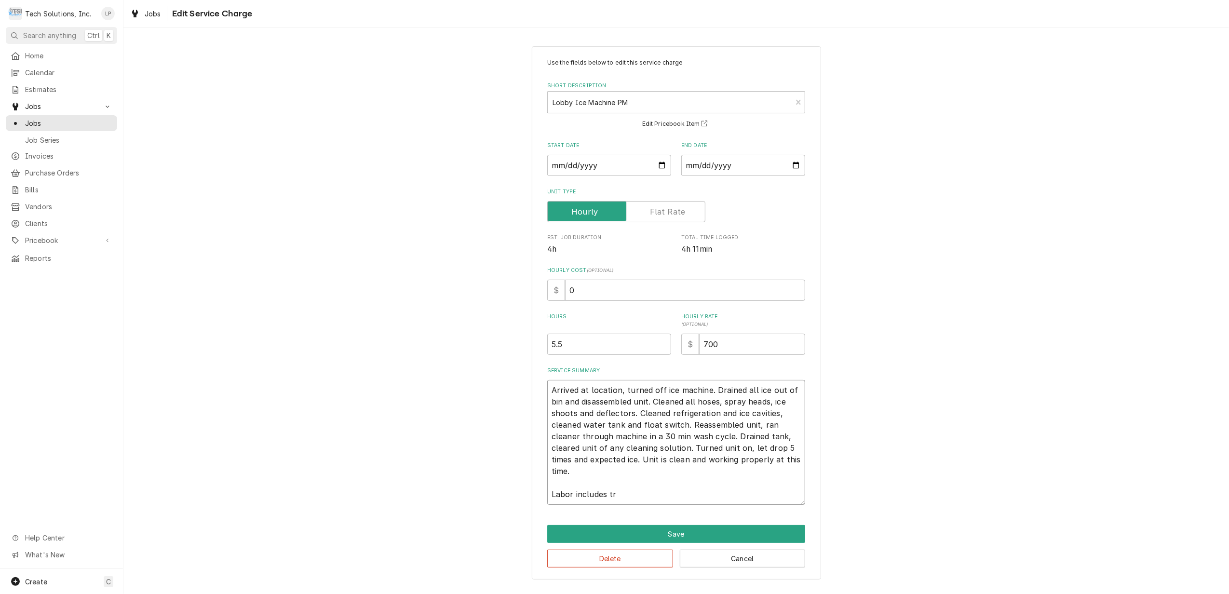
type textarea "Arrived at location, turned off ice machine. Drained all ice out of bin and dis…"
type textarea "x"
type textarea "Arrived at location, turned off ice machine. Drained all ice out of bin and dis…"
type textarea "x"
type textarea "Arrived at location, turned off ice machine. Drained all ice out of bin and dis…"
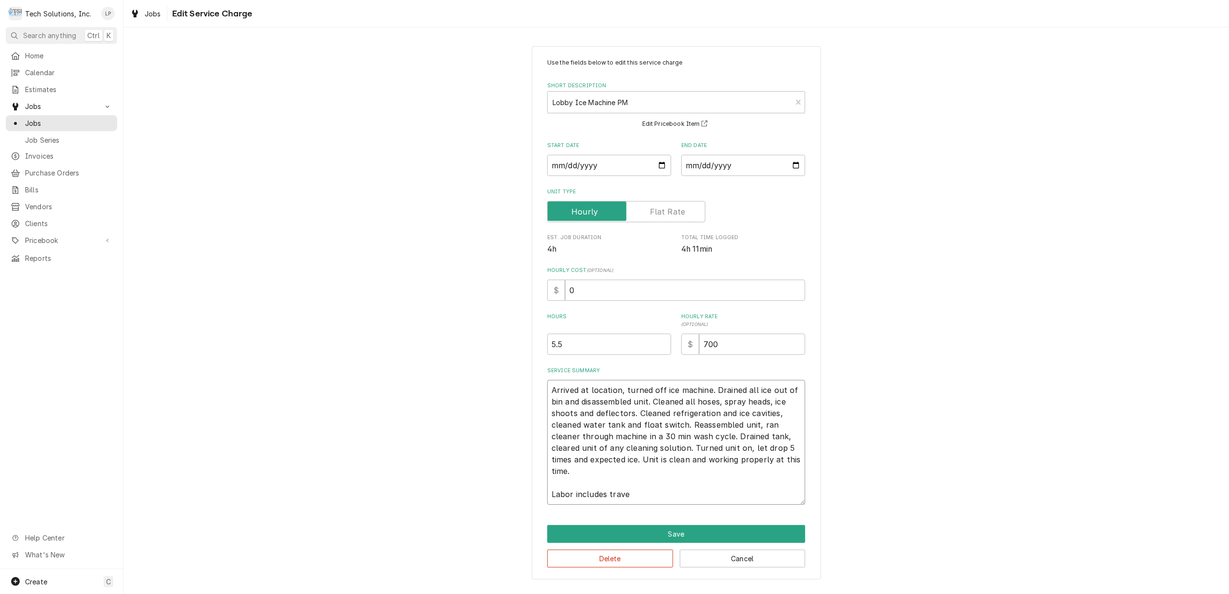
type textarea "x"
type textarea "Arrived at location, turned off ice machine. Drained all ice out of bin and dis…"
type textarea "x"
type textarea "Arrived at location, turned off ice machine. Drained all ice out of bin and dis…"
click at [983, 425] on div "Use the fields below to edit this service charge Short Description Lobby Ice Ma…" at bounding box center [676, 313] width 1106 height 551
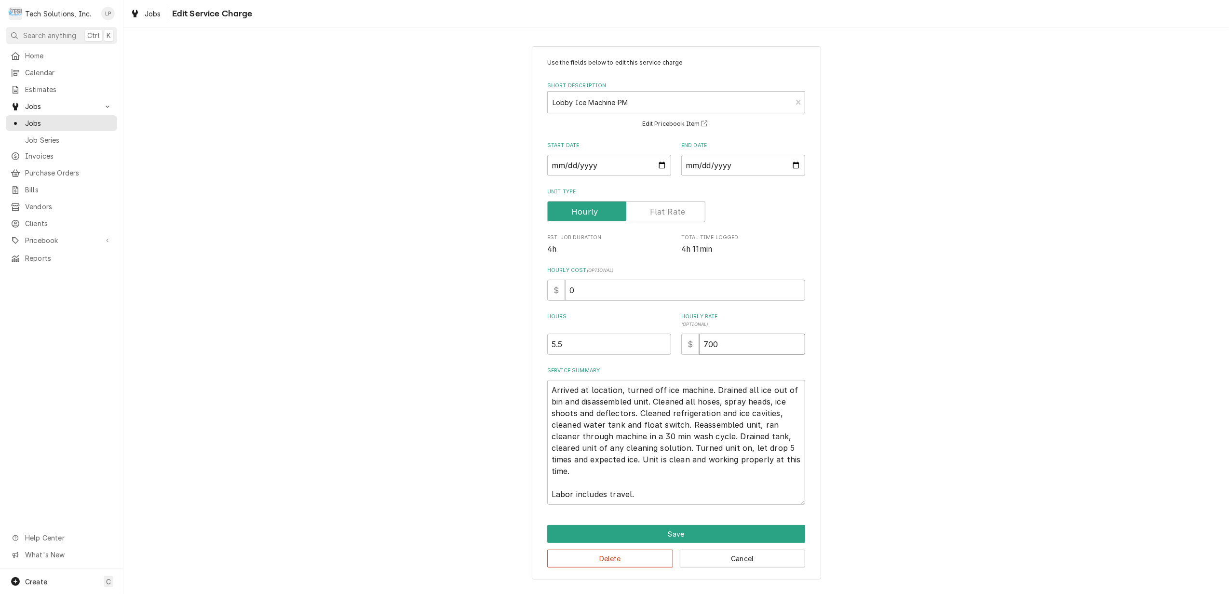
click at [723, 339] on input "700" at bounding box center [752, 344] width 106 height 21
type textarea "x"
type input "70"
type textarea "x"
type input "7"
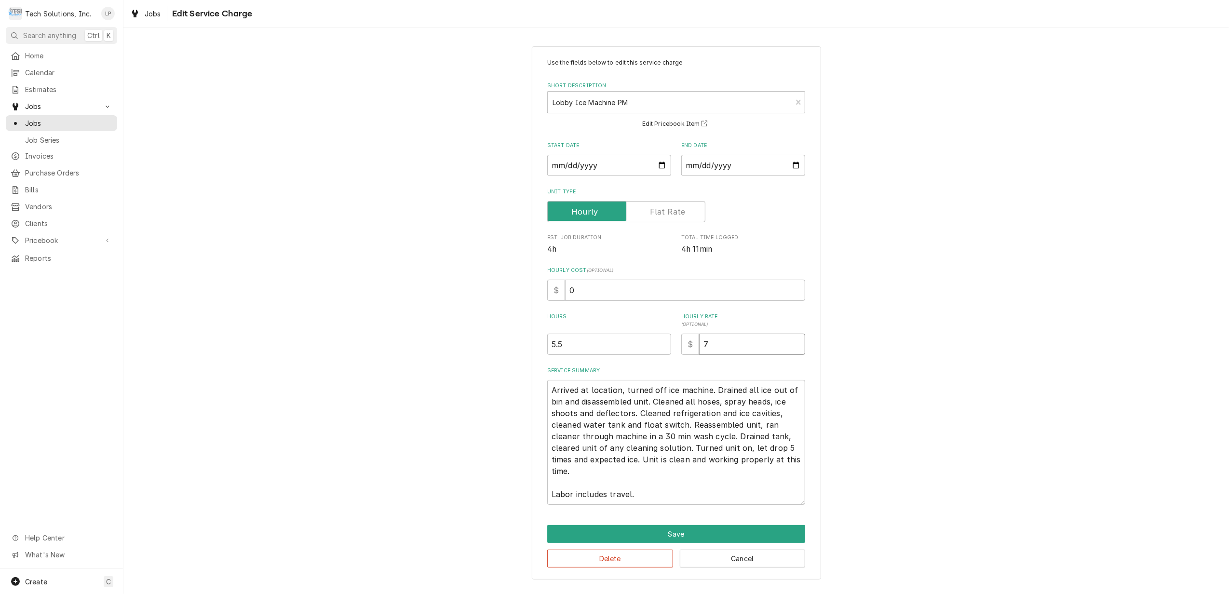
type textarea "x"
type input "9"
type textarea "x"
type input "90"
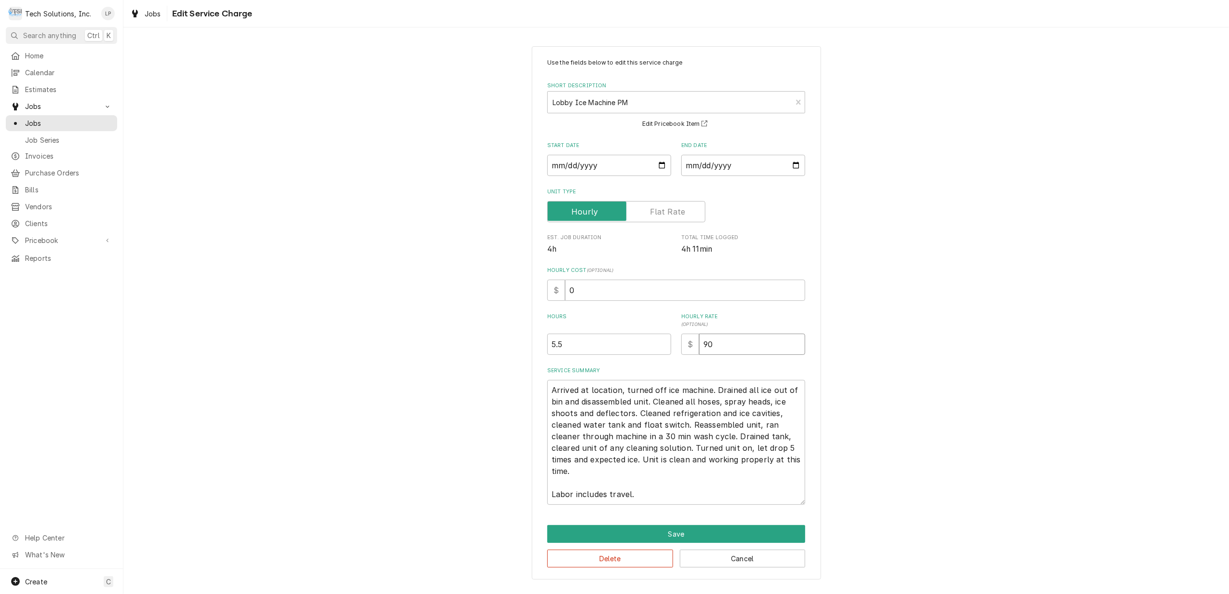
type textarea "x"
type input "90.0"
type textarea "x"
type input "90.00"
click at [789, 368] on label "Service Summary" at bounding box center [676, 371] width 258 height 8
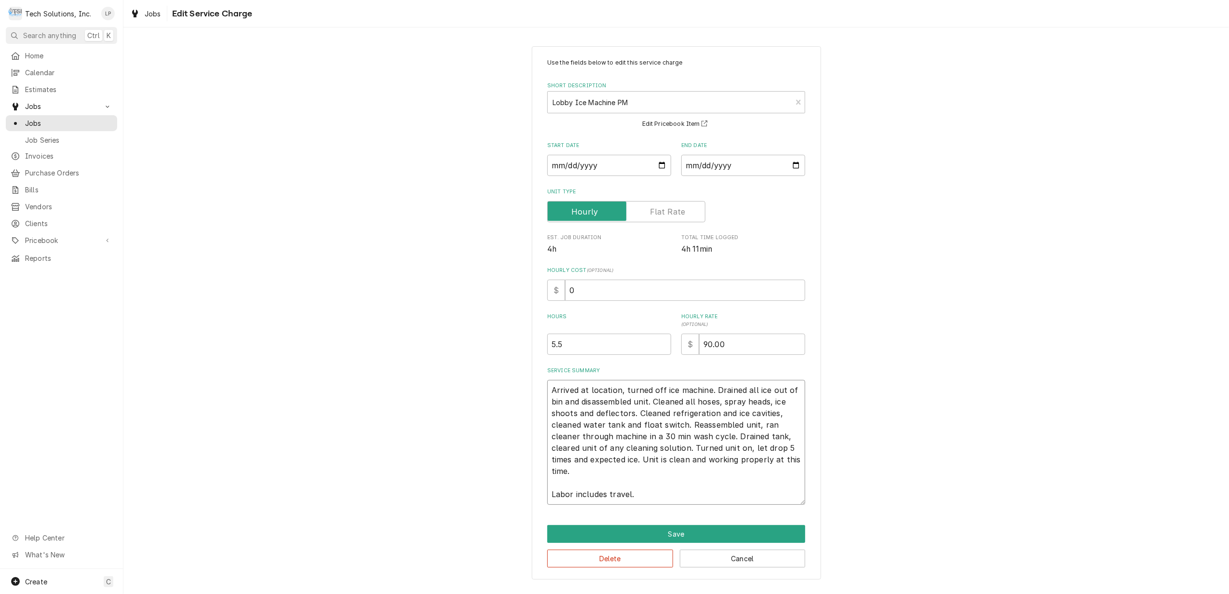
click at [789, 380] on textarea "Arrived at location, turned off ice machine. Drained all ice out of bin and dis…" at bounding box center [676, 442] width 258 height 125
click at [778, 412] on textarea "Arrived at location, turned off ice machine. Drained all ice out of bin and dis…" at bounding box center [676, 442] width 258 height 125
type textarea "x"
type textarea "Arrived at location, turned off ice machine. Drained all ice out of bin and dis…"
type textarea "x"
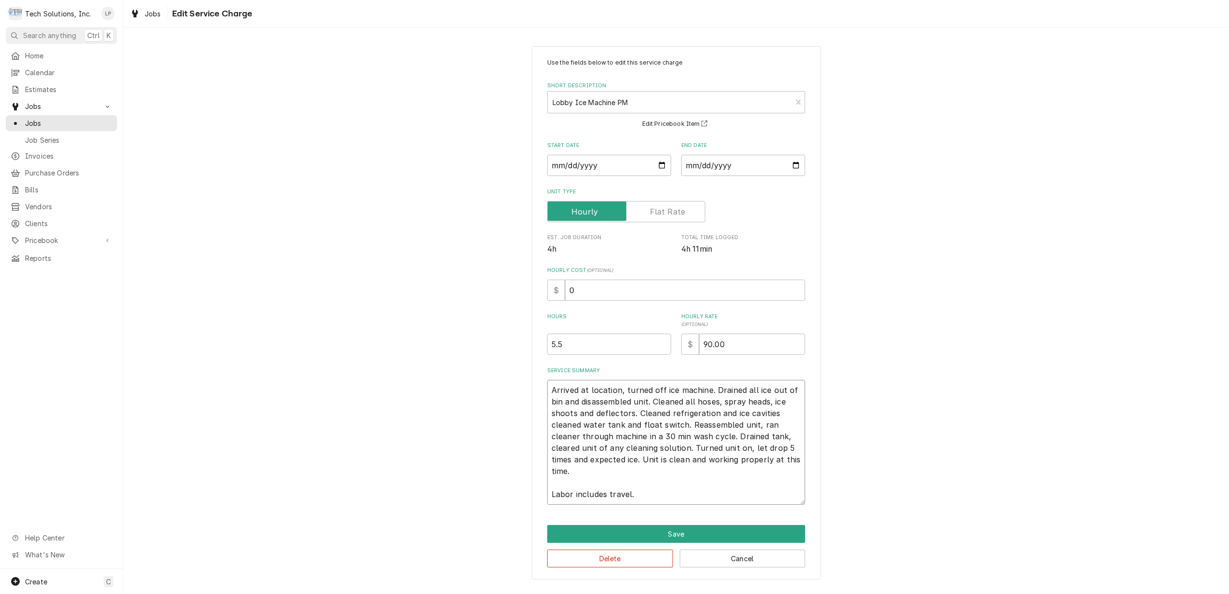
type textarea "Arrived at location, turned off ice machine. Drained all ice out of bin and dis…"
click at [554, 429] on textarea "Arrived at location, turned off ice machine. Drained all ice out of bin and dis…" at bounding box center [676, 442] width 258 height 125
click at [557, 427] on textarea "Arrived at location, turned off ice machine. Drained all ice out of bin and dis…" at bounding box center [676, 442] width 258 height 125
type textarea "x"
type textarea "Arrived at location, turned off ice machine. Drained all ice out of bin and dis…"
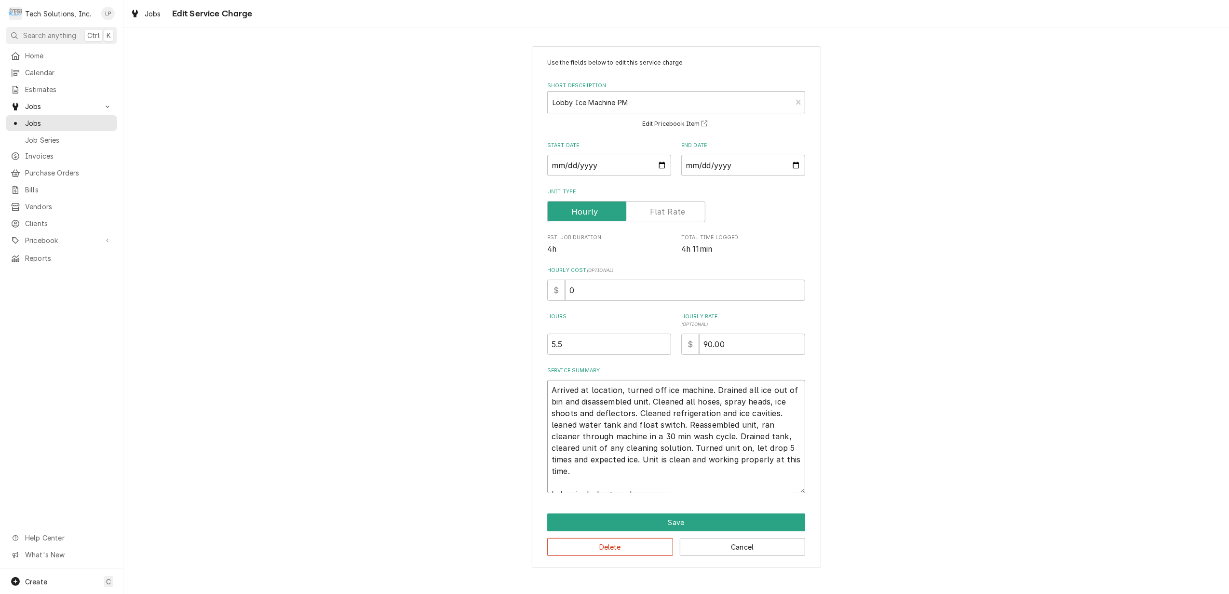
type textarea "x"
type textarea "Arrived at location, turned off ice machine. Drained all ice out of bin and dis…"
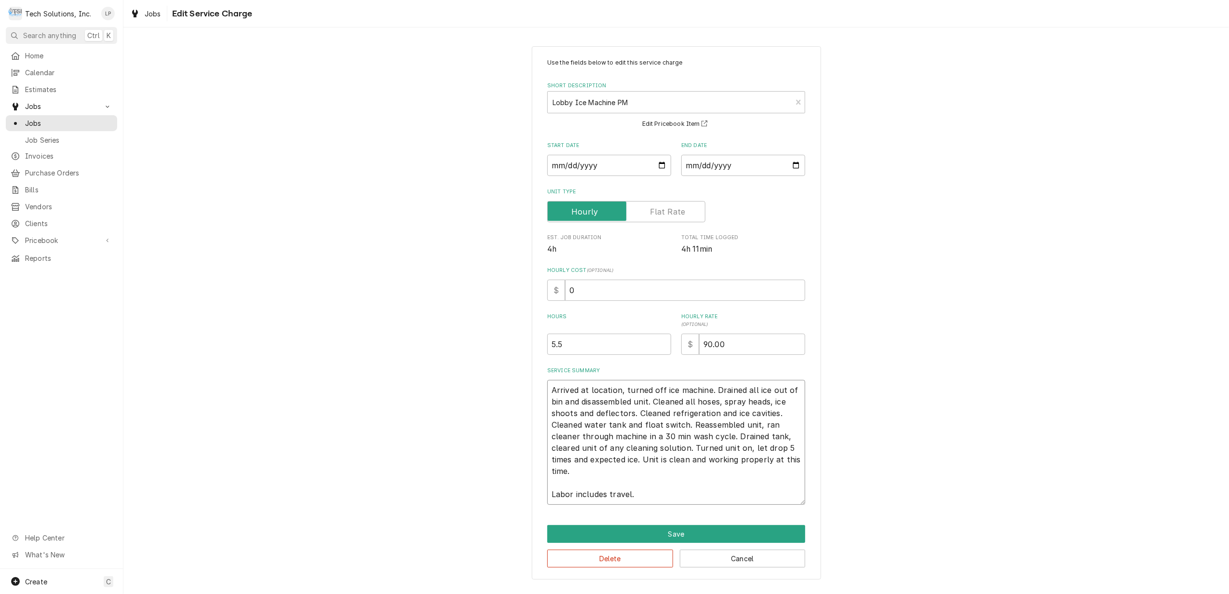
type textarea "x"
type textarea "Arrived at location, turned off ice machine. Drained all ice out of bin and dis…"
type textarea "x"
type textarea "Arrived at location, turned off ice machine. Drained all ice out of bin and dis…"
type textarea "x"
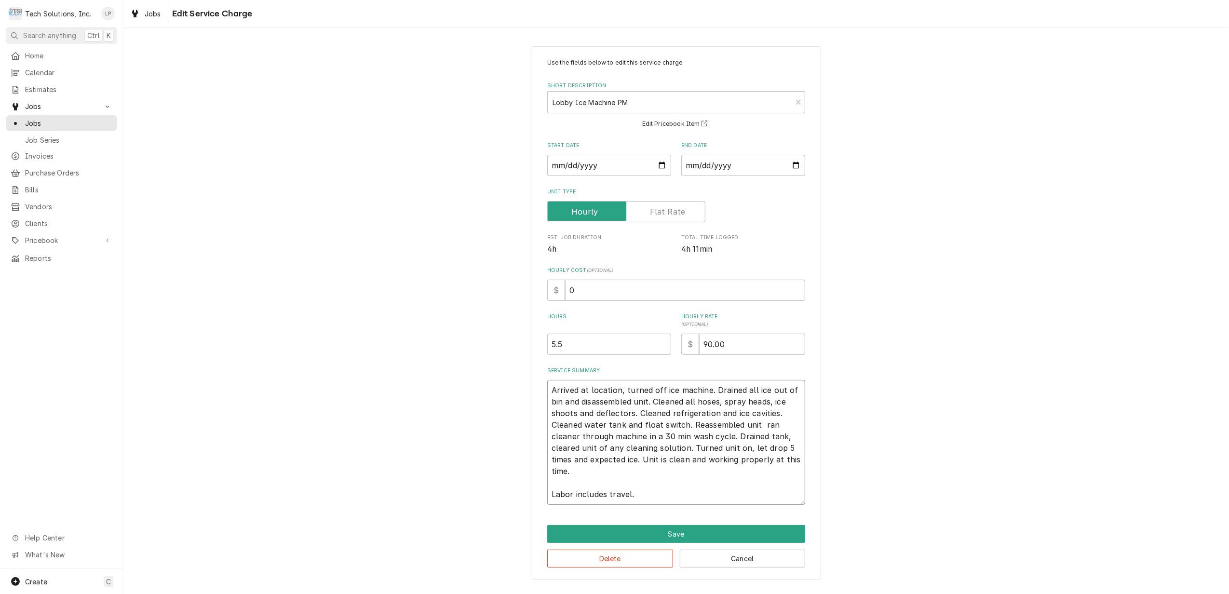
type textarea "Arrived at location, turned off ice machine. Drained all ice out of bin and dis…"
type textarea "x"
type textarea "Arrived at location, turned off ice machine. Drained all ice out of bin and dis…"
type textarea "x"
type textarea "Arrived at location, turned off ice machine. Drained all ice out of bin and dis…"
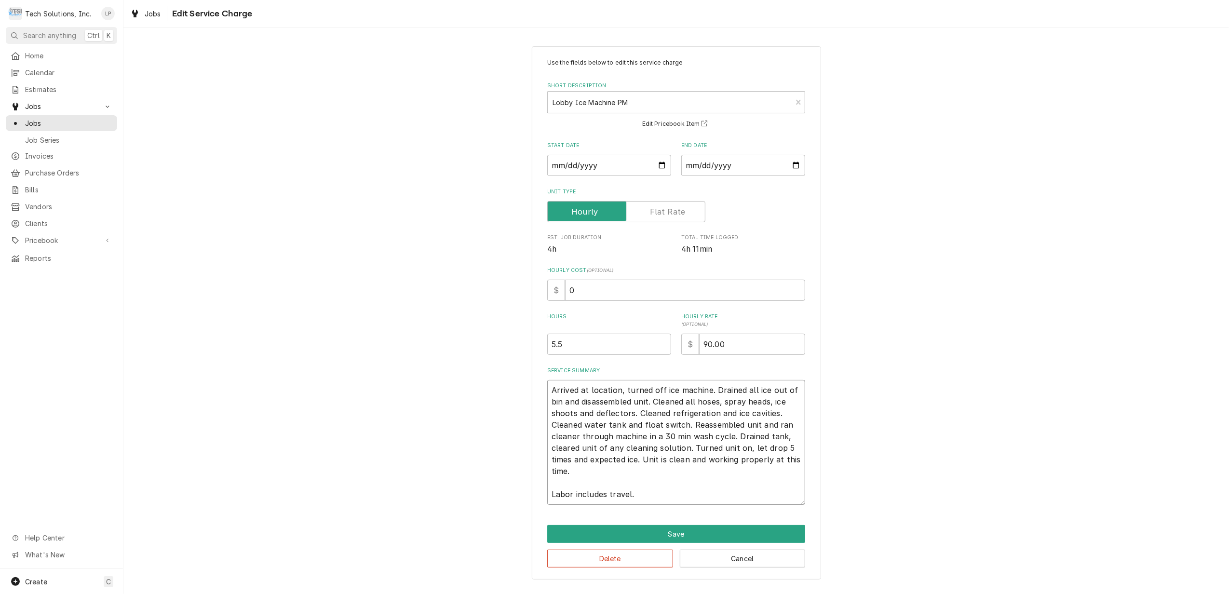
click at [638, 464] on textarea "Arrived at location, turned off ice machine. Drained all ice out of bin and dis…" at bounding box center [676, 442] width 258 height 125
click at [763, 450] on textarea "Arrived at location, turned off ice machine. Drained all ice out of bin and dis…" at bounding box center [676, 442] width 258 height 125
type textarea "x"
type textarea "Arrived at location, turned off ice machine. Drained all ice out of bin and dis…"
type textarea "x"
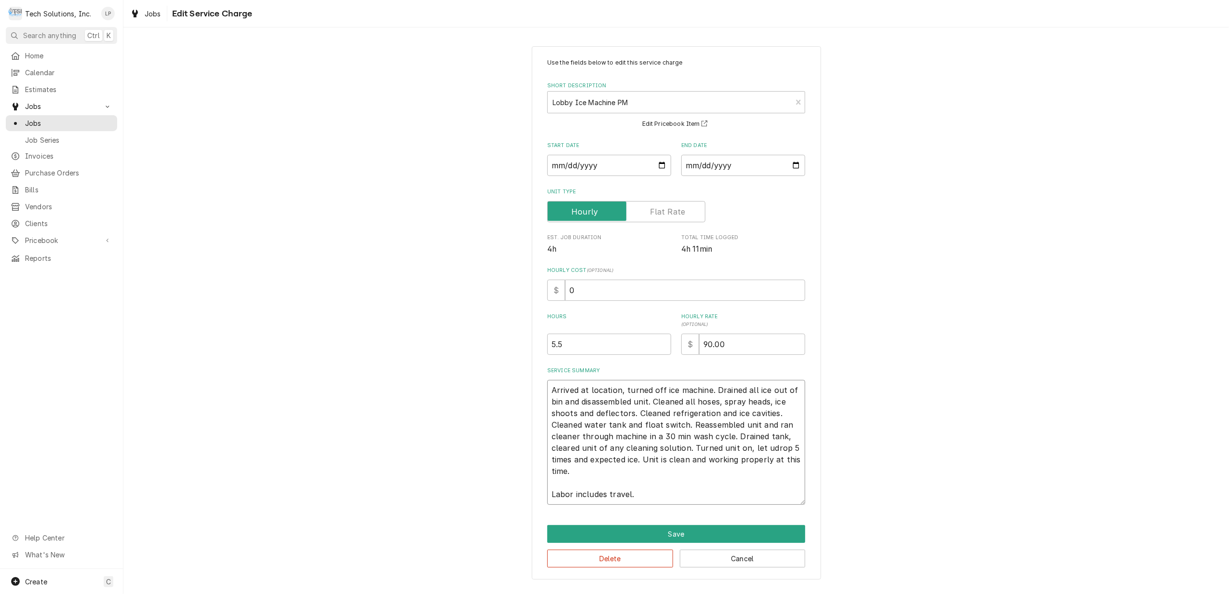
type textarea "Arrived at location, turned off ice machine. Drained all ice out of bin and dis…"
type textarea "x"
type textarea "Arrived at location, turned off ice machine. Drained all ice out of bin and dis…"
type textarea "x"
type textarea "Arrived at location, turned off ice machine. Drained all ice out of bin and dis…"
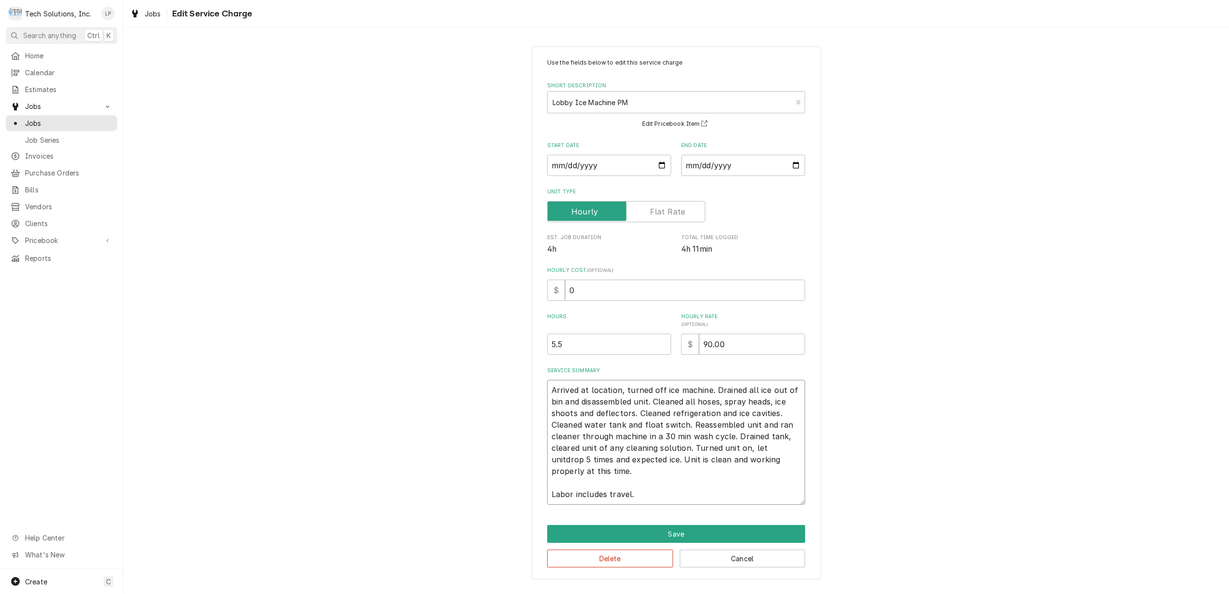
type textarea "x"
type textarea "Arrived at location, turned off ice machine. Drained all ice out of bin and dis…"
click at [633, 462] on textarea "Arrived at location, turned off ice machine. Drained all ice out of bin and dis…" at bounding box center [676, 442] width 258 height 125
type textarea "x"
type textarea "Arrived at location, turned off ice machine. Drained all ice out of bin and dis…"
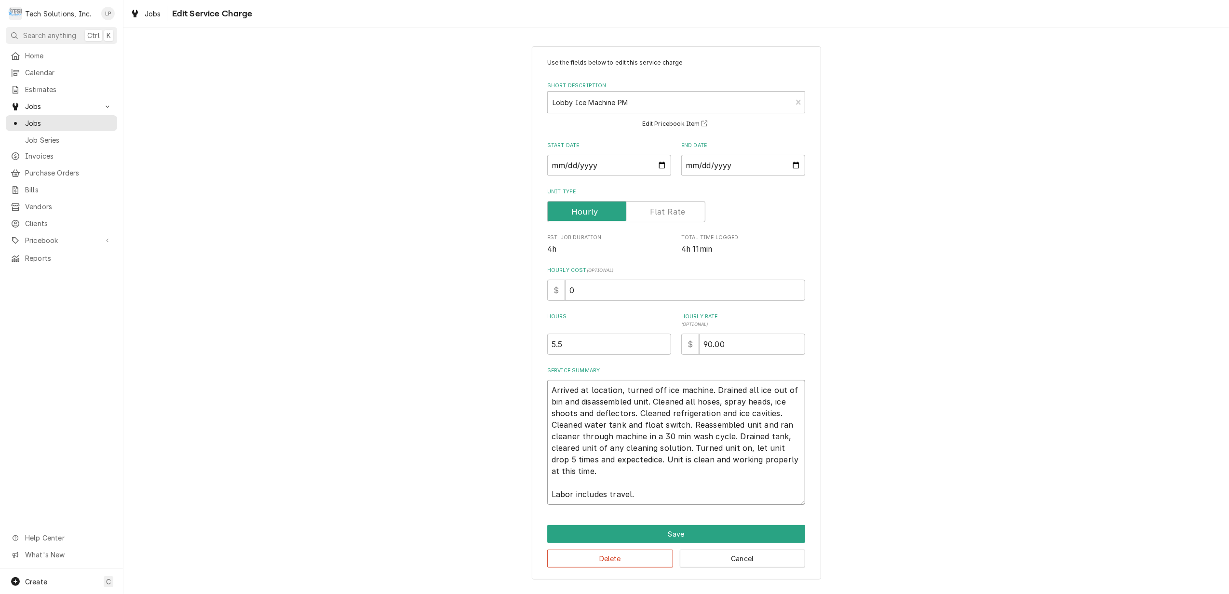
type textarea "x"
type textarea "Arrived at location, turned off ice machine. Drained all ice out of bin and dis…"
type textarea "x"
type textarea "Arrived at location, turned off ice machine. Drained all ice out of bin and dis…"
type textarea "x"
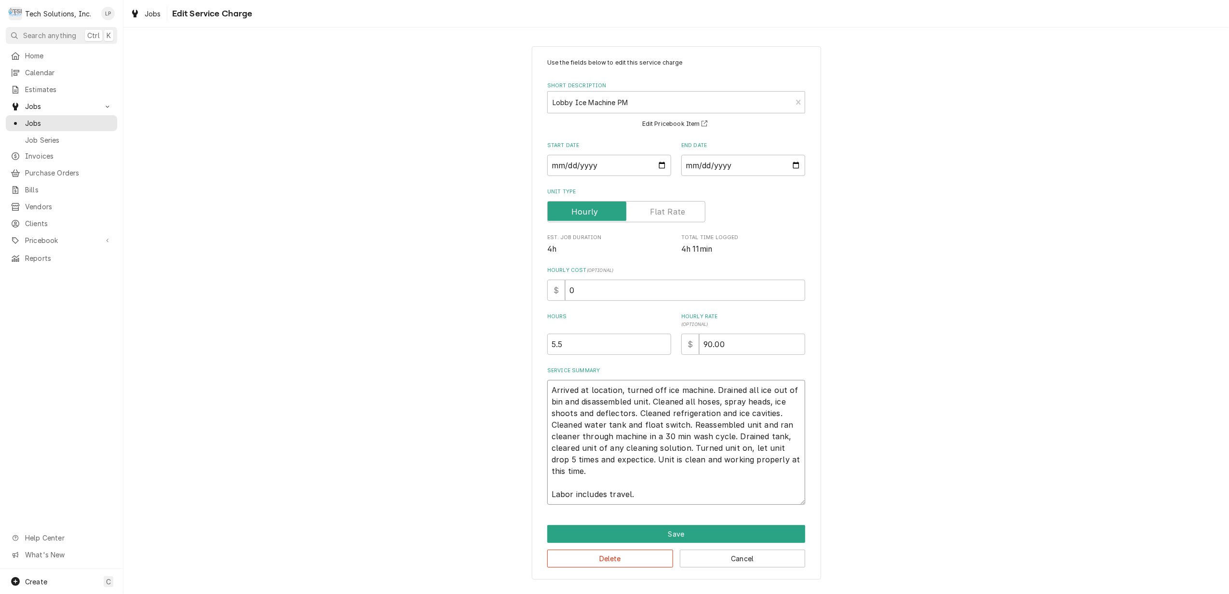
type textarea "Arrived at location, turned off ice machine. Drained all ice out of bin and dis…"
type textarea "x"
type textarea "Arrived at location, turned off ice machine. Drained all ice out of bin and dis…"
type textarea "x"
type textarea "Arrived at location, turned off ice machine. Drained all ice out of bin and dis…"
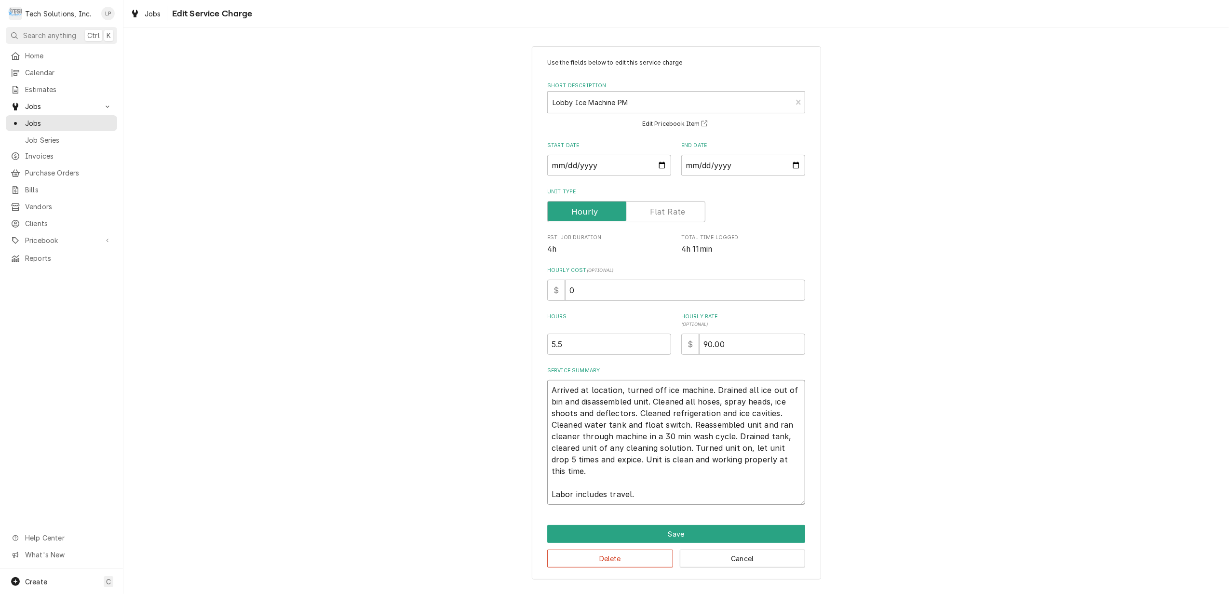
type textarea "x"
type textarea "Arrived at location, turned off ice machine. Drained all ice out of bin and dis…"
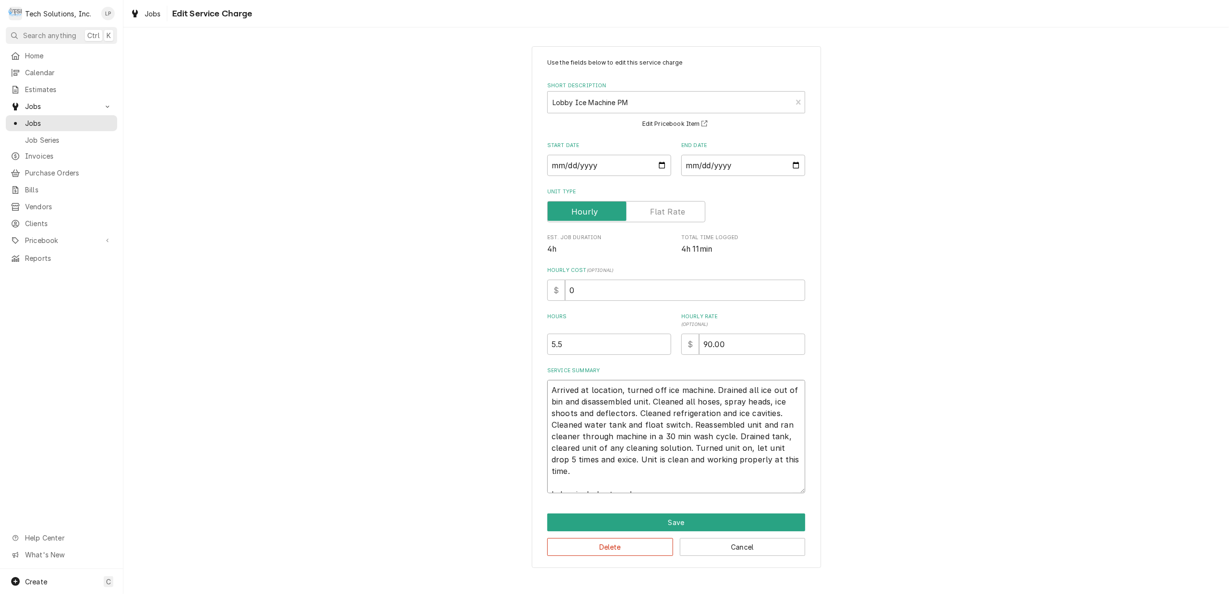
type textarea "x"
type textarea "Arrived at location, turned off ice machine. Drained all ice out of bin and dis…"
type textarea "x"
type textarea "Arrived at location, turned off ice machine. Drained all ice out of bin and dis…"
type textarea "x"
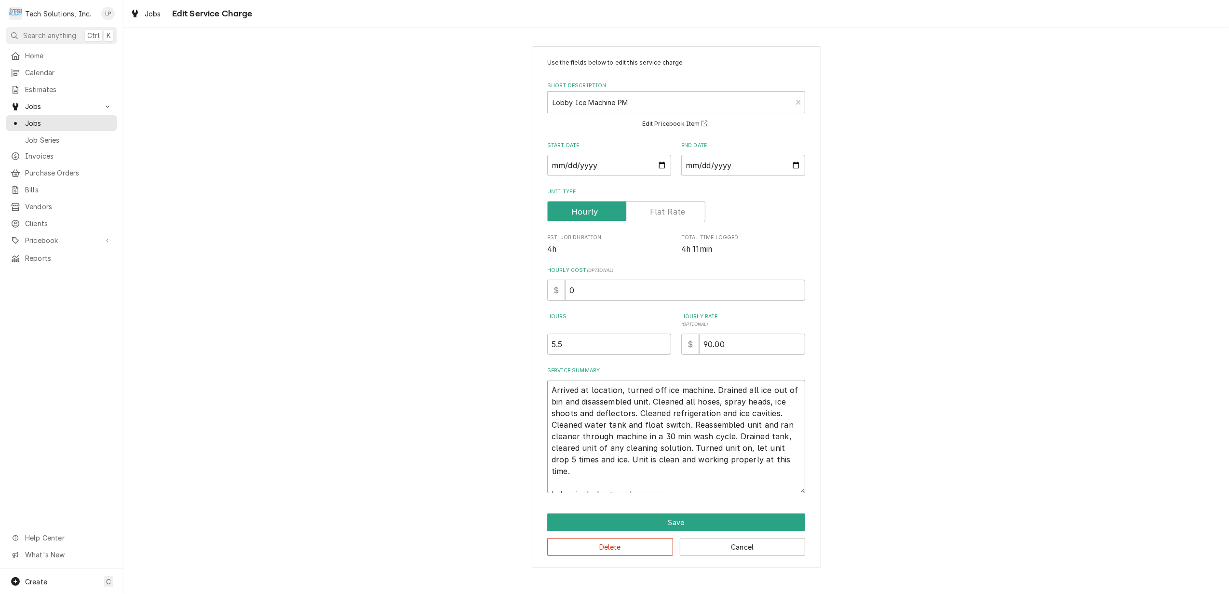
type textarea "Arrived at location, turned off ice machine. Drained all ice out of bin and dis…"
type textarea "x"
type textarea "Arrived at location, turned off ice machine. Drained all ice out of bin and dis…"
type textarea "x"
type textarea "Arrived at location, turned off ice machine. Drained all ice out of bin and dis…"
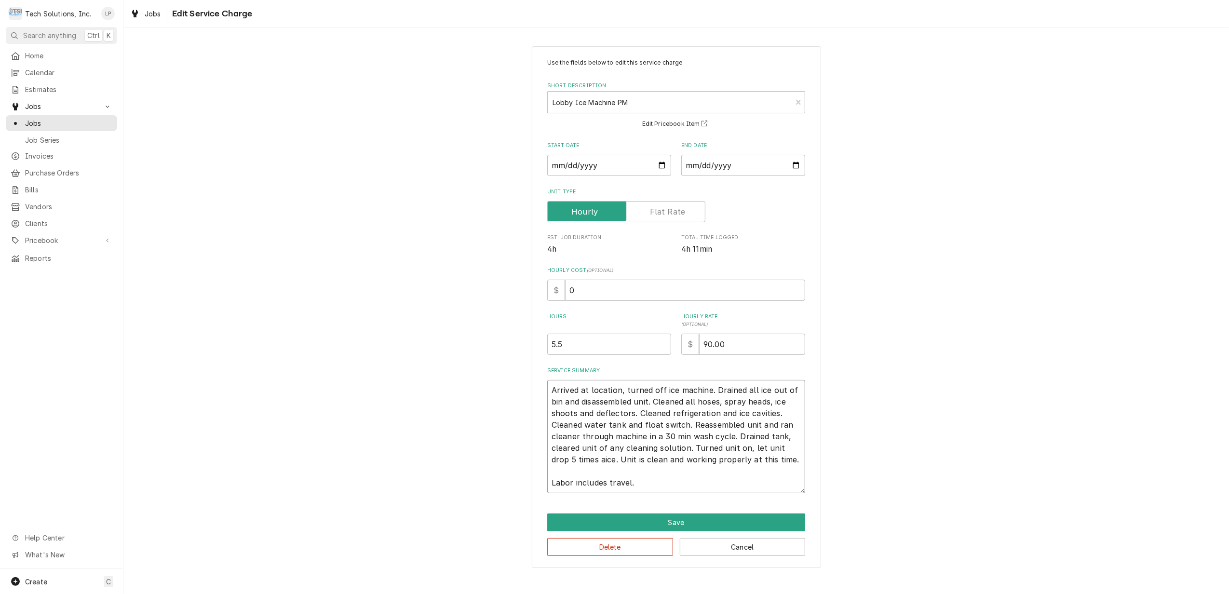
type textarea "x"
type textarea "Arrived at location, turned off ice machine. Drained all ice out of bin and dis…"
type textarea "x"
type textarea "Arrived at location, turned off ice machine. Drained all ice out of bin and dis…"
type textarea "x"
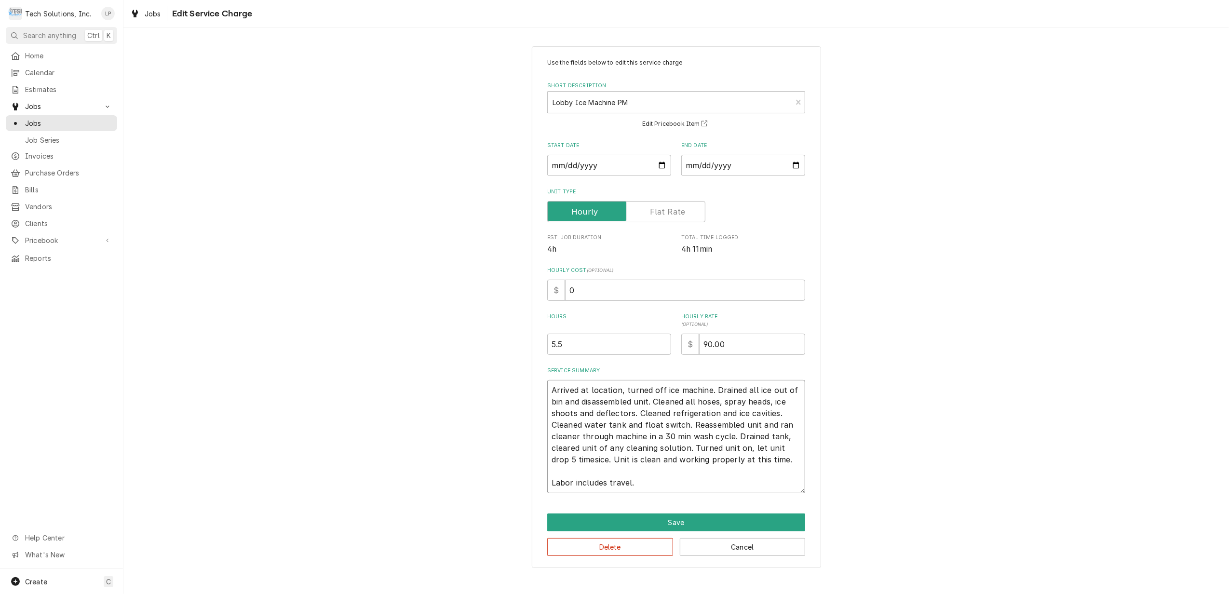
type textarea "Arrived at location, turned off ice machine. Drained all ice out of bin and dis…"
type textarea "x"
type textarea "Arrived at location, turned off ice machine. Drained all ice out of bin and dis…"
type textarea "x"
type textarea "Arrived at location, turned off ice machine. Drained all ice out of bin and dis…"
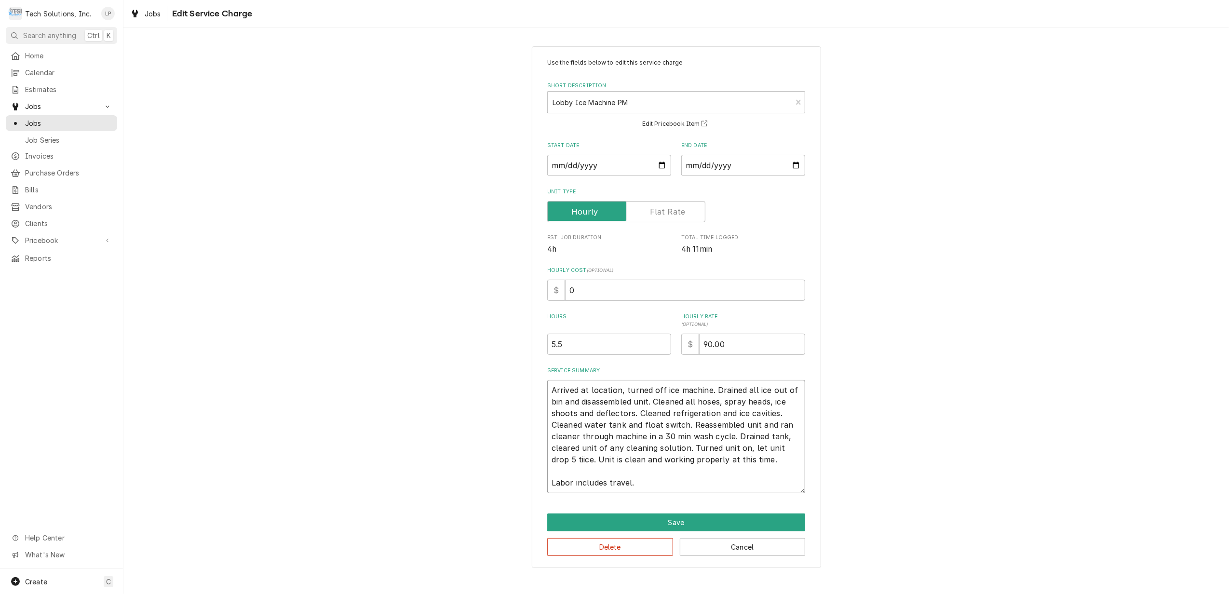
type textarea "x"
type textarea "Arrived at location, turned off ice machine. Drained all ice out of bin and dis…"
type textarea "x"
type textarea "Arrived at location, turned off ice machine. Drained all ice out of bin and dis…"
type textarea "x"
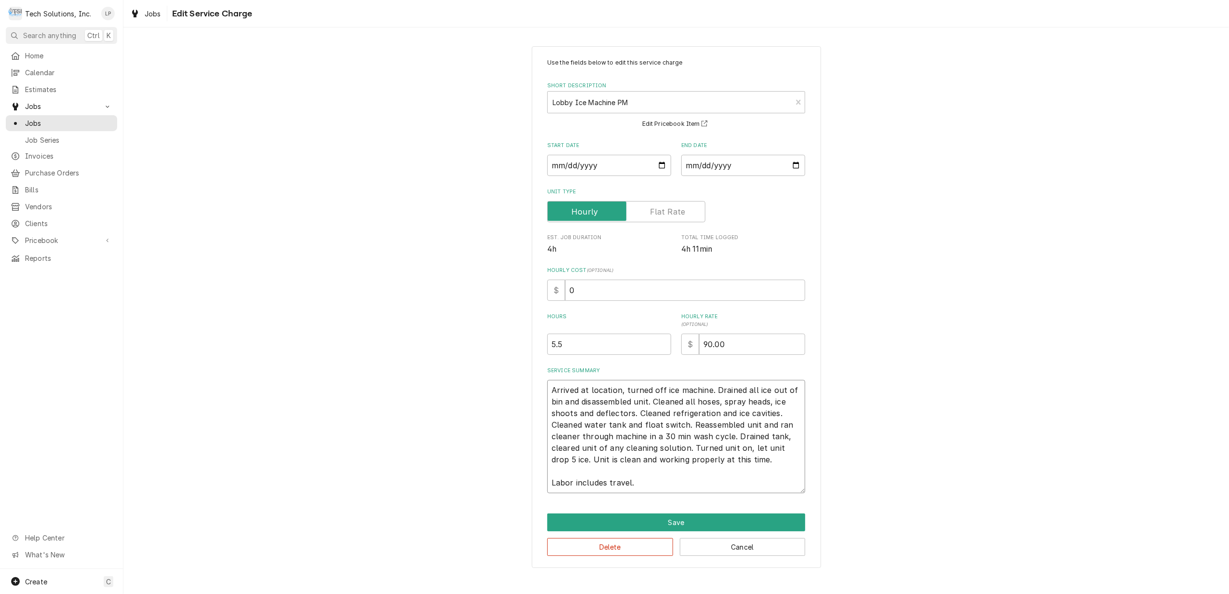
type textarea "Arrived at location, turned off ice machine. Drained all ice out of bin and dis…"
type textarea "x"
type textarea "Arrived at location, turned off ice machine. Drained all ice out of bin and dis…"
type textarea "x"
type textarea "Arrived at location, turned off ice machine. Drained all ice out of bin and dis…"
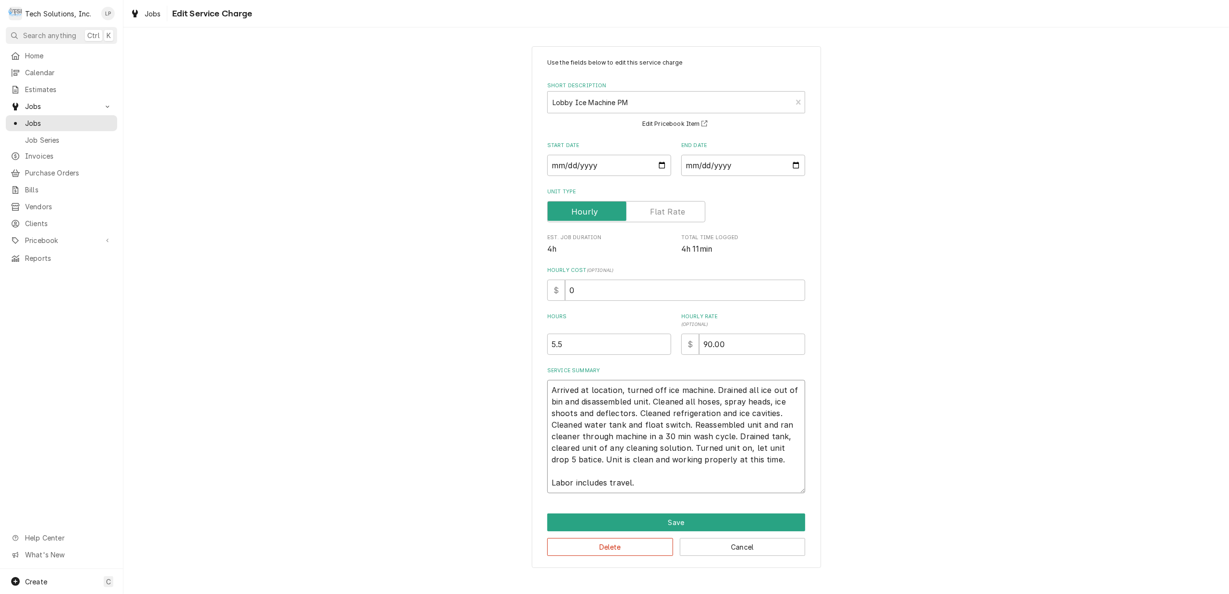
type textarea "x"
type textarea "Arrived at location, turned off ice machine. Drained all ice out of bin and dis…"
type textarea "x"
type textarea "Arrived at location, turned off ice machine. Drained all ice out of bin and dis…"
type textarea "x"
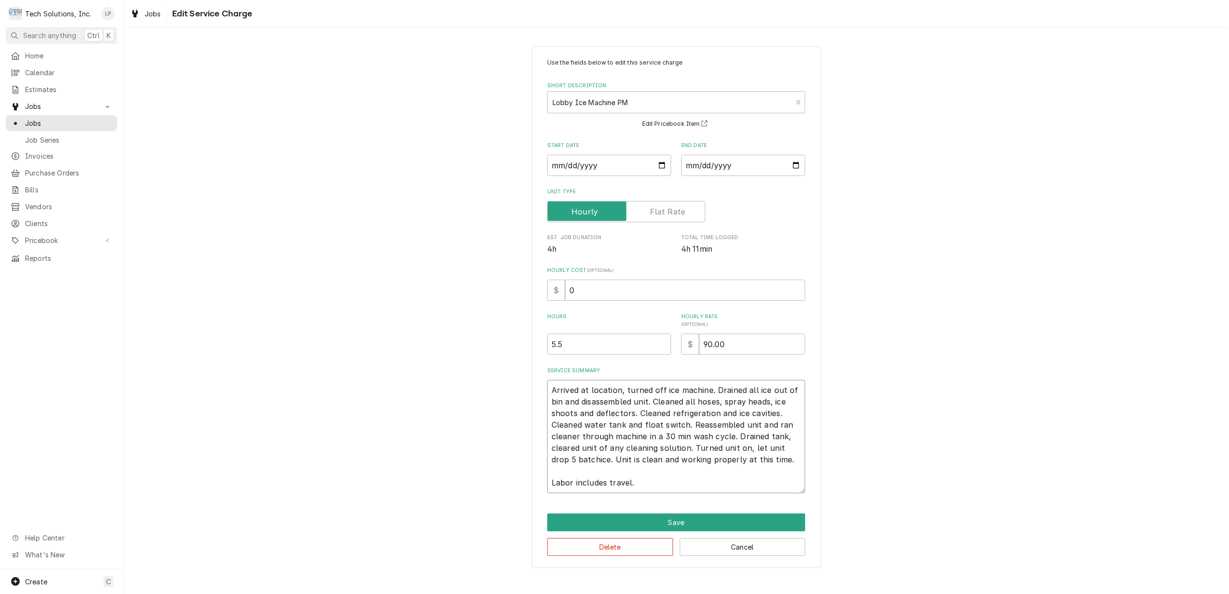
type textarea "Arrived at location, turned off ice machine. Drained all ice out of bin and dis…"
type textarea "x"
type textarea "Arrived at location, turned off ice machine. Drained all ice out of bin and dis…"
type textarea "x"
type textarea "Arrived at location, turned off ice machine. Drained all ice out of bin and dis…"
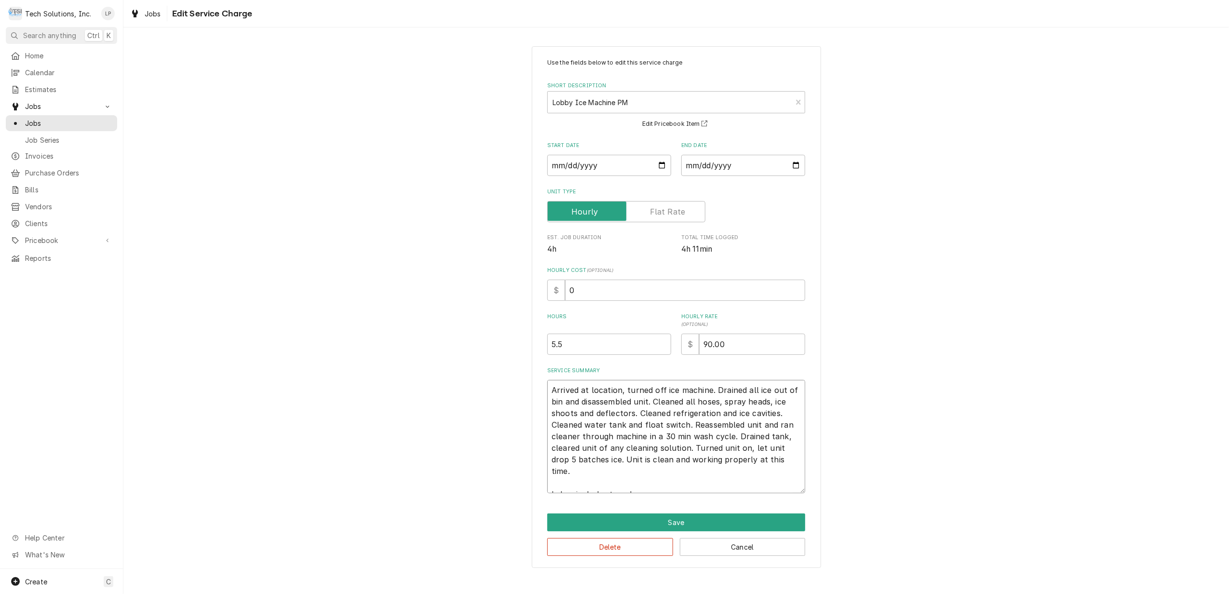
type textarea "x"
type textarea "Arrived at location, turned off ice machine. Drained all ice out of bin and dis…"
type textarea "x"
type textarea "Arrived at location, turned off ice machine. Drained all ice out of bin and dis…"
type textarea "x"
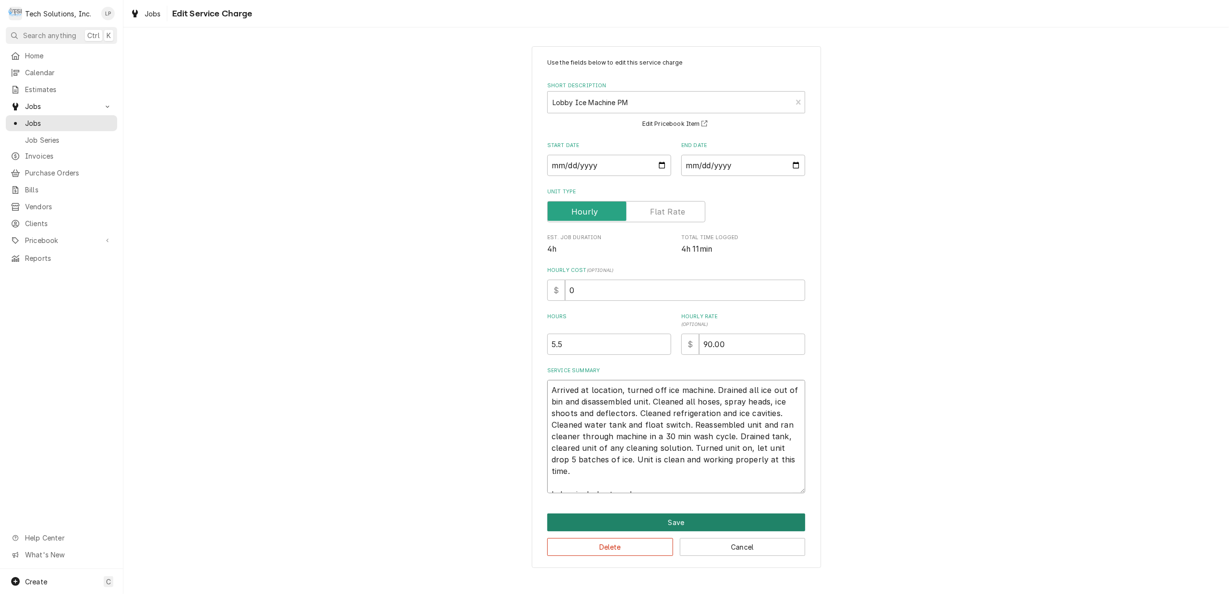
type textarea "Arrived at location, turned off ice machine. Drained all ice out of bin and dis…"
click at [677, 524] on button "Save" at bounding box center [676, 523] width 258 height 18
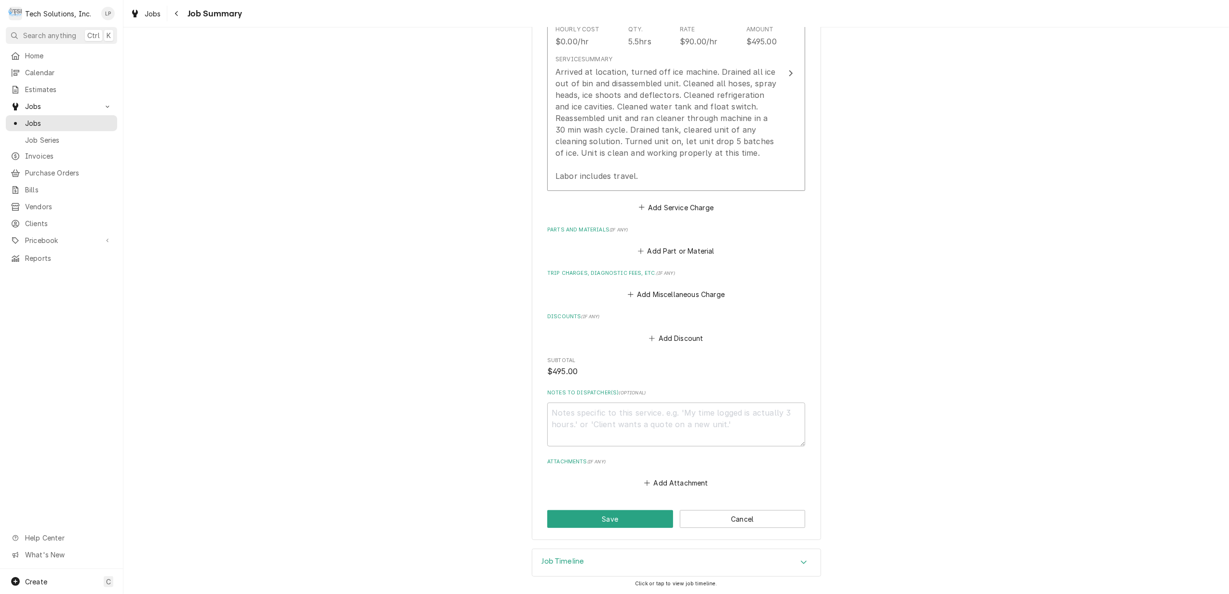
scroll to position [257, 0]
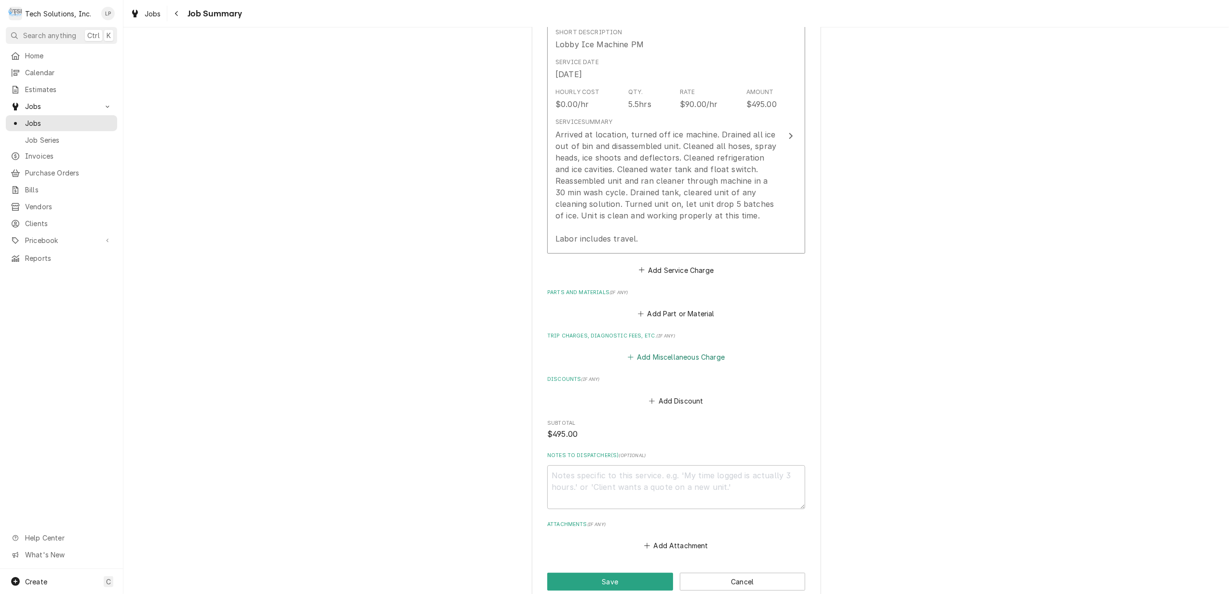
click at [664, 359] on button "Add Miscellaneous Charge" at bounding box center [676, 358] width 100 height 14
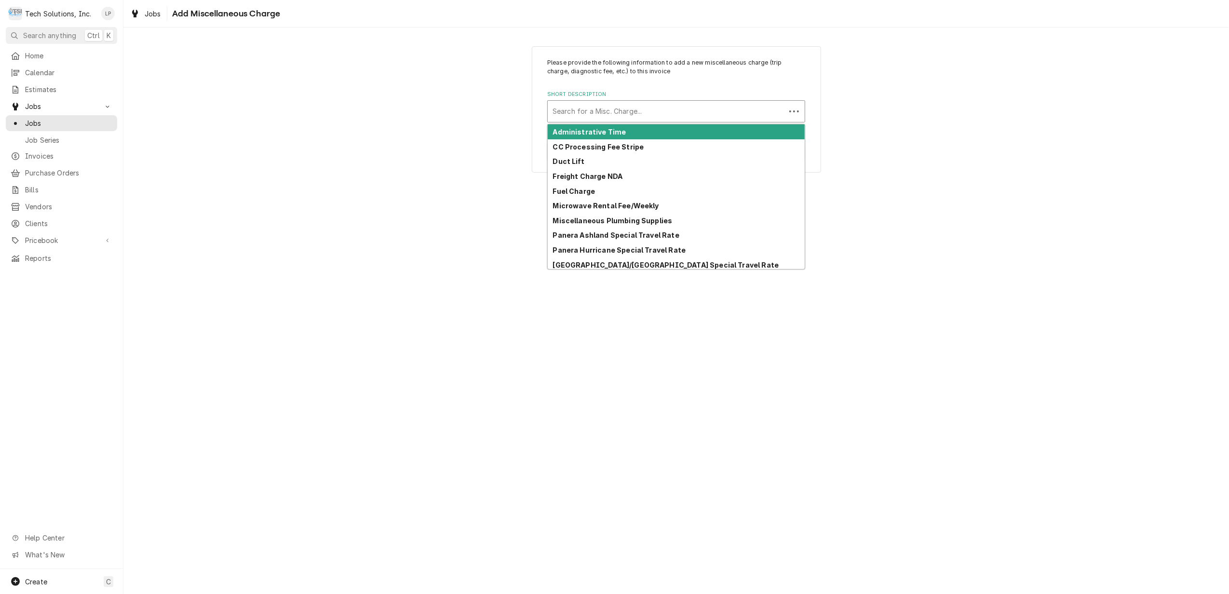
click at [596, 107] on div "Short Description" at bounding box center [667, 111] width 228 height 17
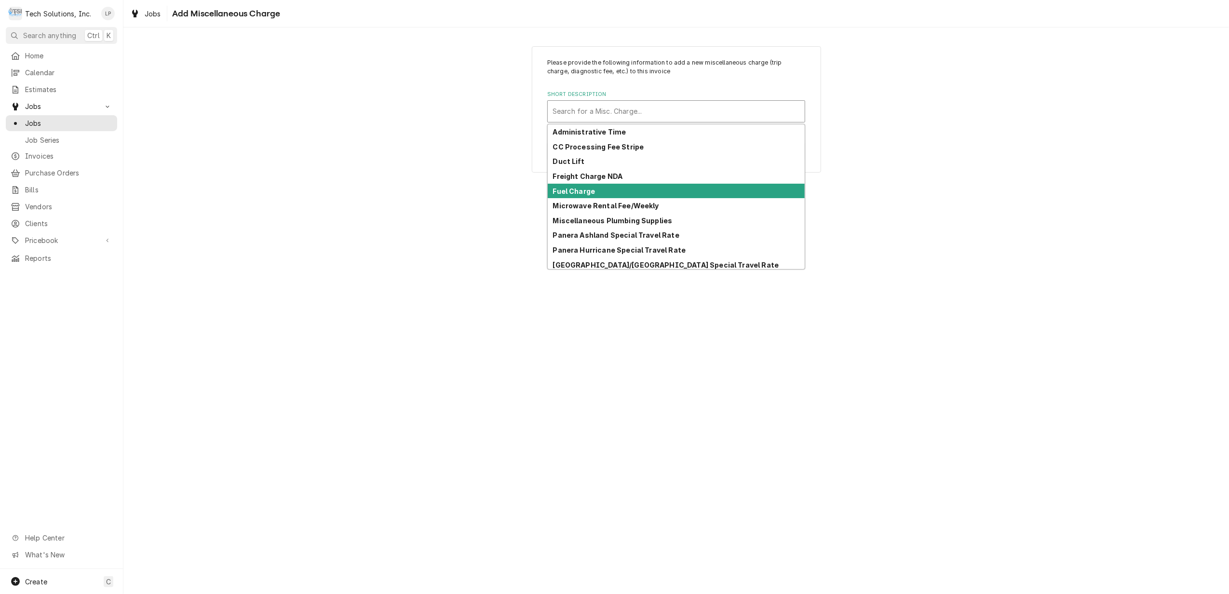
click at [577, 192] on strong "Fuel Charge" at bounding box center [574, 191] width 42 height 8
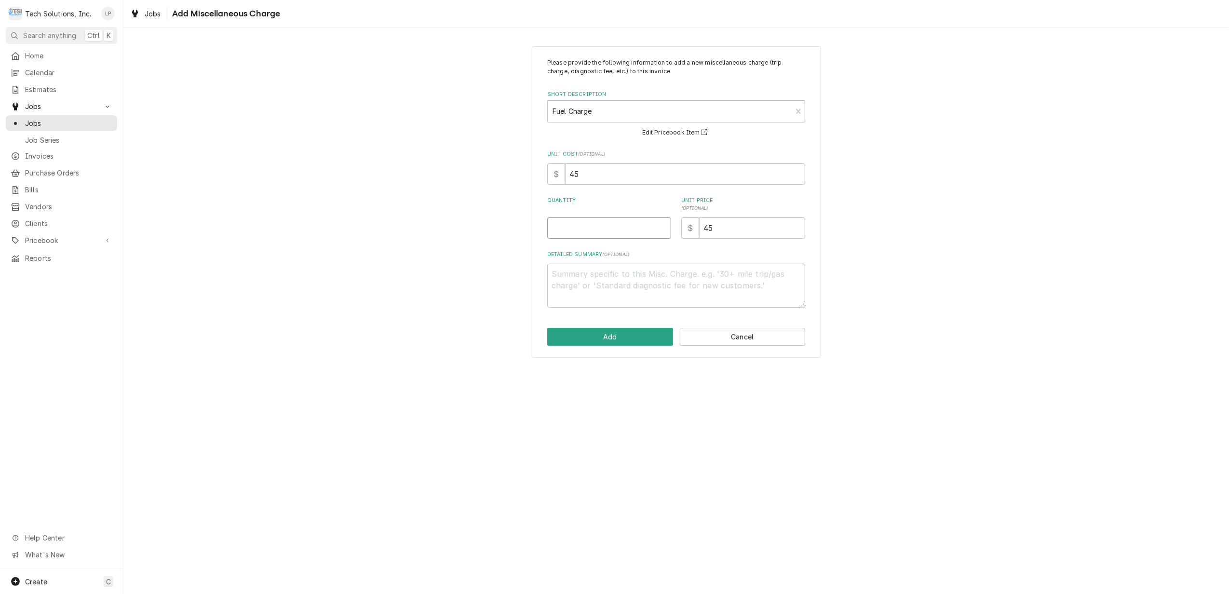
click at [633, 232] on input "Quantity" at bounding box center [609, 228] width 124 height 21
type textarea "x"
type input "1"
click at [628, 340] on button "Add" at bounding box center [610, 337] width 126 height 18
type textarea "x"
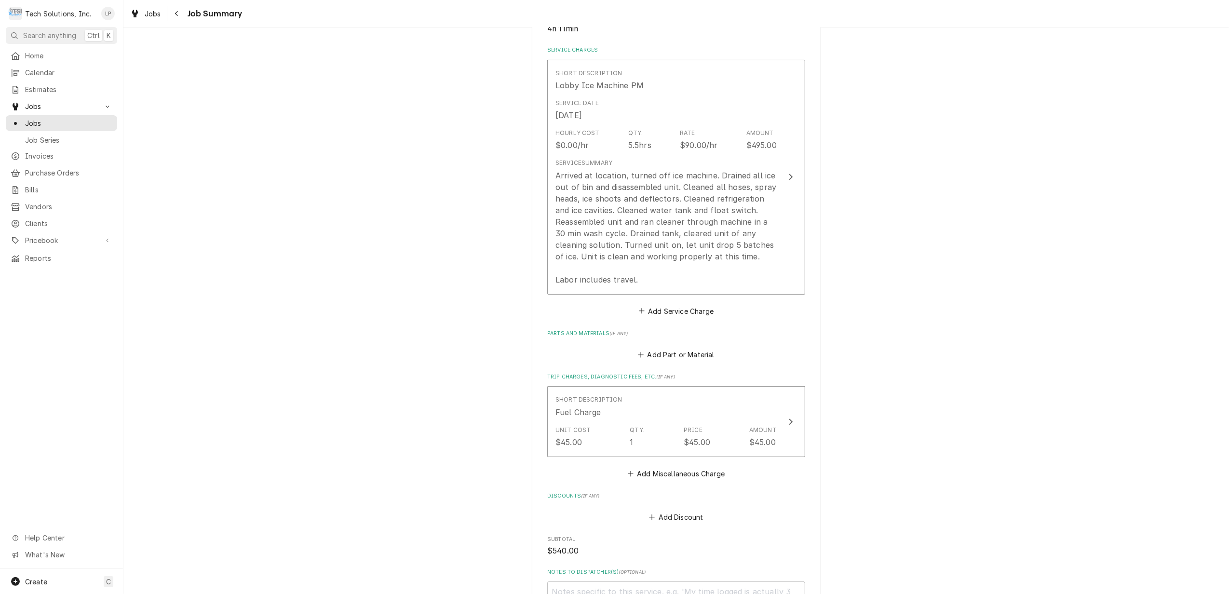
scroll to position [193, 0]
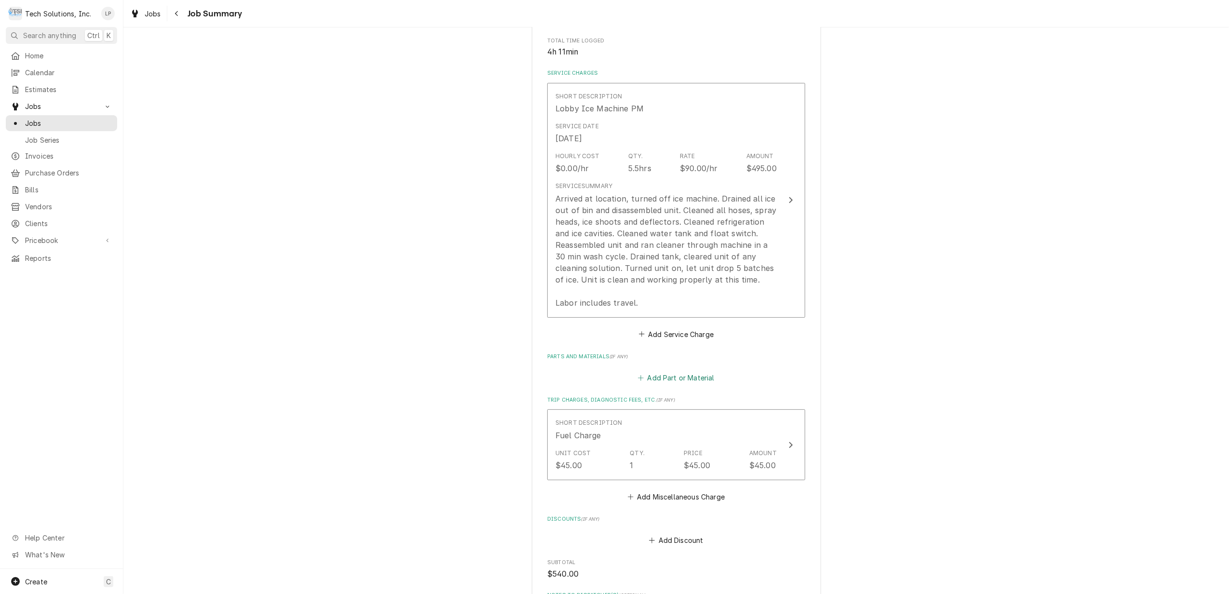
click at [645, 379] on button "Add Part or Material" at bounding box center [677, 378] width 80 height 14
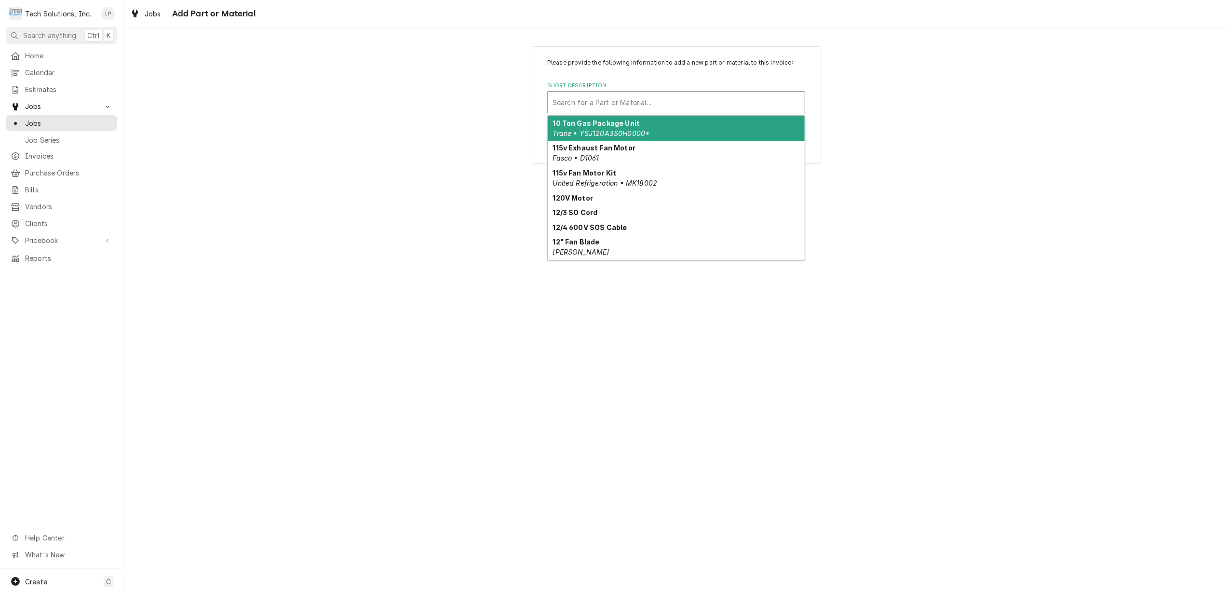
click at [587, 96] on div "Short Description" at bounding box center [676, 102] width 247 height 17
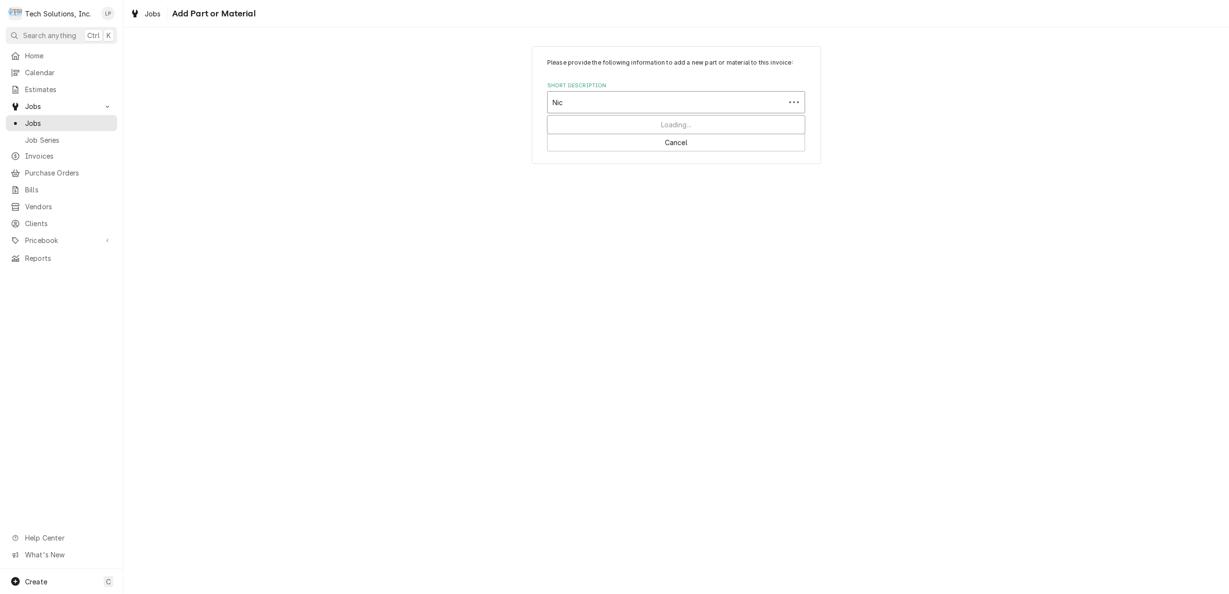
type input "Nick"
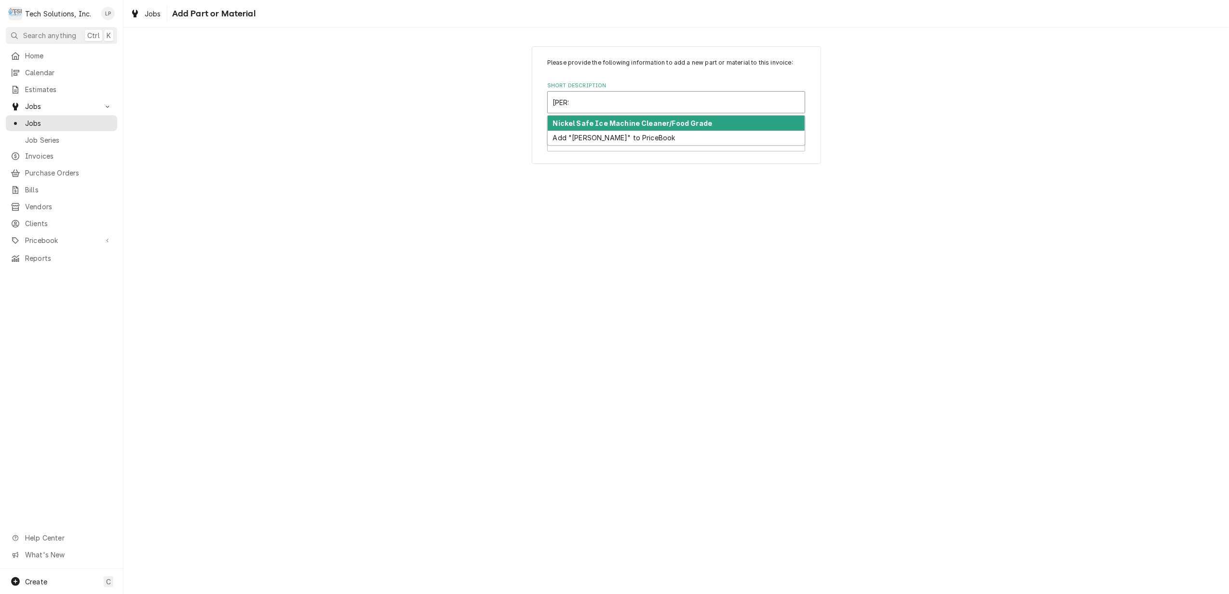
click at [587, 122] on strong "Nickel Safe Ice Machine Cleaner/Food Grade" at bounding box center [633, 123] width 160 height 8
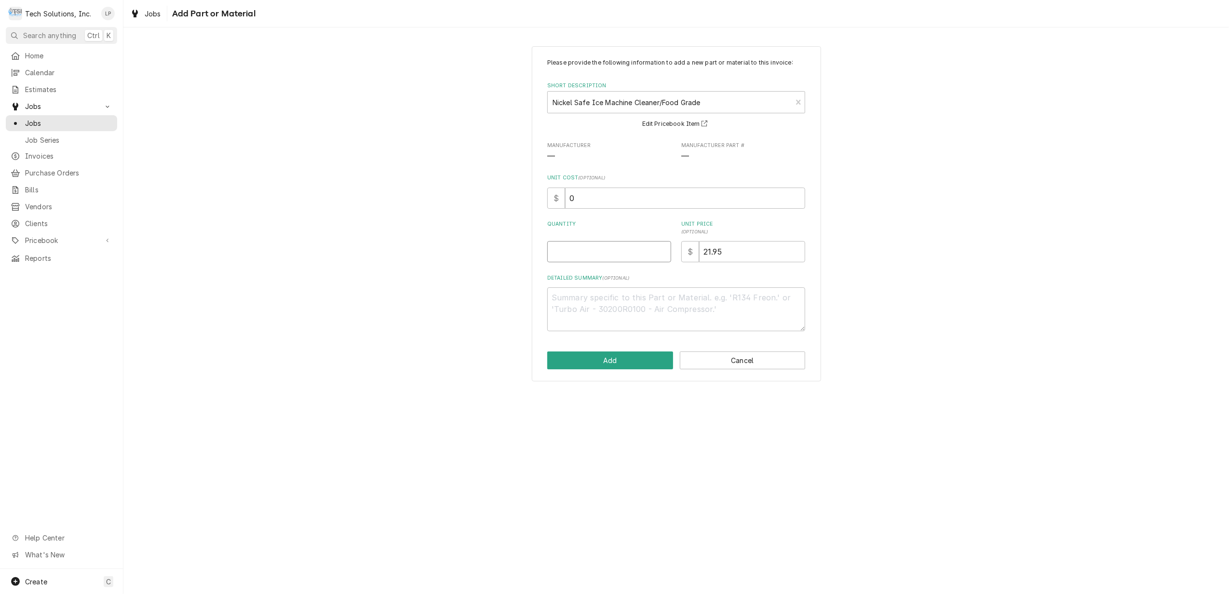
click at [616, 256] on input "Quantity" at bounding box center [609, 251] width 124 height 21
type textarea "x"
type input "1"
click at [612, 362] on button "Add" at bounding box center [610, 361] width 126 height 18
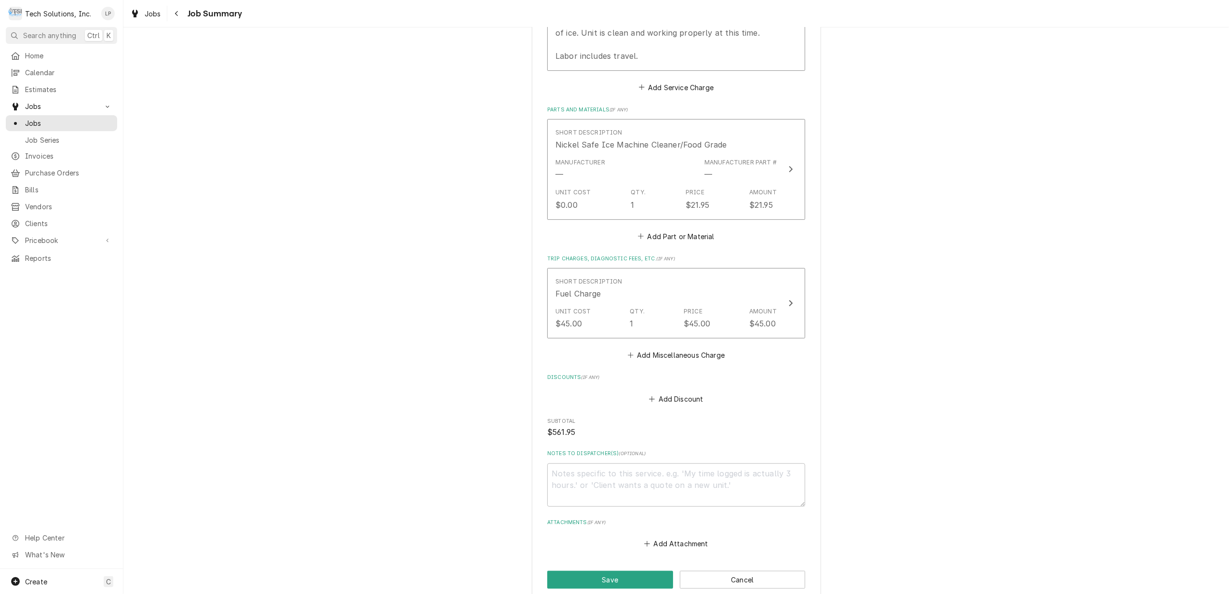
scroll to position [503, 0]
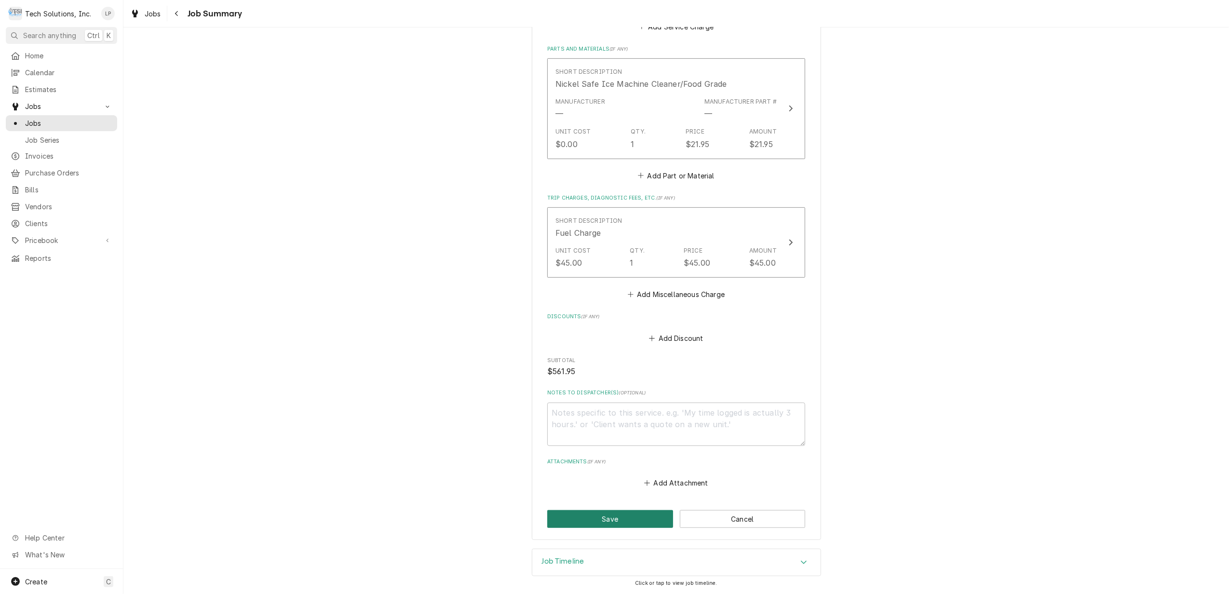
click at [637, 516] on button "Save" at bounding box center [610, 519] width 126 height 18
type textarea "x"
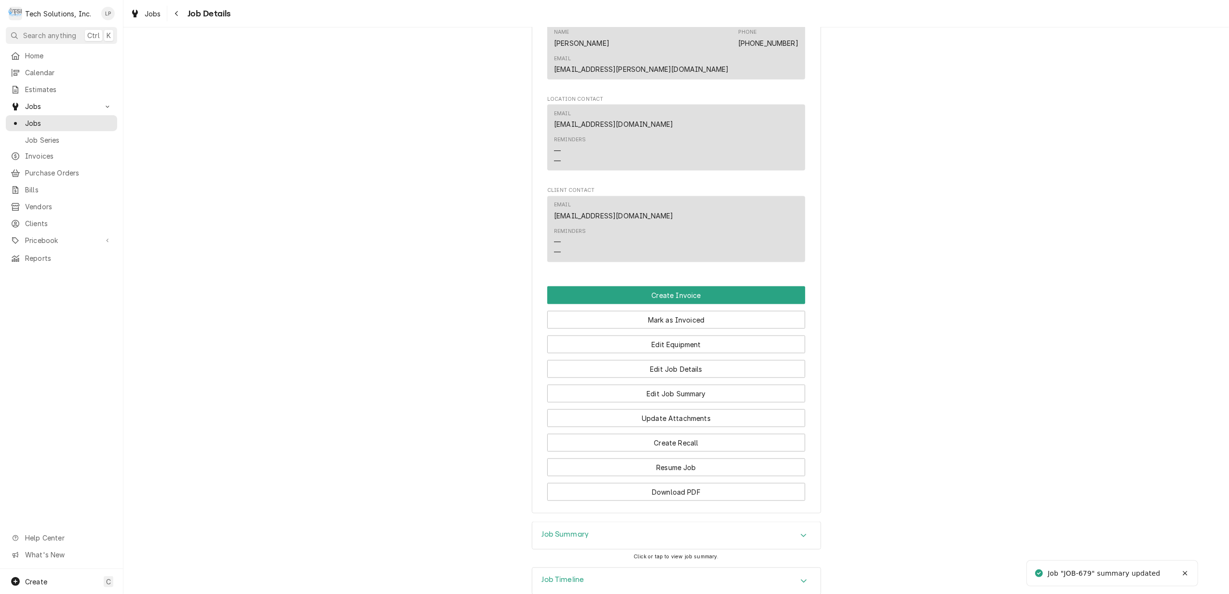
scroll to position [1318, 0]
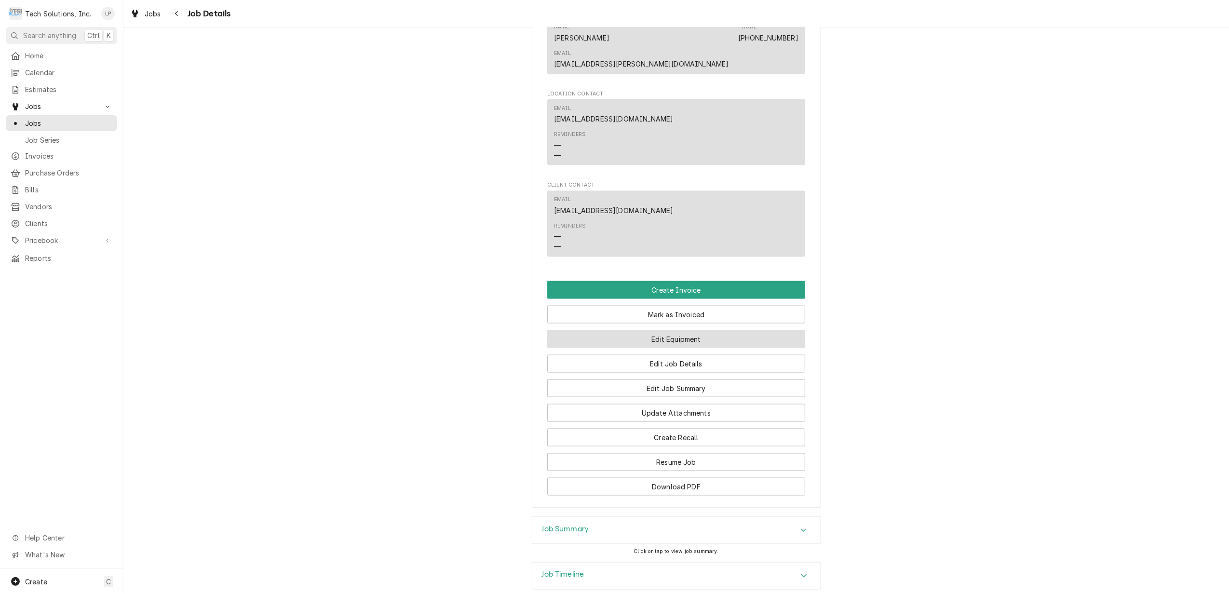
click at [666, 330] on button "Edit Equipment" at bounding box center [676, 339] width 258 height 18
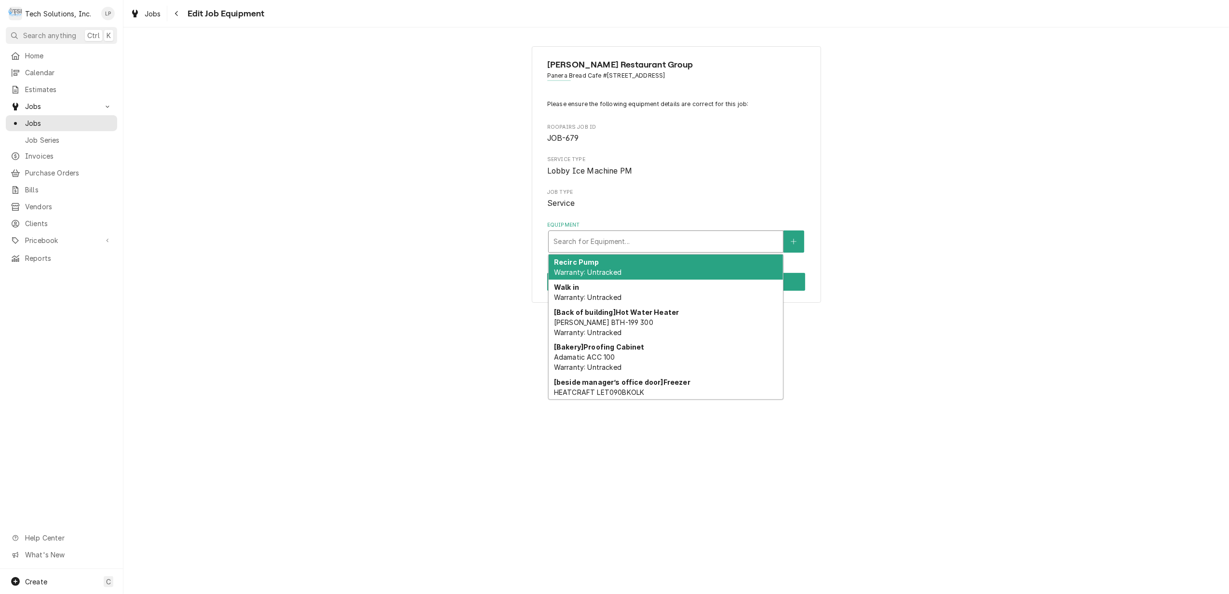
click at [657, 240] on div "Equipment" at bounding box center [666, 241] width 225 height 17
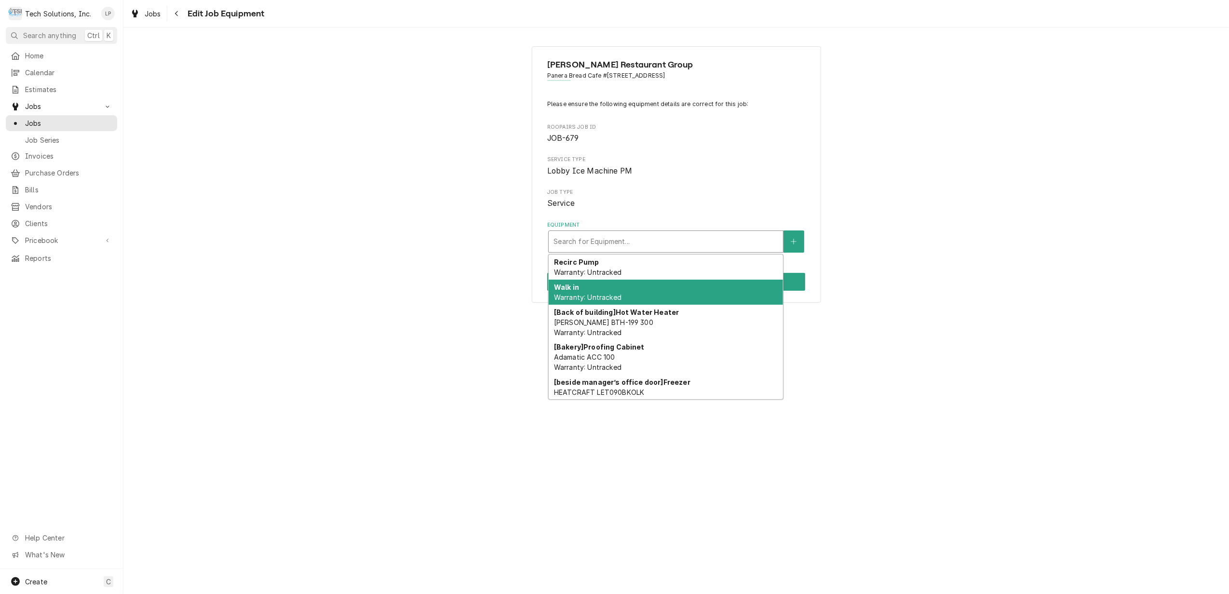
click at [925, 407] on div "[PERSON_NAME] Restaurant Group Panera Bread Cafe [STREET_ADDRESS] Please ensure…" at bounding box center [676, 310] width 1106 height 567
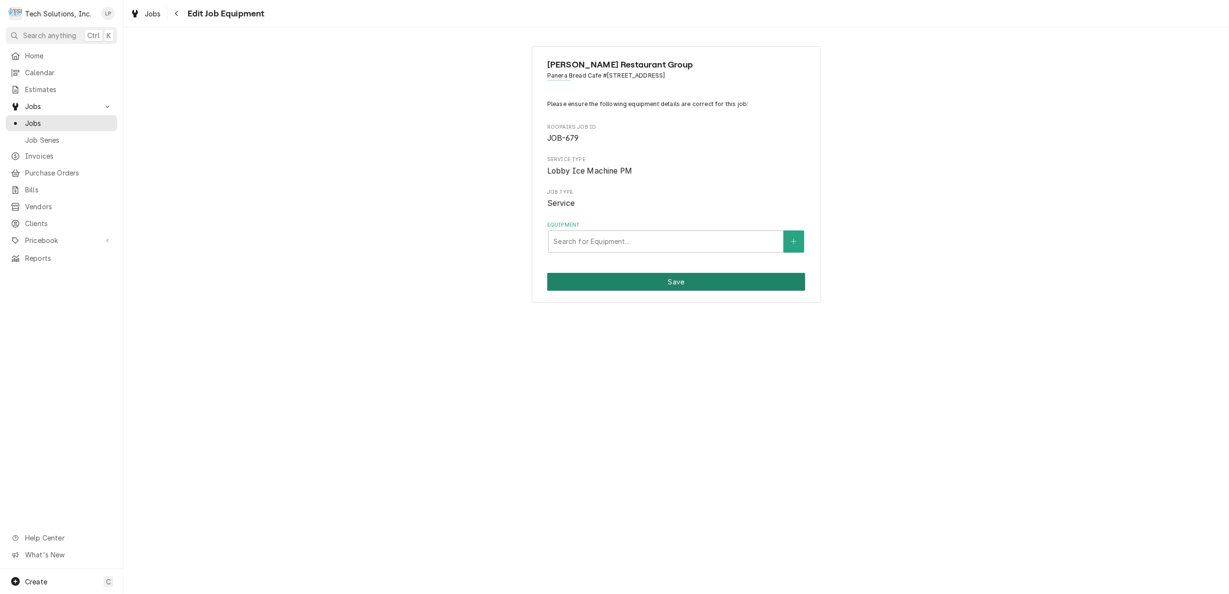
click at [689, 284] on button "Save" at bounding box center [676, 282] width 258 height 18
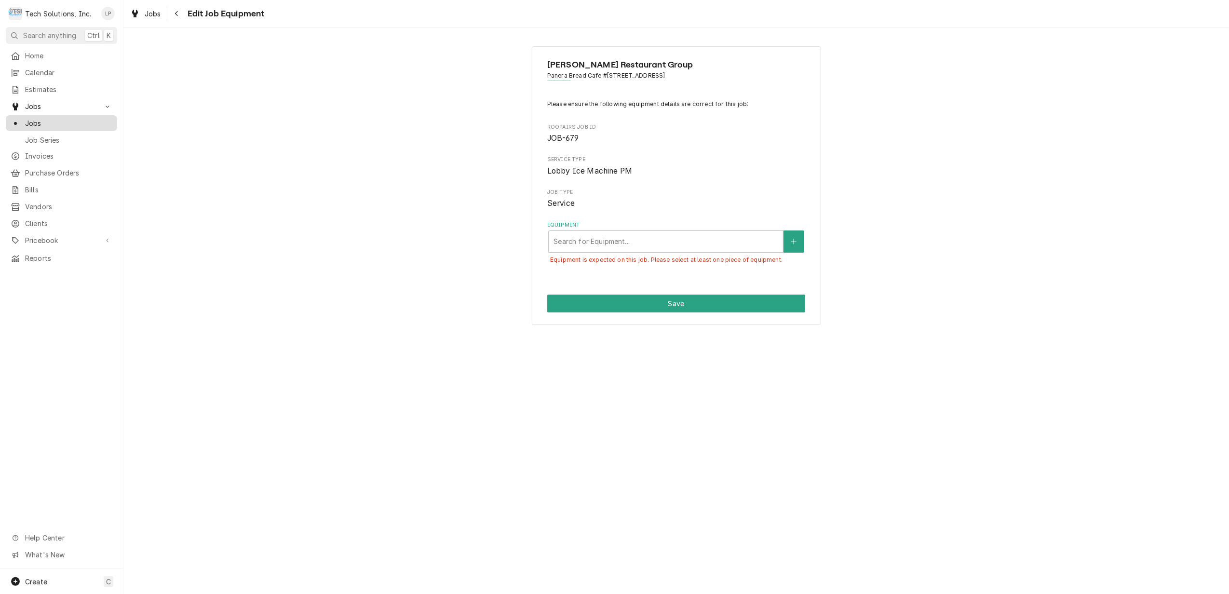
click at [32, 122] on span "Jobs" at bounding box center [68, 123] width 87 height 10
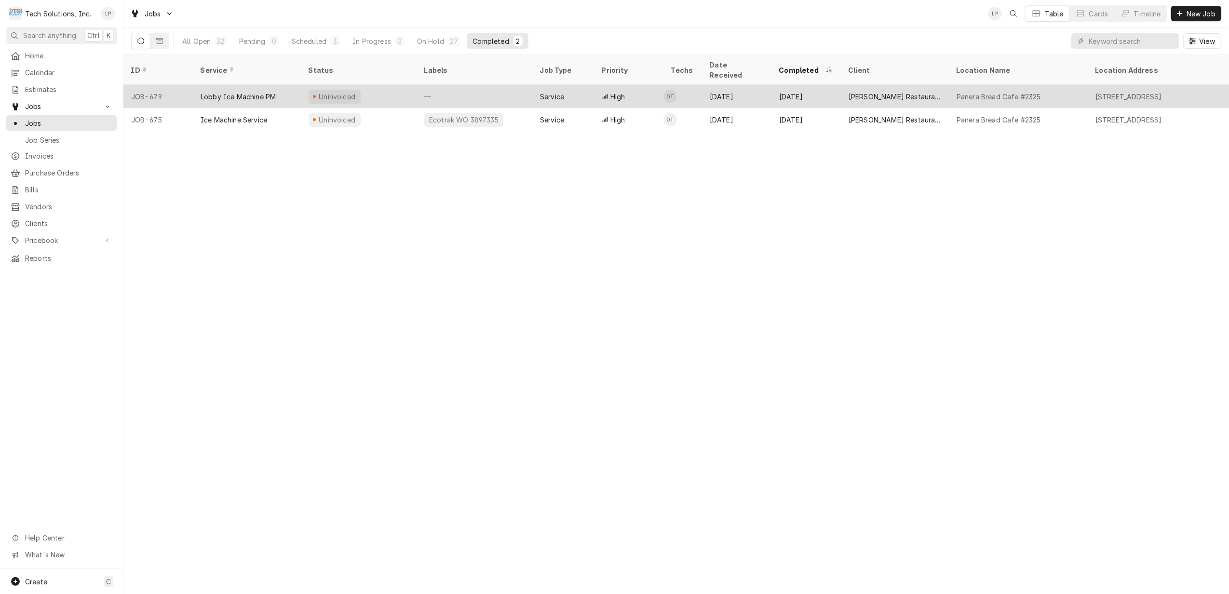
click at [492, 85] on div "—" at bounding box center [475, 96] width 116 height 23
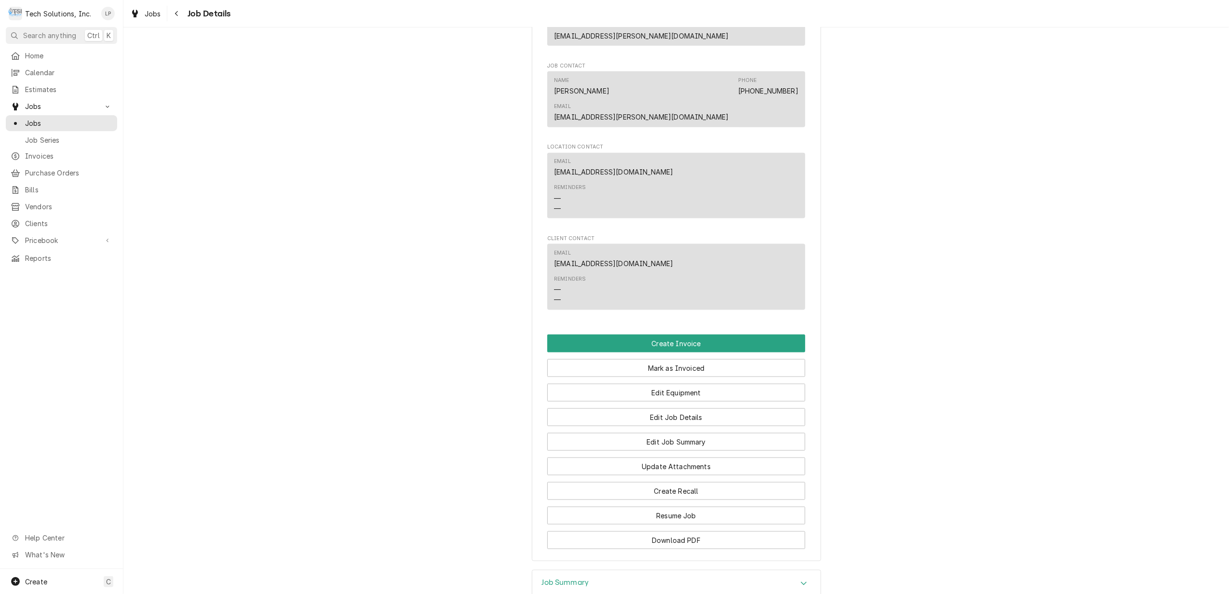
scroll to position [1318, 0]
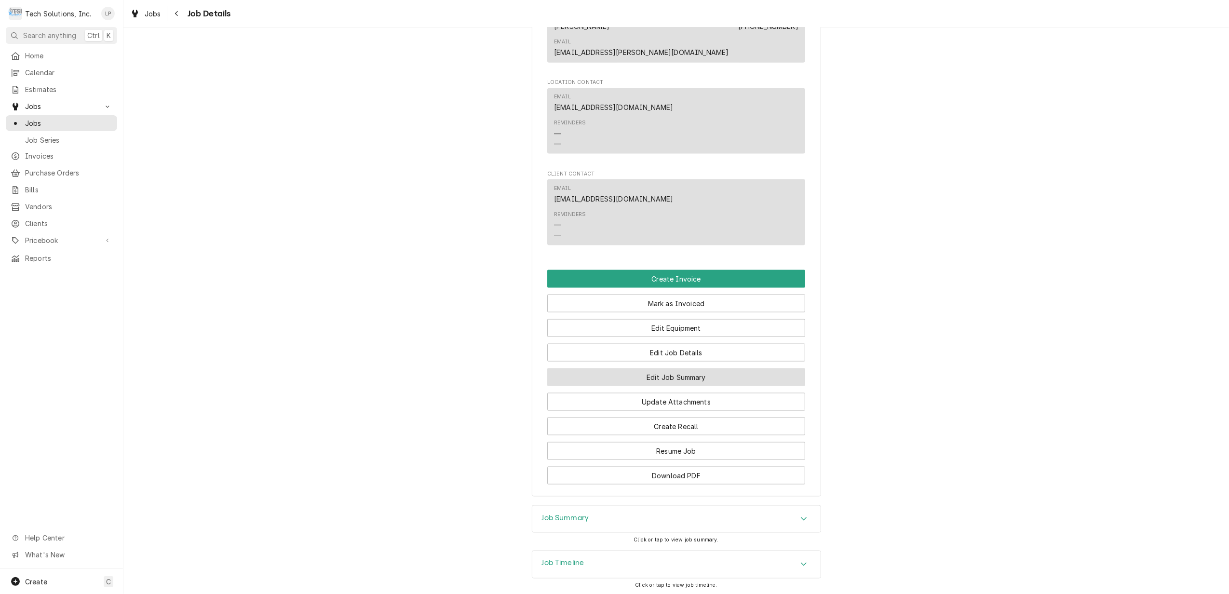
click at [674, 368] on button "Edit Job Summary" at bounding box center [676, 377] width 258 height 18
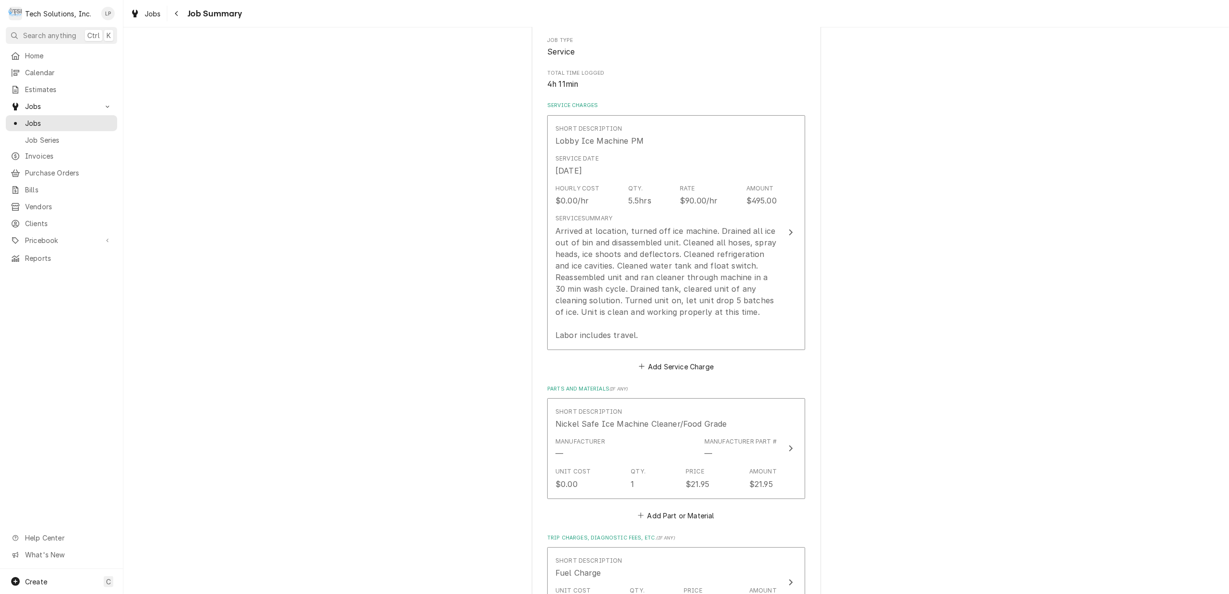
scroll to position [193, 0]
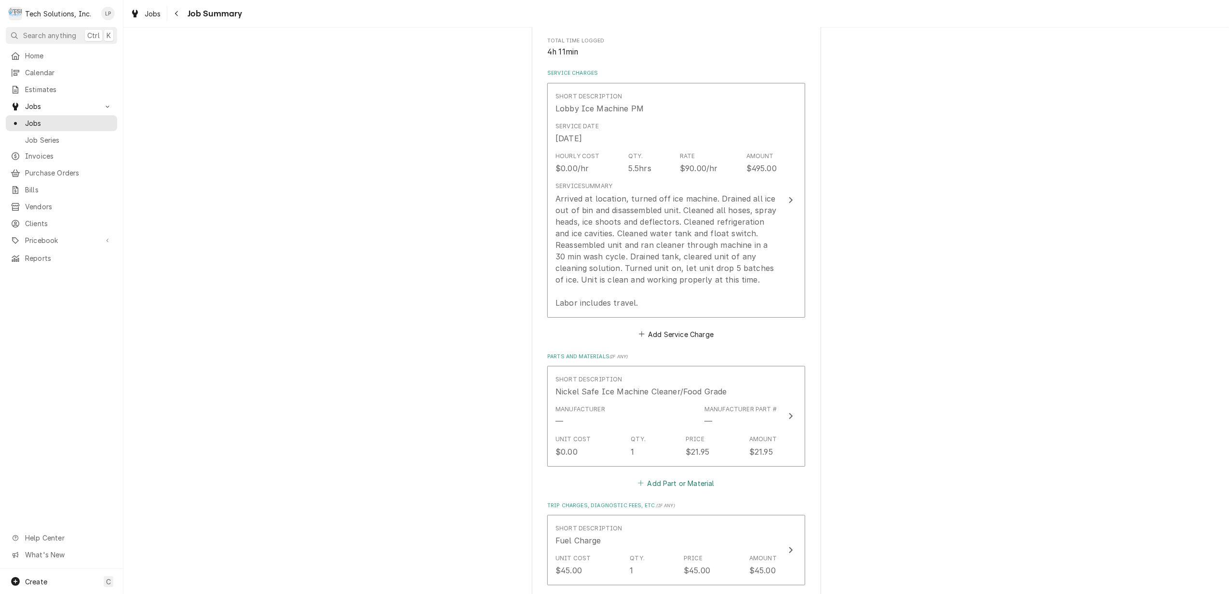
click at [672, 486] on button "Add Part or Material" at bounding box center [677, 484] width 80 height 14
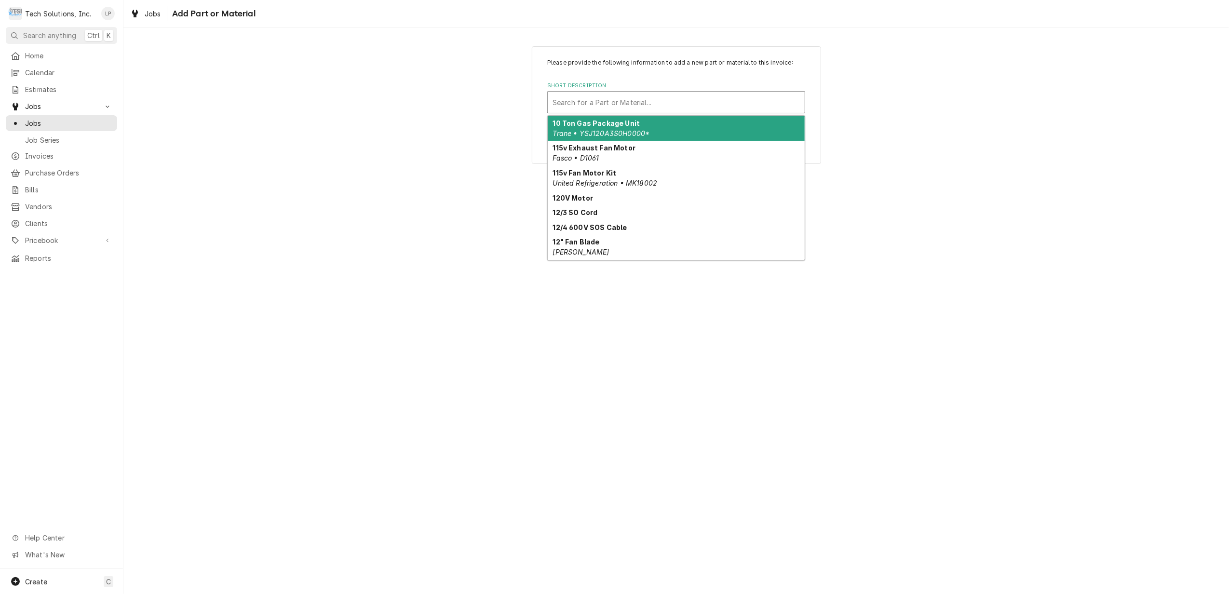
click at [701, 97] on div "Short Description" at bounding box center [676, 102] width 247 height 17
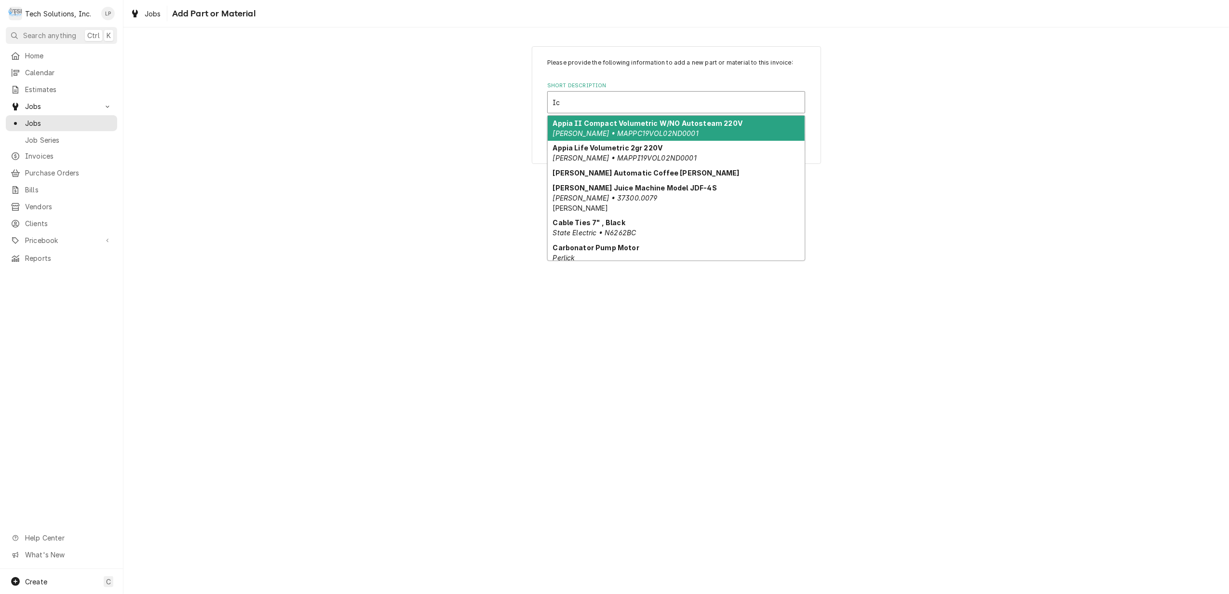
type input "I"
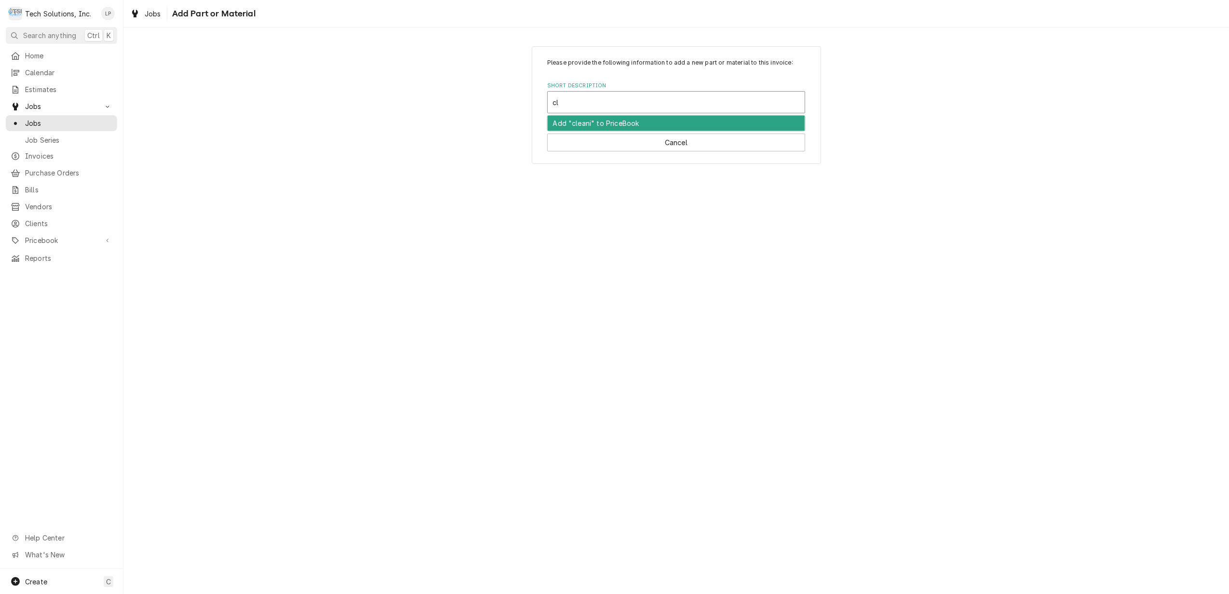
type input "c"
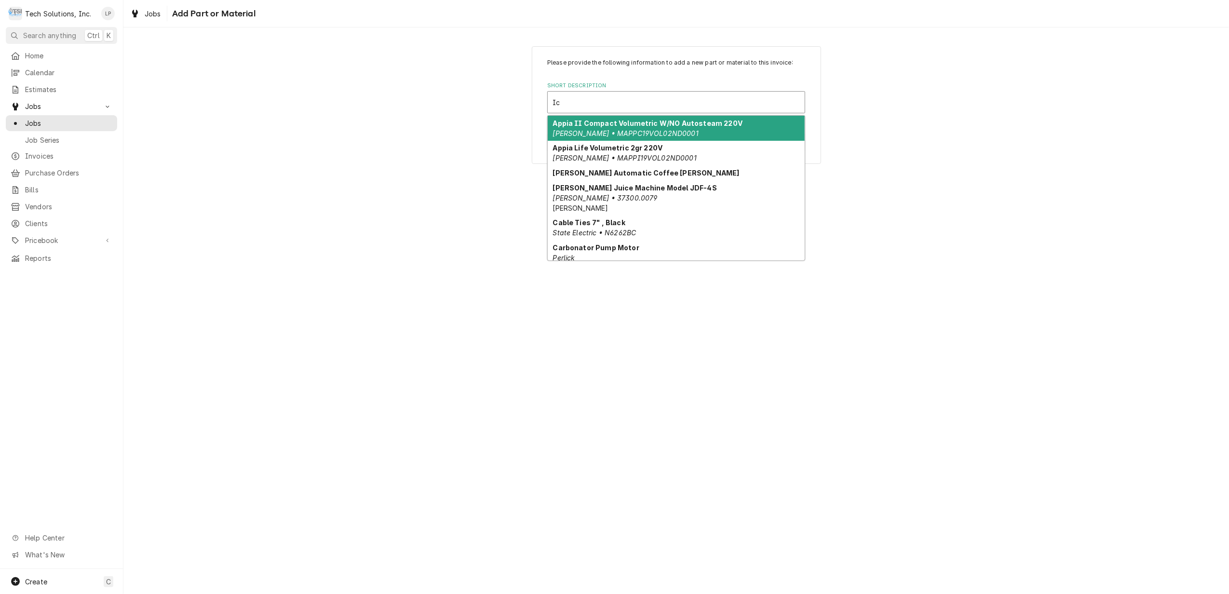
type input "I"
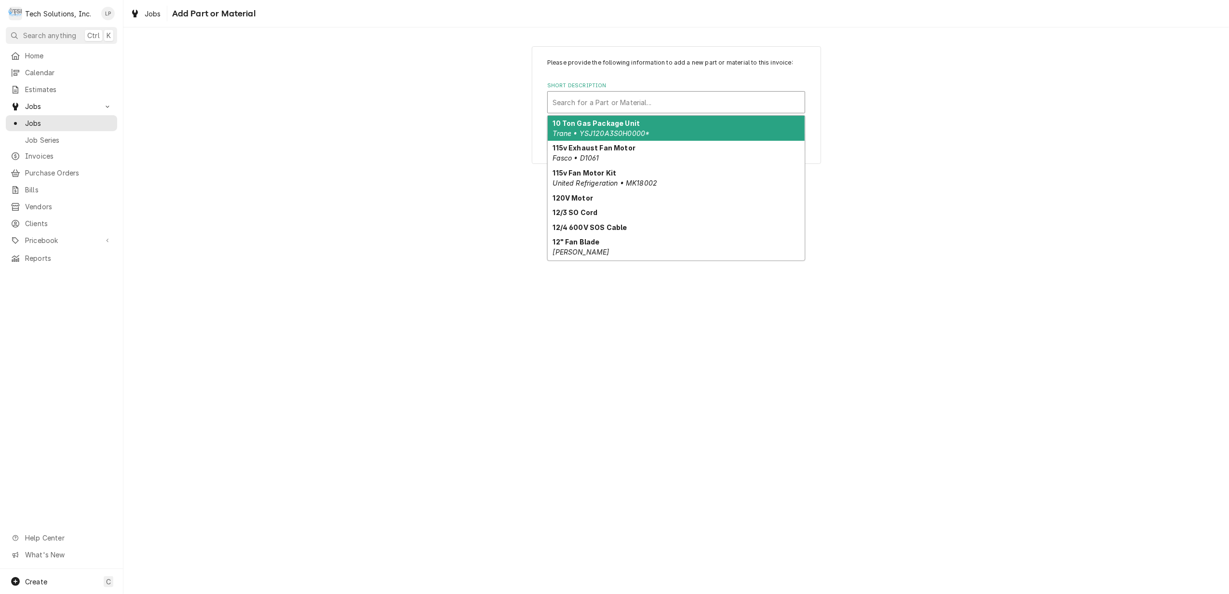
click at [953, 191] on div "Please provide the following information to add a new part or material to this …" at bounding box center [676, 310] width 1106 height 567
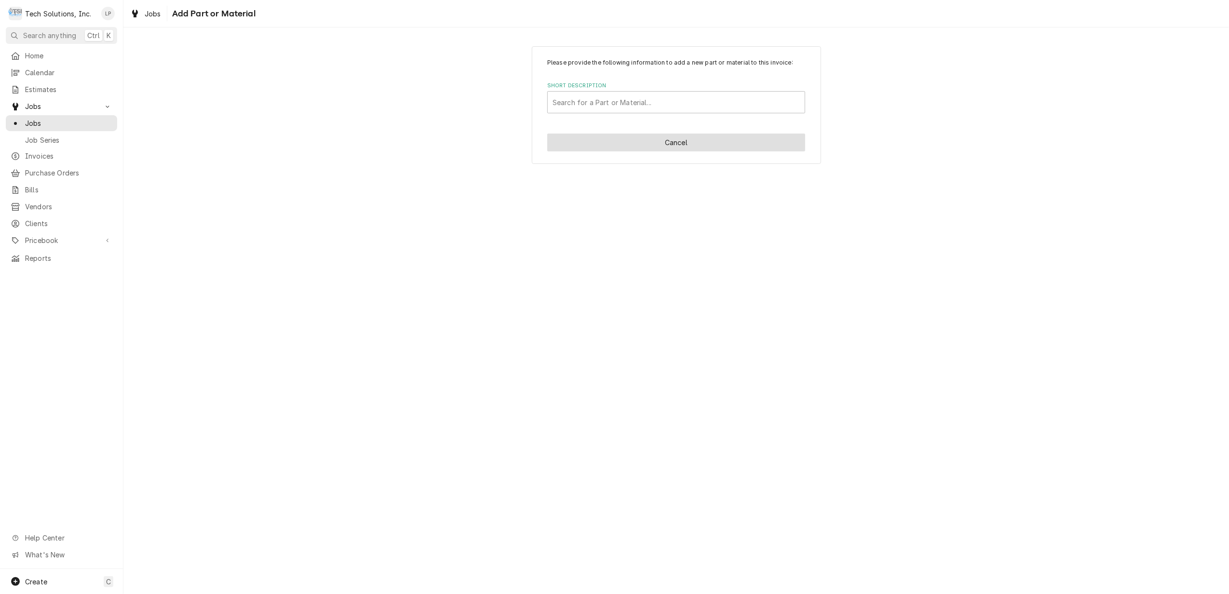
click at [665, 144] on button "Cancel" at bounding box center [676, 143] width 258 height 18
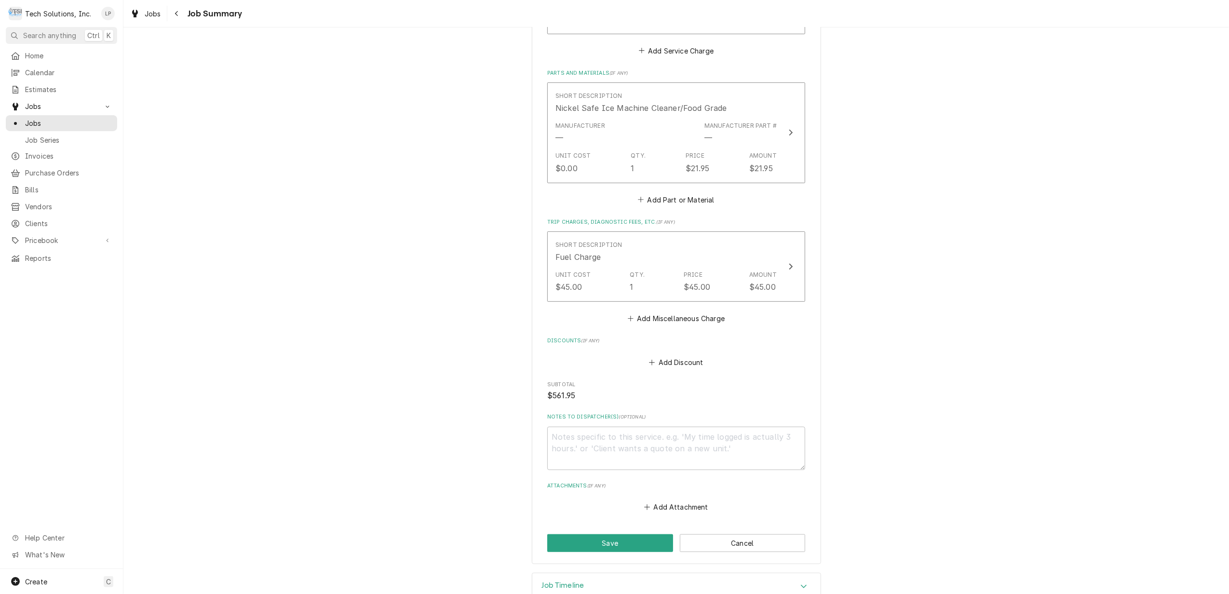
scroll to position [503, 0]
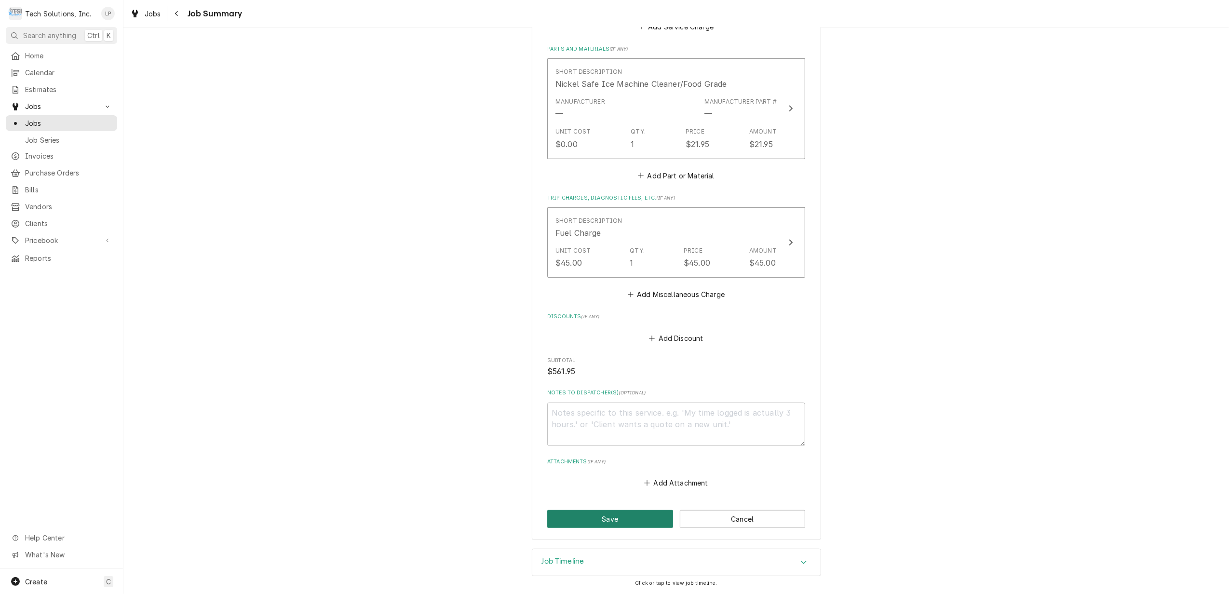
click at [619, 517] on button "Save" at bounding box center [610, 519] width 126 height 18
type textarea "x"
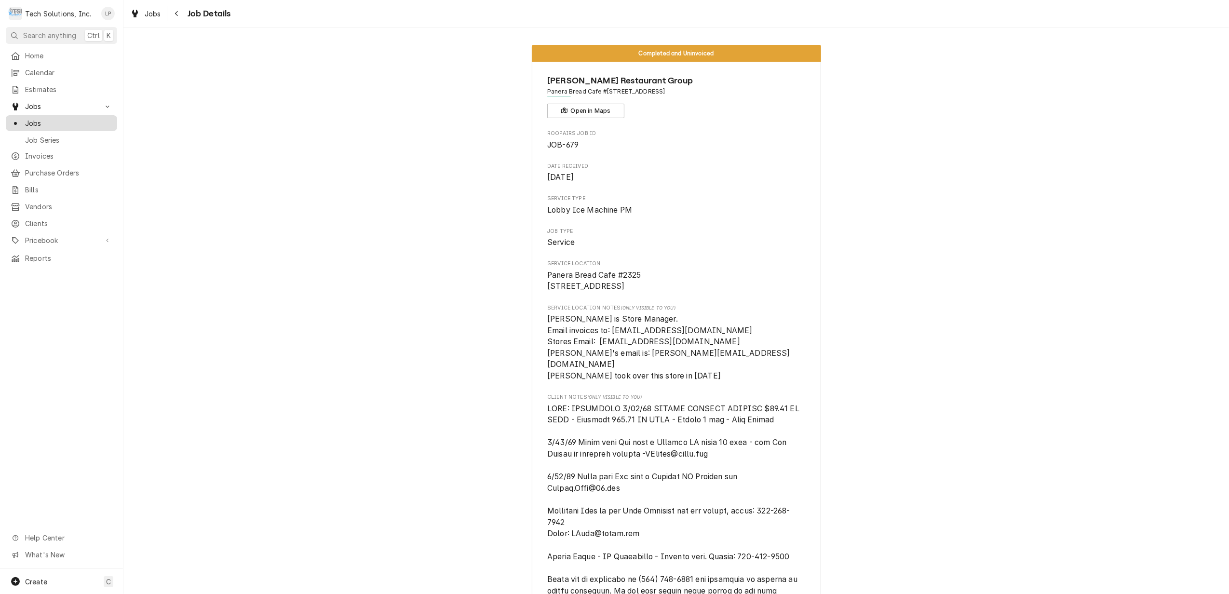
click at [30, 120] on span "Jobs" at bounding box center [68, 123] width 87 height 10
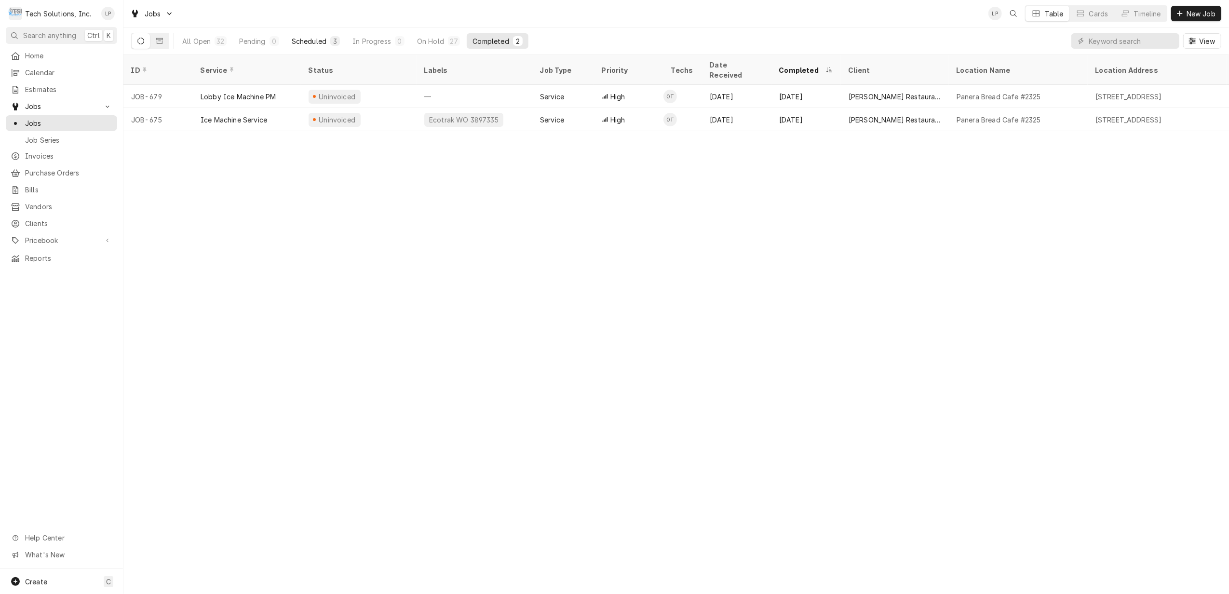
click at [307, 43] on div "Scheduled" at bounding box center [309, 41] width 35 height 10
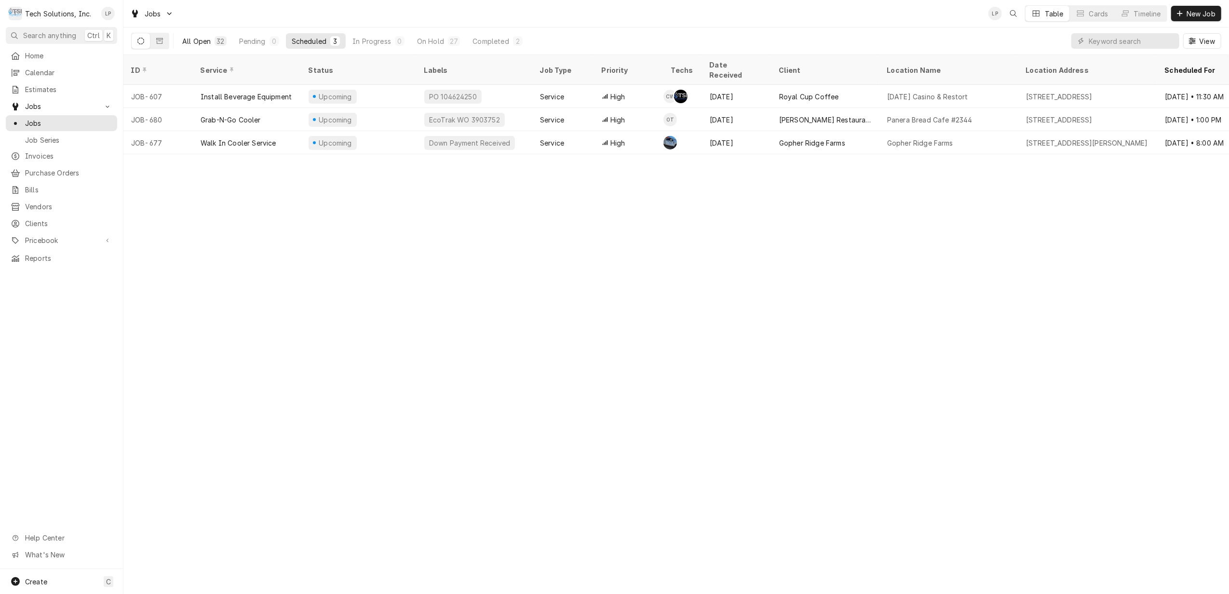
click at [190, 41] on div "All Open" at bounding box center [196, 41] width 28 height 10
